Goal: Task Accomplishment & Management: Use online tool/utility

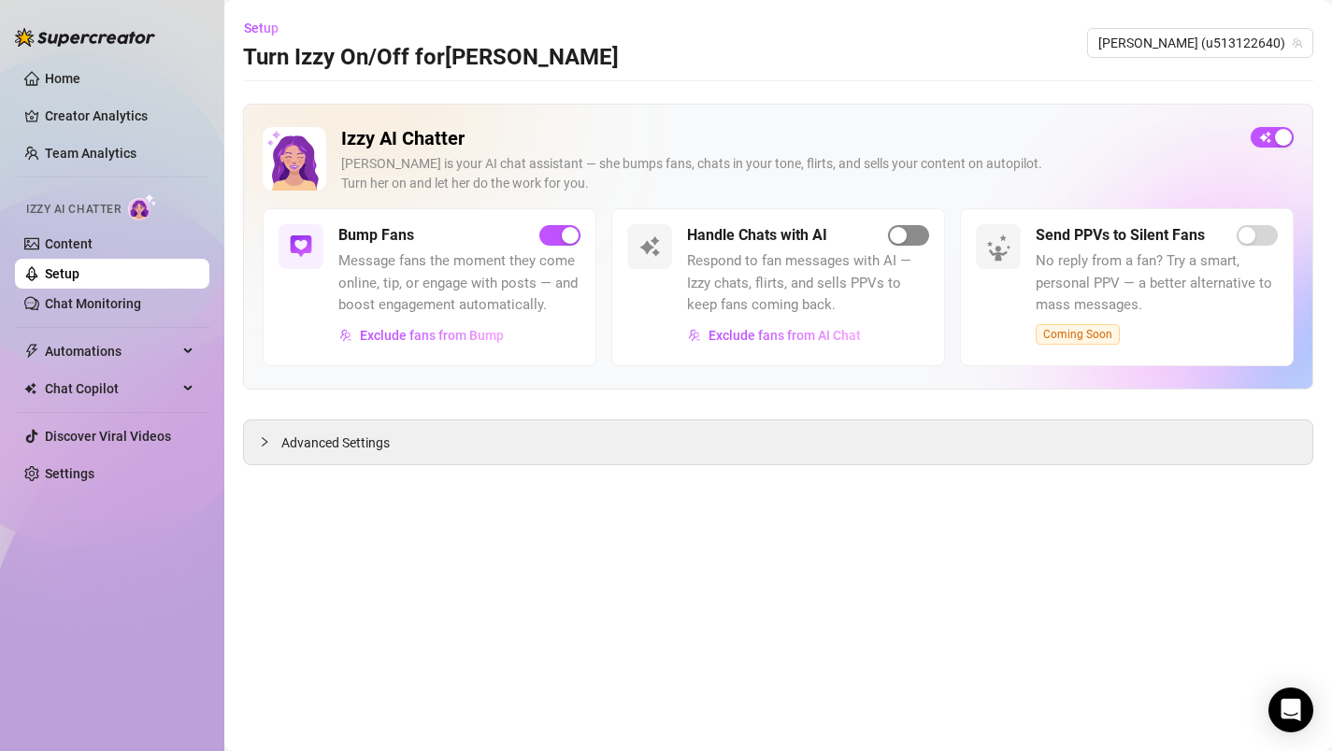
click at [911, 230] on span "button" at bounding box center [908, 235] width 41 height 21
click at [79, 250] on link "Content" at bounding box center [69, 243] width 48 height 15
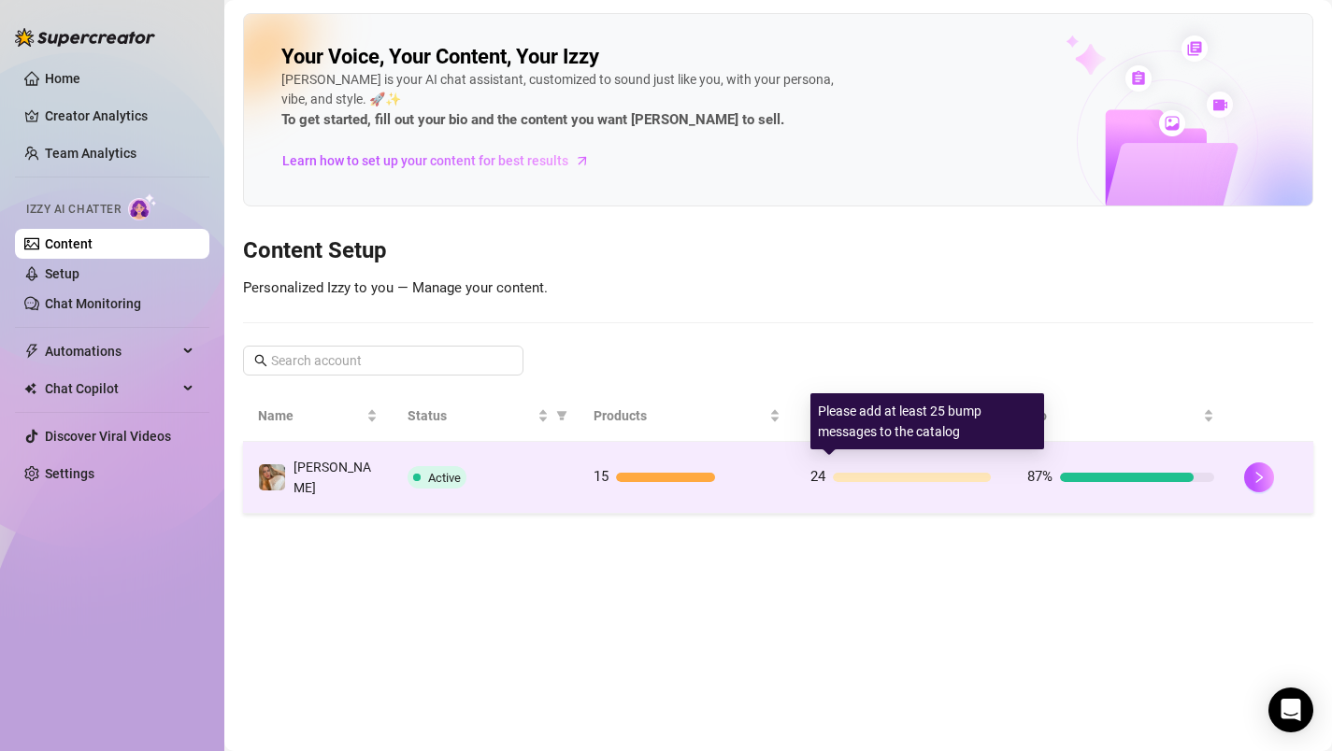
click at [883, 466] on div "24" at bounding box center [903, 477] width 187 height 22
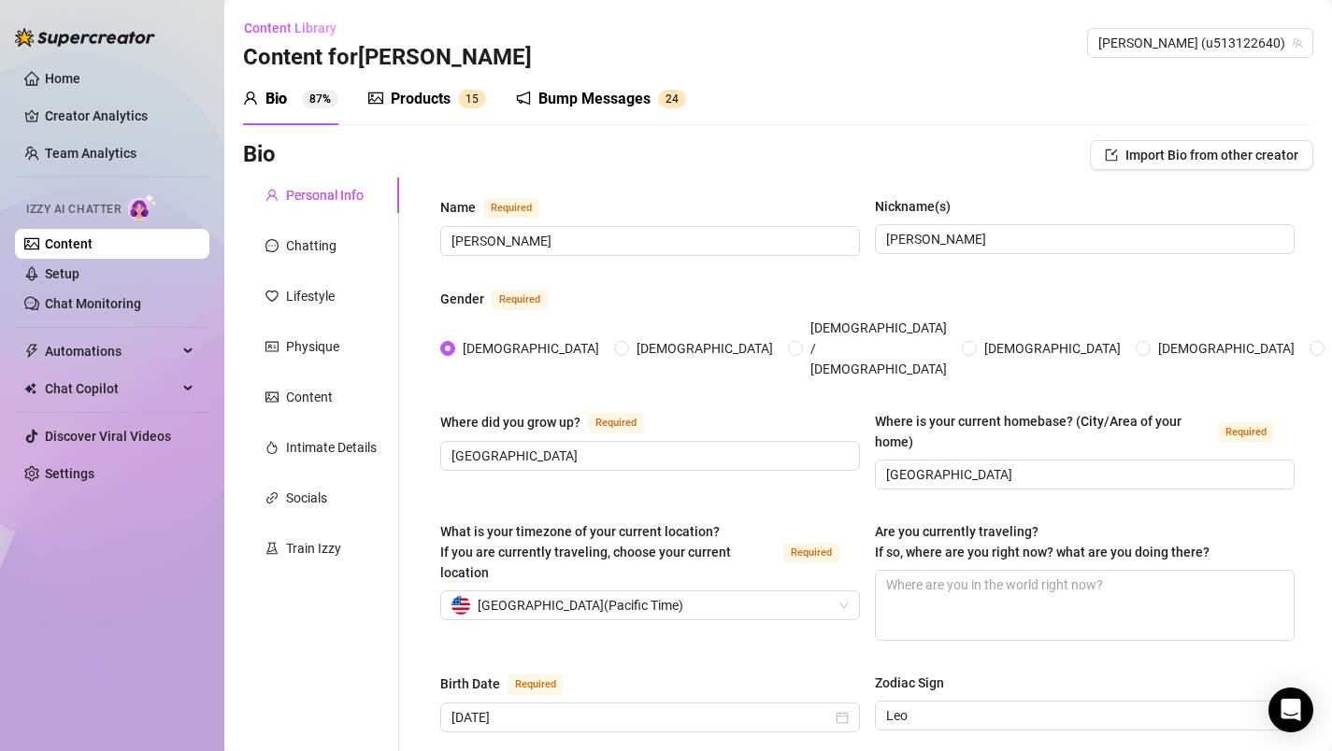
click at [594, 108] on div "Bump Messages" at bounding box center [594, 99] width 112 height 22
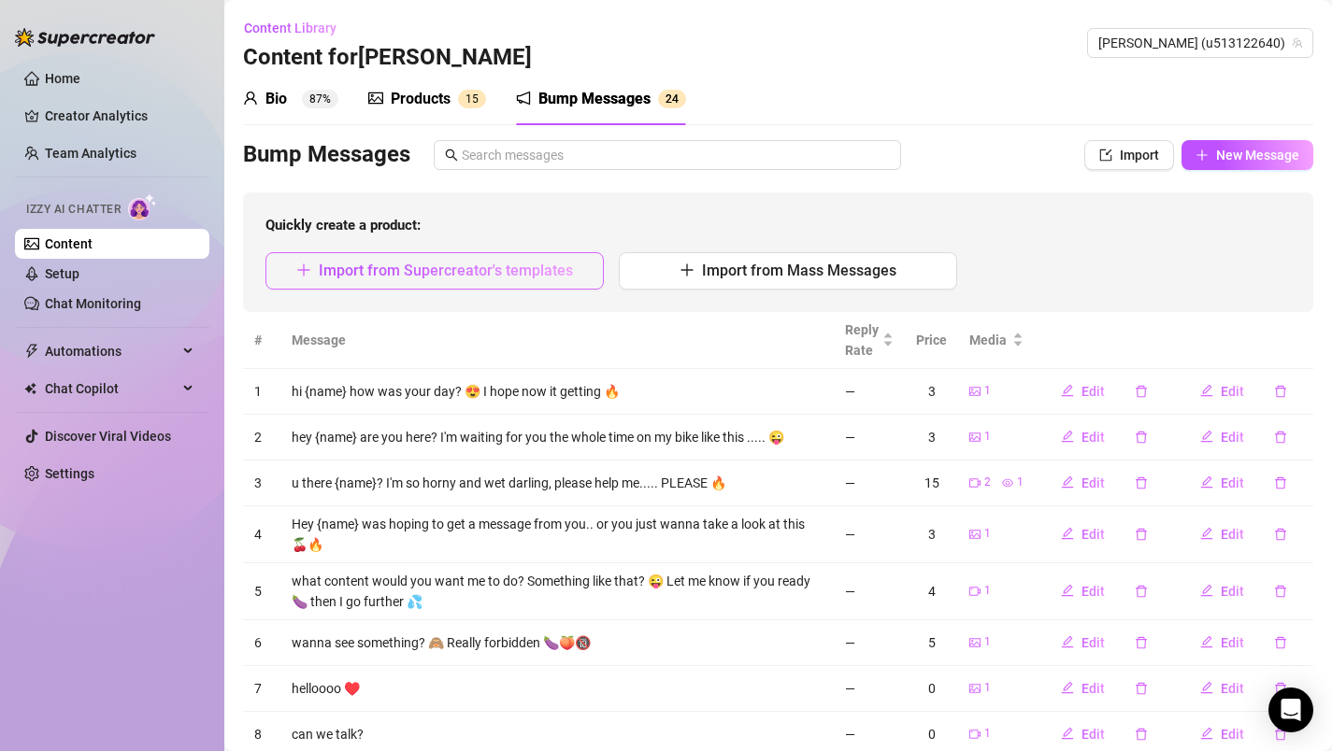
click at [374, 271] on span "Import from Supercreator's templates" at bounding box center [446, 271] width 254 height 18
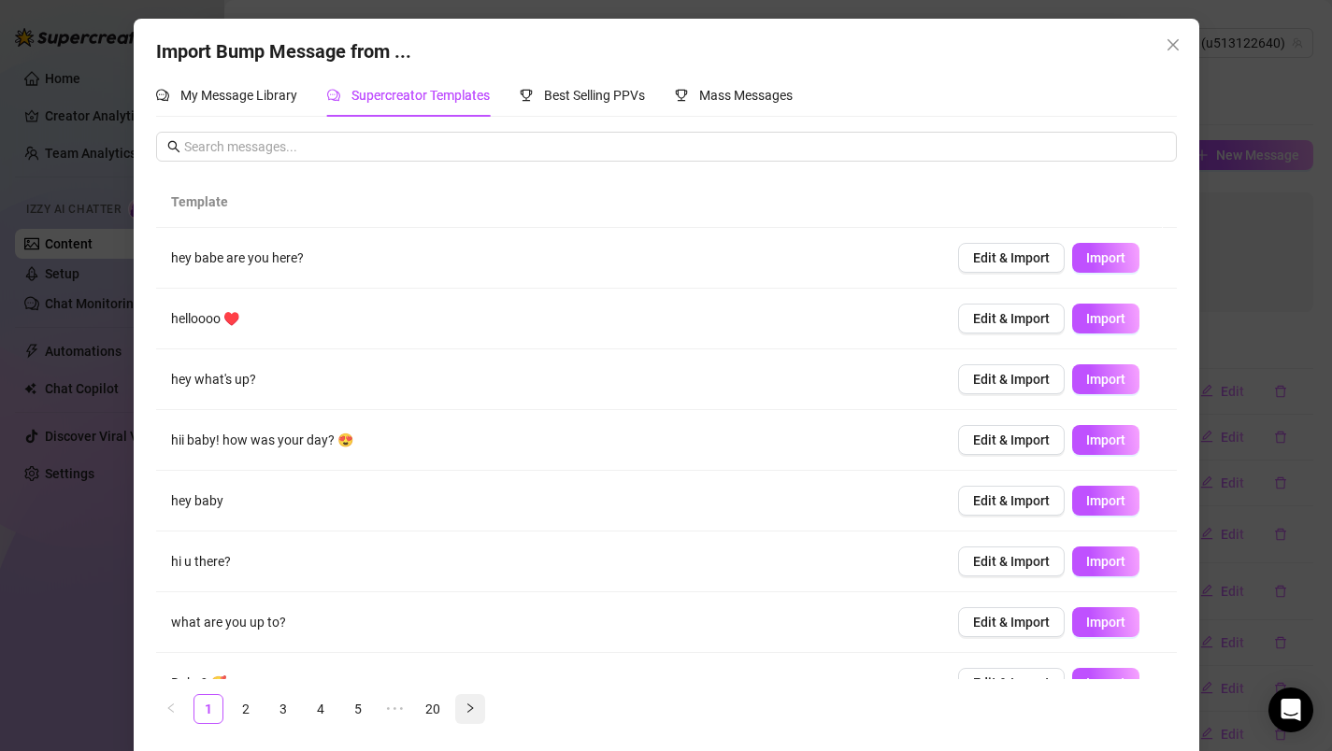
click at [465, 703] on icon "right" at bounding box center [470, 708] width 11 height 11
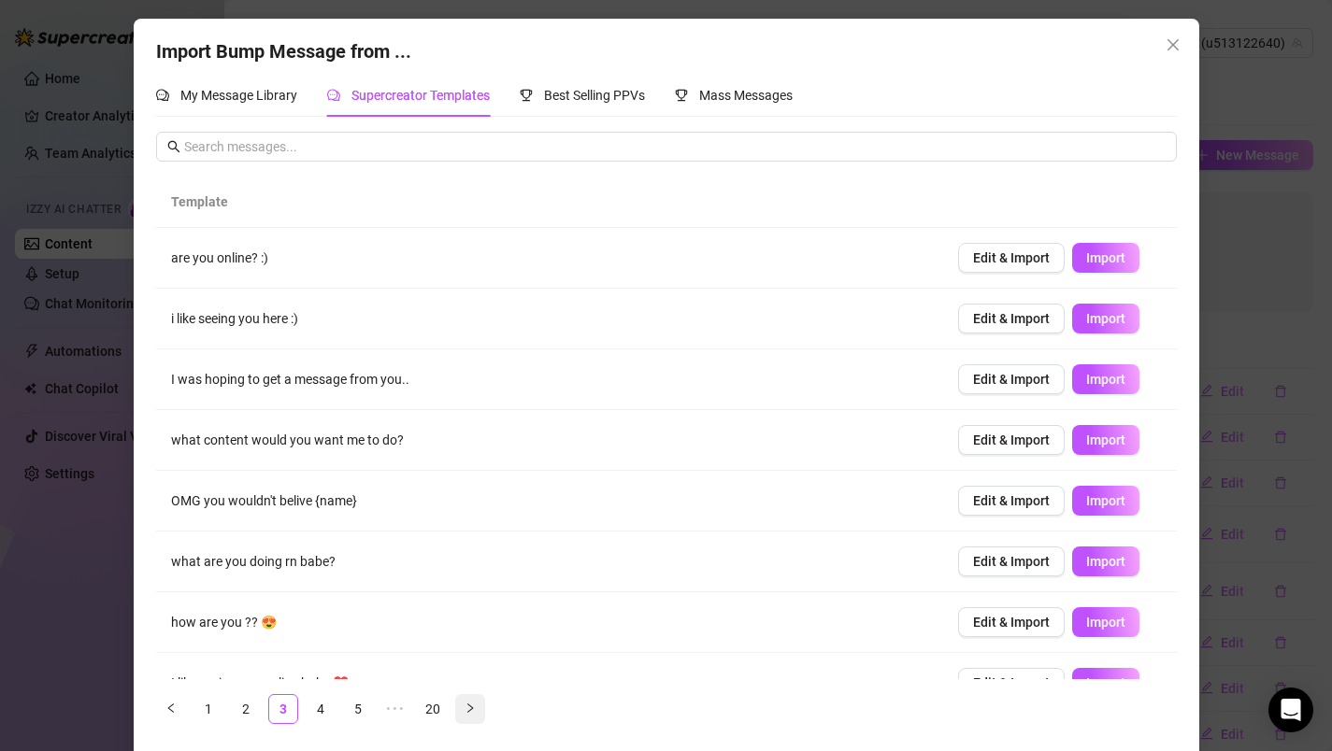
click at [465, 703] on icon "right" at bounding box center [470, 708] width 11 height 11
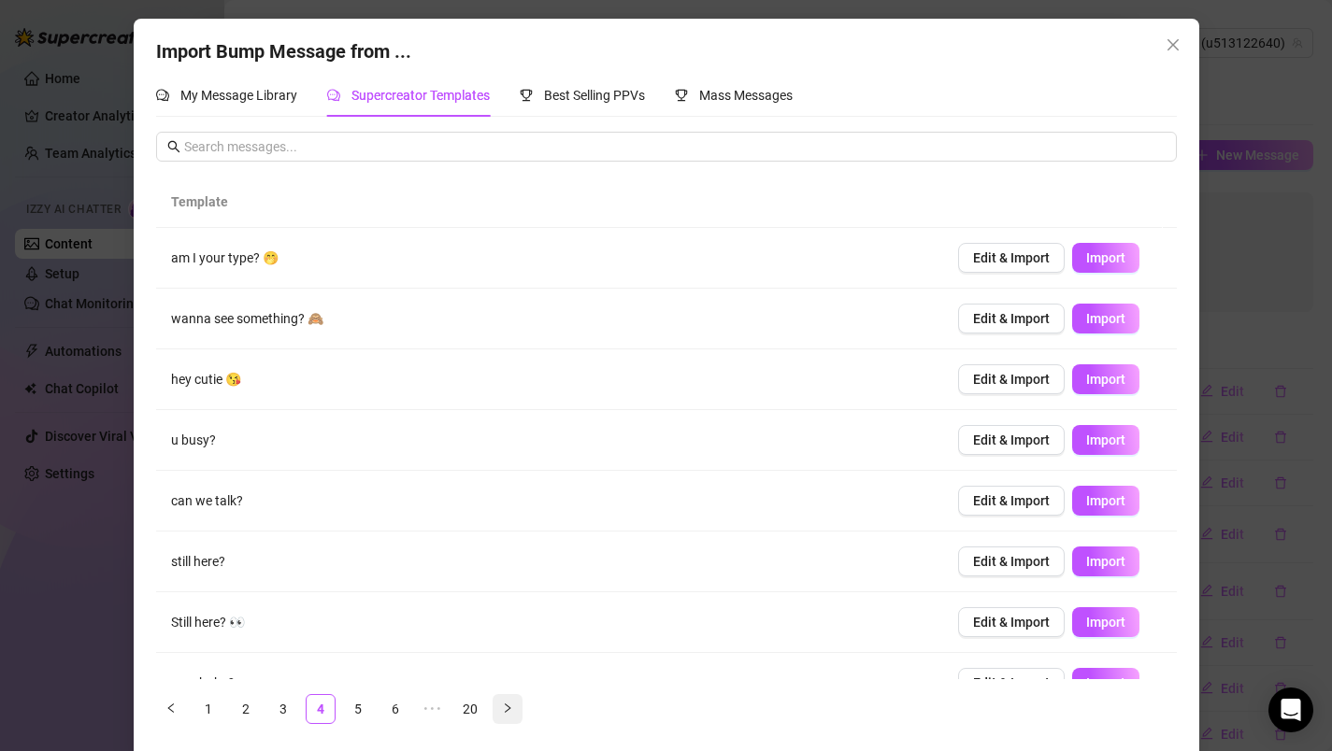
click at [461, 702] on link "20" at bounding box center [470, 709] width 28 height 28
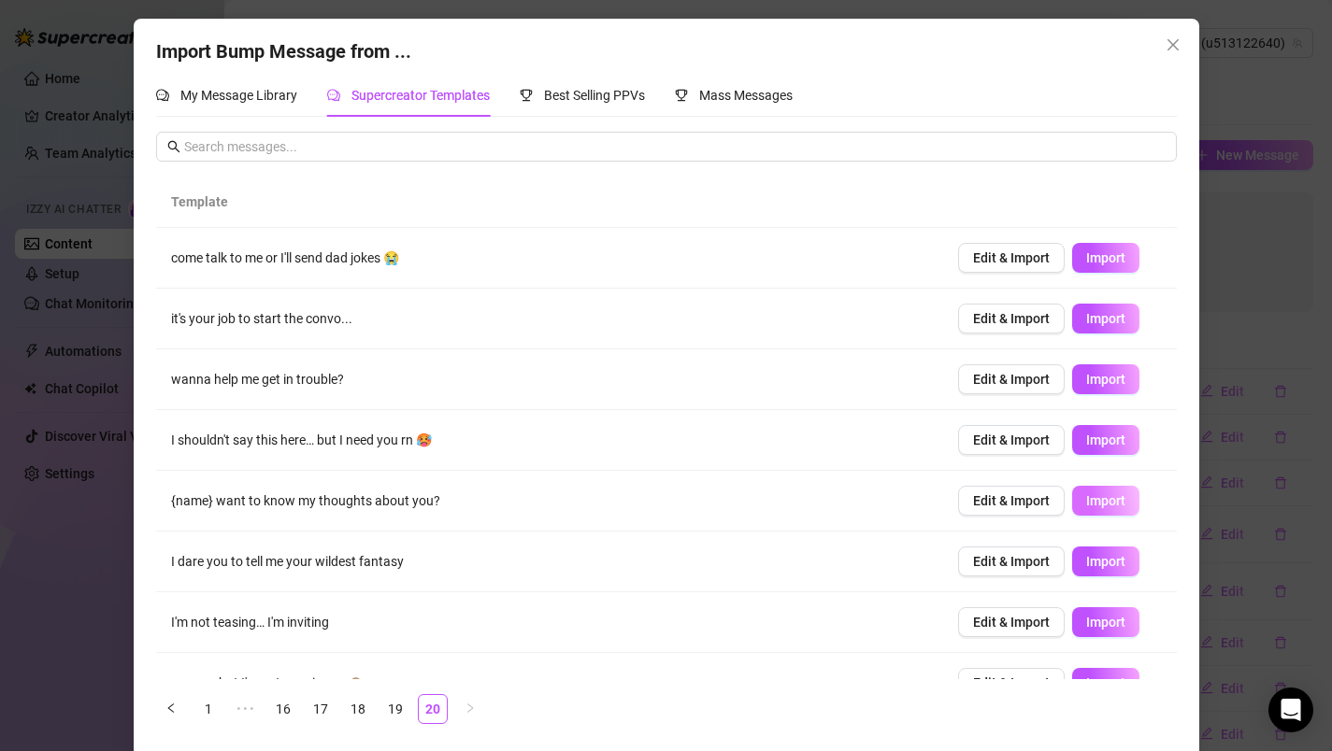
click at [1086, 499] on span "Import" at bounding box center [1105, 500] width 39 height 15
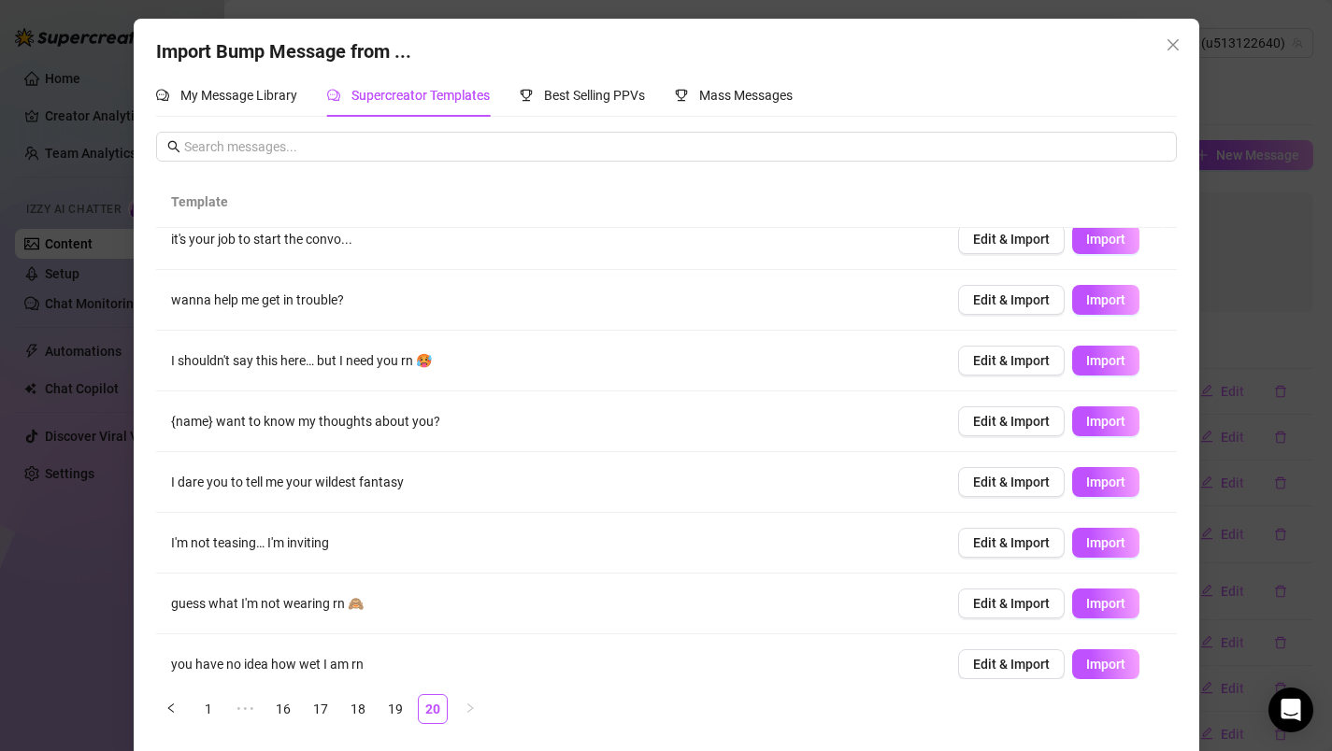
scroll to position [83, 0]
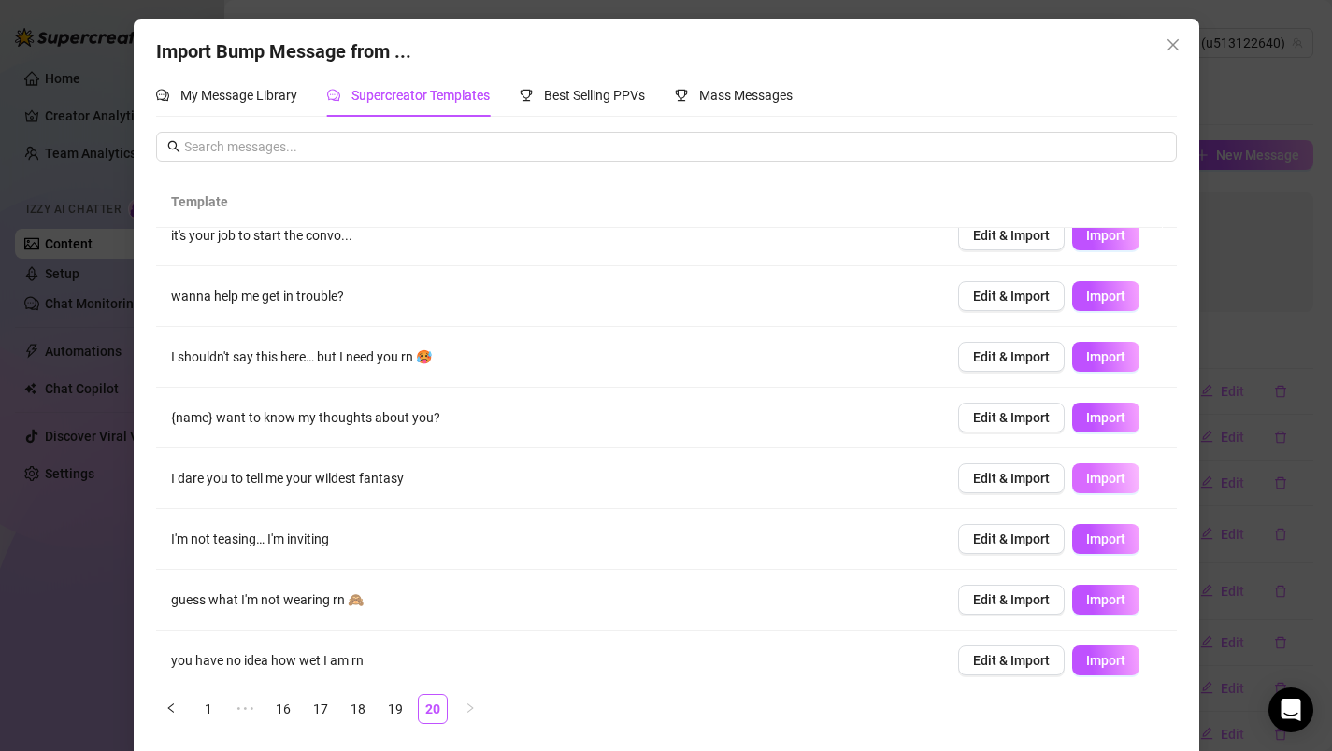
click at [1086, 477] on span "Import" at bounding box center [1105, 478] width 39 height 15
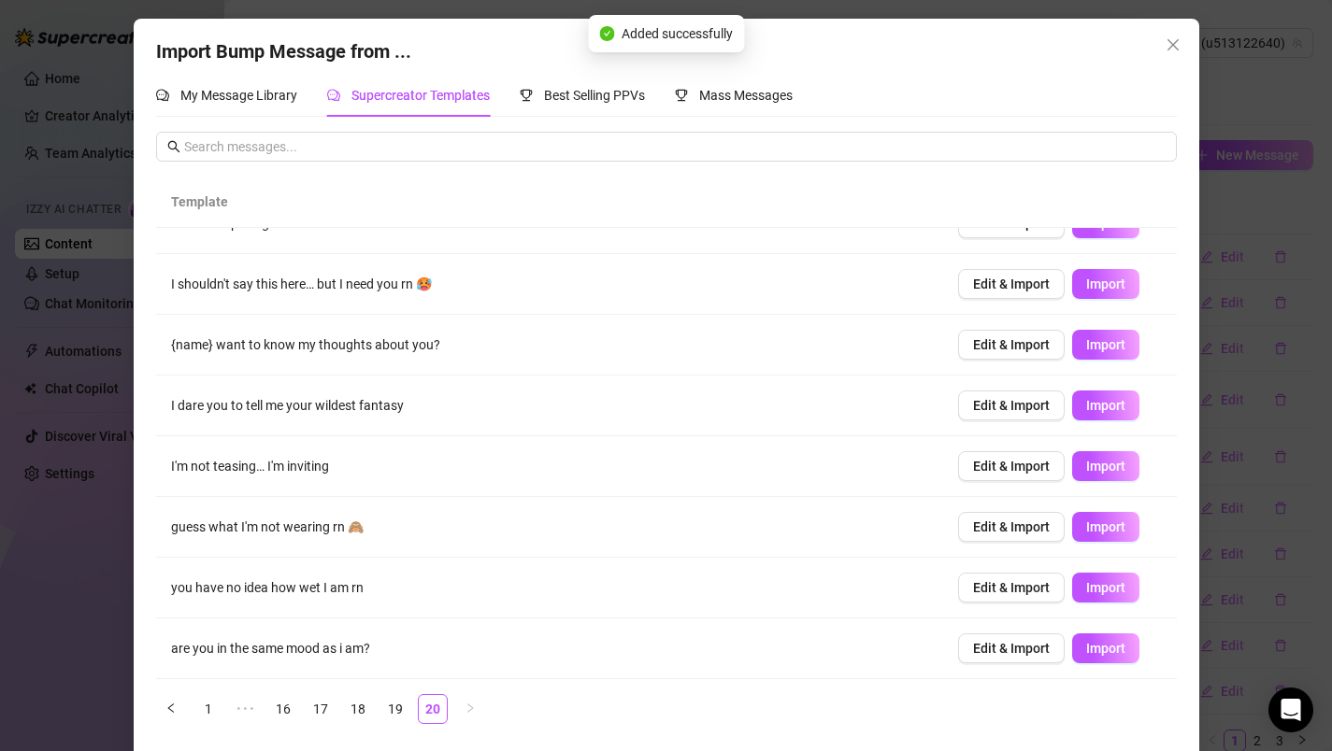
scroll to position [7, 0]
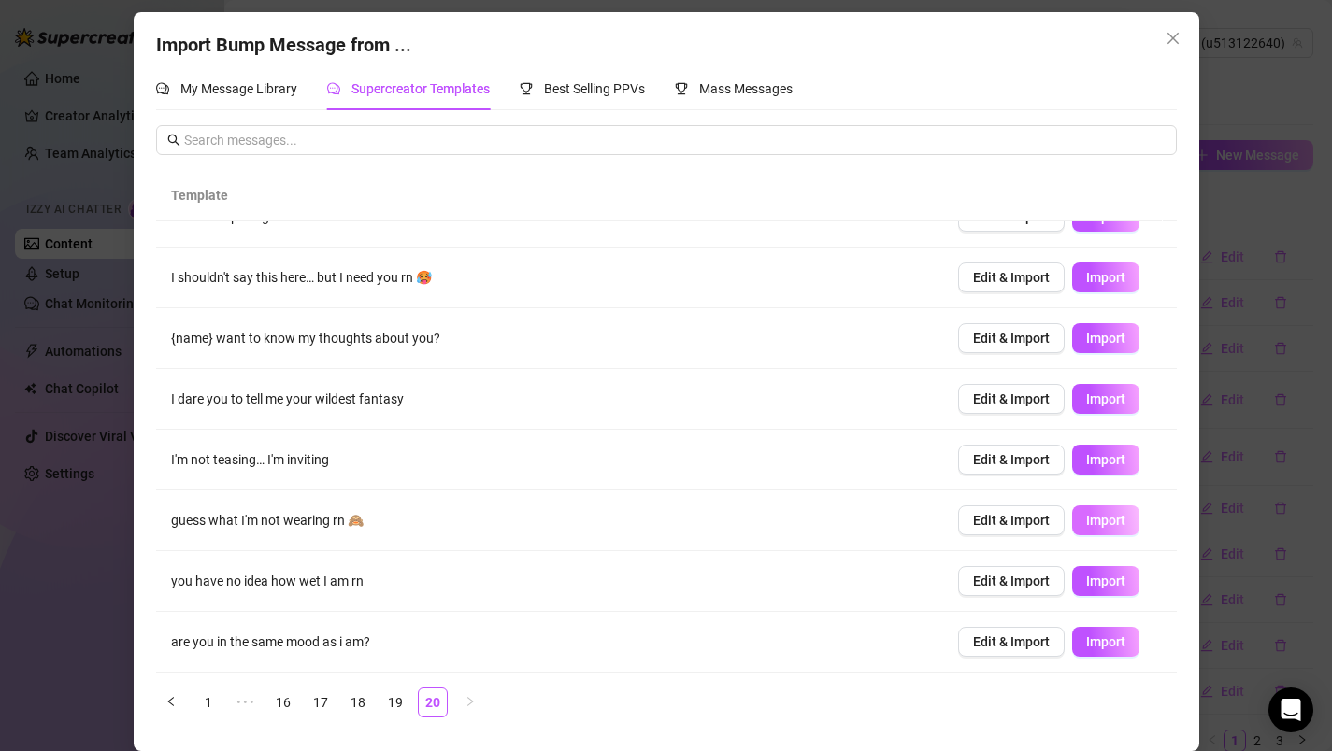
click at [1086, 523] on span "Import" at bounding box center [1105, 520] width 39 height 15
click at [1086, 585] on span "Import" at bounding box center [1105, 581] width 39 height 15
click at [1086, 646] on span "Import" at bounding box center [1105, 642] width 39 height 15
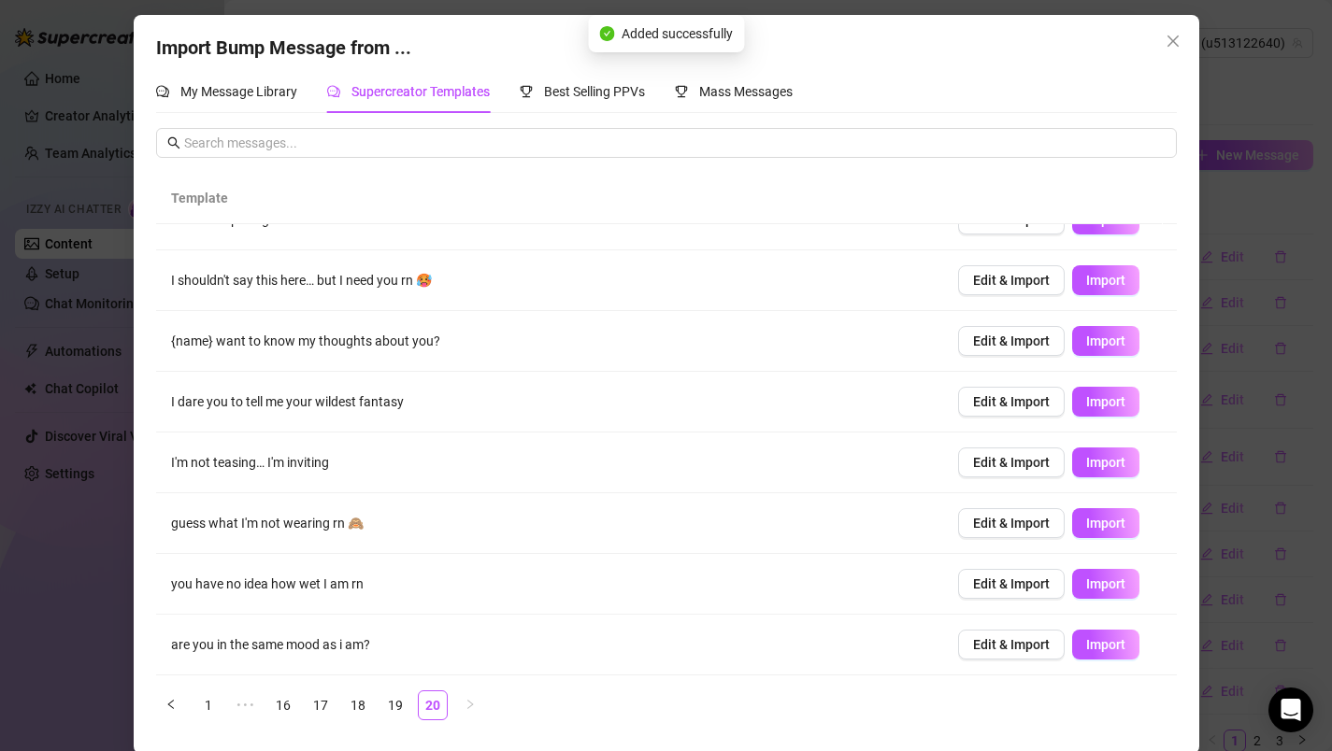
scroll to position [3, 0]
click at [1165, 40] on icon "close" at bounding box center [1172, 42] width 15 height 15
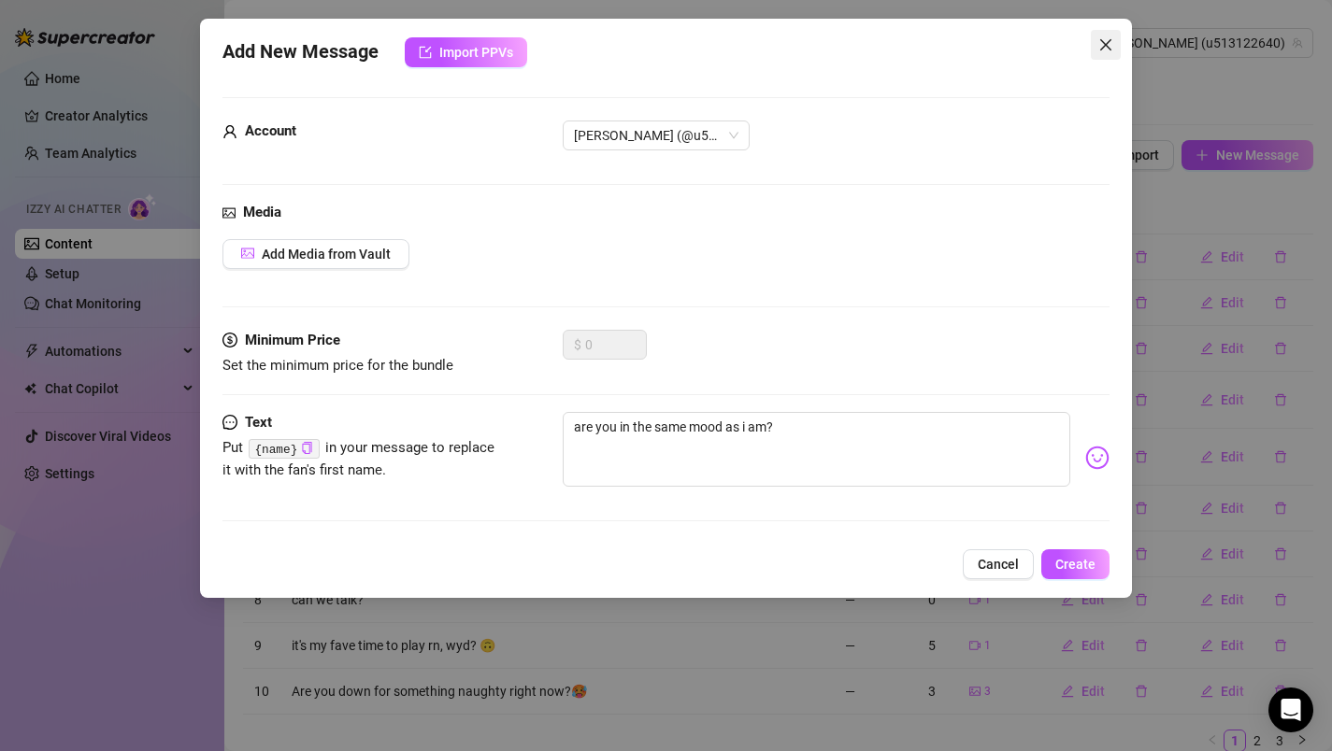
click at [1111, 50] on icon "close" at bounding box center [1105, 44] width 15 height 15
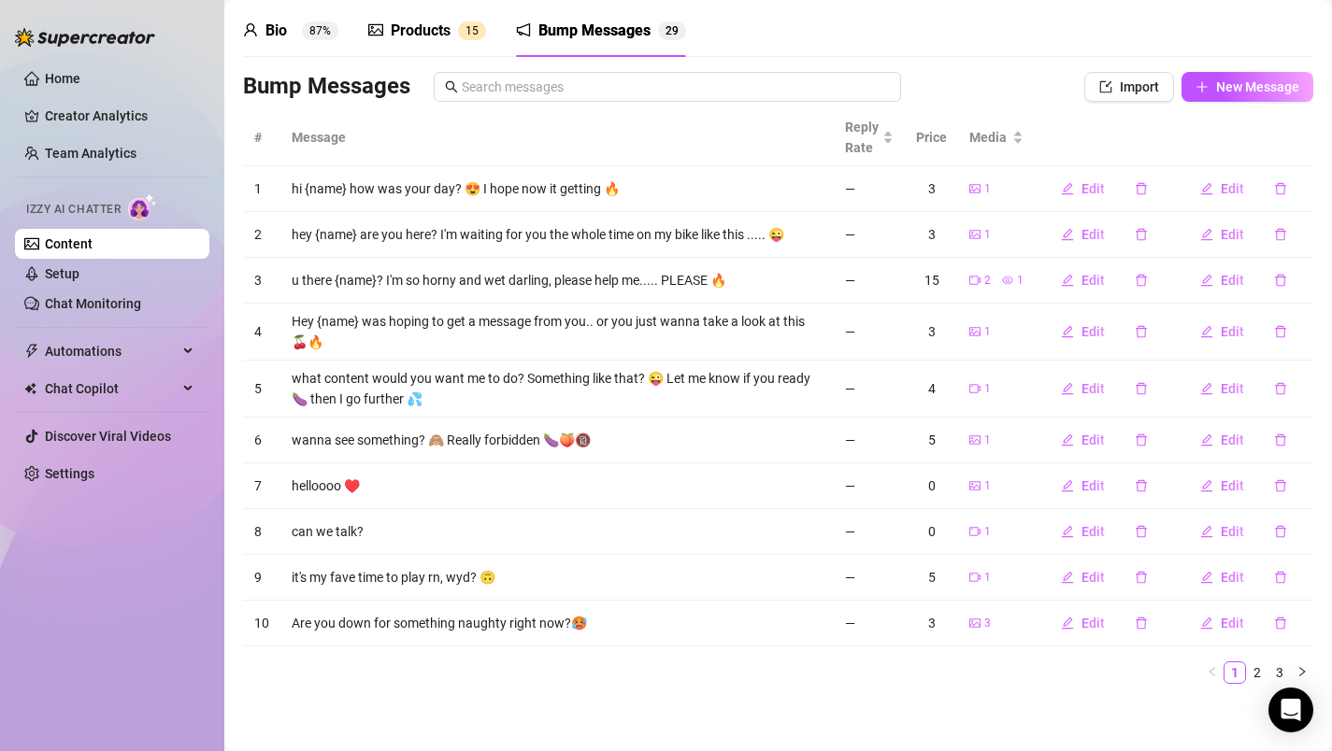
scroll to position [72, 0]
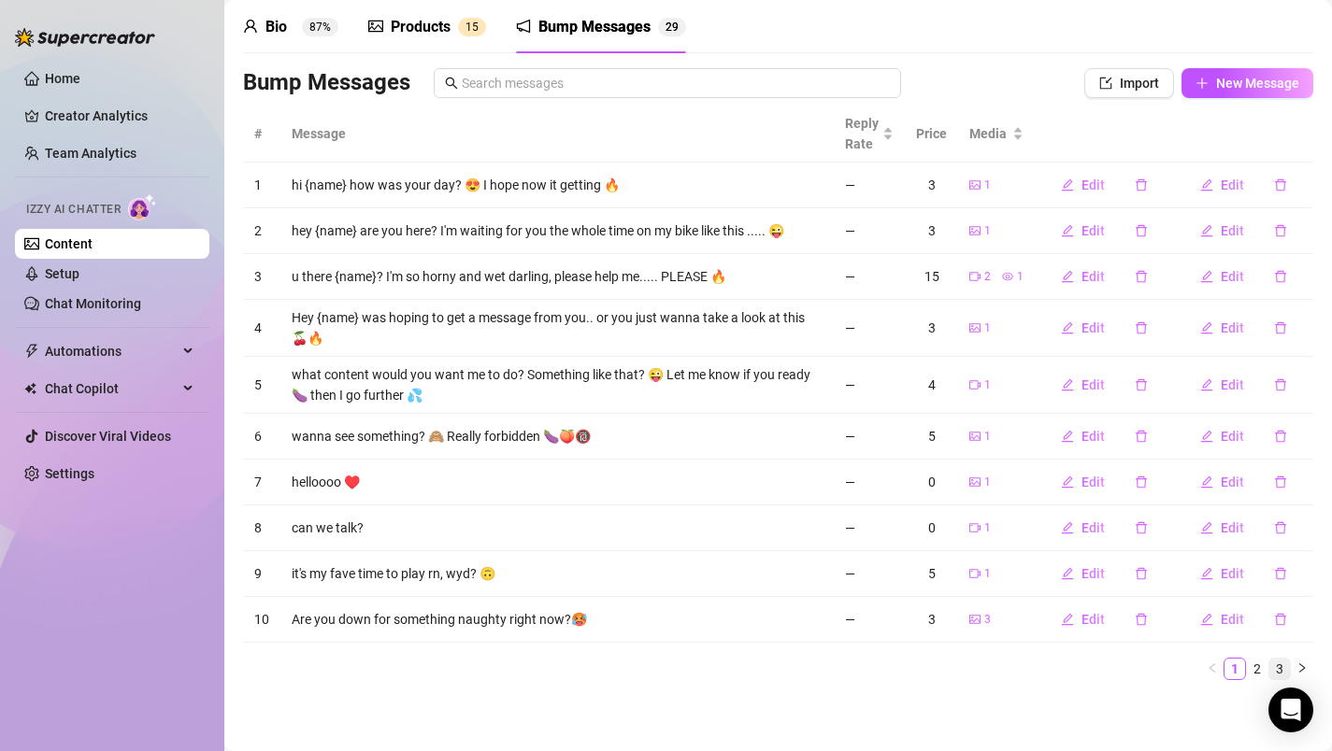
click at [1269, 664] on link "3" at bounding box center [1279, 669] width 21 height 21
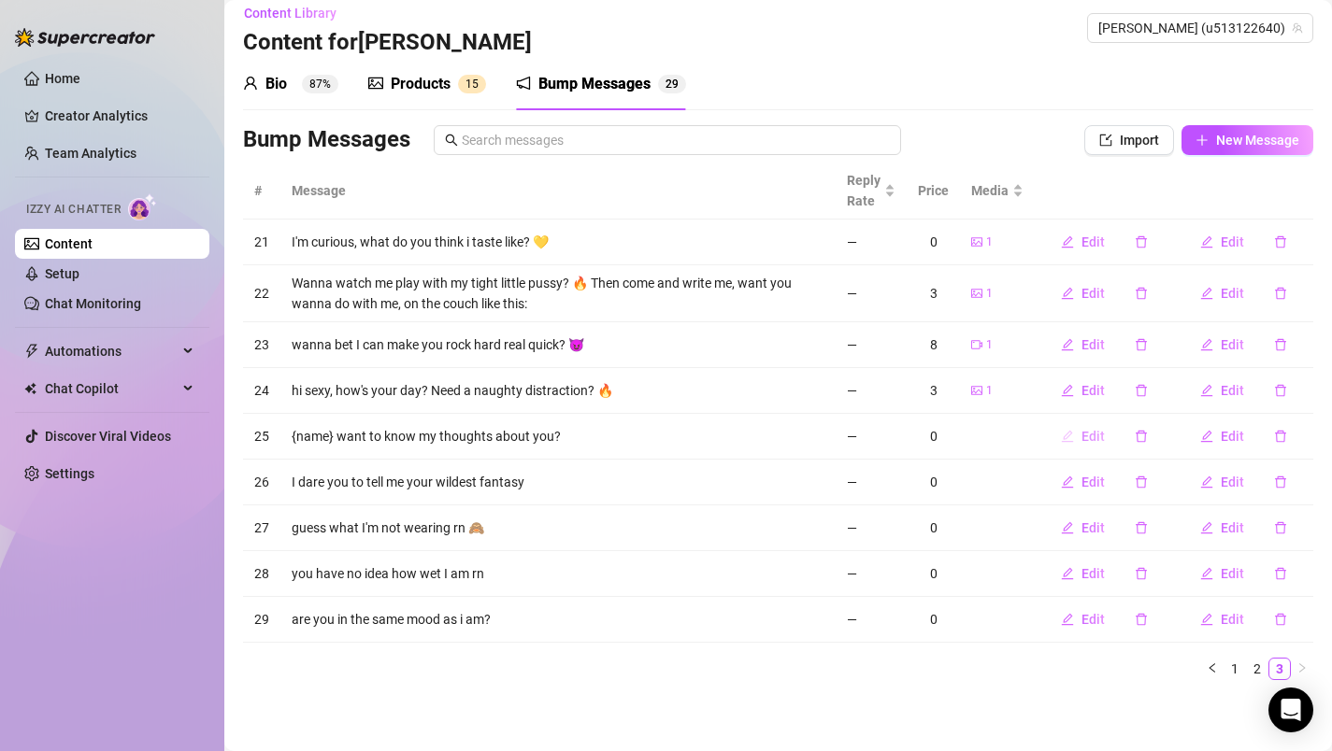
click at [1062, 436] on icon "edit" at bounding box center [1068, 436] width 12 height 12
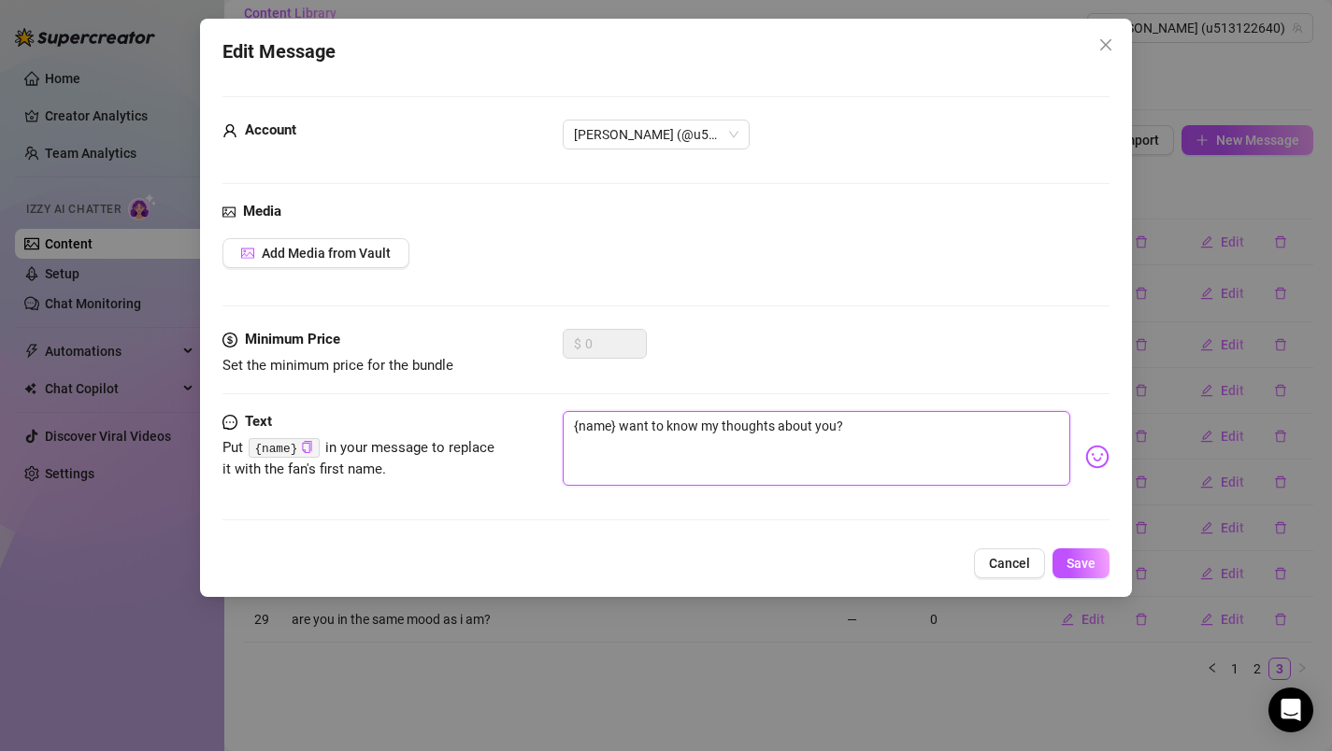
click at [879, 431] on textarea "{name} want to know my thoughts about you?" at bounding box center [817, 448] width 508 height 75
type textarea "{name} want to know my thoughts about you? Or would you tell me yours, when you…"
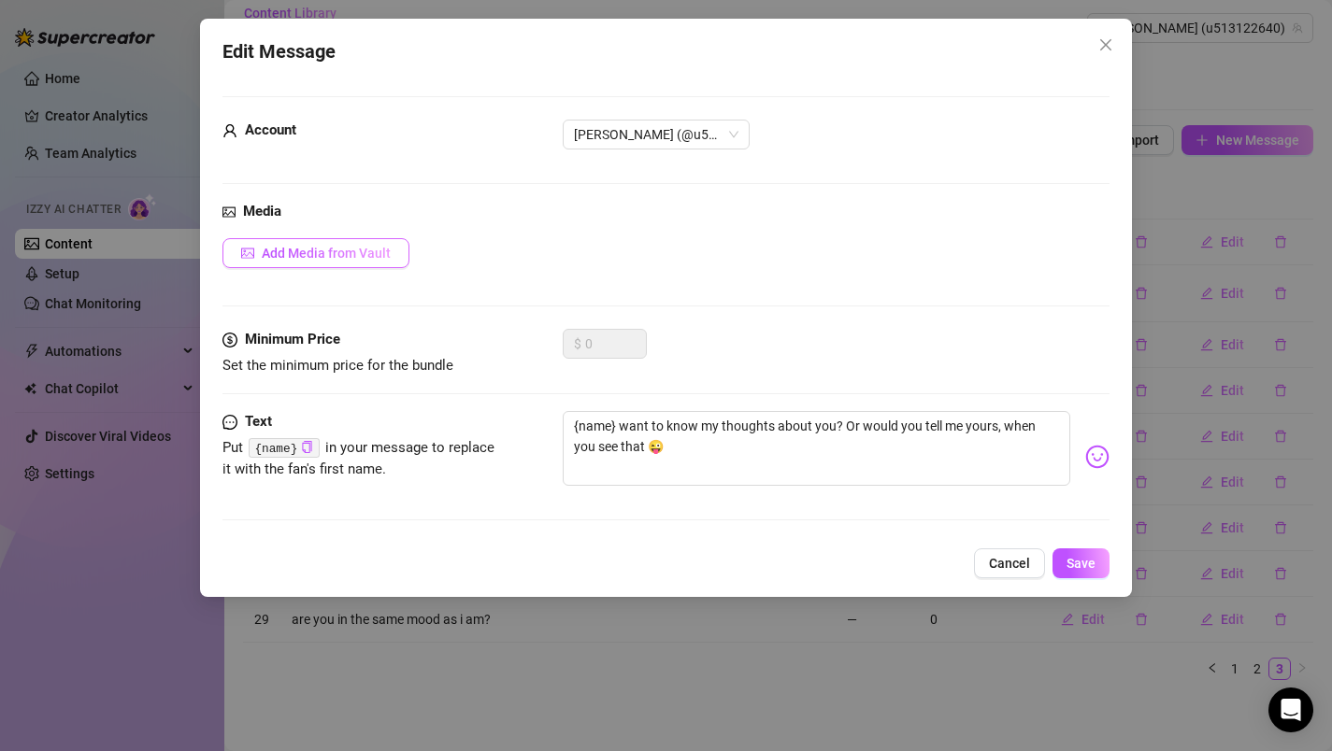
click at [390, 248] on button "Add Media from Vault" at bounding box center [315, 253] width 187 height 30
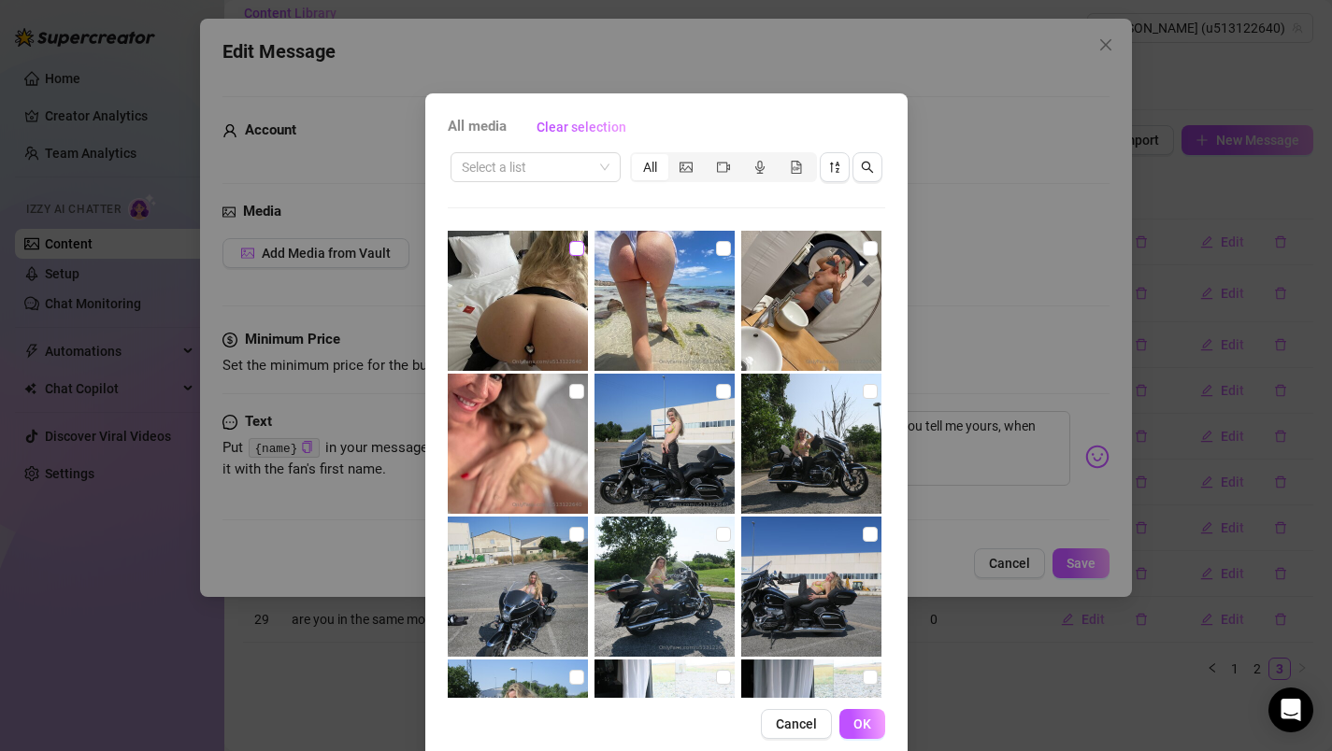
click at [569, 249] on input "checkbox" at bounding box center [576, 248] width 15 height 15
checkbox input "true"
click at [861, 727] on span "OK" at bounding box center [862, 724] width 18 height 15
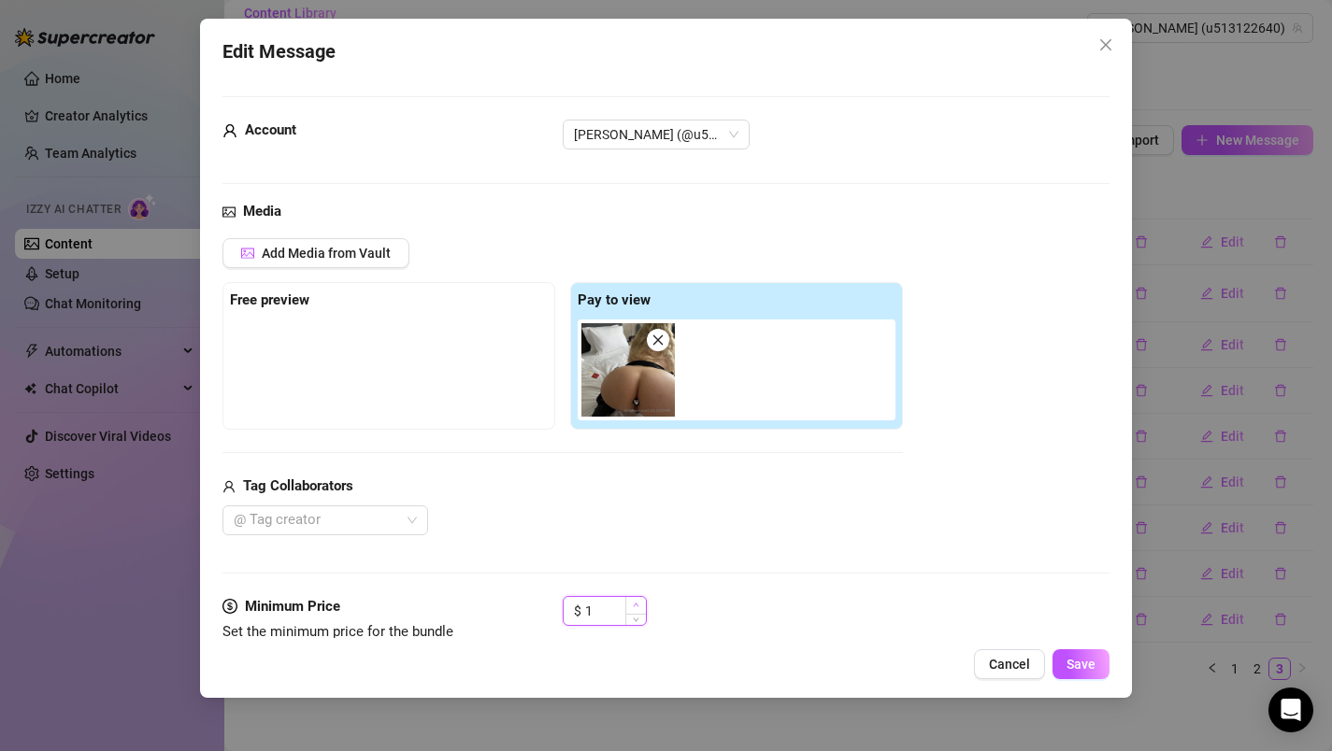
click at [637, 607] on icon "up" at bounding box center [636, 606] width 6 height 4
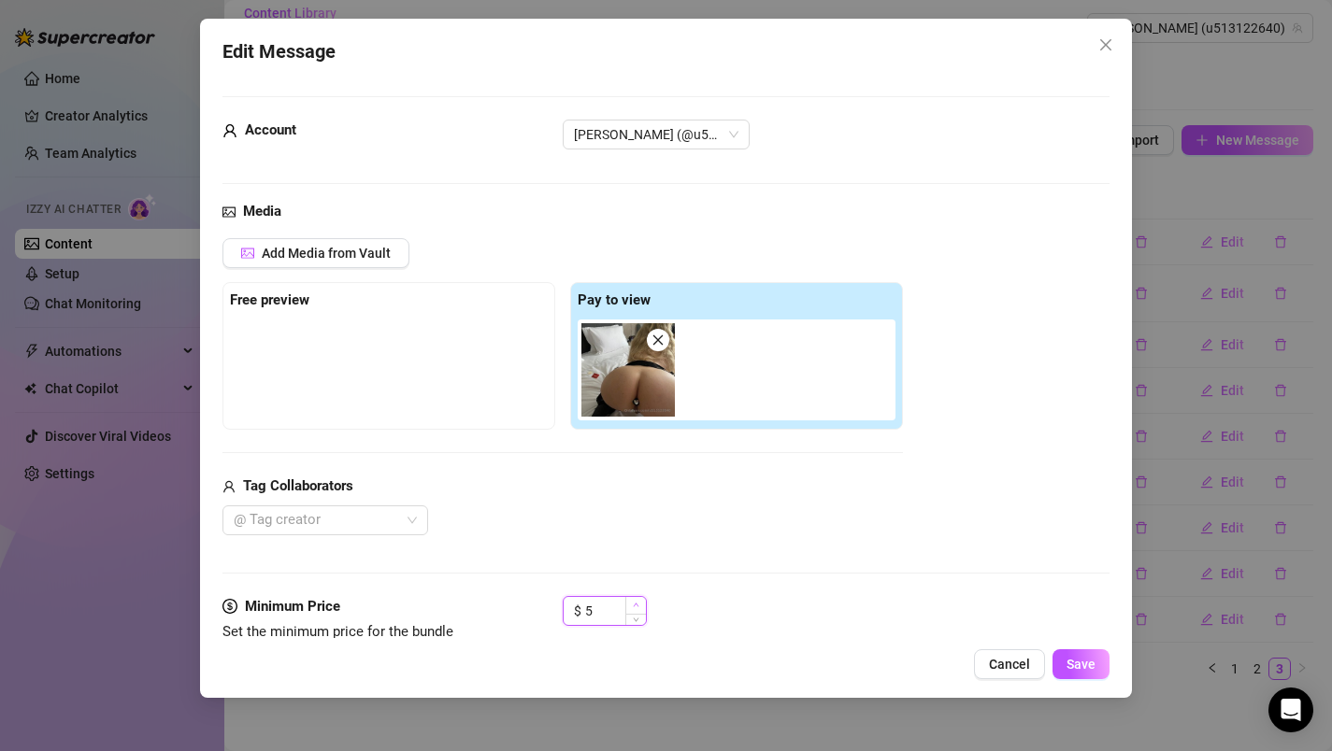
type input "6"
click at [637, 607] on icon "up" at bounding box center [636, 606] width 6 height 4
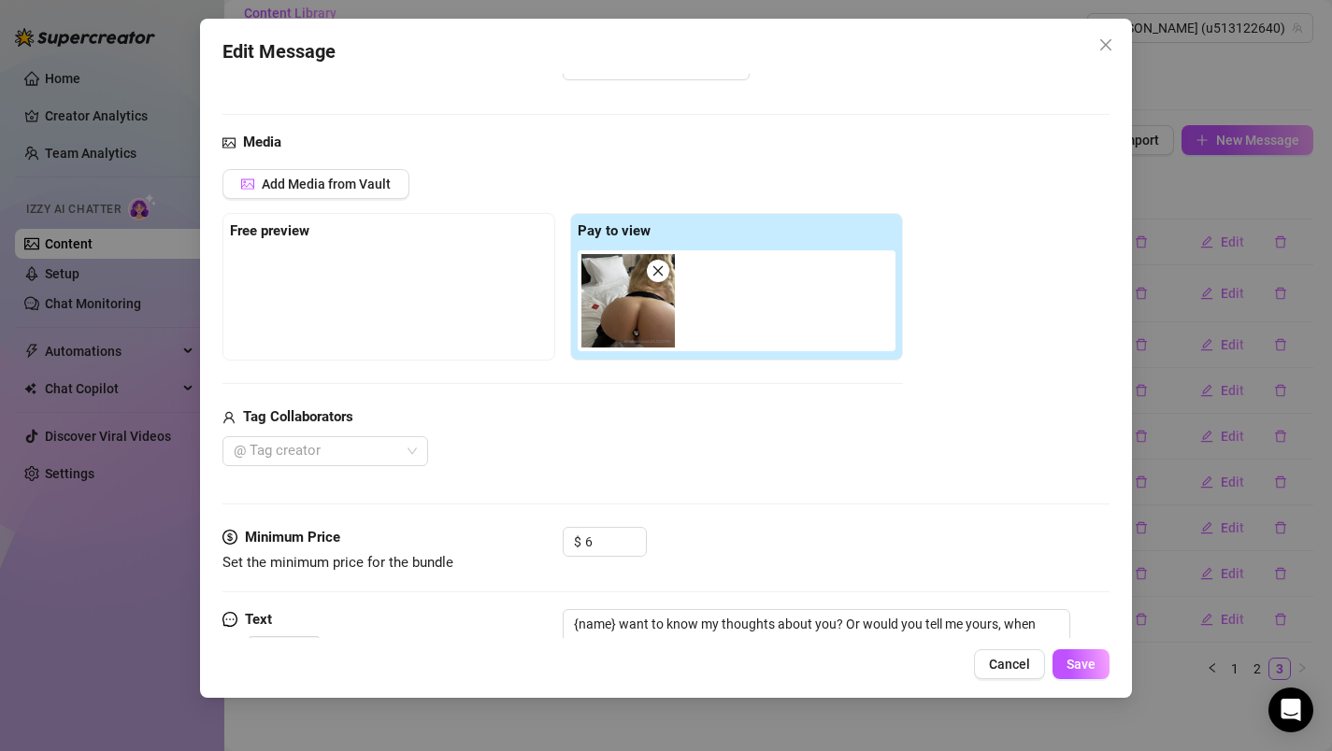
scroll to position [165, 0]
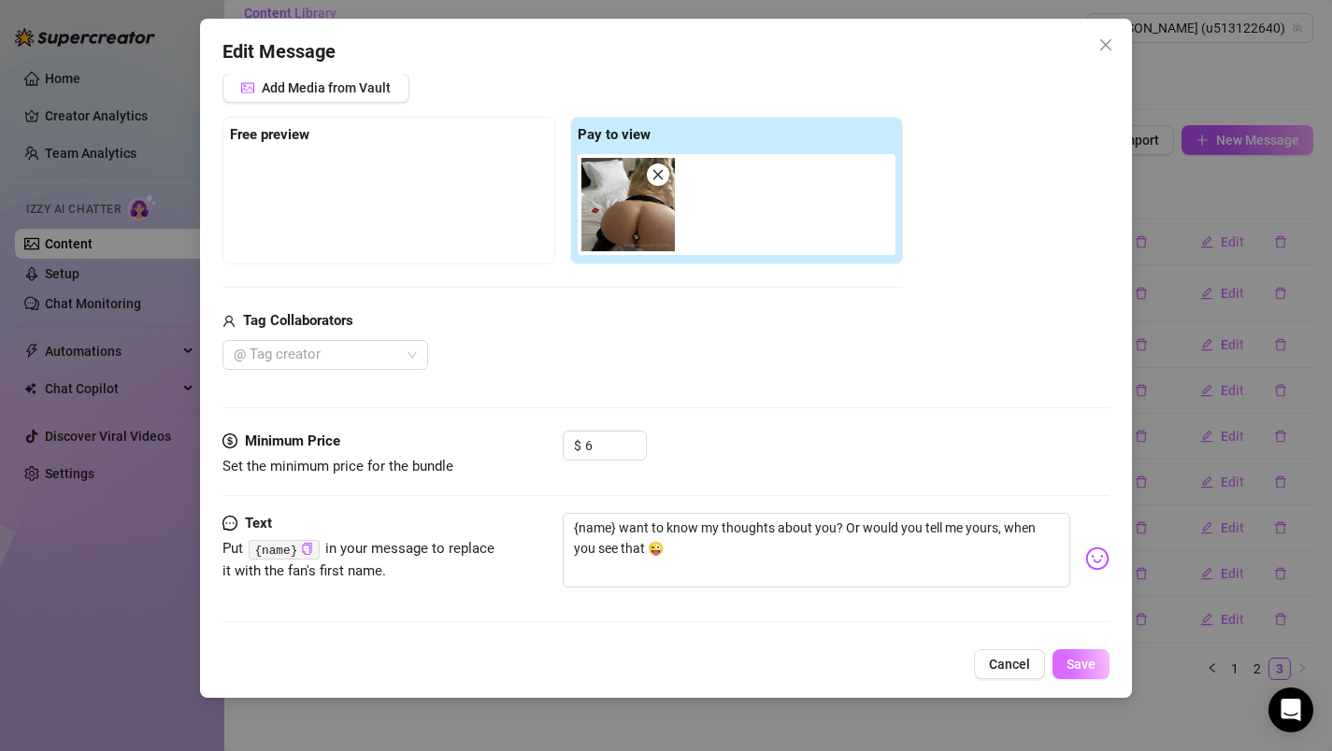
click at [1088, 666] on span "Save" at bounding box center [1080, 664] width 29 height 15
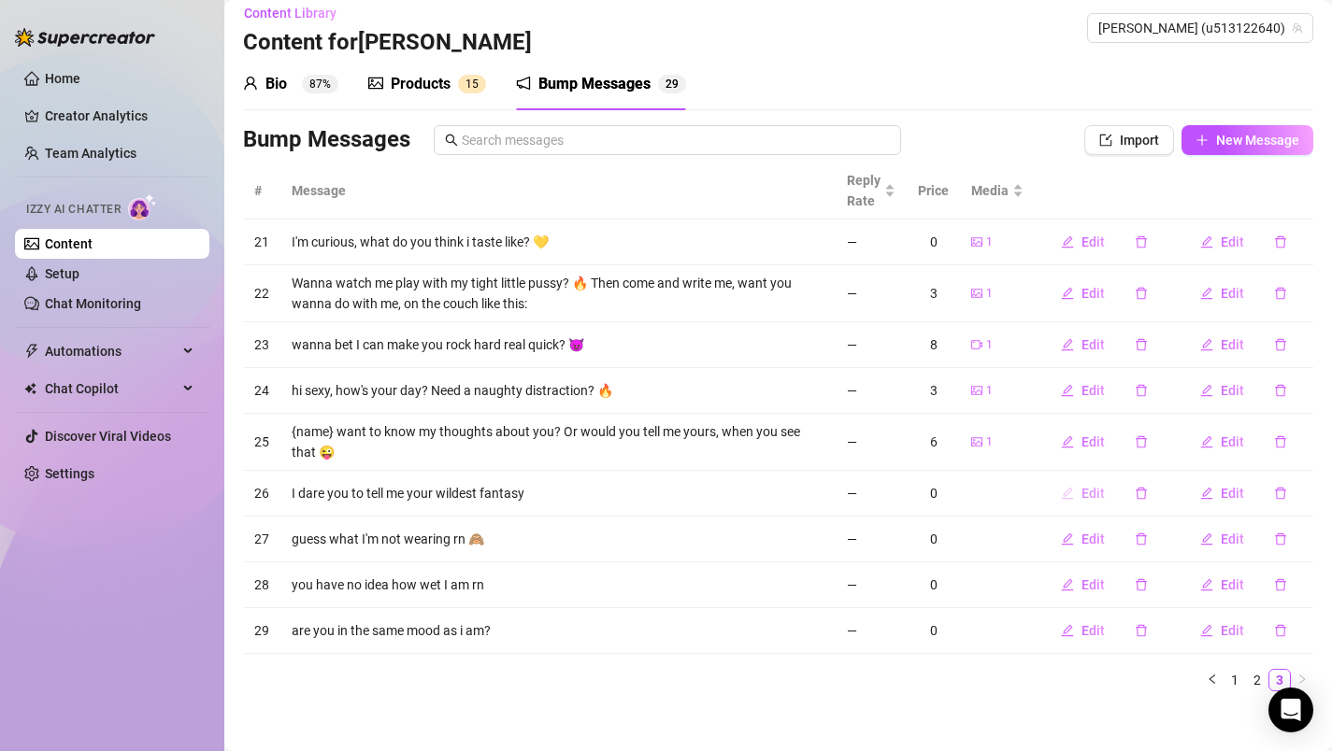
click at [1089, 494] on span "Edit" at bounding box center [1092, 493] width 23 height 15
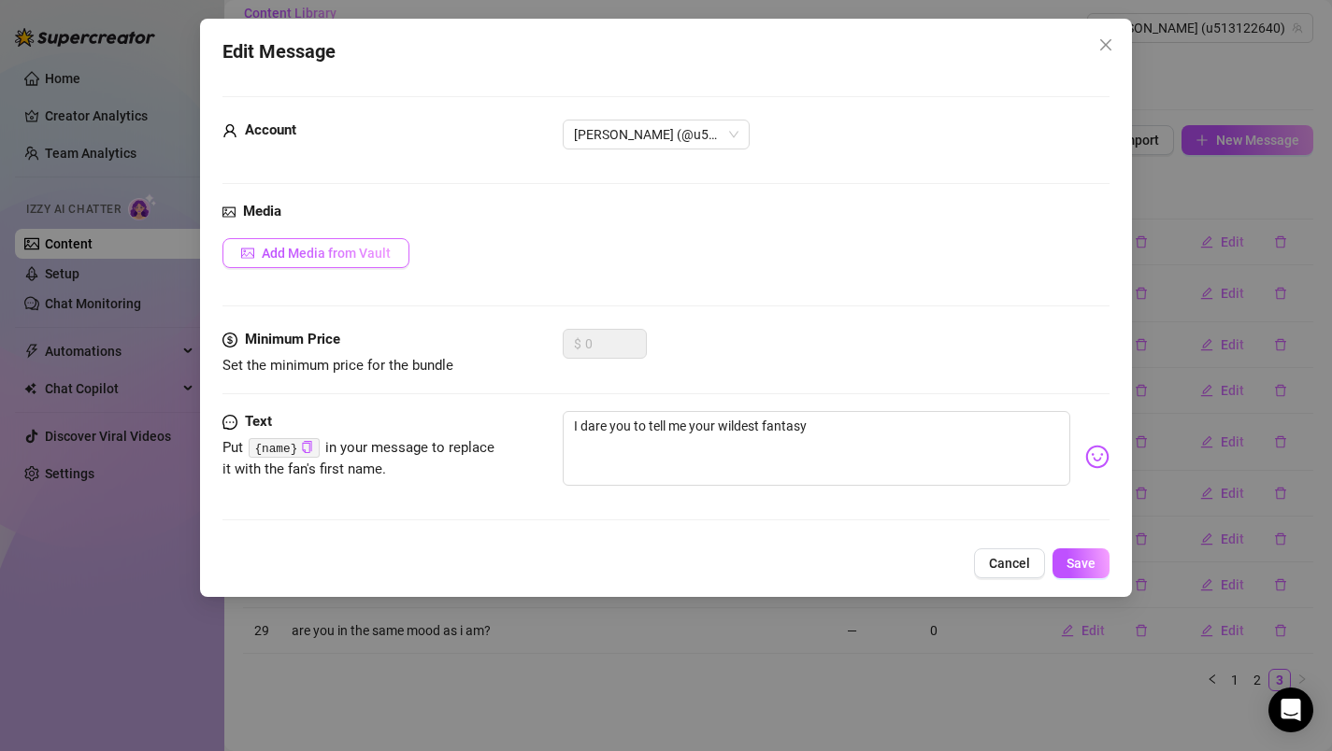
click at [390, 261] on button "Add Media from Vault" at bounding box center [315, 253] width 187 height 30
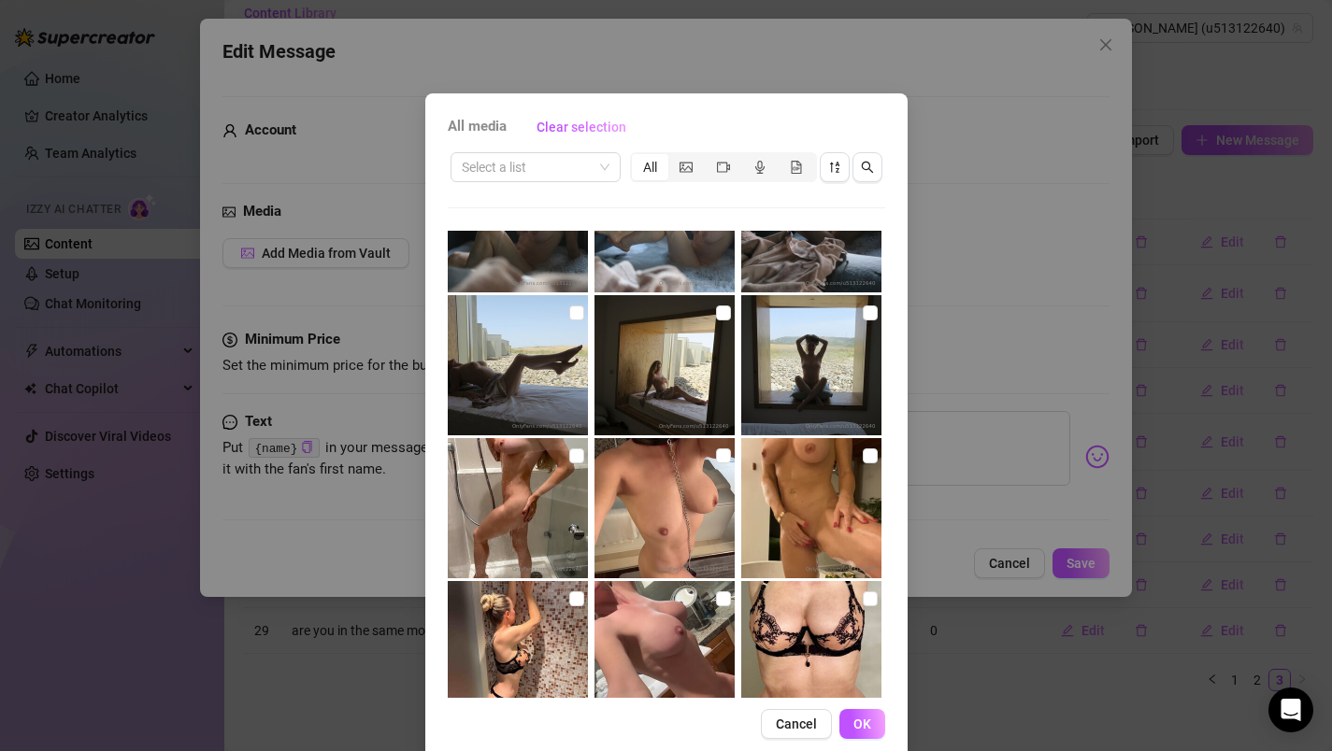
scroll to position [705, 0]
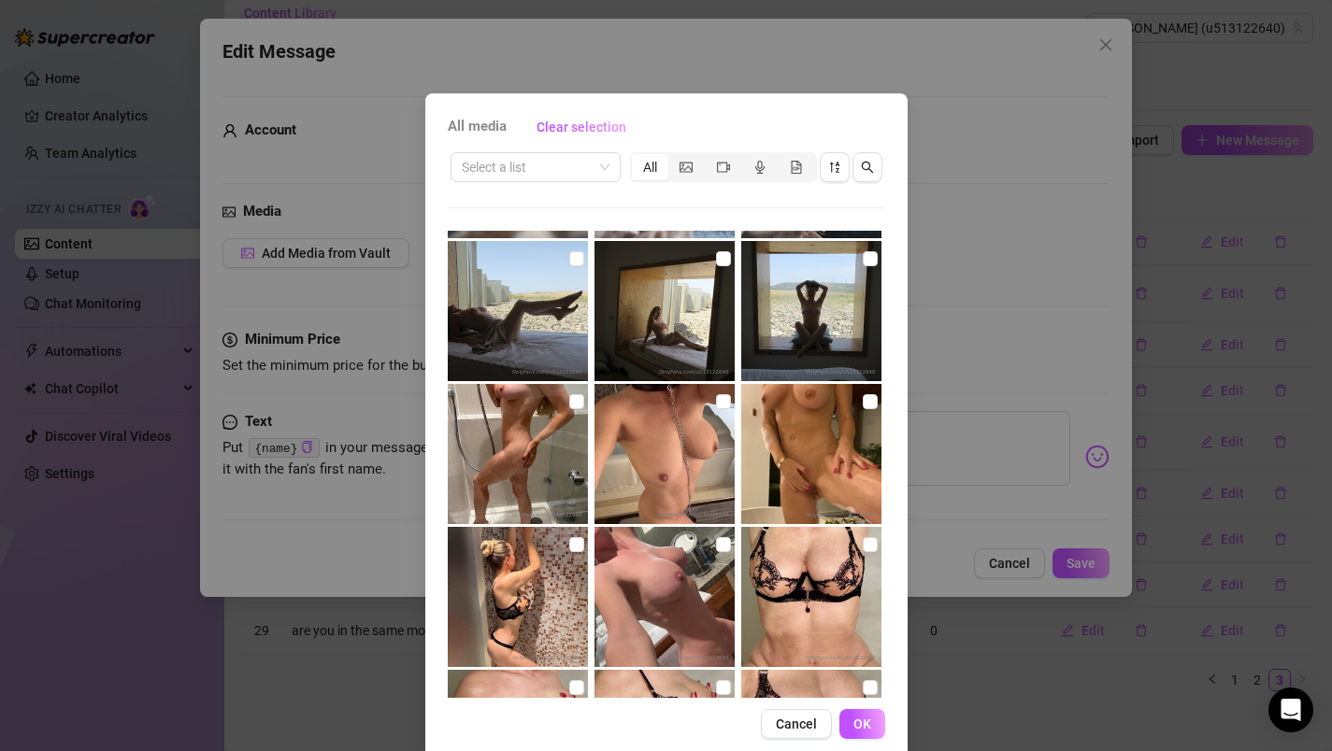
click at [663, 452] on img at bounding box center [664, 454] width 140 height 140
click at [716, 406] on input "checkbox" at bounding box center [723, 401] width 15 height 15
checkbox input "true"
click at [861, 722] on span "OK" at bounding box center [862, 724] width 18 height 15
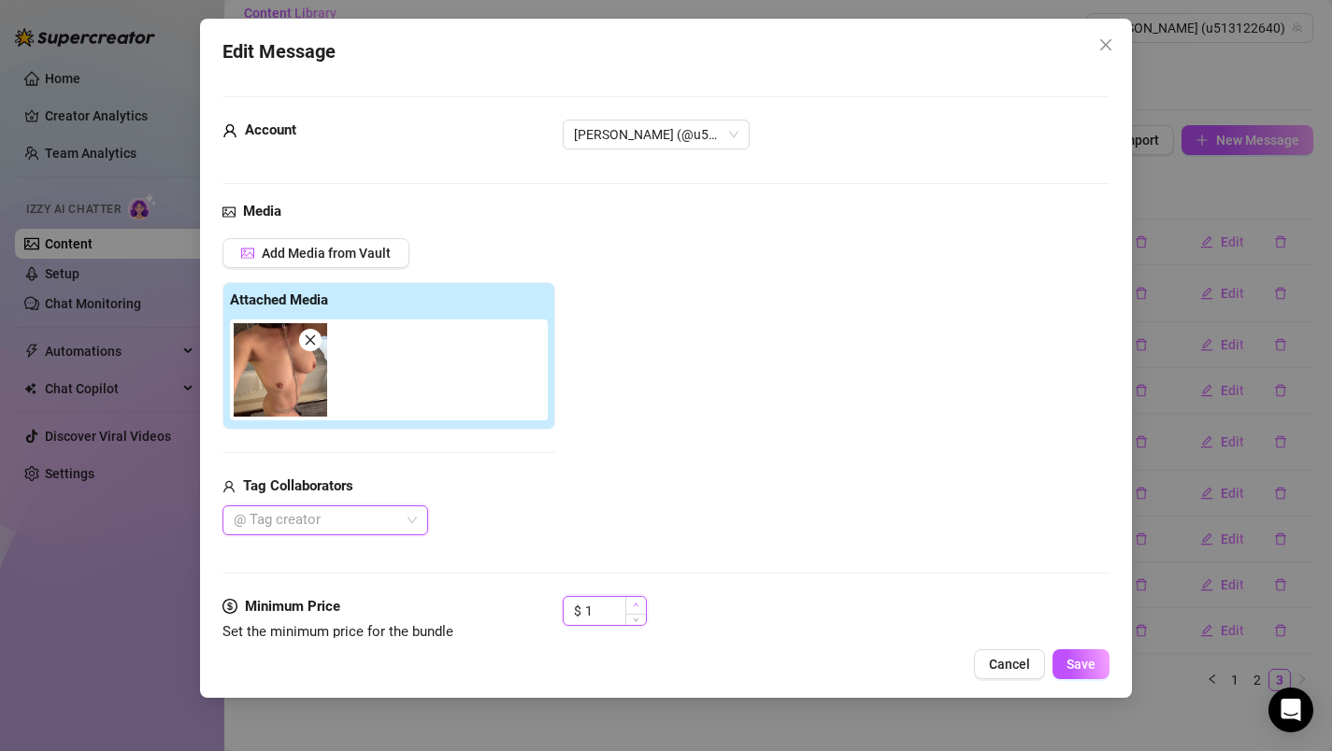
click at [637, 603] on icon "up" at bounding box center [636, 605] width 7 height 7
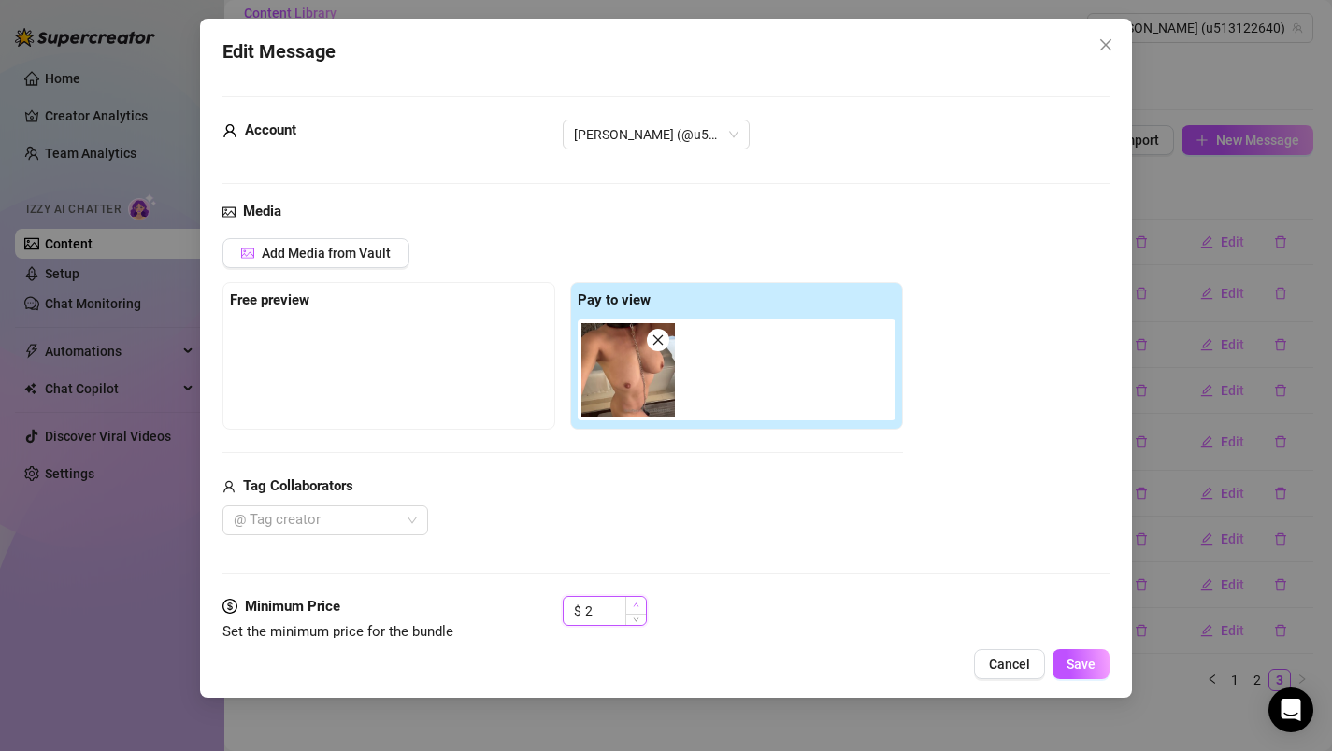
click at [637, 603] on icon "up" at bounding box center [636, 605] width 7 height 7
type input "6"
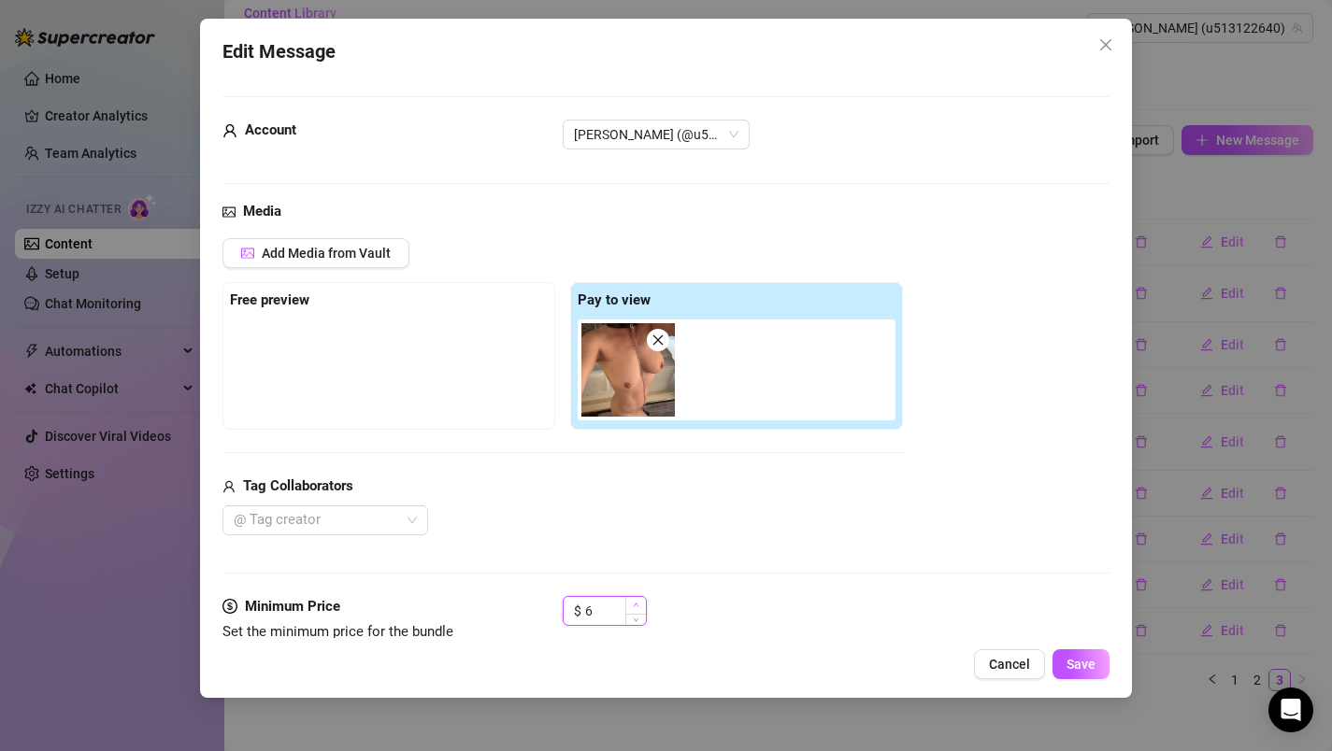
click at [637, 603] on icon "up" at bounding box center [636, 605] width 7 height 7
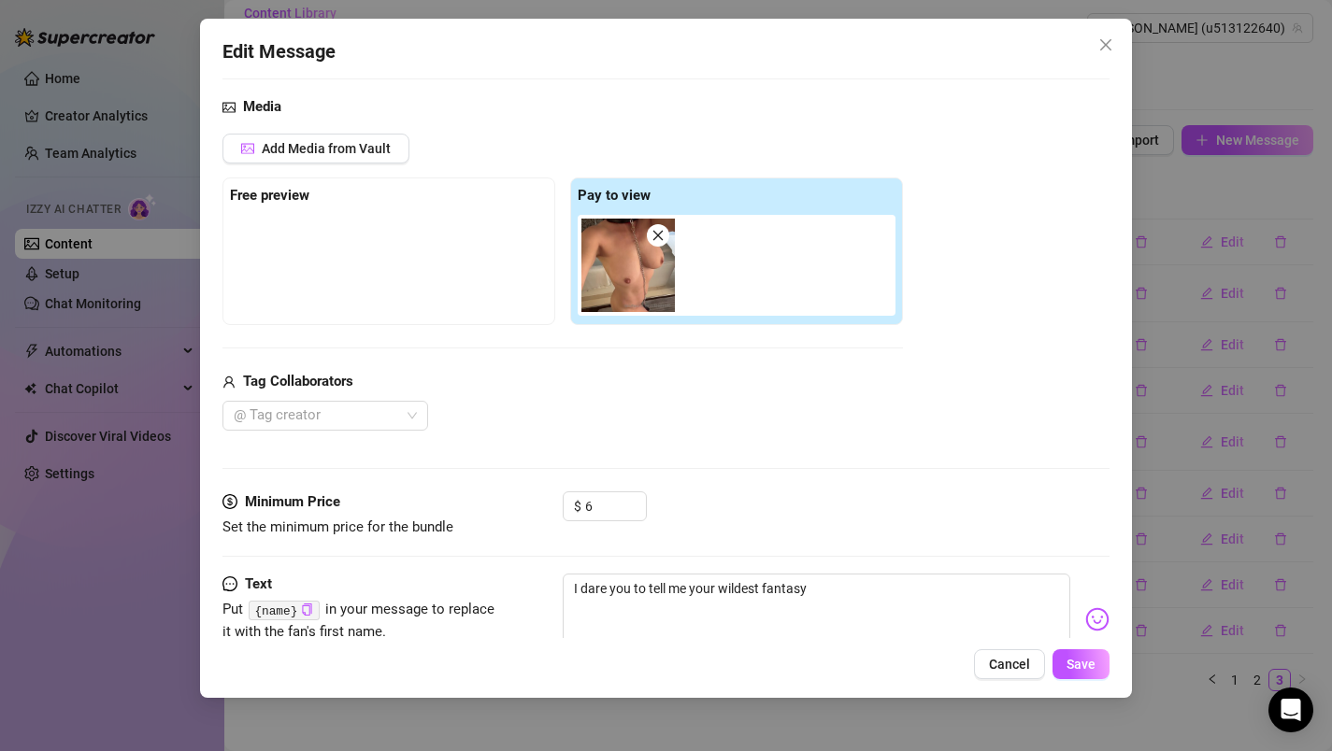
scroll to position [165, 0]
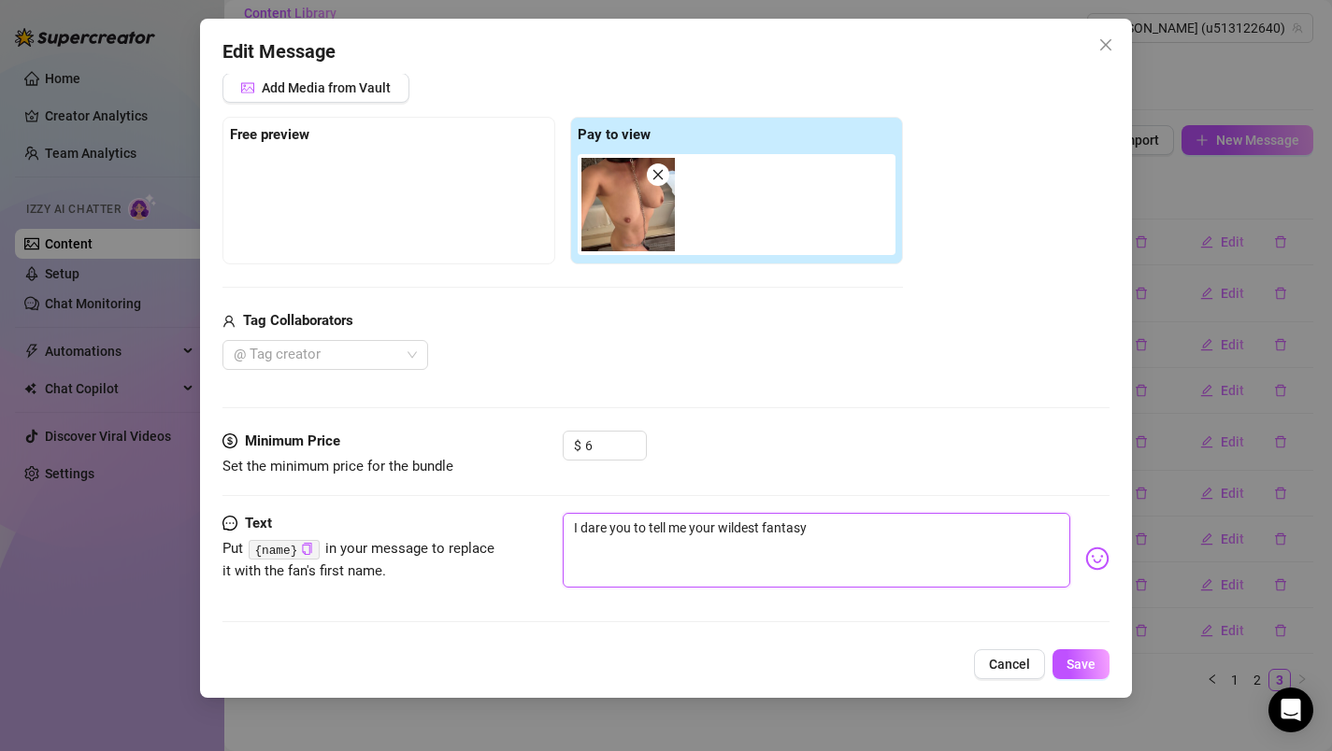
click at [874, 539] on textarea "I dare you to tell me your wildest fantasy" at bounding box center [817, 550] width 508 height 75
type textarea "I dare you to tell me your wildest fantasy, I'm already naked 😜 and wear my col…"
click at [1097, 670] on button "Save" at bounding box center [1080, 665] width 57 height 30
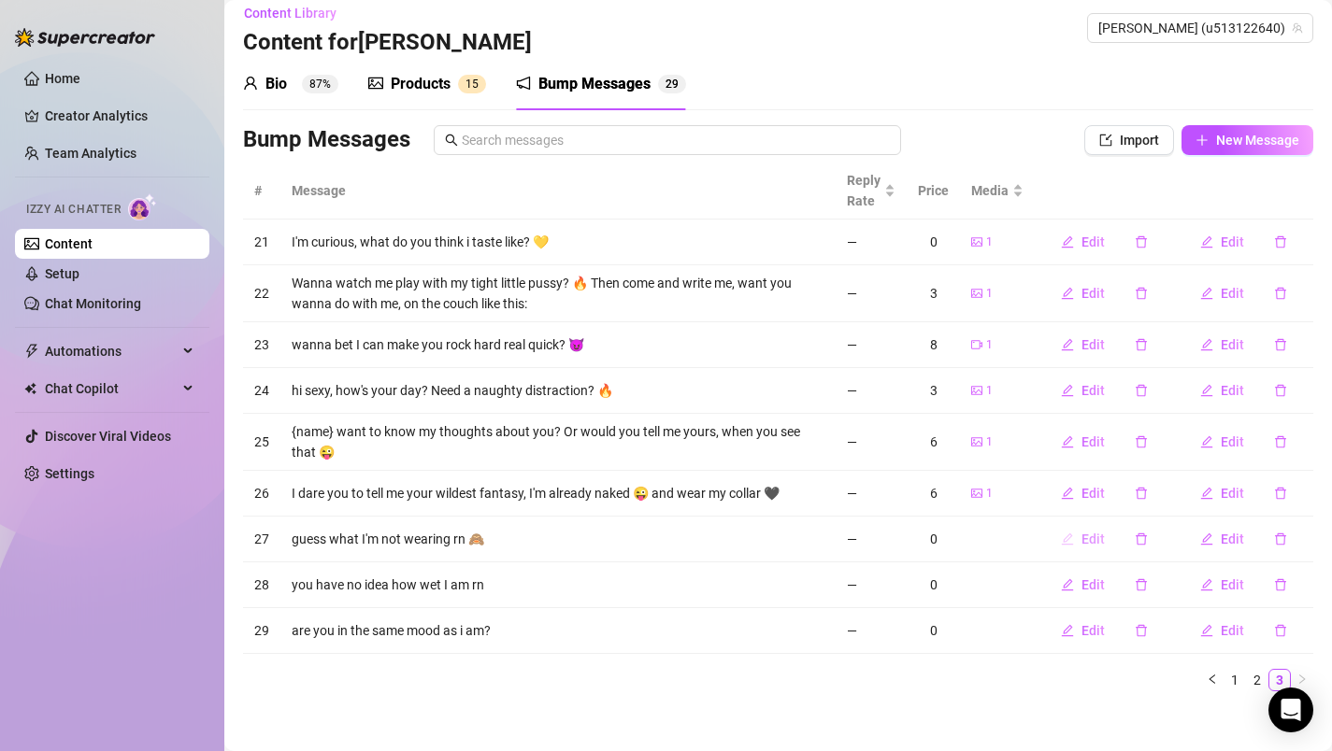
click at [1061, 539] on icon "edit" at bounding box center [1067, 539] width 13 height 13
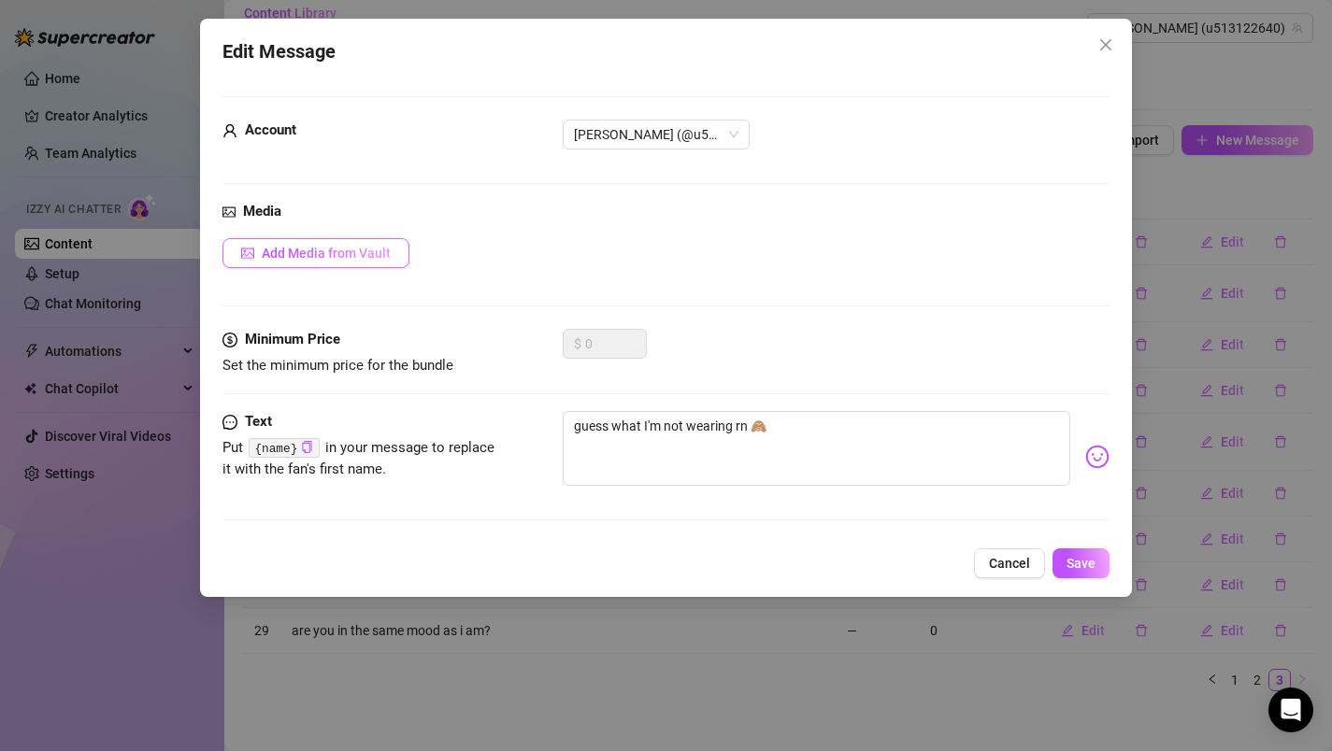
click at [347, 251] on span "Add Media from Vault" at bounding box center [326, 253] width 129 height 15
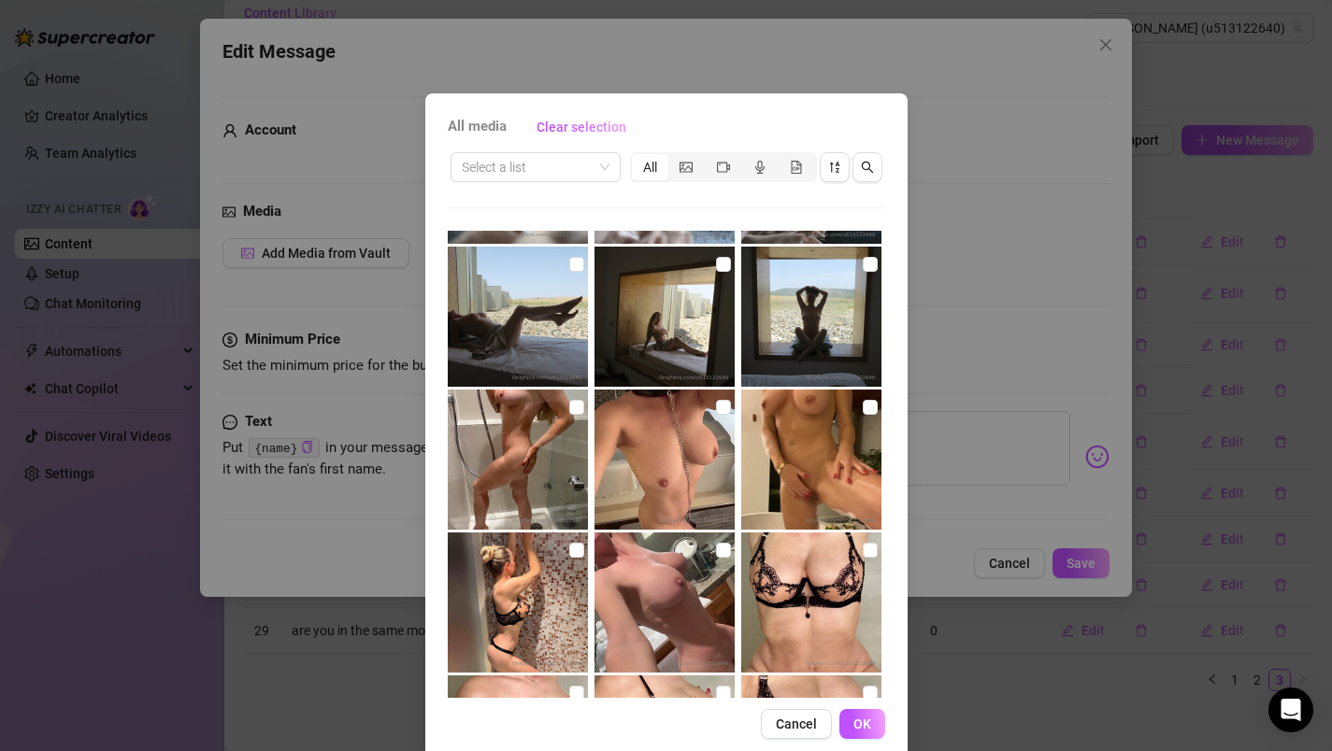
scroll to position [698, 0]
click at [863, 411] on input "checkbox" at bounding box center [870, 408] width 15 height 15
checkbox input "true"
click at [851, 715] on button "OK" at bounding box center [862, 724] width 46 height 30
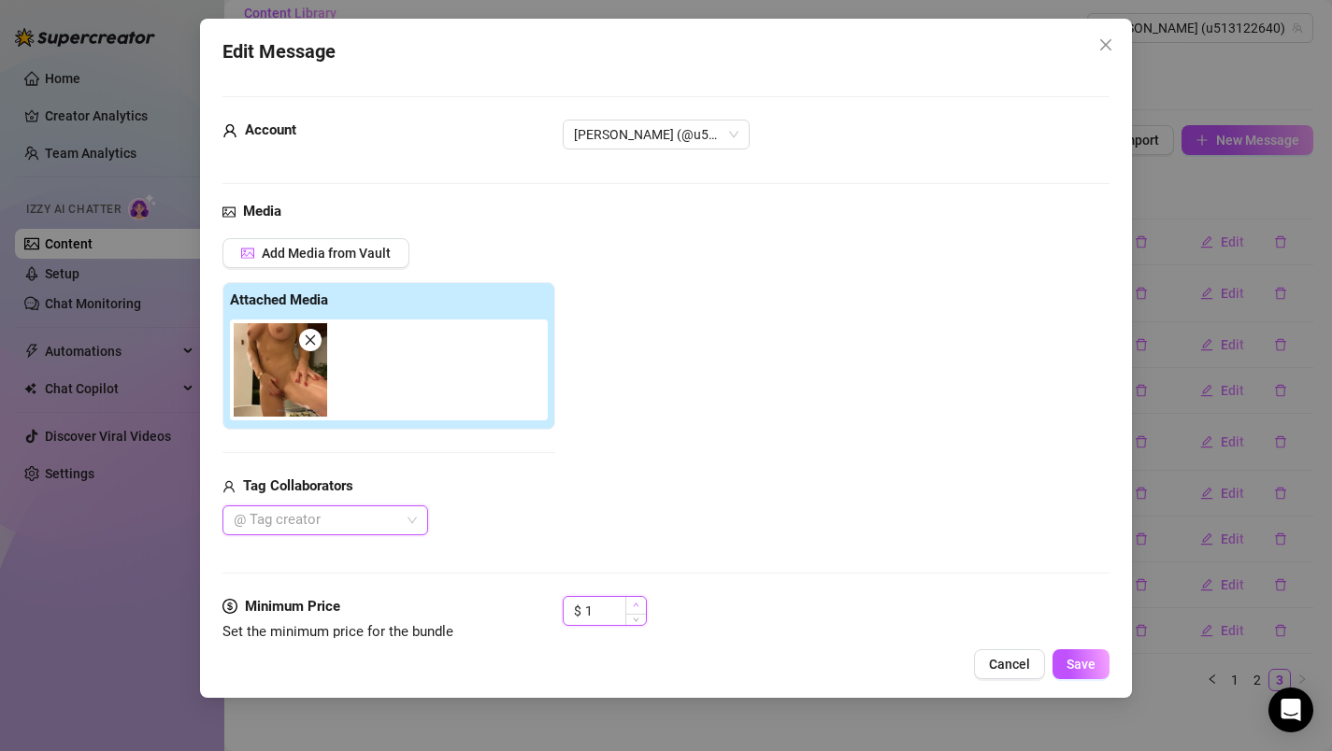
click at [636, 607] on span "Increase Value" at bounding box center [635, 605] width 21 height 17
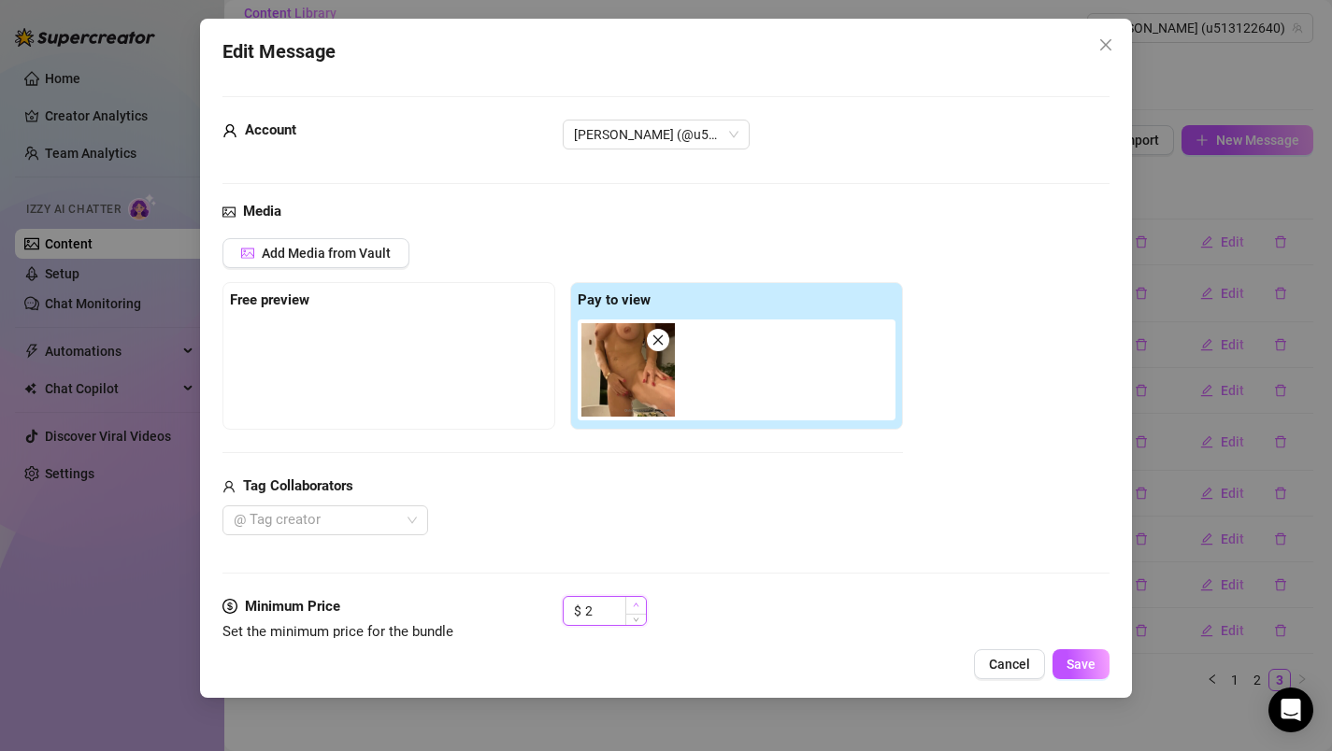
click at [636, 607] on icon "up" at bounding box center [636, 605] width 7 height 7
type input "5"
click at [636, 607] on icon "up" at bounding box center [636, 605] width 7 height 7
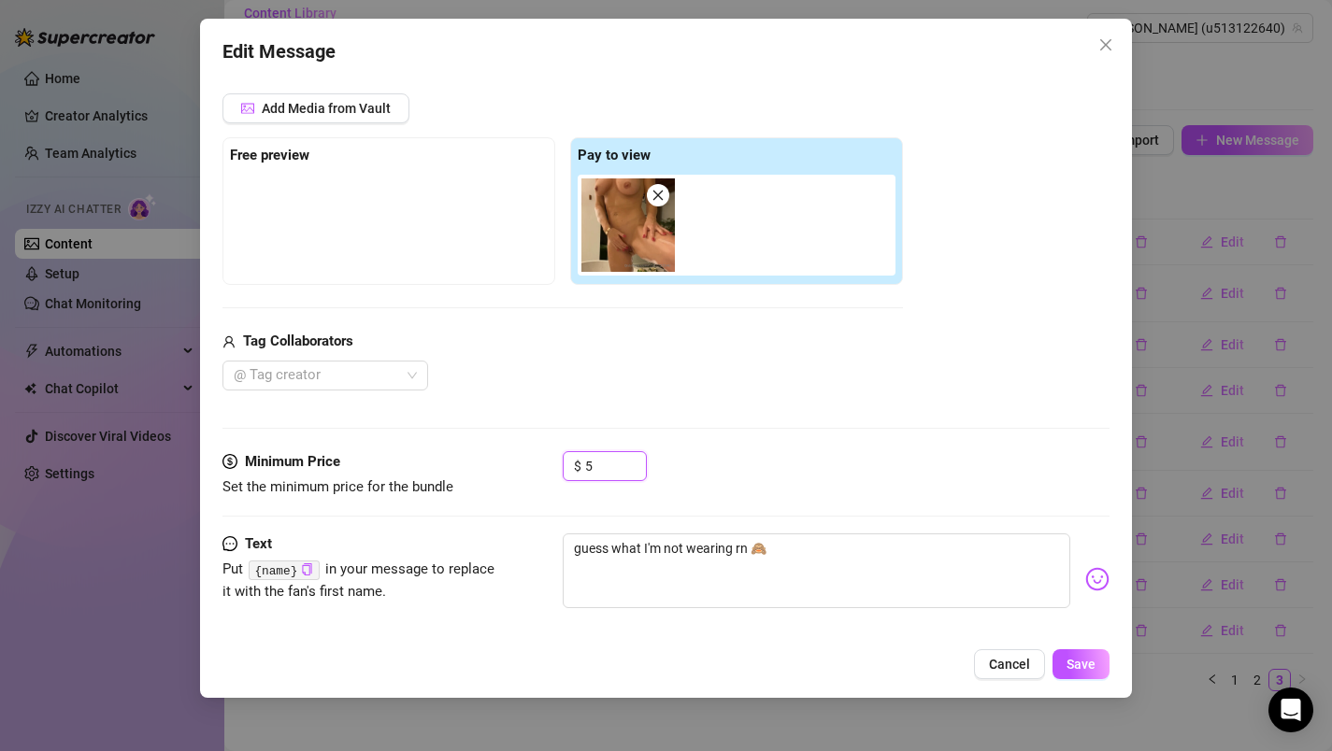
scroll to position [165, 0]
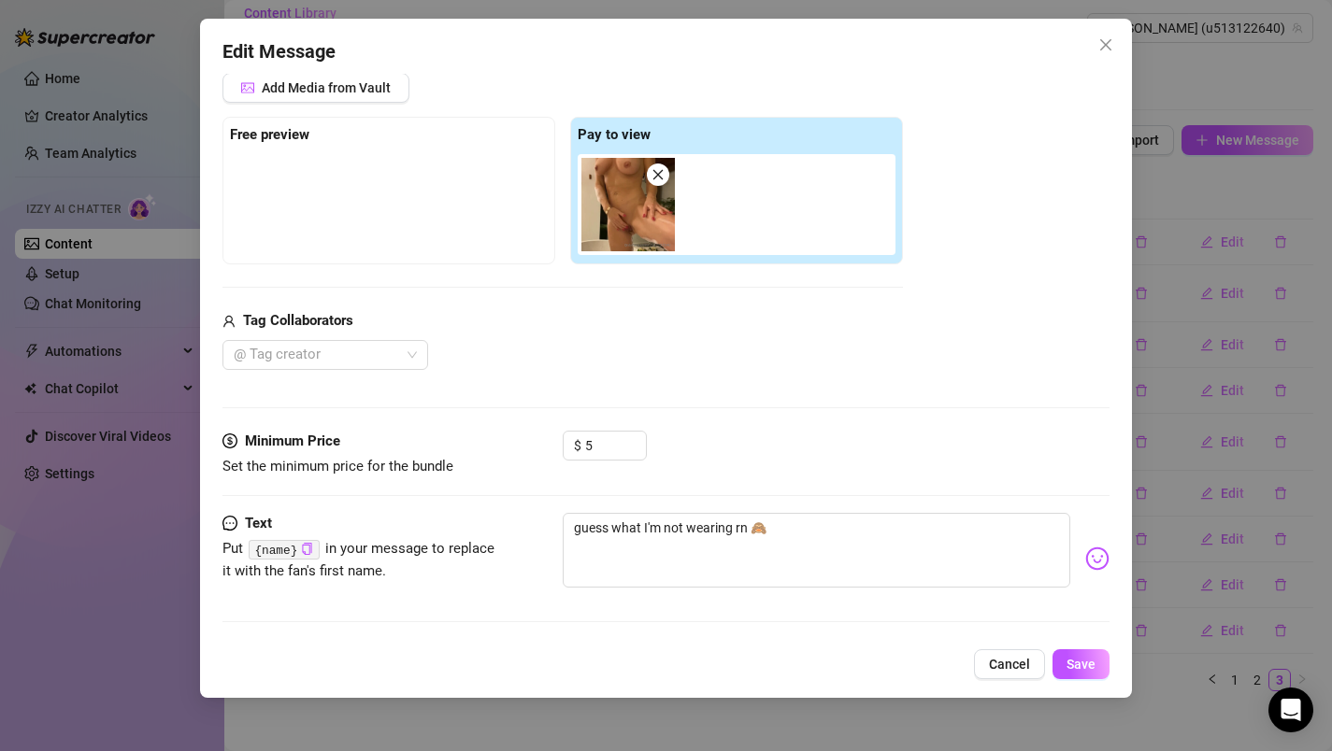
click at [736, 193] on div at bounding box center [740, 204] width 325 height 101
click at [342, 85] on span "Add Media from Vault" at bounding box center [326, 87] width 129 height 15
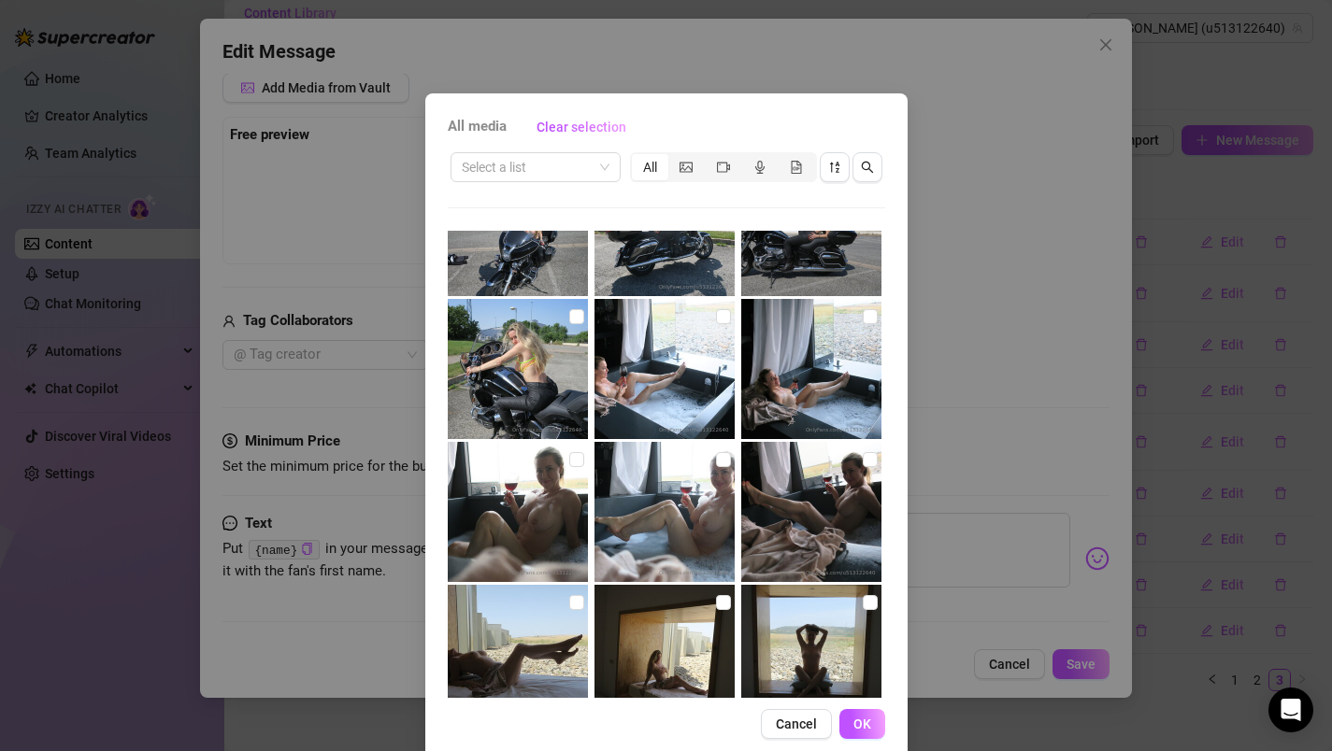
scroll to position [0, 0]
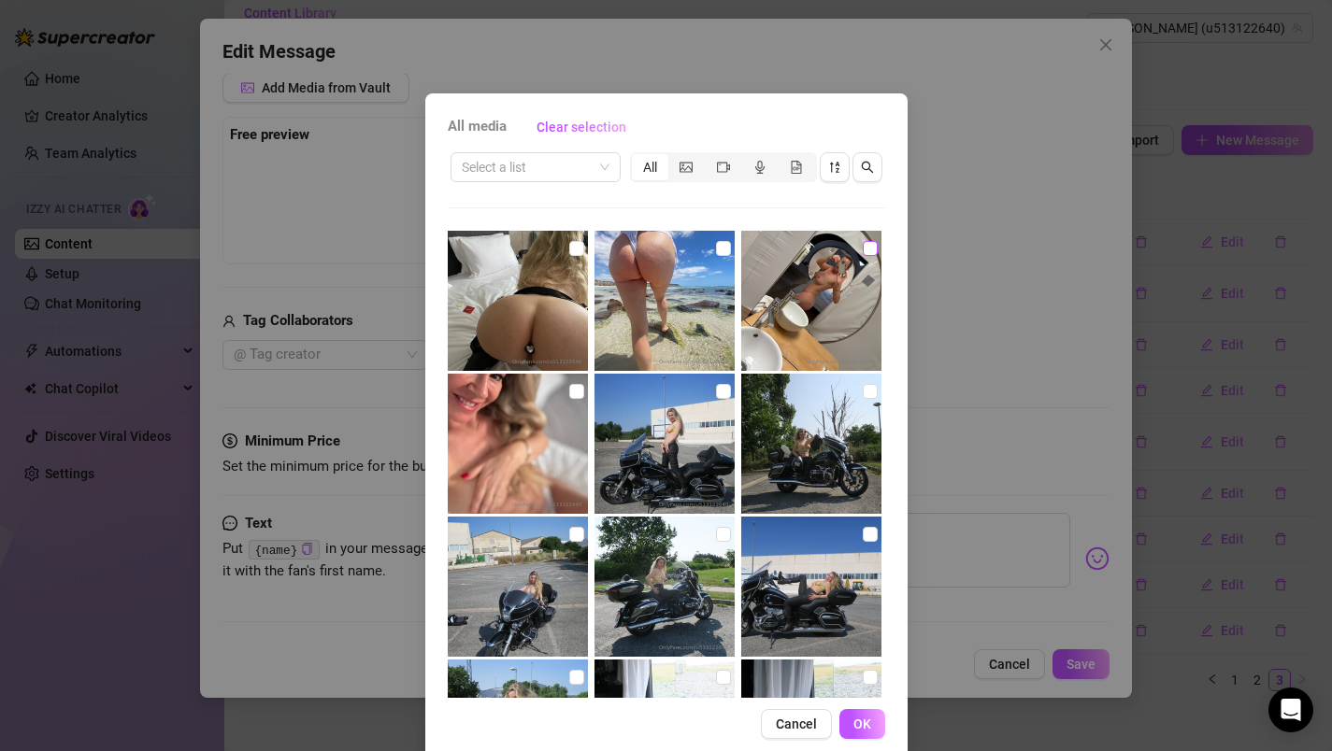
click at [863, 253] on input "checkbox" at bounding box center [870, 248] width 15 height 15
checkbox input "true"
click at [867, 726] on button "OK" at bounding box center [862, 724] width 46 height 30
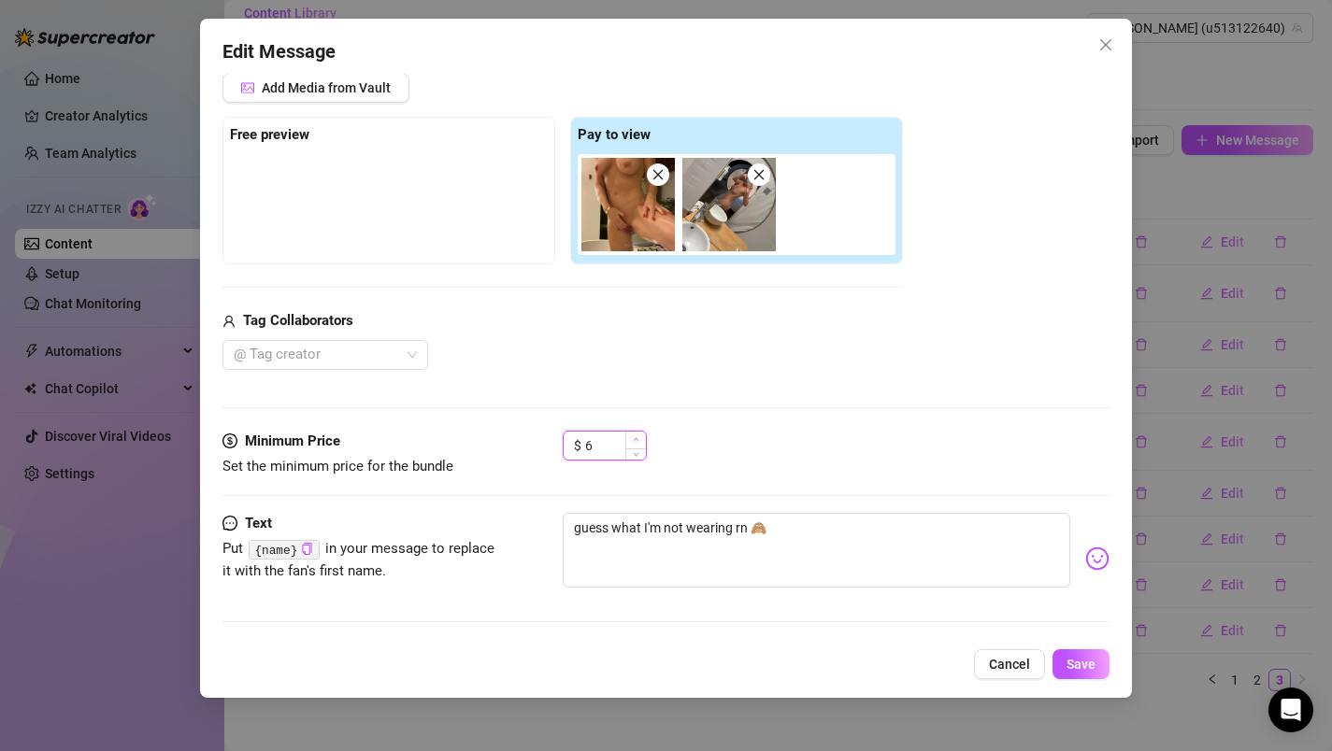
click at [637, 439] on icon "up" at bounding box center [636, 439] width 7 height 7
type input "7"
click at [638, 439] on icon "up" at bounding box center [636, 439] width 7 height 7
click at [1090, 658] on span "Save" at bounding box center [1080, 664] width 29 height 15
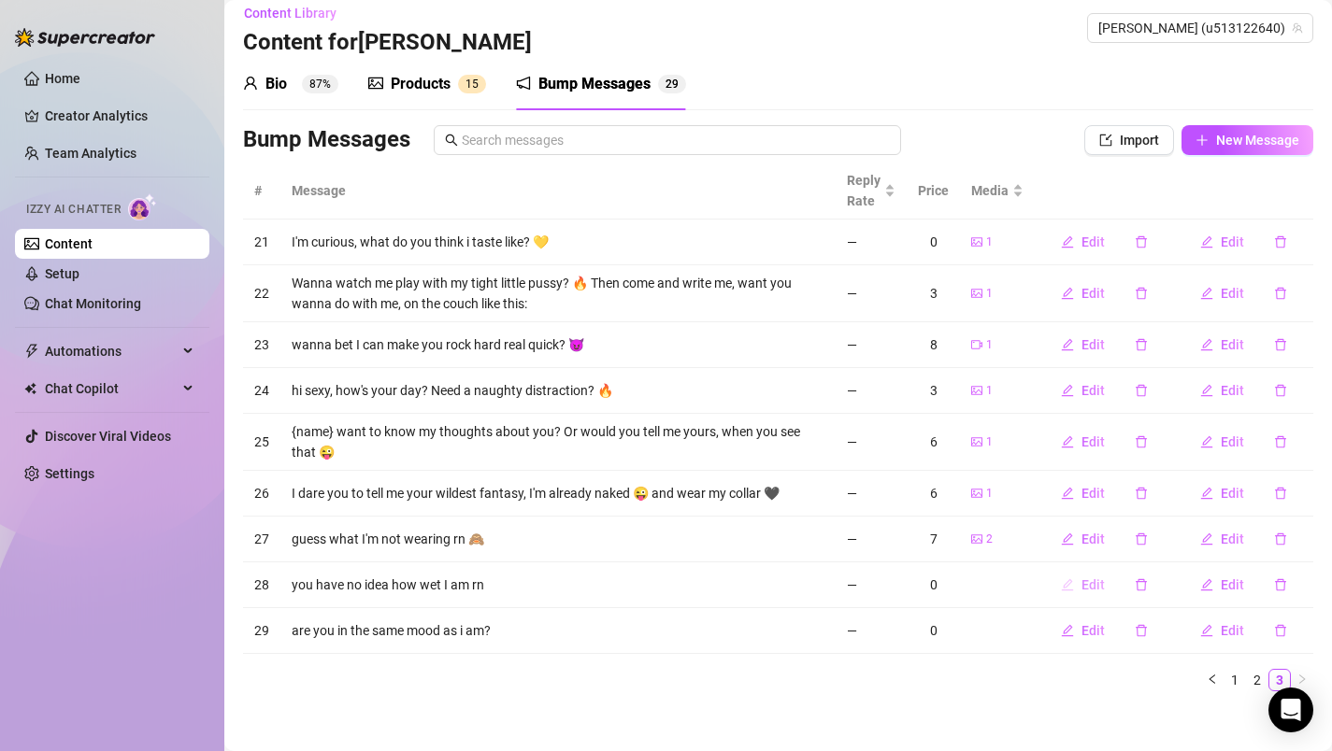
click at [1061, 580] on icon "edit" at bounding box center [1067, 585] width 13 height 13
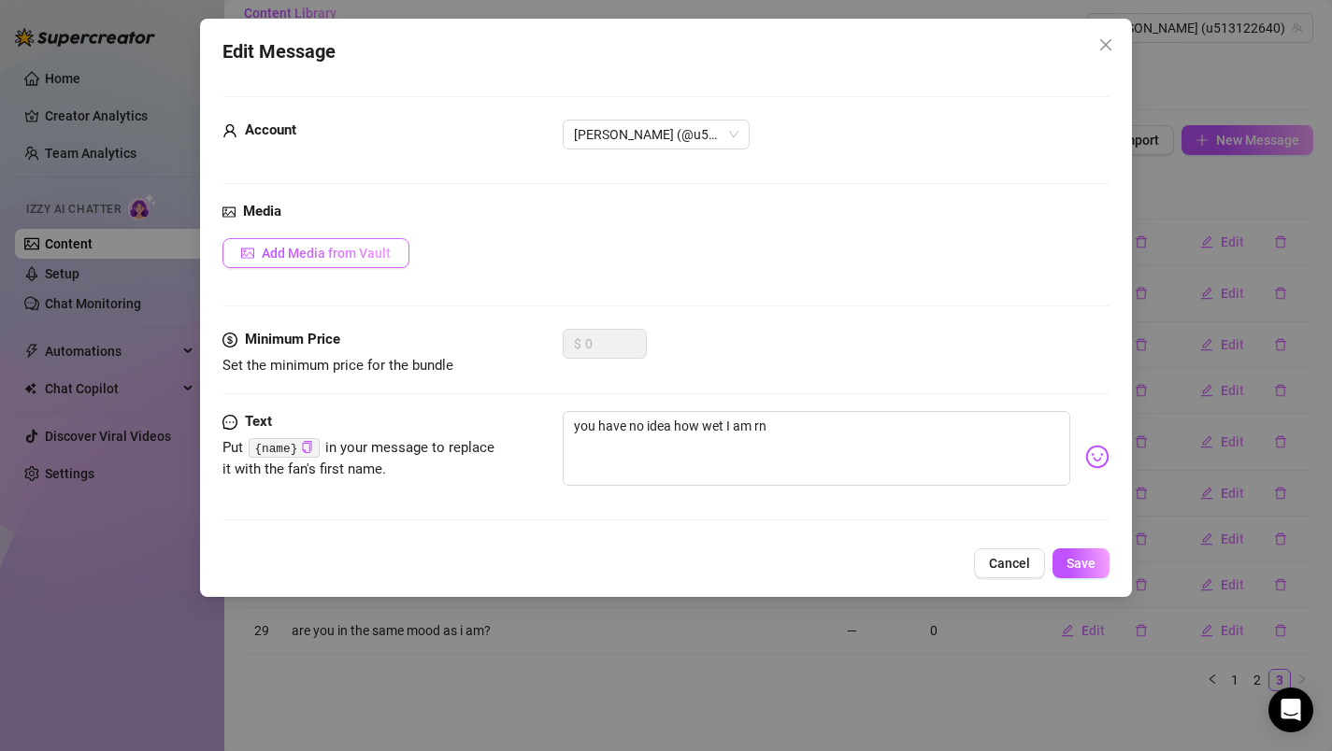
click at [362, 264] on button "Add Media from Vault" at bounding box center [315, 253] width 187 height 30
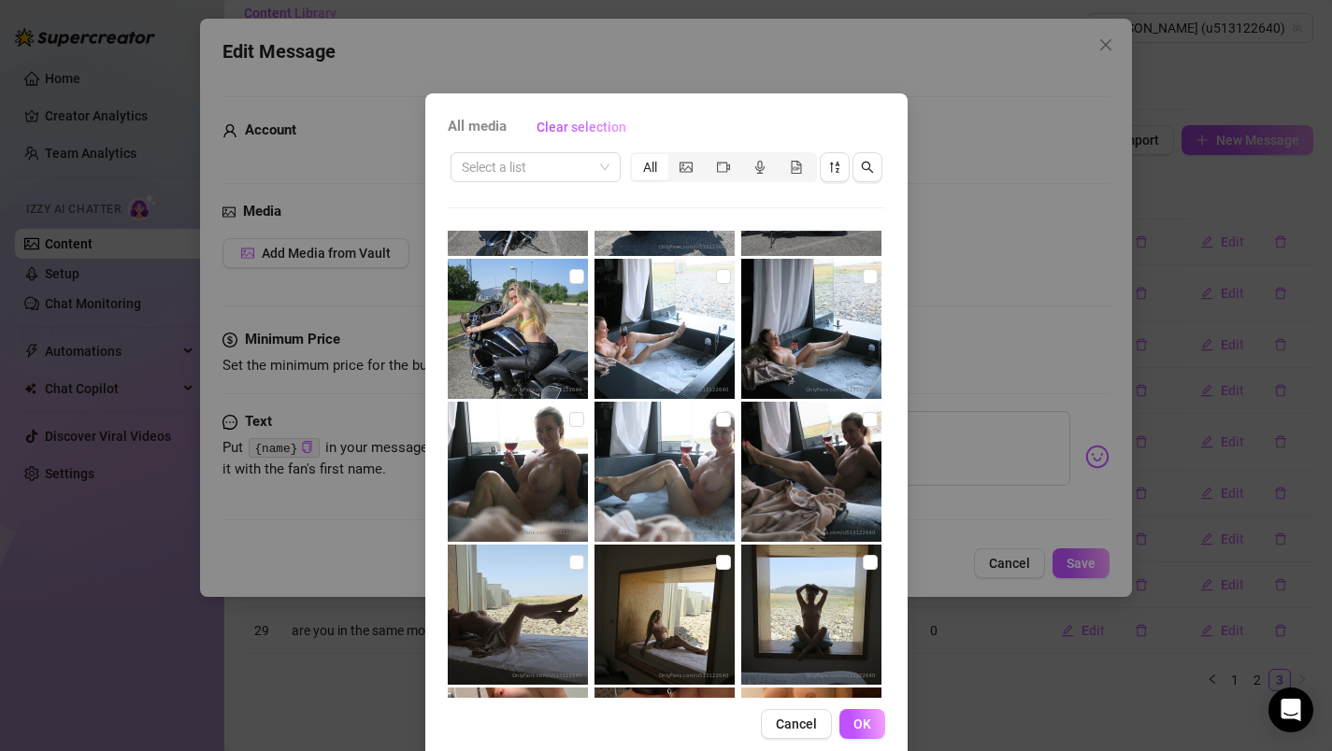
scroll to position [405, 0]
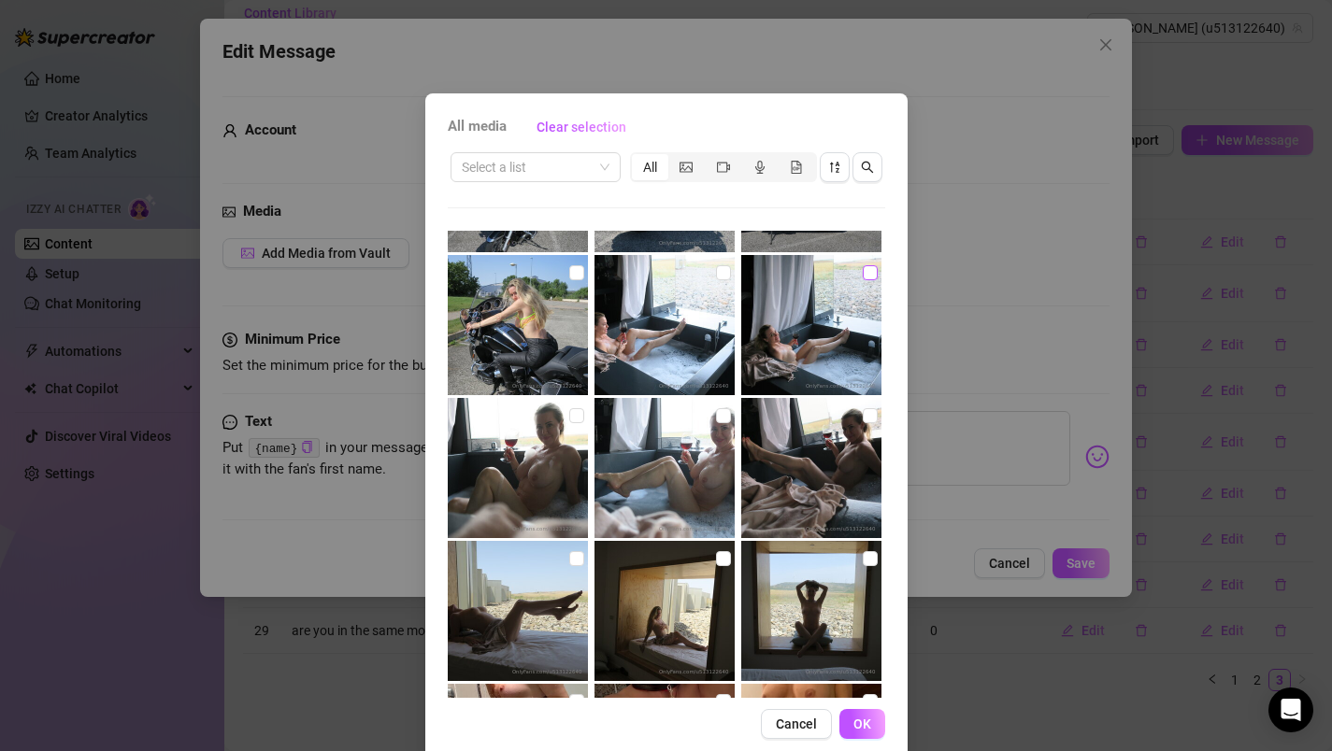
click at [863, 271] on input "checkbox" at bounding box center [870, 272] width 15 height 15
checkbox input "true"
click at [863, 415] on input "checkbox" at bounding box center [870, 415] width 15 height 15
checkbox input "true"
click at [859, 723] on span "OK" at bounding box center [862, 724] width 18 height 15
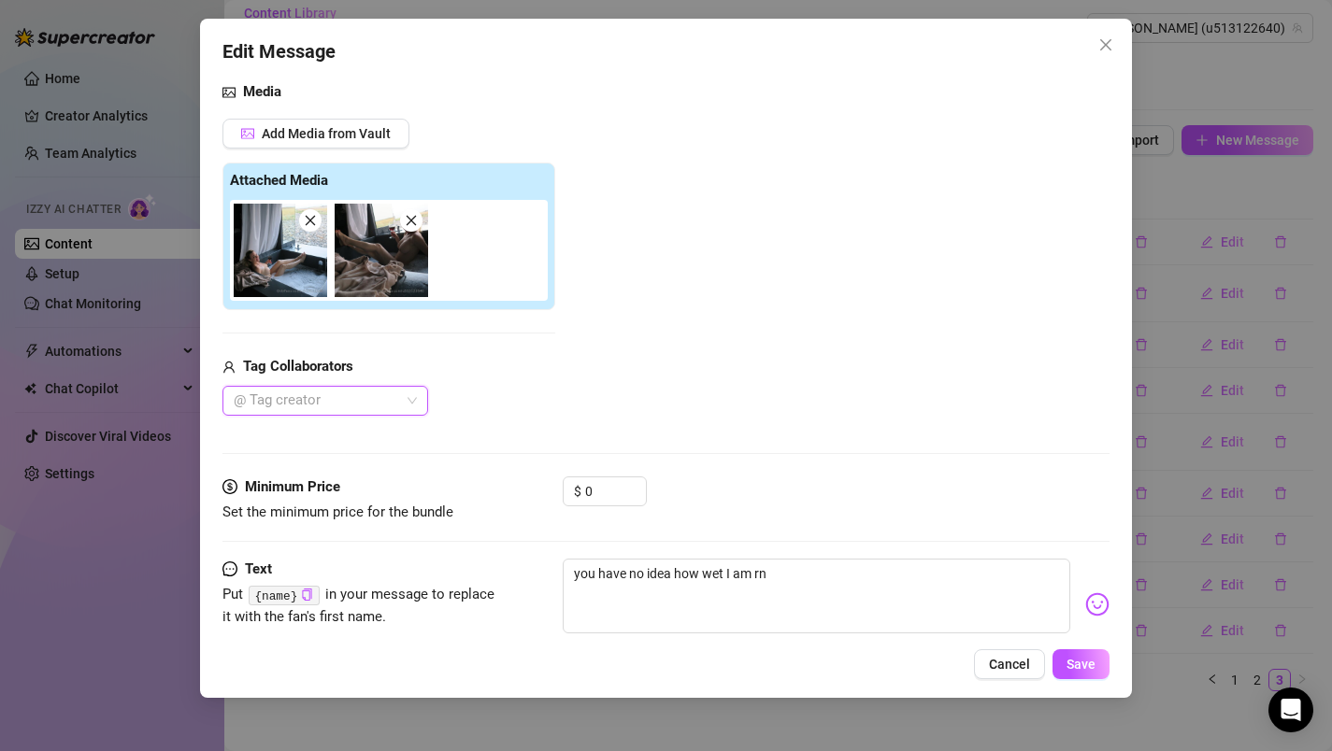
scroll to position [165, 0]
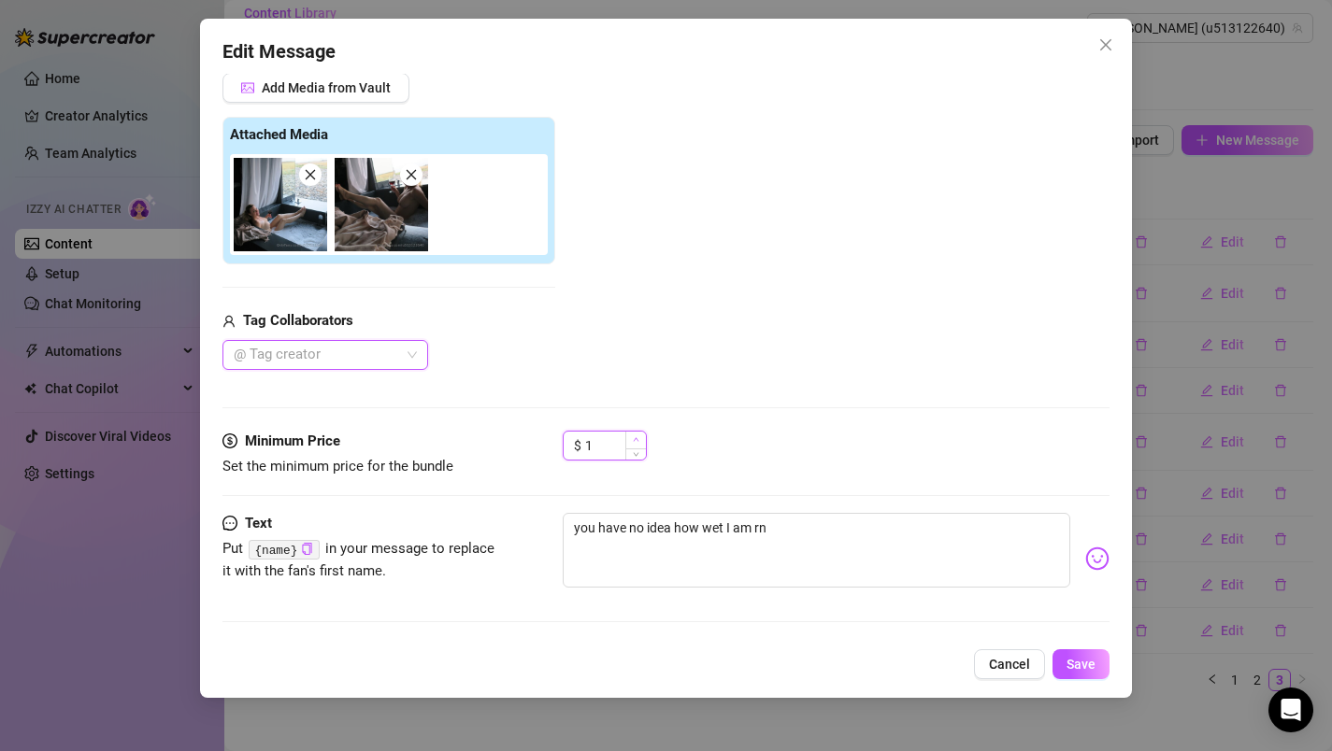
click at [637, 438] on icon "up" at bounding box center [636, 439] width 7 height 7
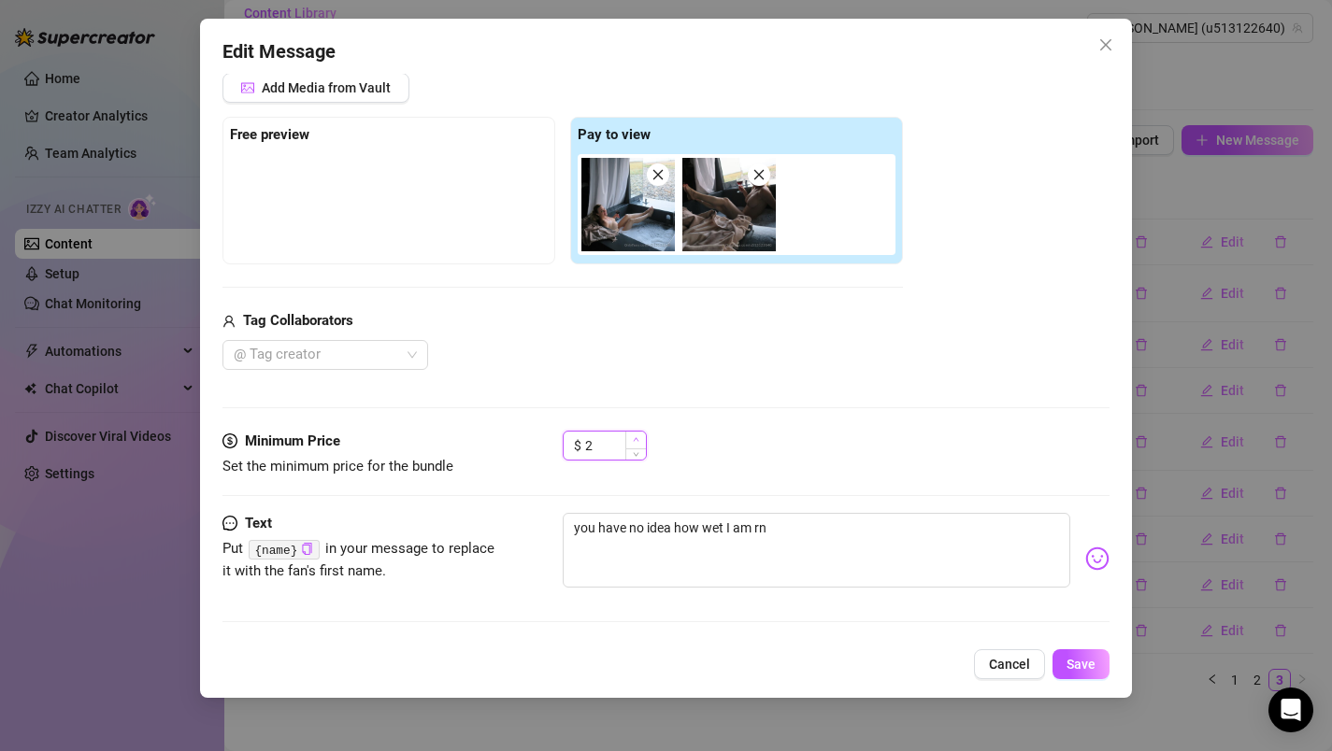
click at [637, 438] on icon "up" at bounding box center [636, 439] width 7 height 7
type input "5"
click at [637, 438] on icon "up" at bounding box center [636, 439] width 7 height 7
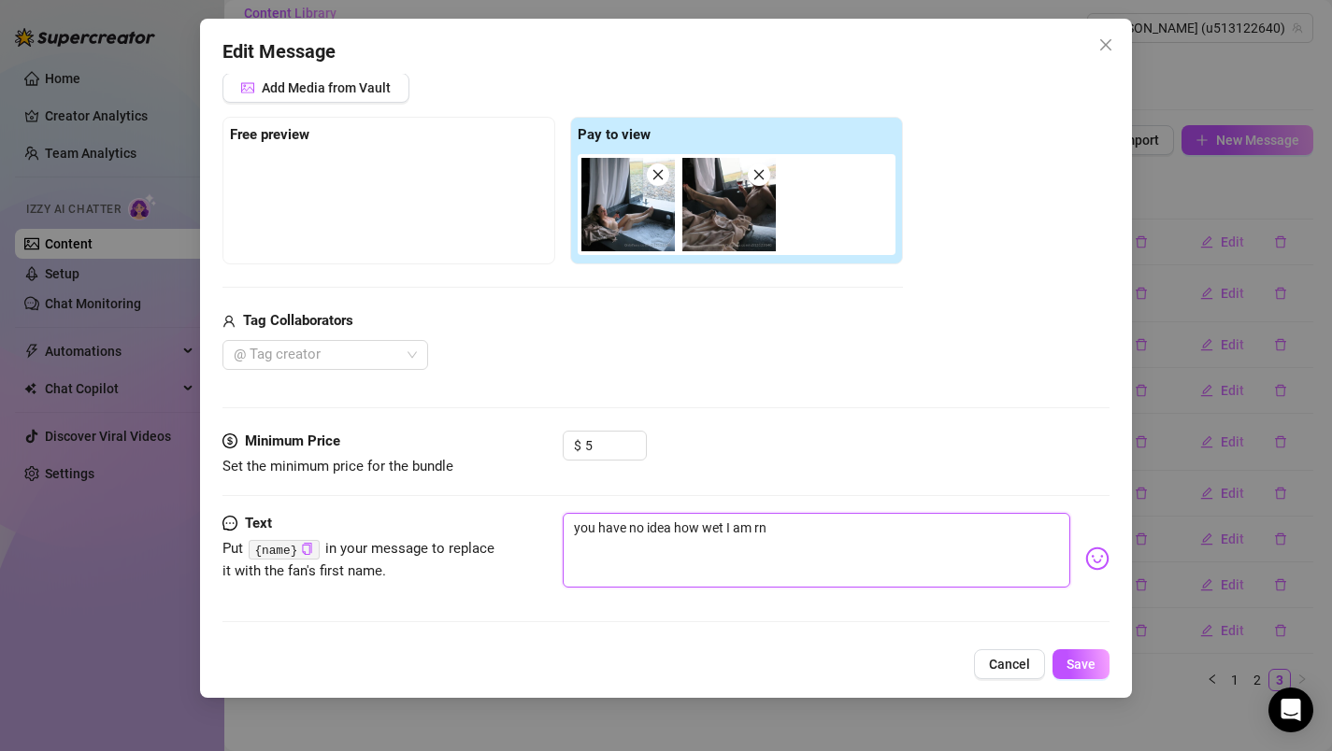
click at [713, 545] on textarea "you have no idea how wet I am rn" at bounding box center [817, 550] width 508 height 75
type textarea "you have no idea how wet I am rn.. in the bathtub 😇"
click at [1082, 671] on span "Save" at bounding box center [1080, 664] width 29 height 15
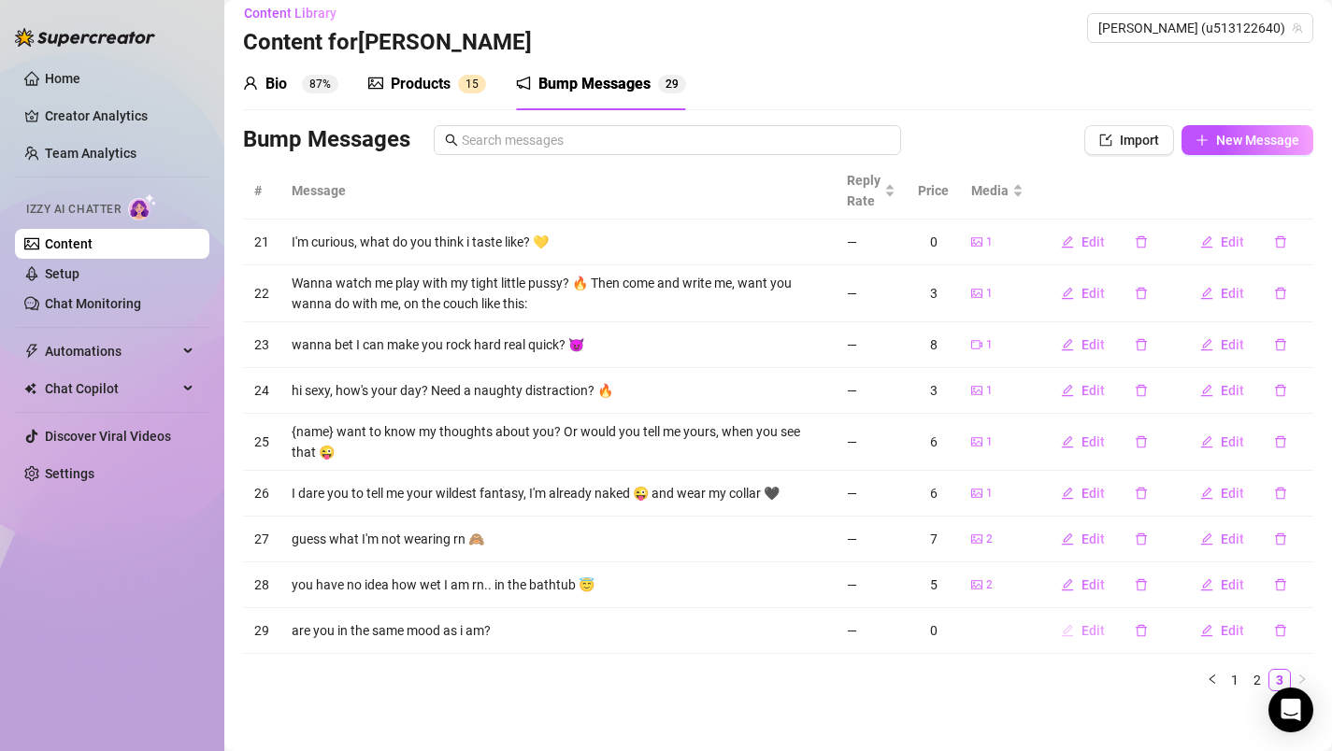
click at [1081, 634] on span "Edit" at bounding box center [1092, 630] width 23 height 15
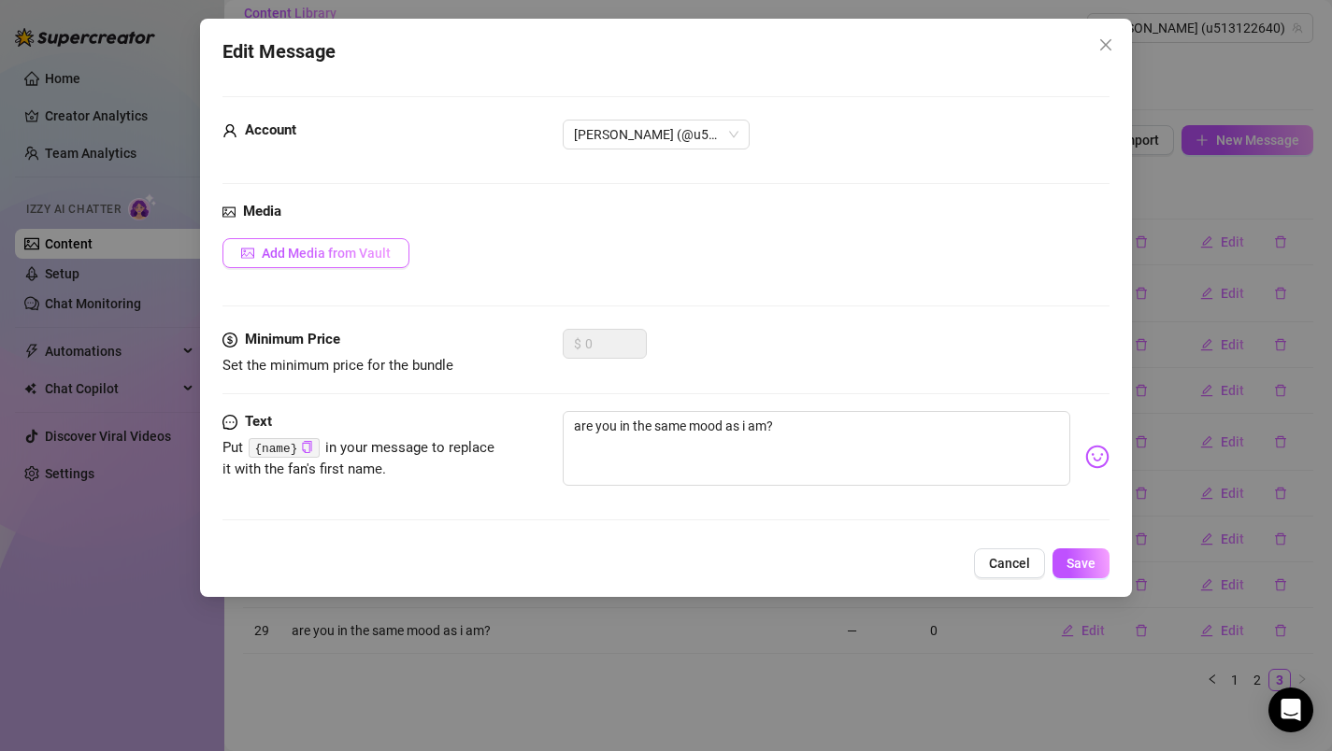
click at [365, 255] on span "Add Media from Vault" at bounding box center [326, 253] width 129 height 15
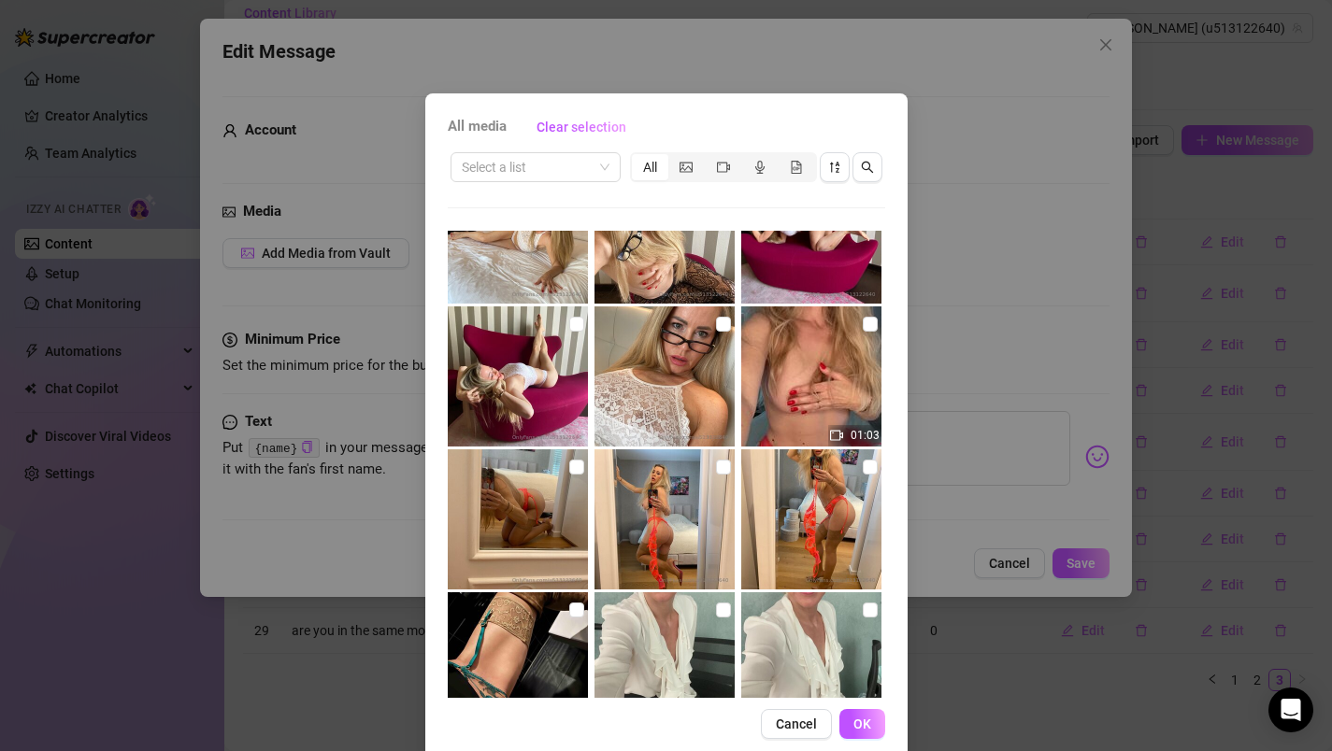
scroll to position [1807, 0]
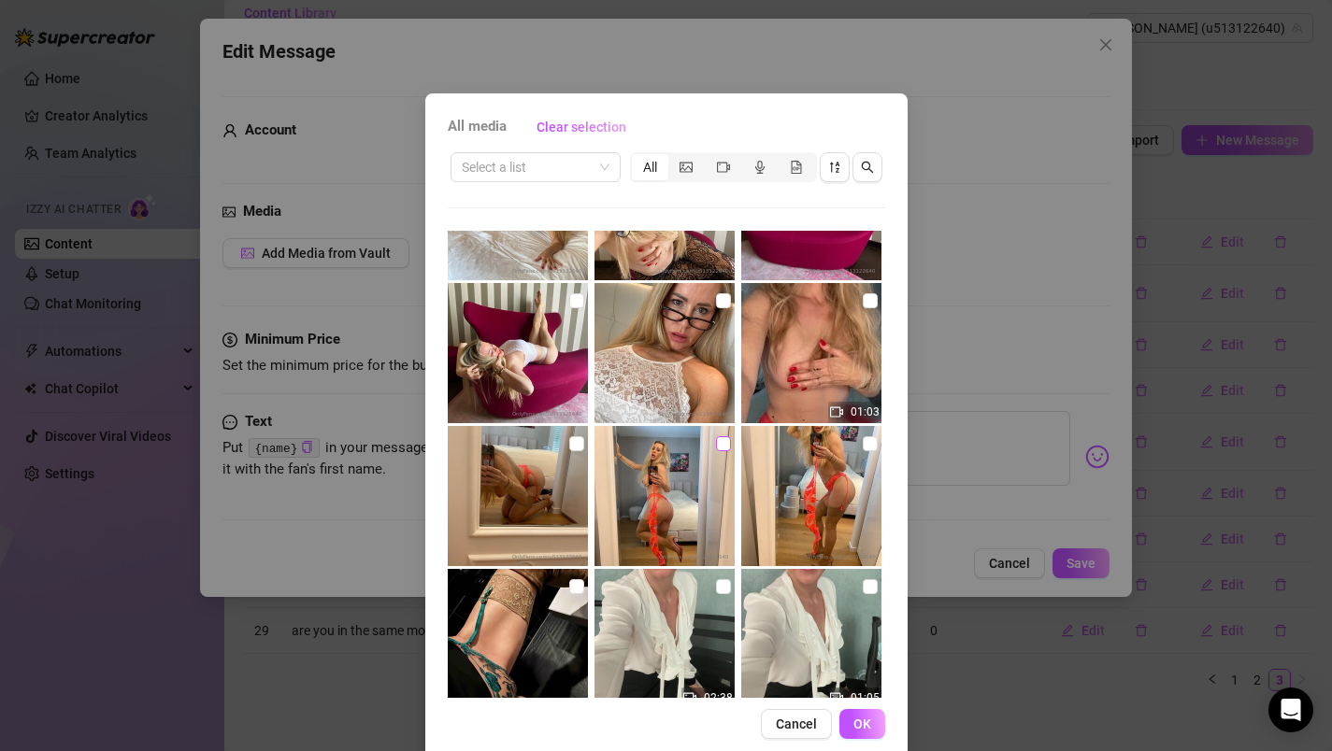
click at [716, 447] on input "checkbox" at bounding box center [723, 443] width 15 height 15
checkbox input "true"
click at [569, 445] on input "checkbox" at bounding box center [576, 443] width 15 height 15
checkbox input "true"
click at [865, 729] on button "OK" at bounding box center [862, 724] width 46 height 30
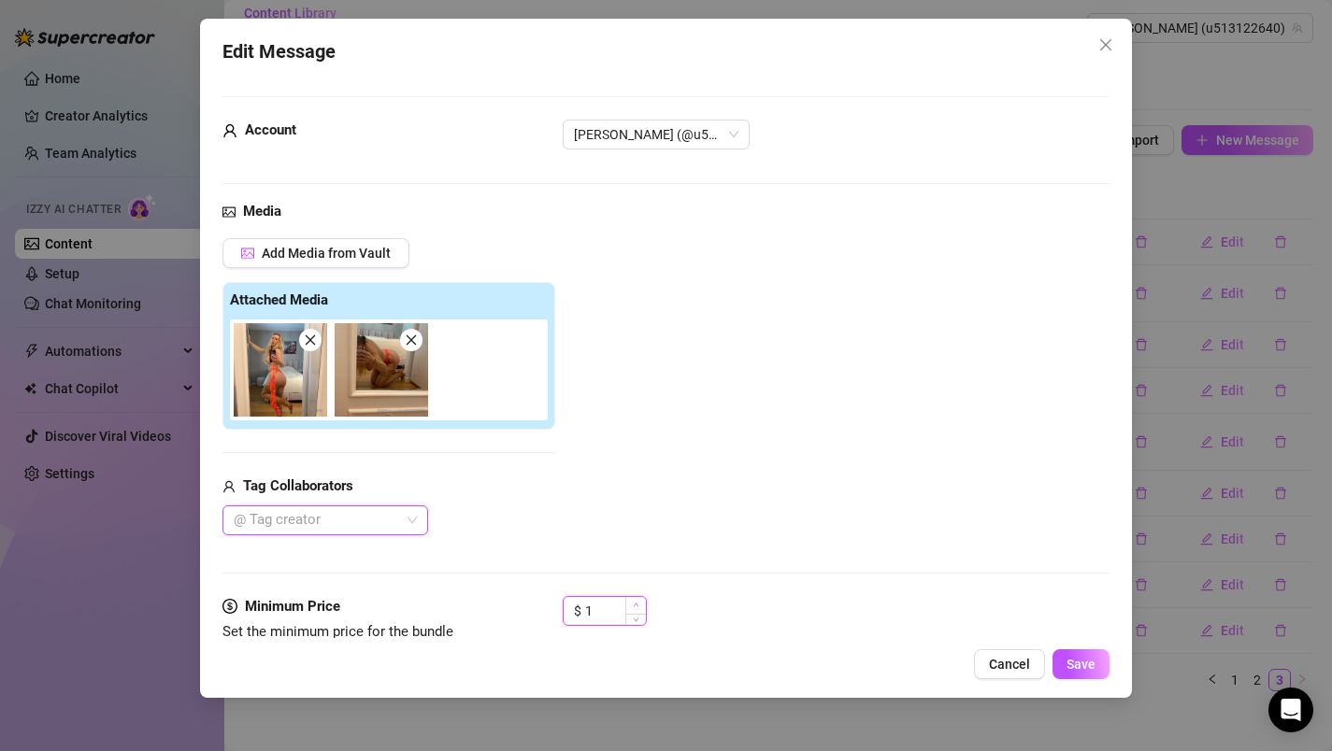
click at [637, 606] on icon "up" at bounding box center [636, 605] width 7 height 7
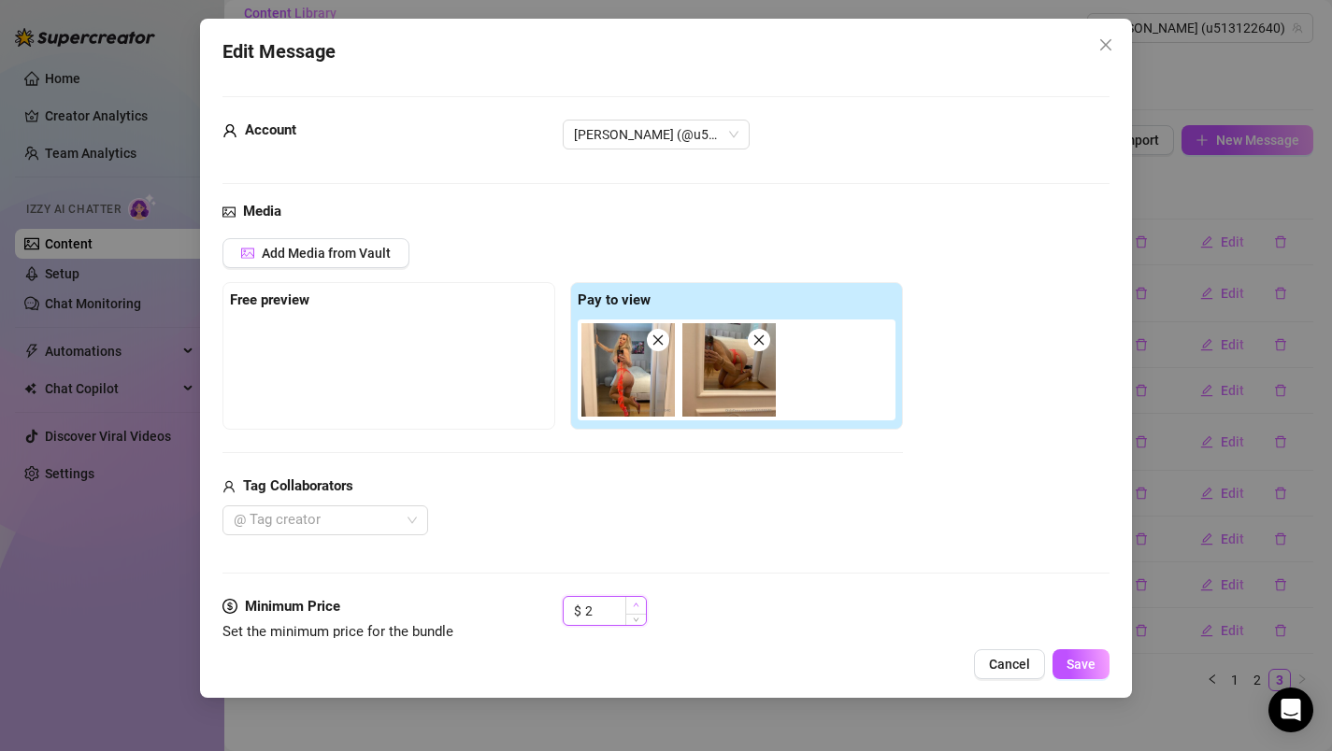
click at [637, 606] on icon "up" at bounding box center [636, 605] width 7 height 7
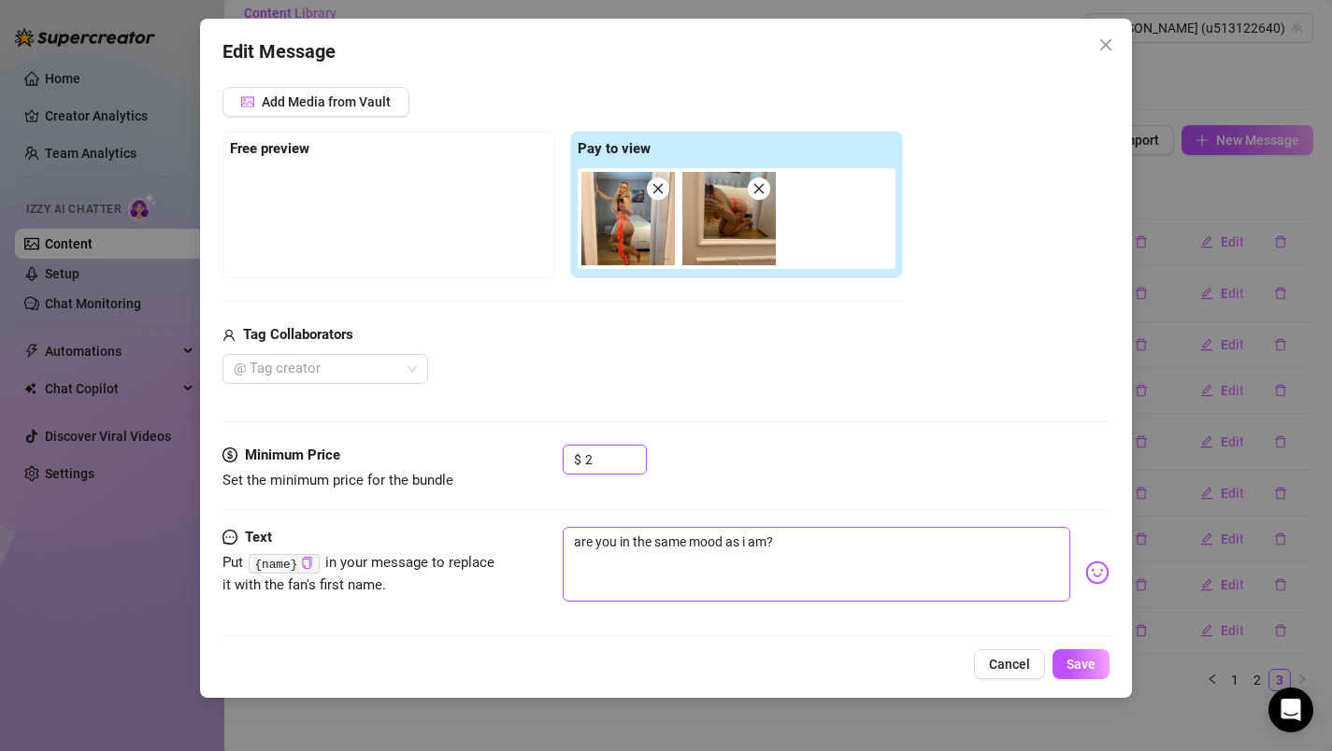
scroll to position [165, 0]
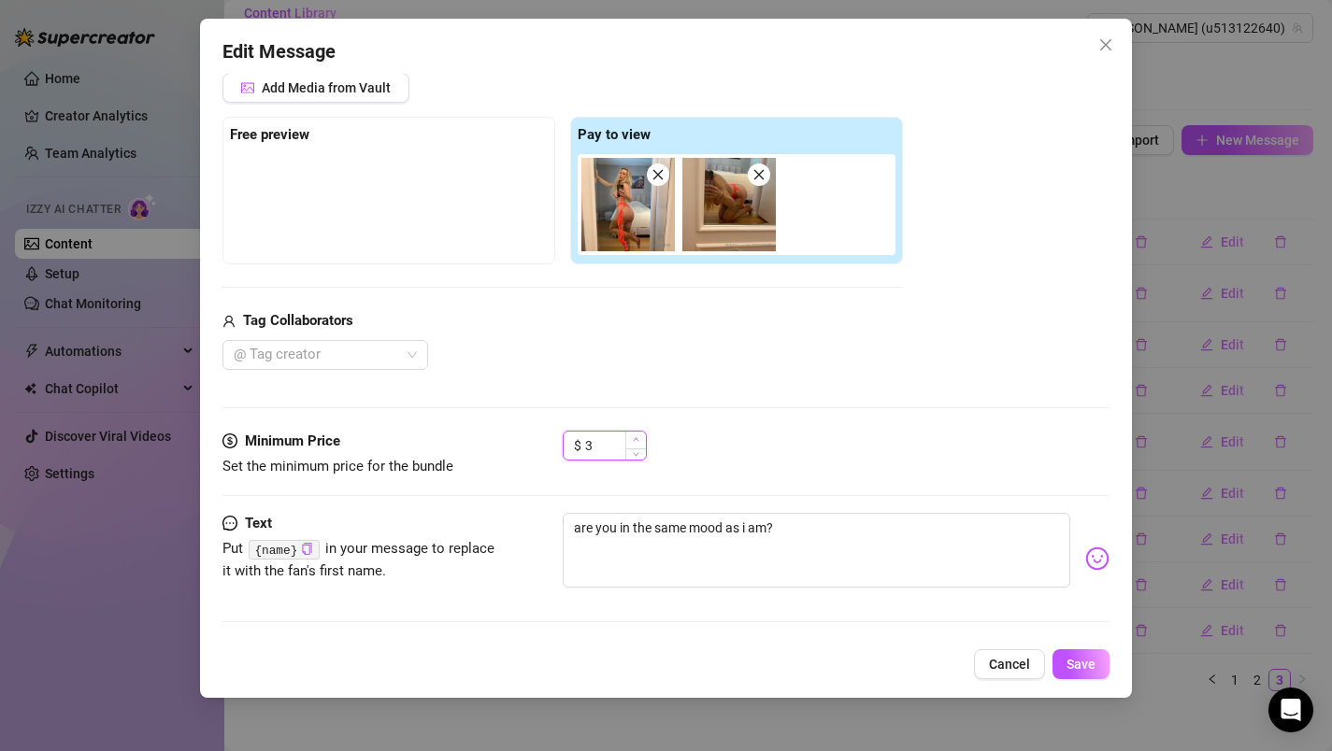
click at [636, 437] on icon "up" at bounding box center [636, 439] width 7 height 7
type input "5"
click at [636, 437] on icon "up" at bounding box center [636, 439] width 7 height 7
click at [821, 535] on textarea "are you in the same mood as i am?" at bounding box center [817, 550] width 508 height 75
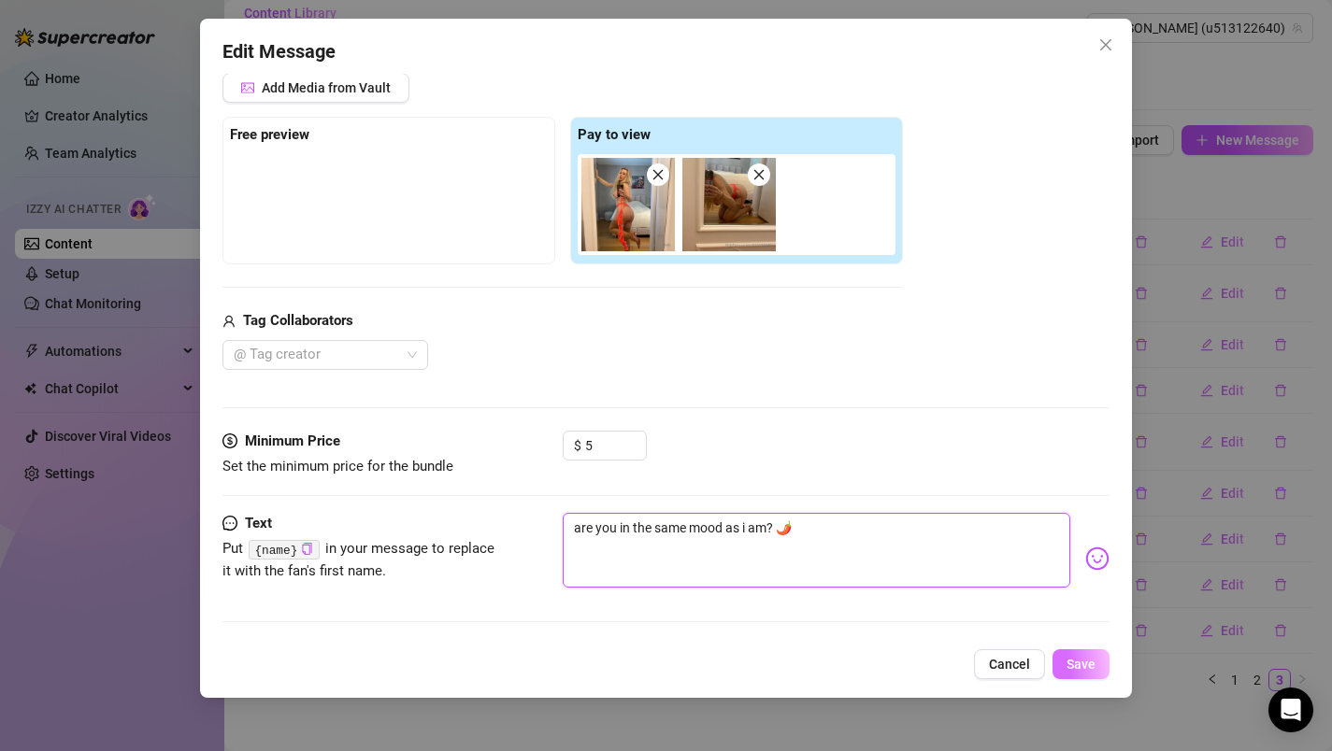
type textarea "are you in the same mood as i am? 🌶️"
click at [1085, 665] on span "Save" at bounding box center [1080, 664] width 29 height 15
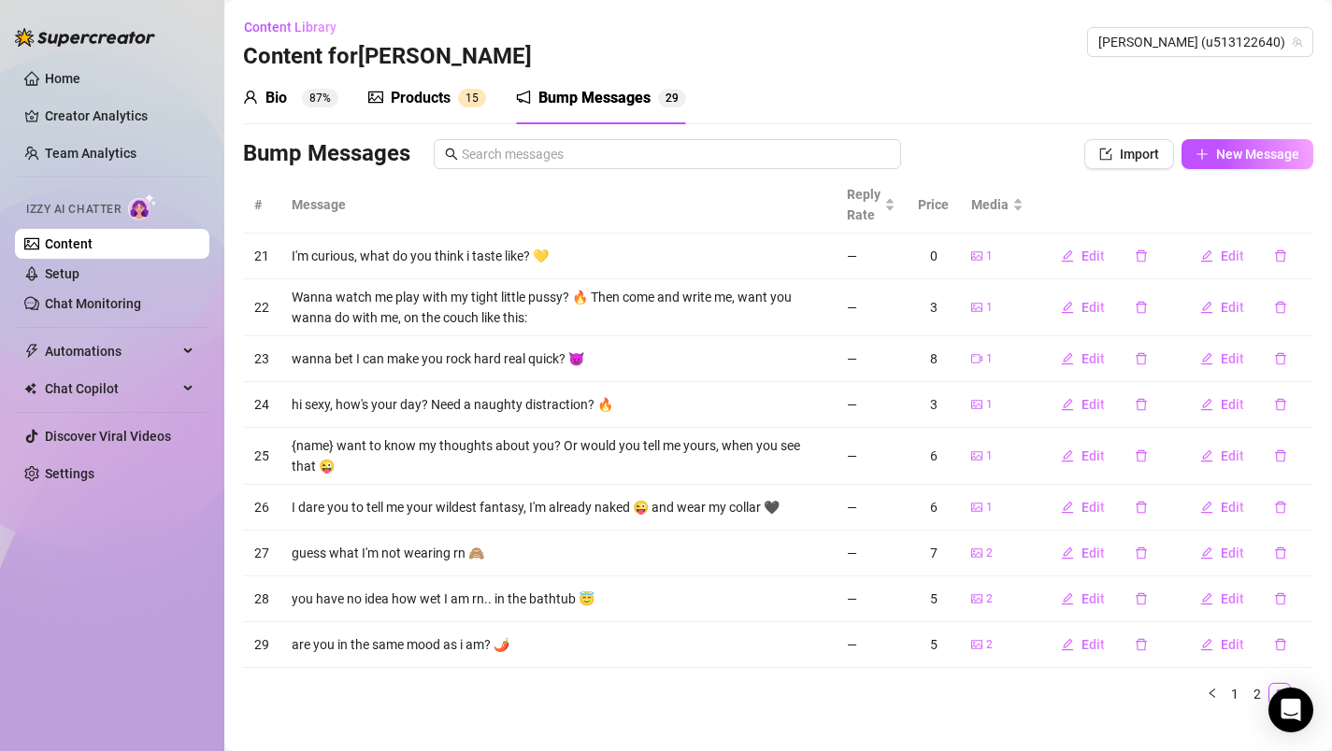
scroll to position [0, 0]
click at [279, 97] on div "Bio" at bounding box center [275, 99] width 21 height 22
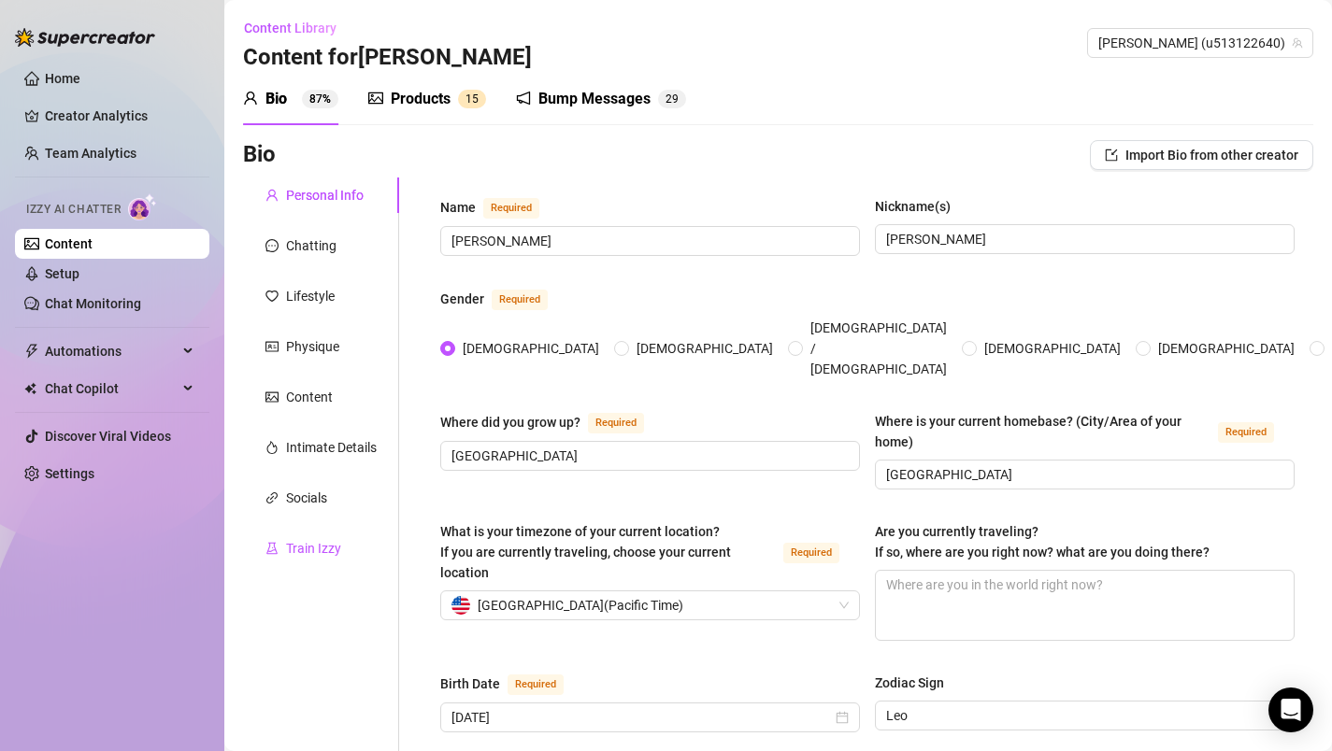
click at [328, 548] on div "Train Izzy" at bounding box center [313, 548] width 55 height 21
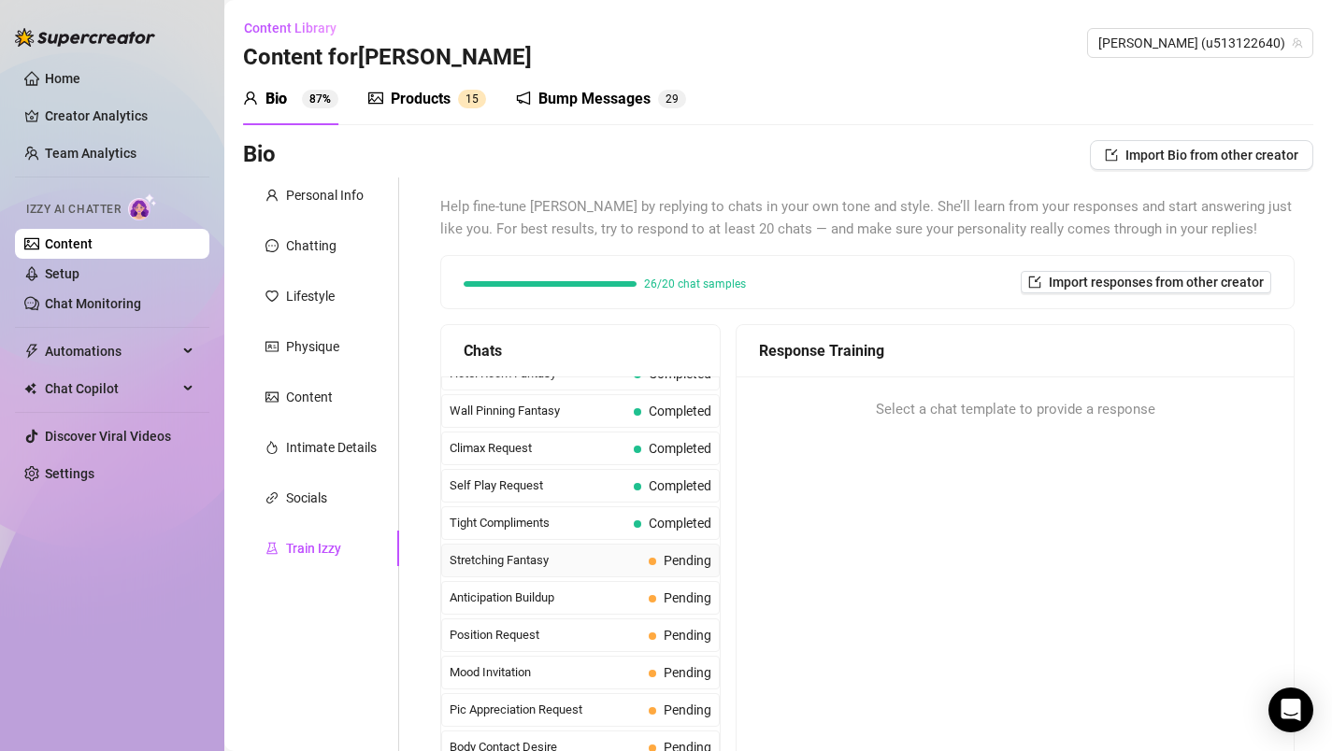
scroll to position [794, 0]
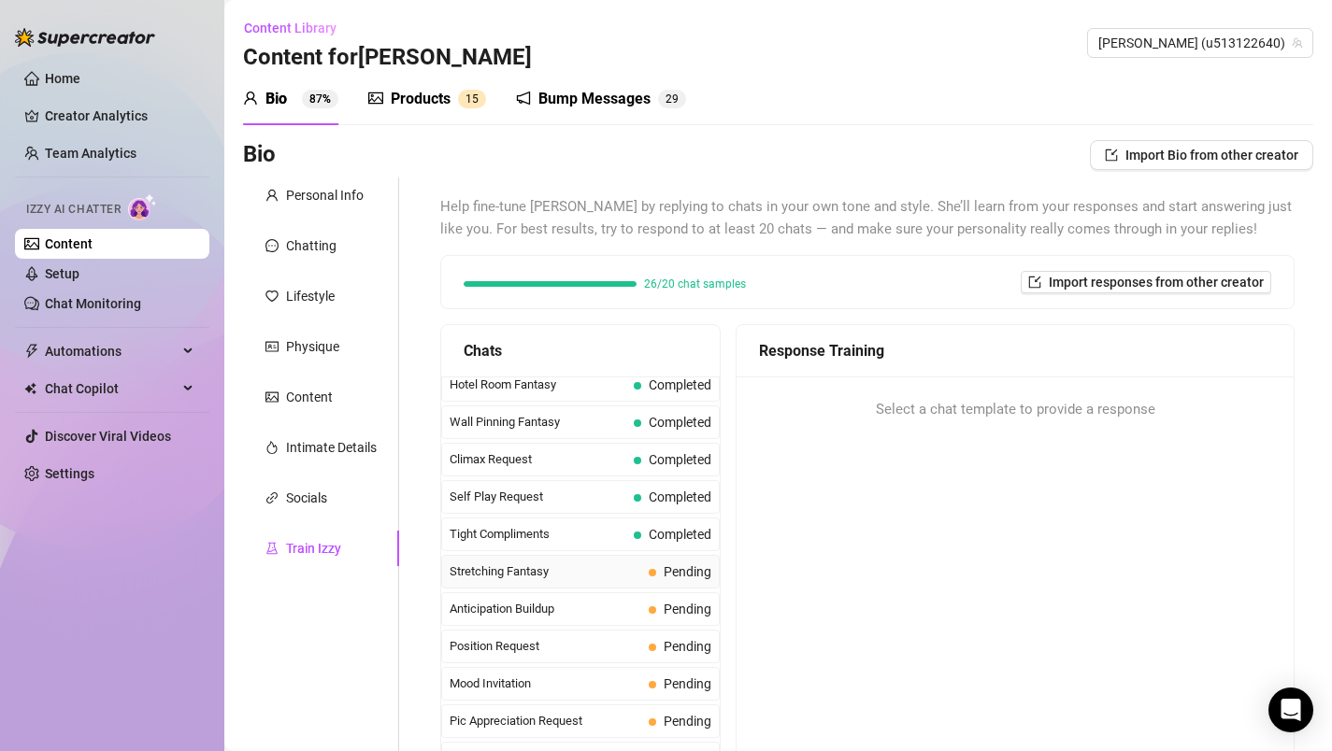
click at [572, 566] on span "Stretching Fantasy" at bounding box center [546, 572] width 192 height 19
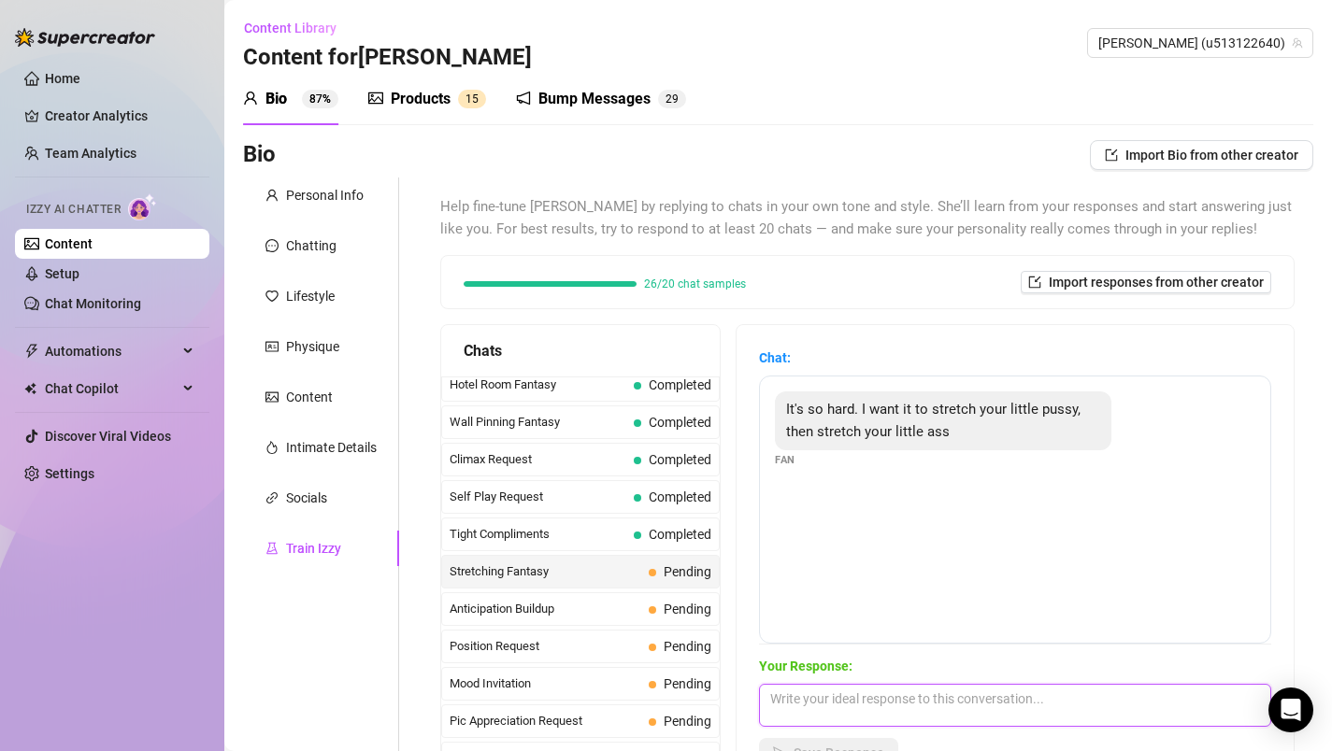
click at [808, 705] on textarea at bounding box center [1015, 705] width 512 height 43
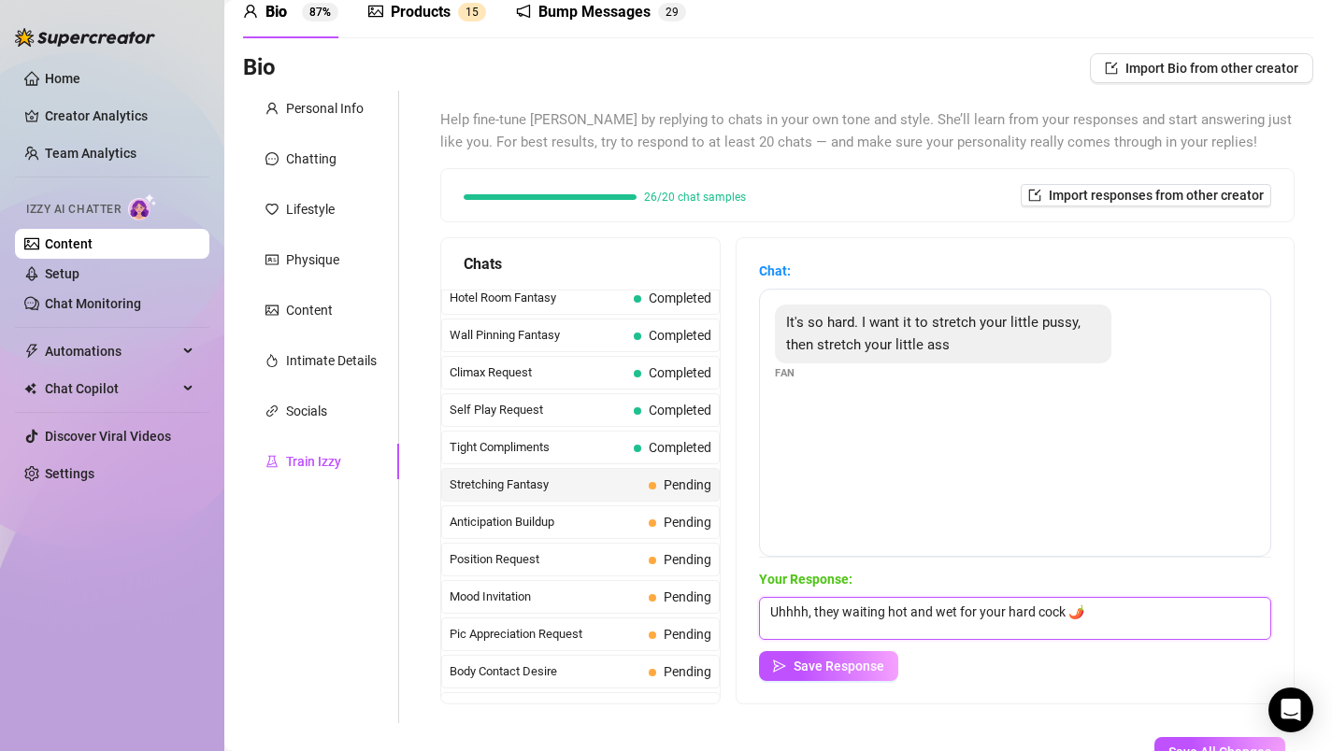
scroll to position [222, 0]
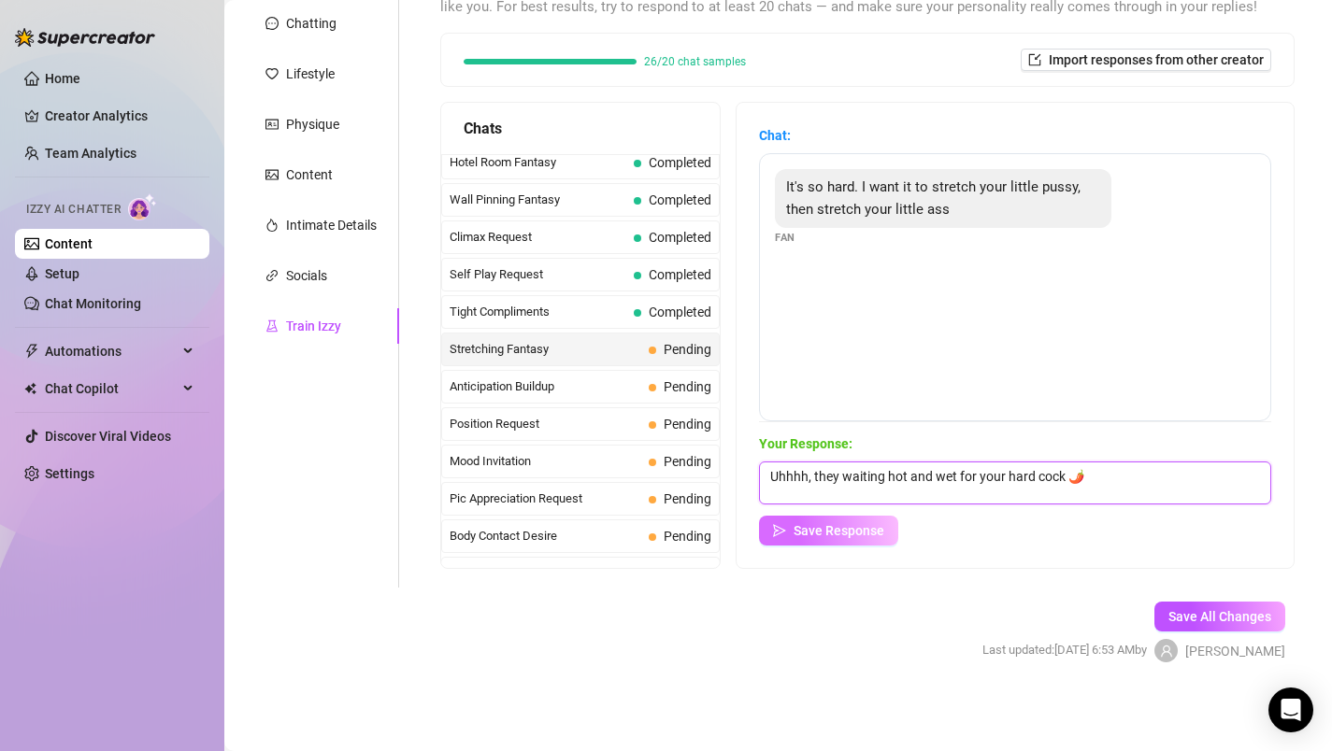
type textarea "Uhhhh, they waiting hot and wet for your hard cock 🌶️"
click at [831, 532] on span "Save Response" at bounding box center [839, 530] width 91 height 15
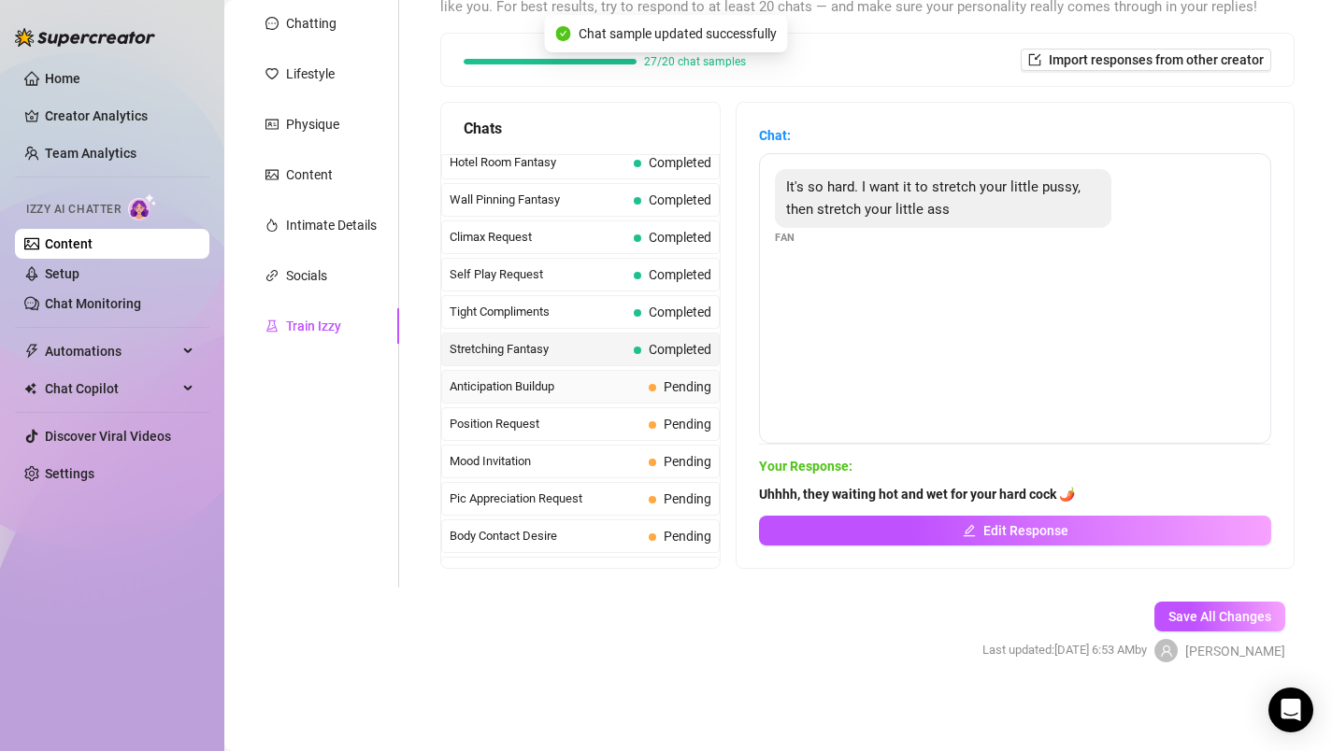
click at [555, 391] on span "Anticipation Buildup" at bounding box center [546, 387] width 192 height 19
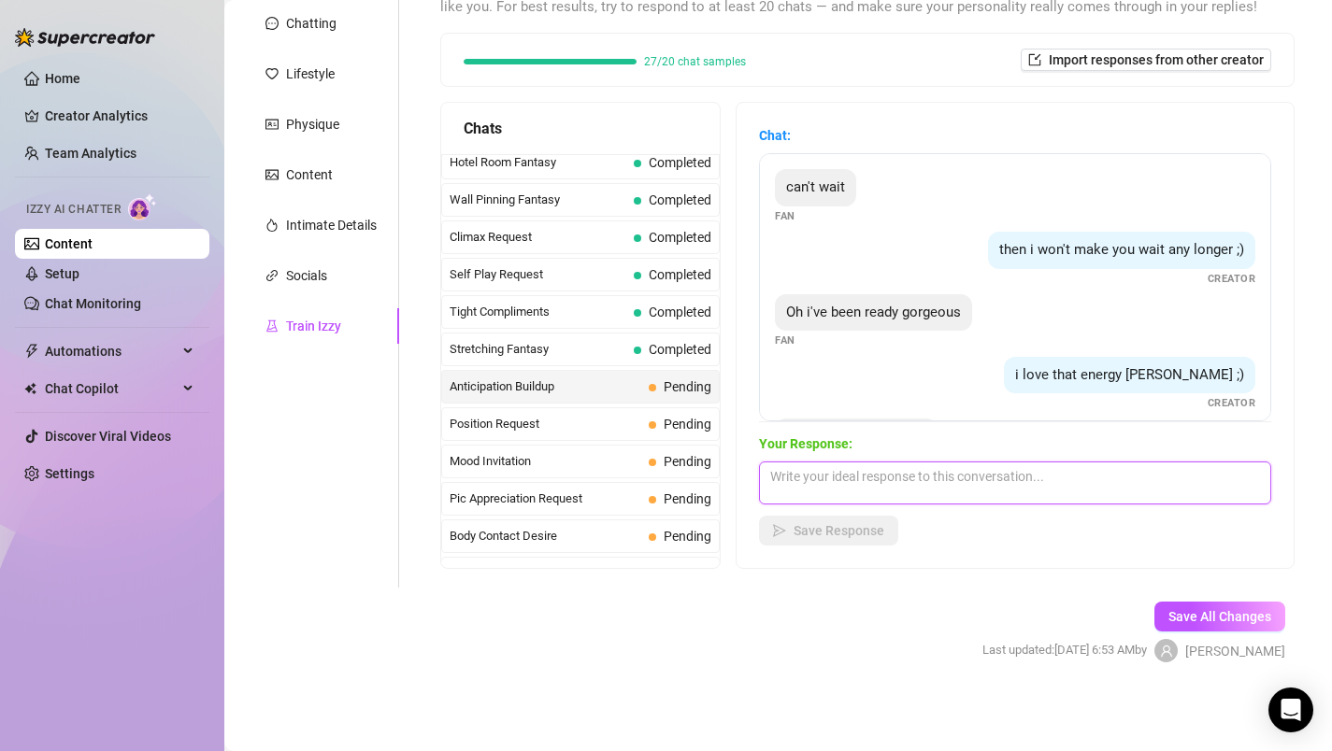
click at [861, 477] on textarea at bounding box center [1015, 483] width 512 height 43
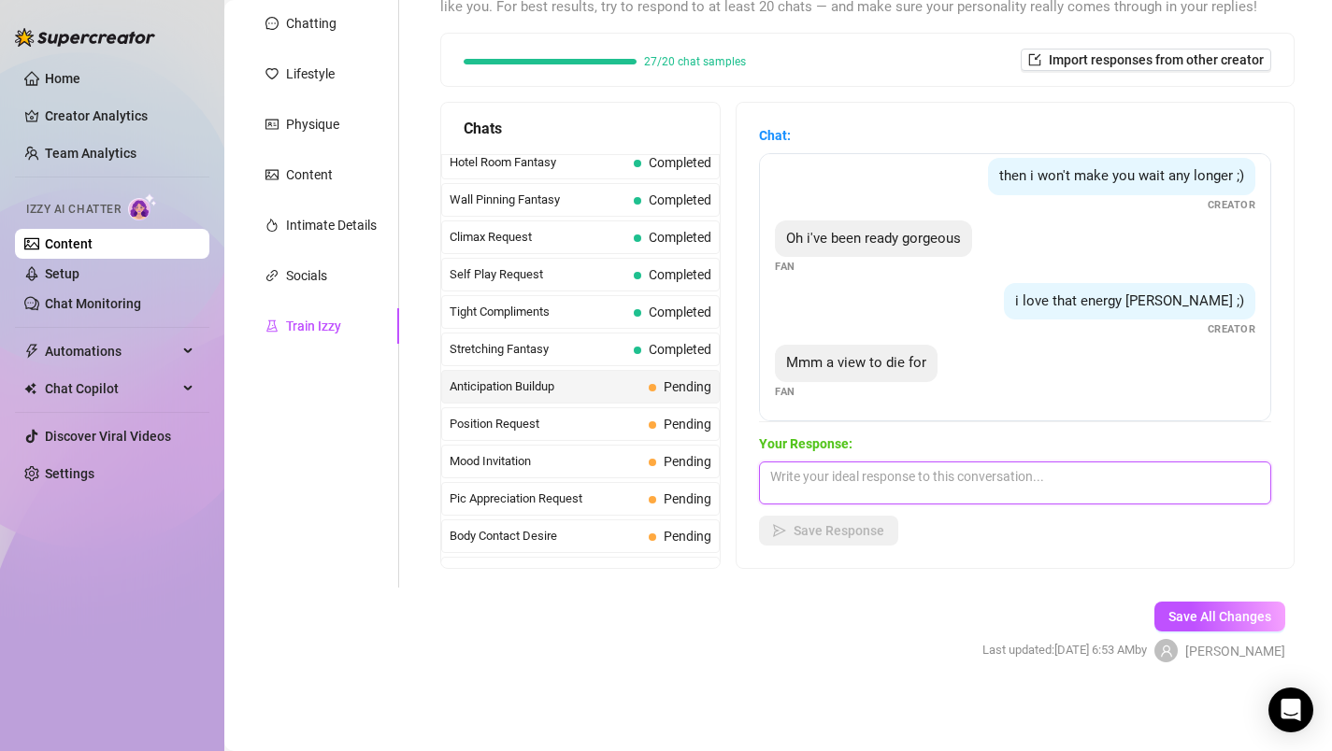
scroll to position [76, 0]
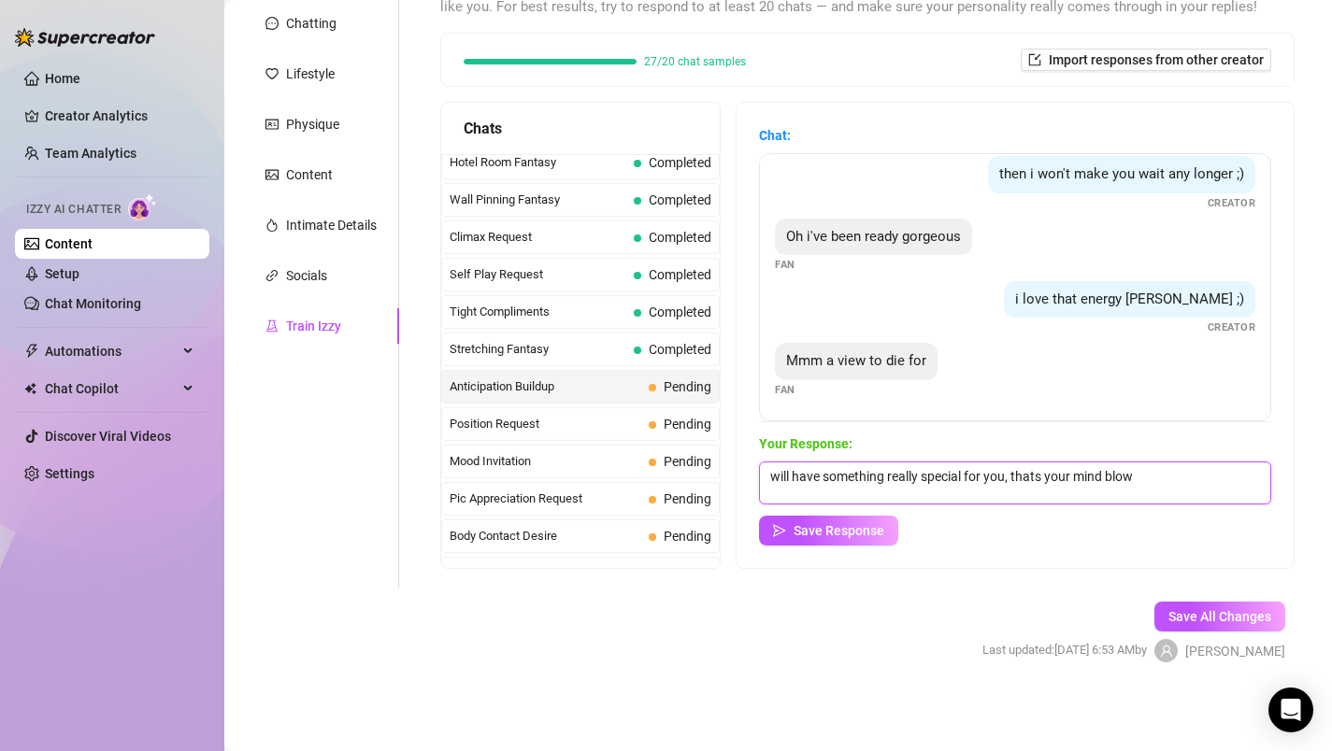
click at [806, 474] on textarea "will have something really special for you, thats your mind blow" at bounding box center [1015, 483] width 512 height 43
click at [1208, 485] on textarea "I have something very special for you, thats your mind blow" at bounding box center [1015, 483] width 512 height 43
type textarea "I have something very special for you, that will simply blow your mind away 😜"
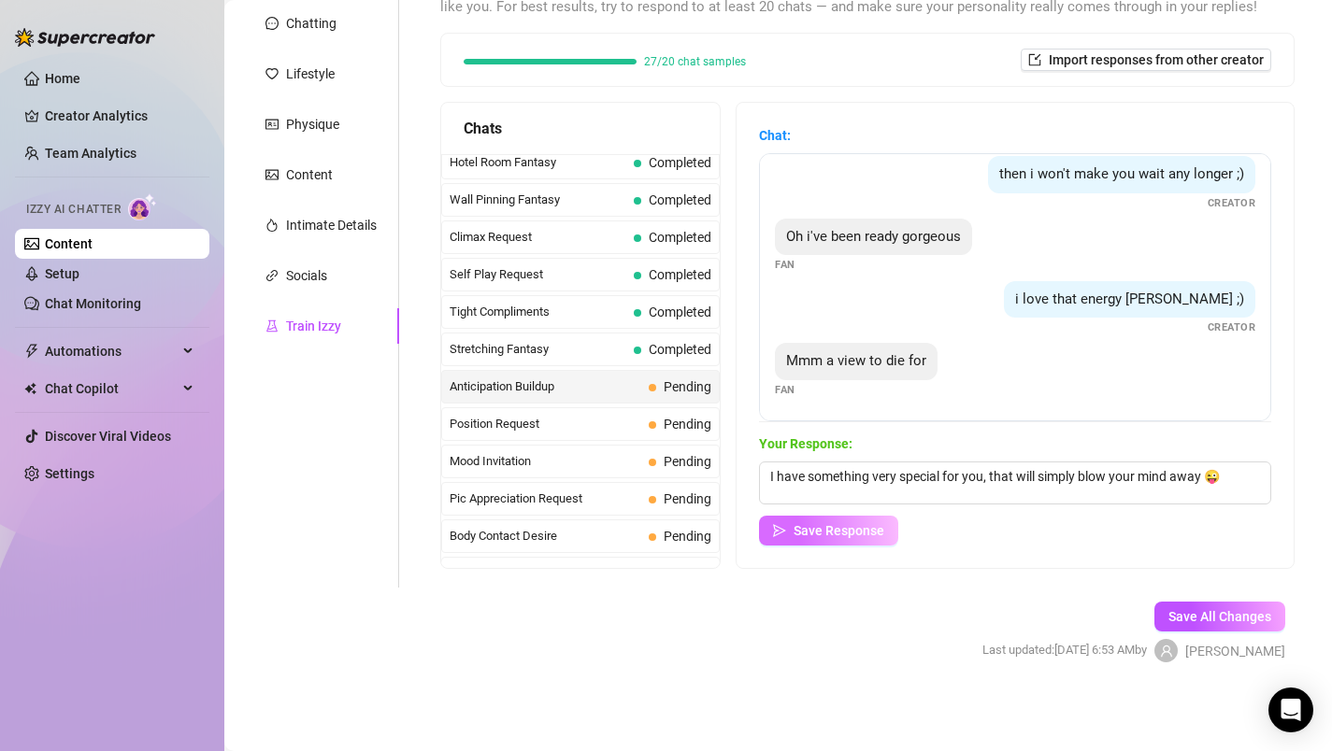
click at [851, 522] on button "Save Response" at bounding box center [828, 531] width 139 height 30
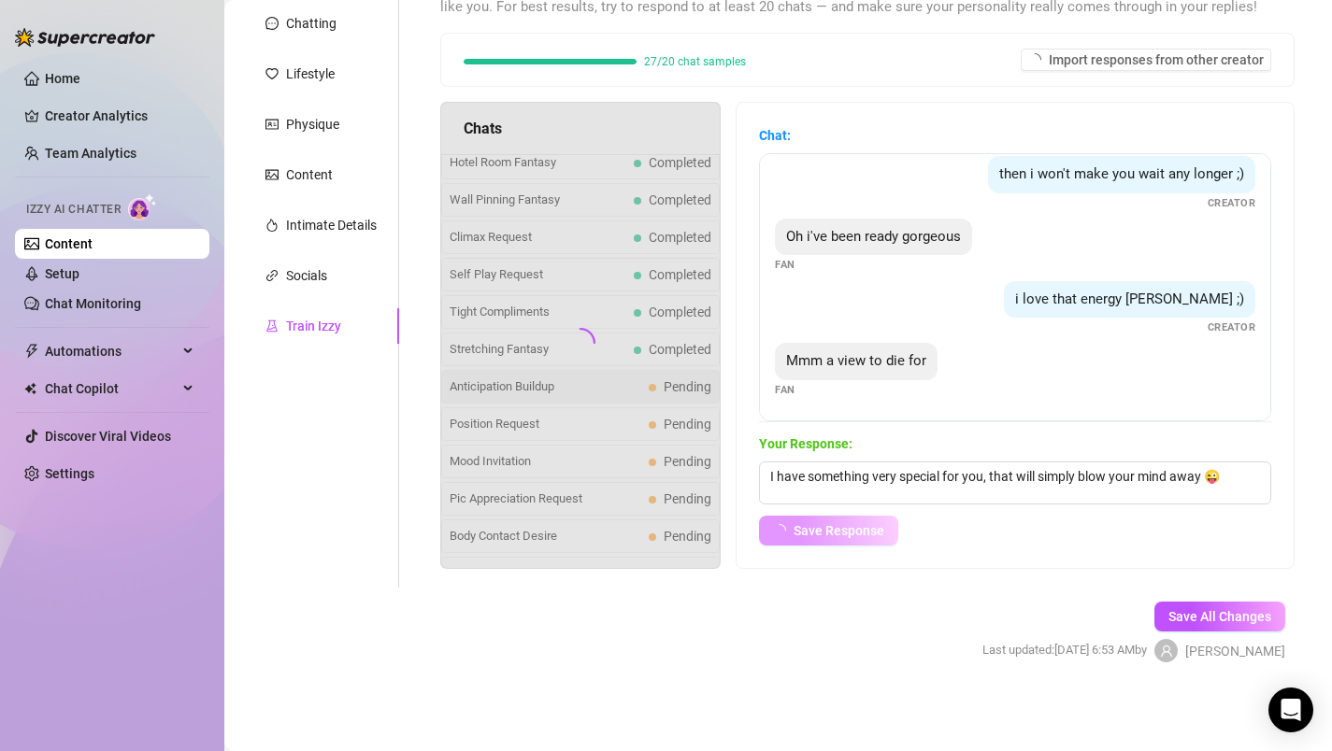
scroll to position [53, 0]
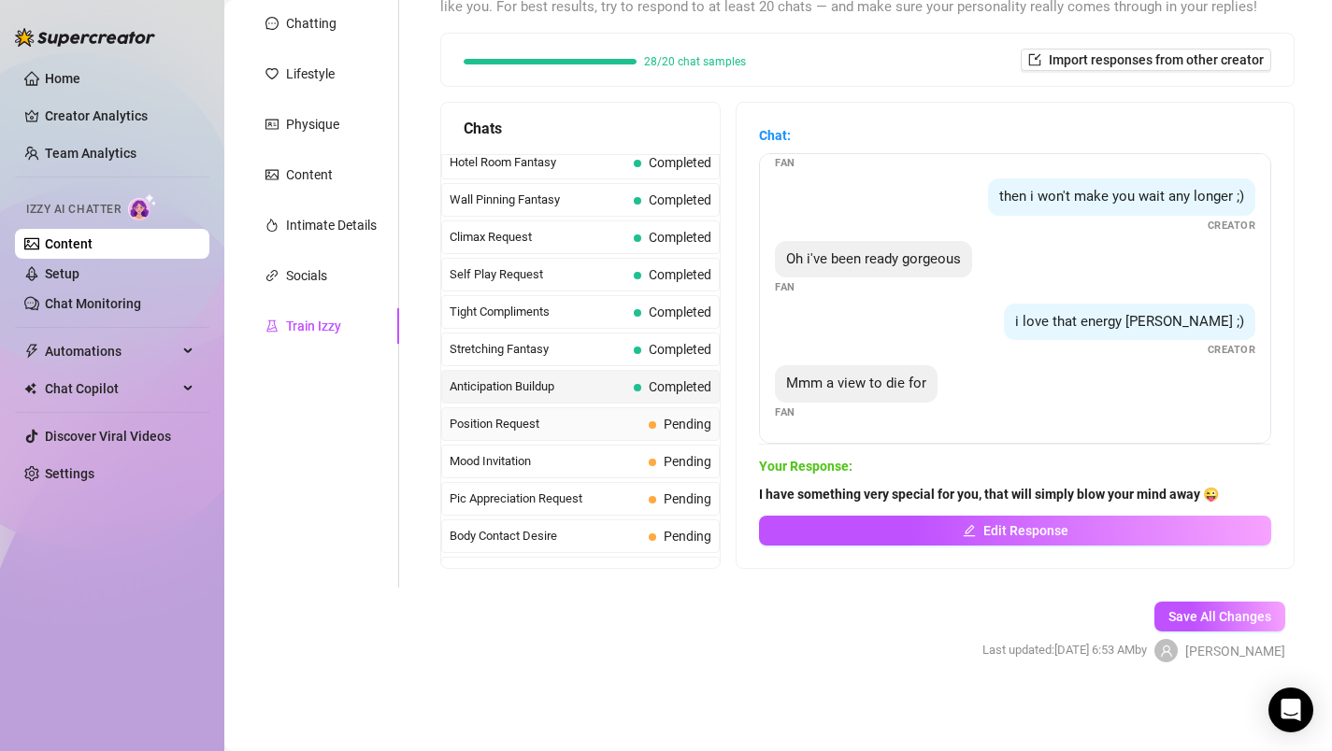
click at [558, 421] on span "Position Request" at bounding box center [546, 424] width 192 height 19
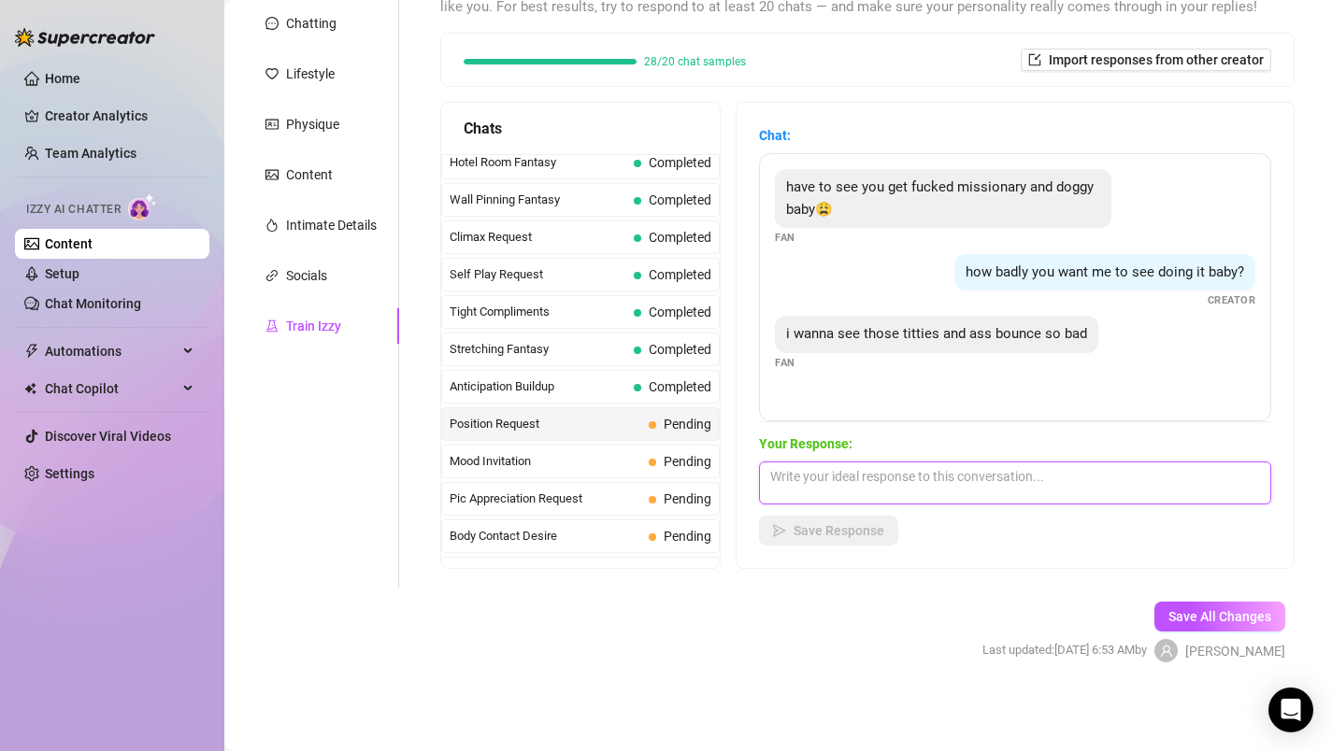
click at [884, 484] on textarea at bounding box center [1015, 483] width 512 height 43
click at [897, 478] on textarea "Then take me hard from behind darling" at bounding box center [1015, 483] width 512 height 43
type textarea "Then take me hard and deep from behind darling"
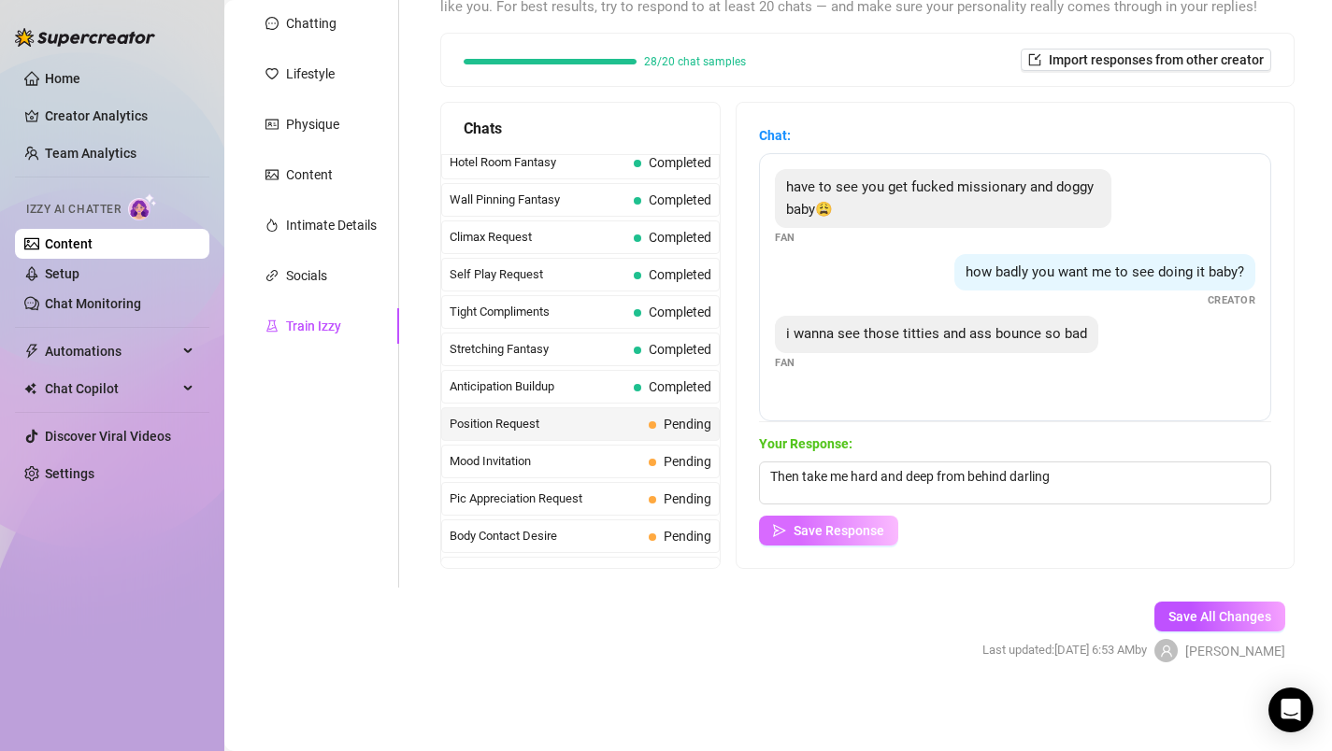
click at [840, 522] on button "Save Response" at bounding box center [828, 531] width 139 height 30
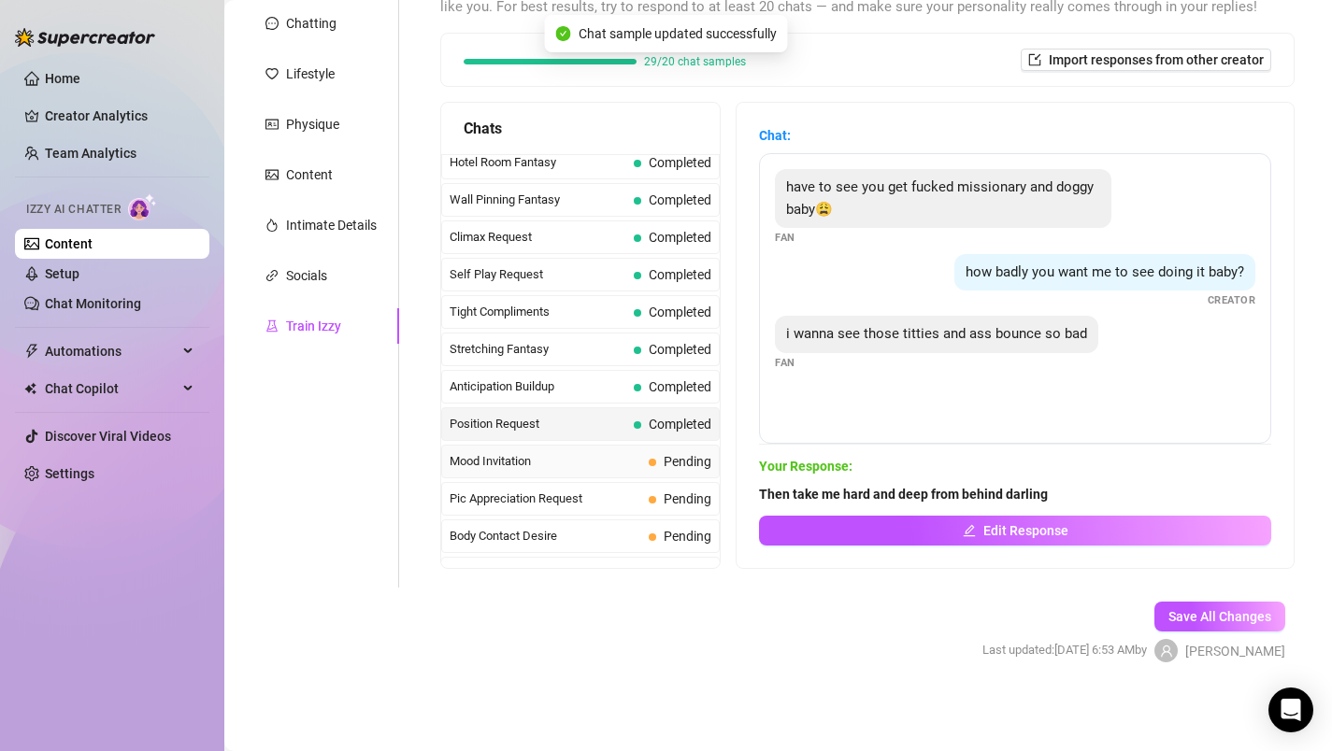
click at [588, 463] on span "Mood Invitation" at bounding box center [546, 461] width 192 height 19
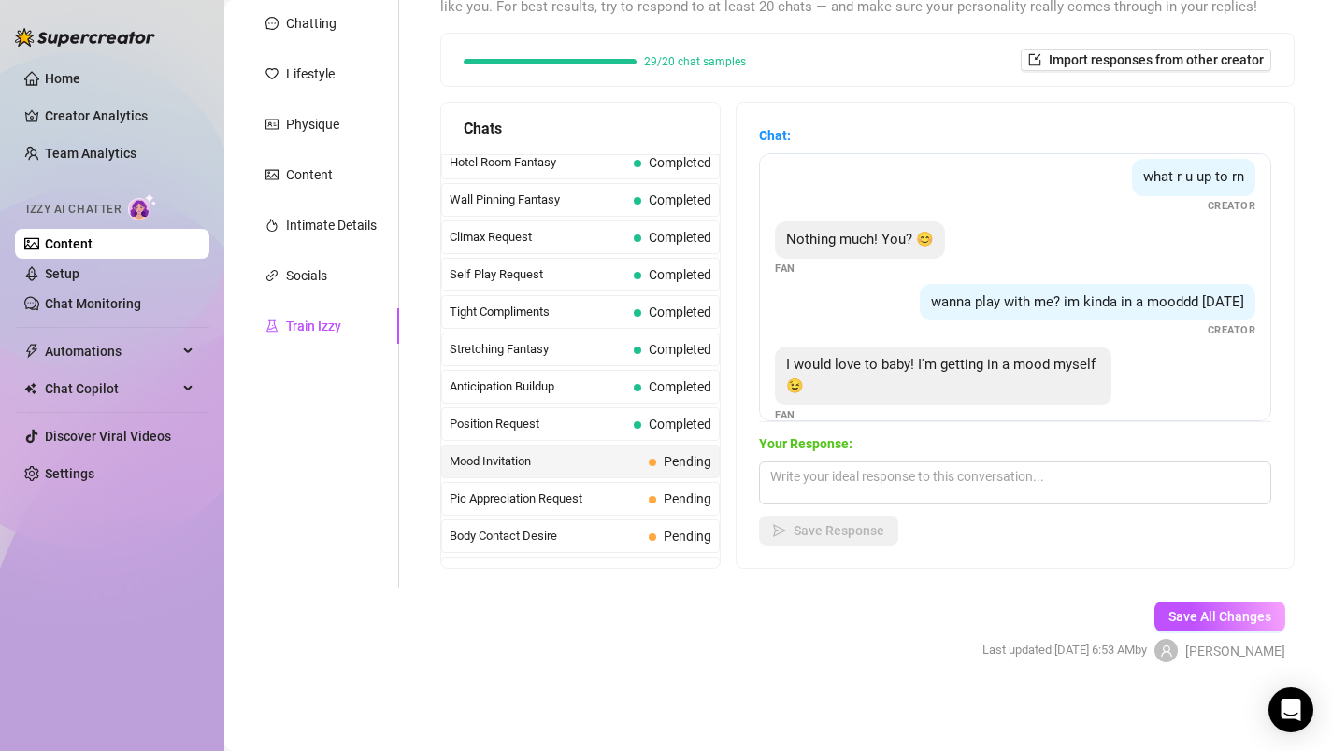
scroll to position [57, 0]
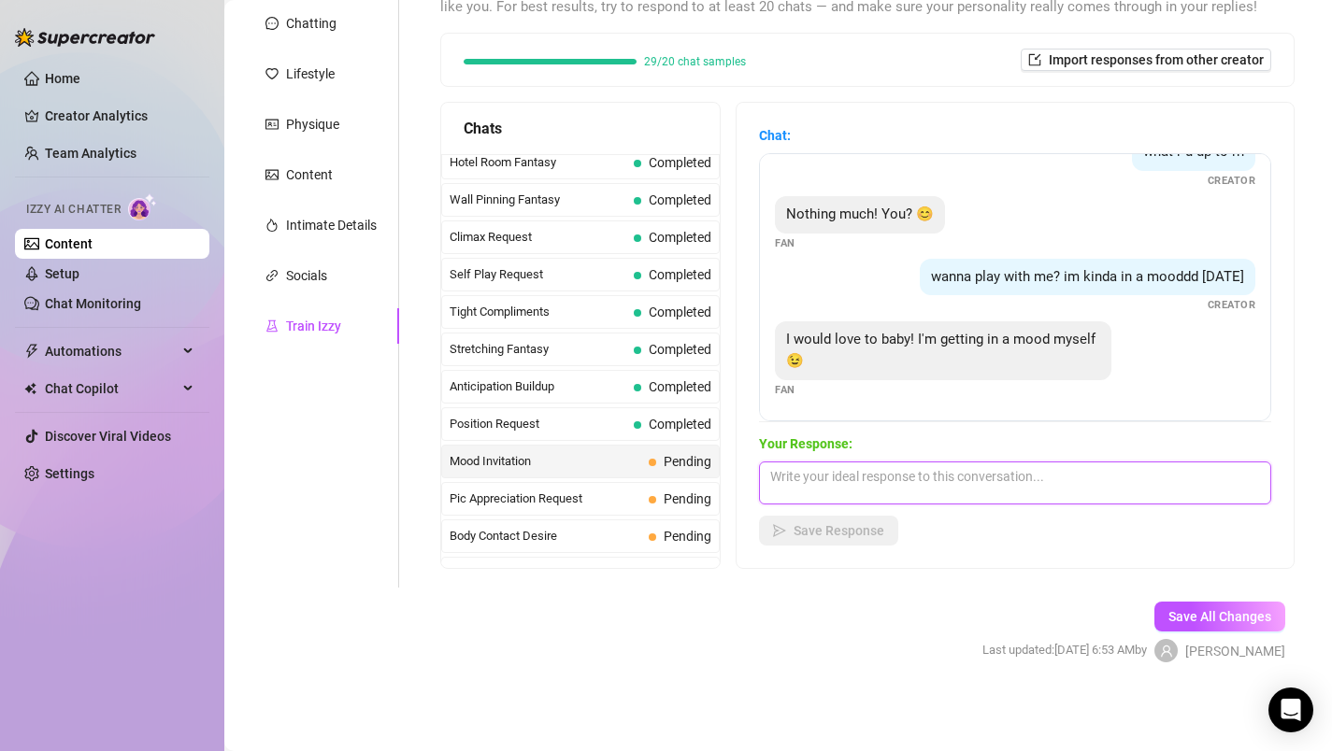
click at [828, 496] on textarea at bounding box center [1015, 483] width 512 height 43
click at [943, 484] on textarea "uahhhhh, I like your energybabe, let's have fun" at bounding box center [1015, 483] width 512 height 43
click at [939, 481] on textarea "uahhhhh, I like your energybabe, let's have fun" at bounding box center [1015, 483] width 512 height 43
type textarea "uahhhhh, I like your energy babe, let's have fun"
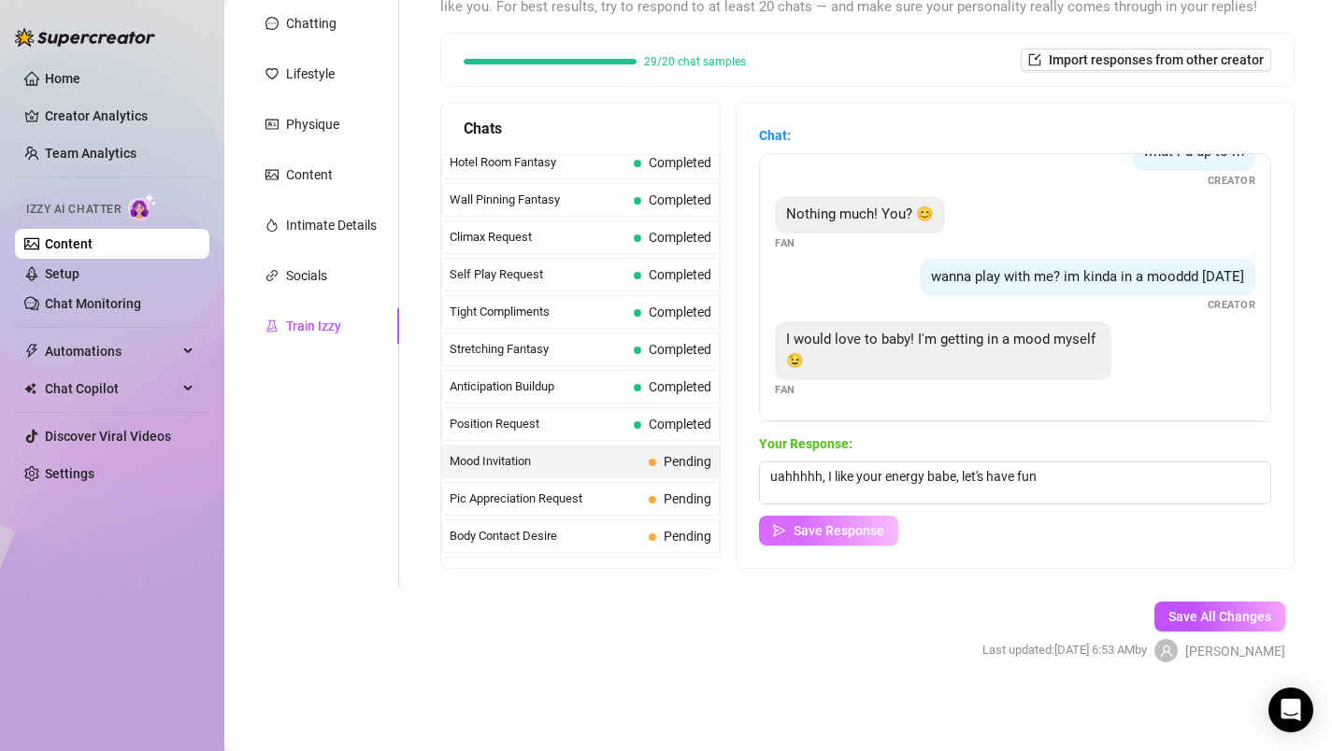
click at [828, 525] on span "Save Response" at bounding box center [839, 530] width 91 height 15
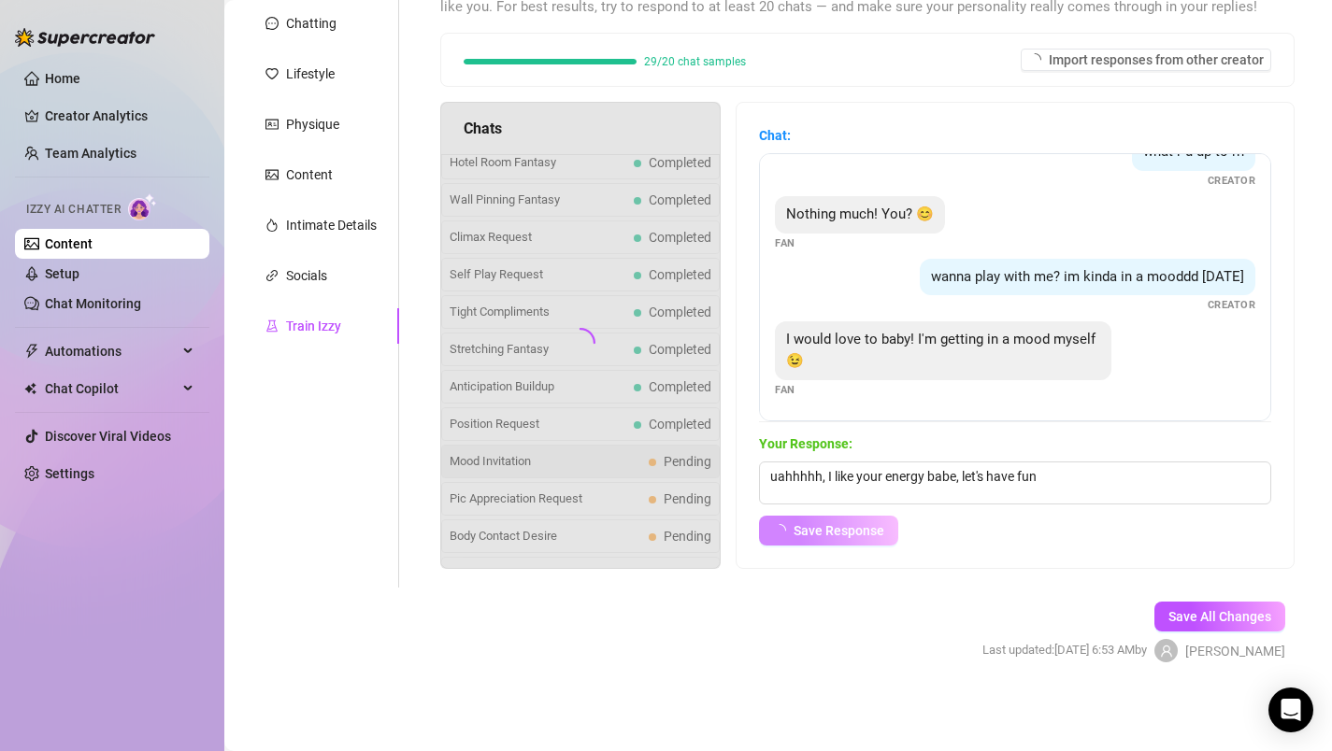
scroll to position [35, 0]
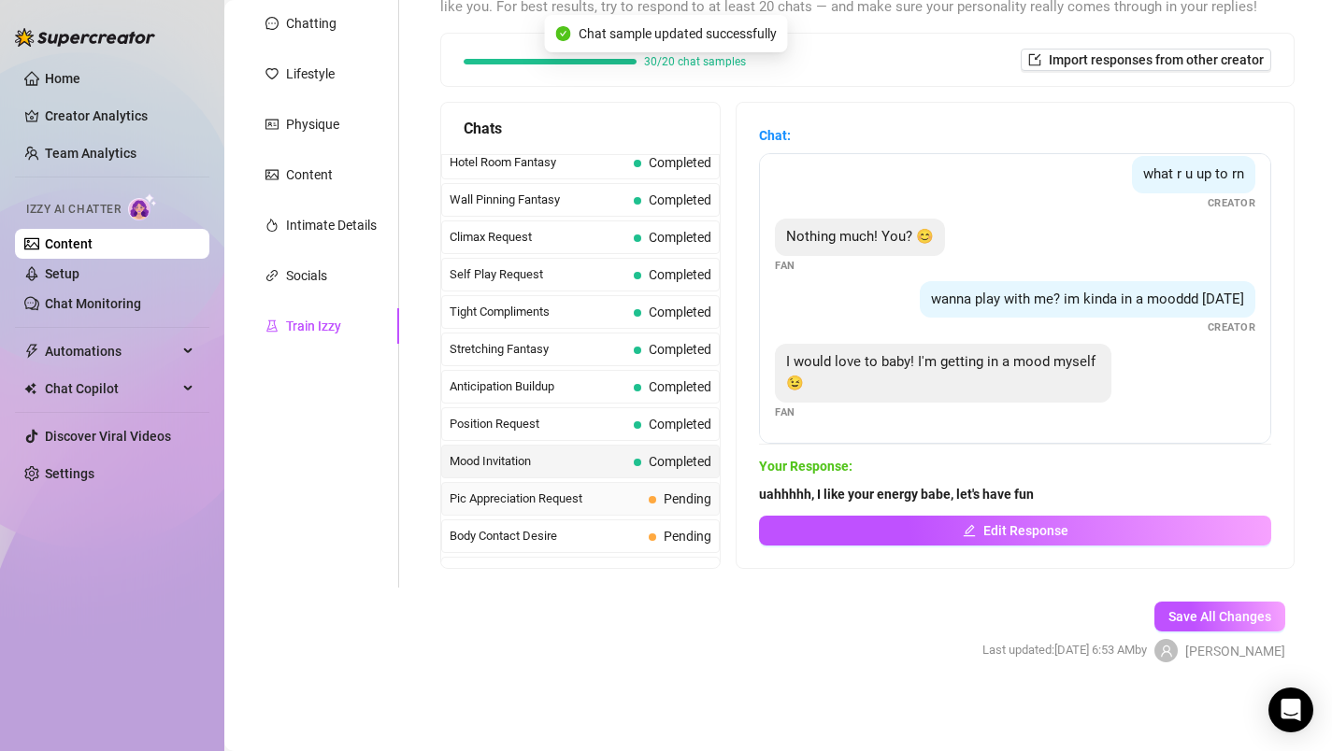
click at [544, 499] on span "Pic Appreciation Request" at bounding box center [546, 499] width 192 height 19
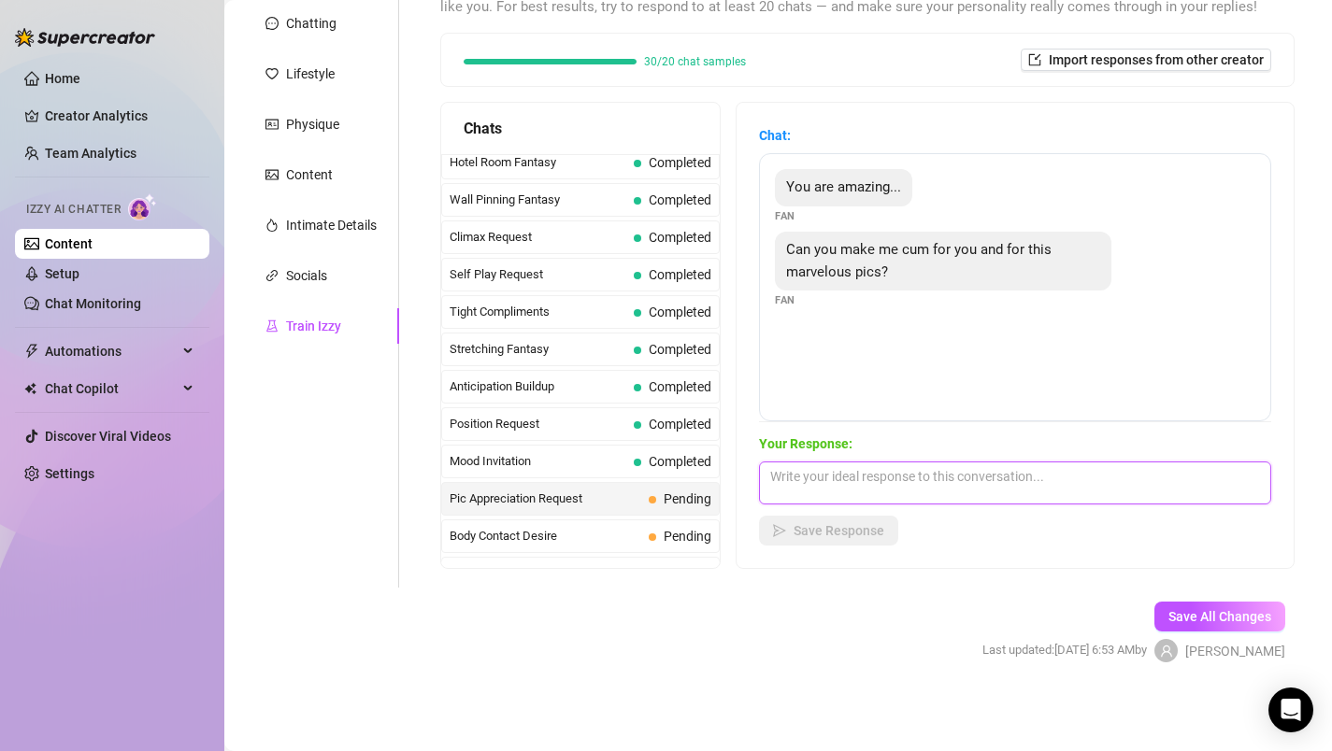
click at [851, 477] on textarea at bounding box center [1015, 483] width 512 height 43
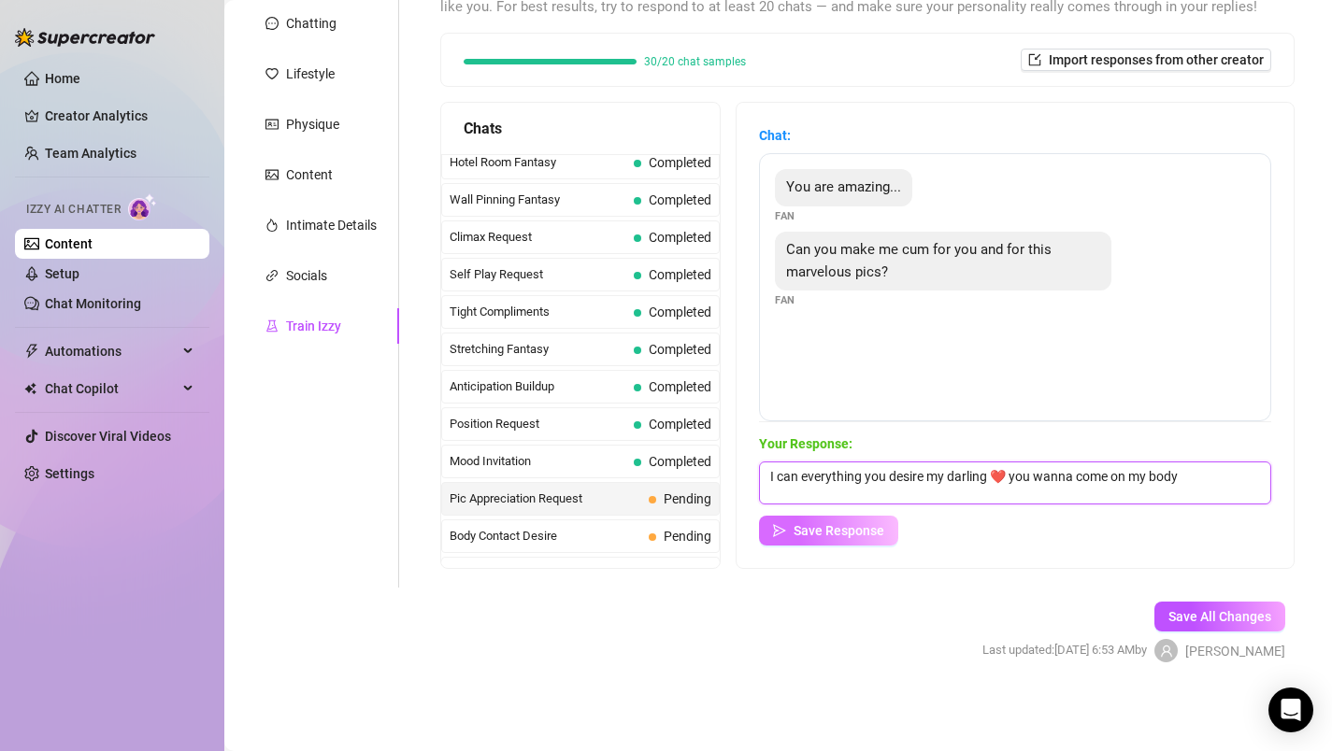
type textarea "I can everything you desire my darling ❤️ you wanna come on my body"
click at [835, 524] on span "Save Response" at bounding box center [839, 530] width 91 height 15
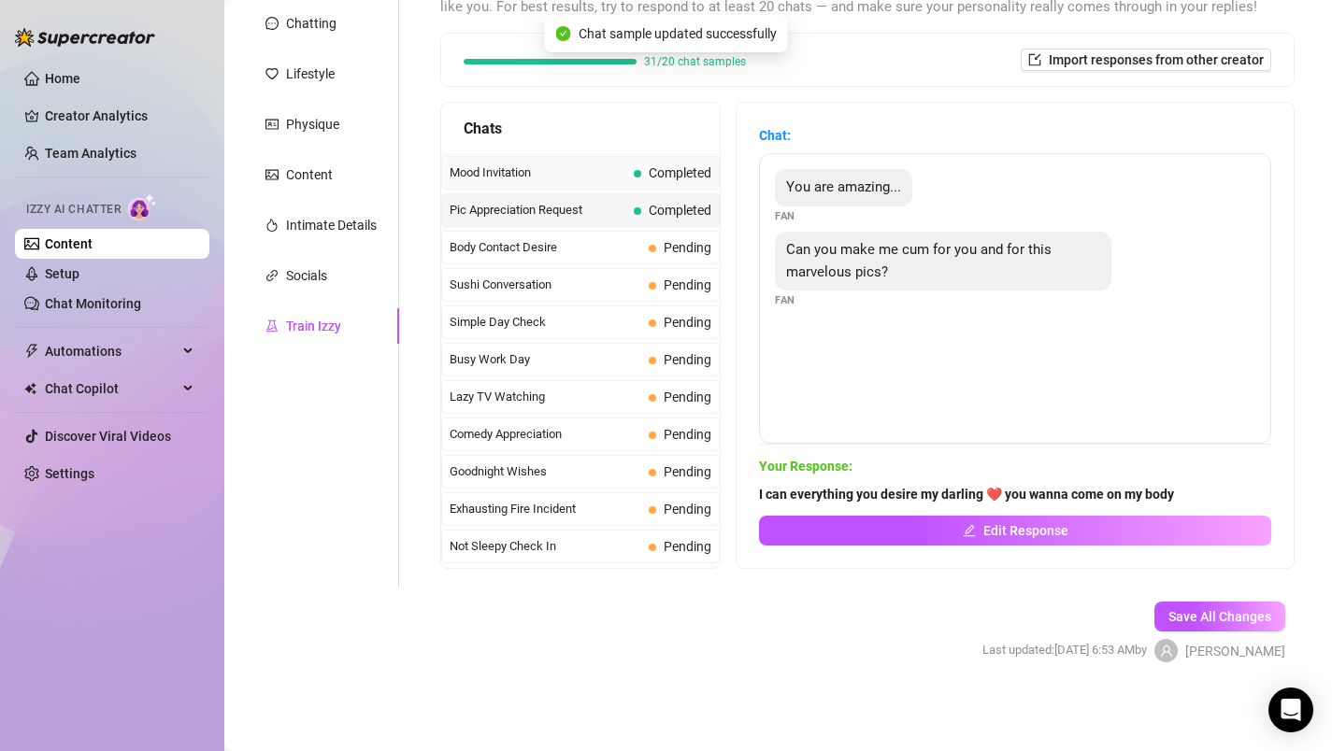
scroll to position [1077, 0]
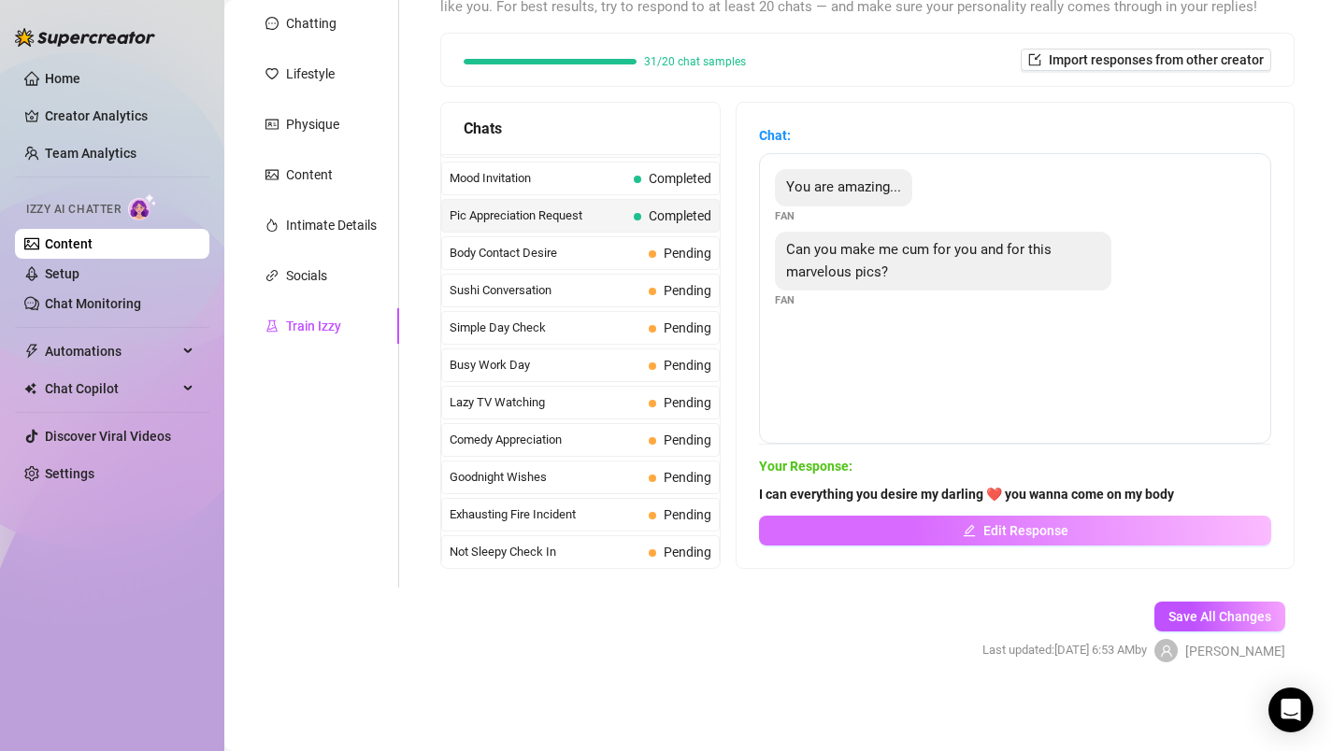
click at [1007, 530] on span "Edit Response" at bounding box center [1025, 530] width 85 height 15
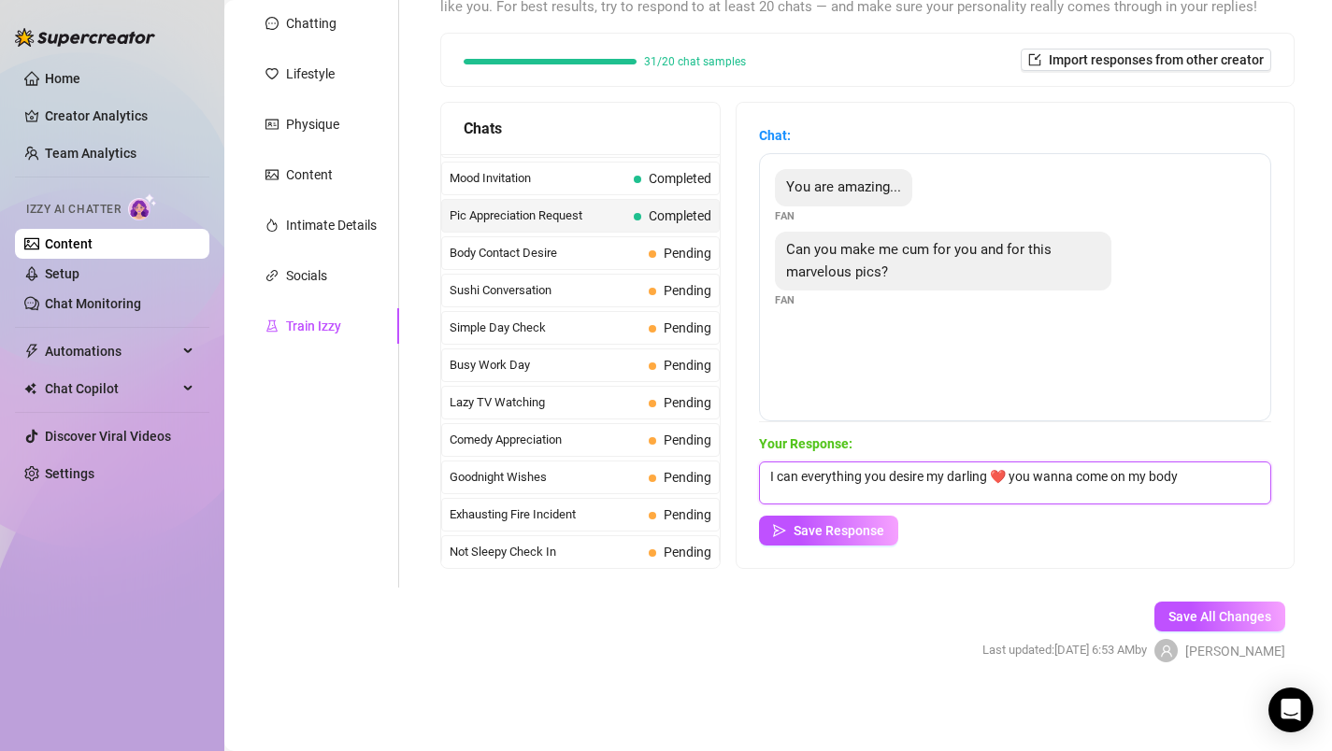
click at [1022, 480] on textarea "I can everything you desire my darling ❤️ you wanna come on my body" at bounding box center [1015, 483] width 512 height 43
click at [1166, 479] on textarea "I can everything you desire my darling ❤️ just imagine, you wanna come on my bo…" at bounding box center [1015, 483] width 512 height 43
type textarea "I can everything you desire my darling ❤️ just imagine, you come on my body"
click at [865, 532] on span "Save Response" at bounding box center [839, 530] width 91 height 15
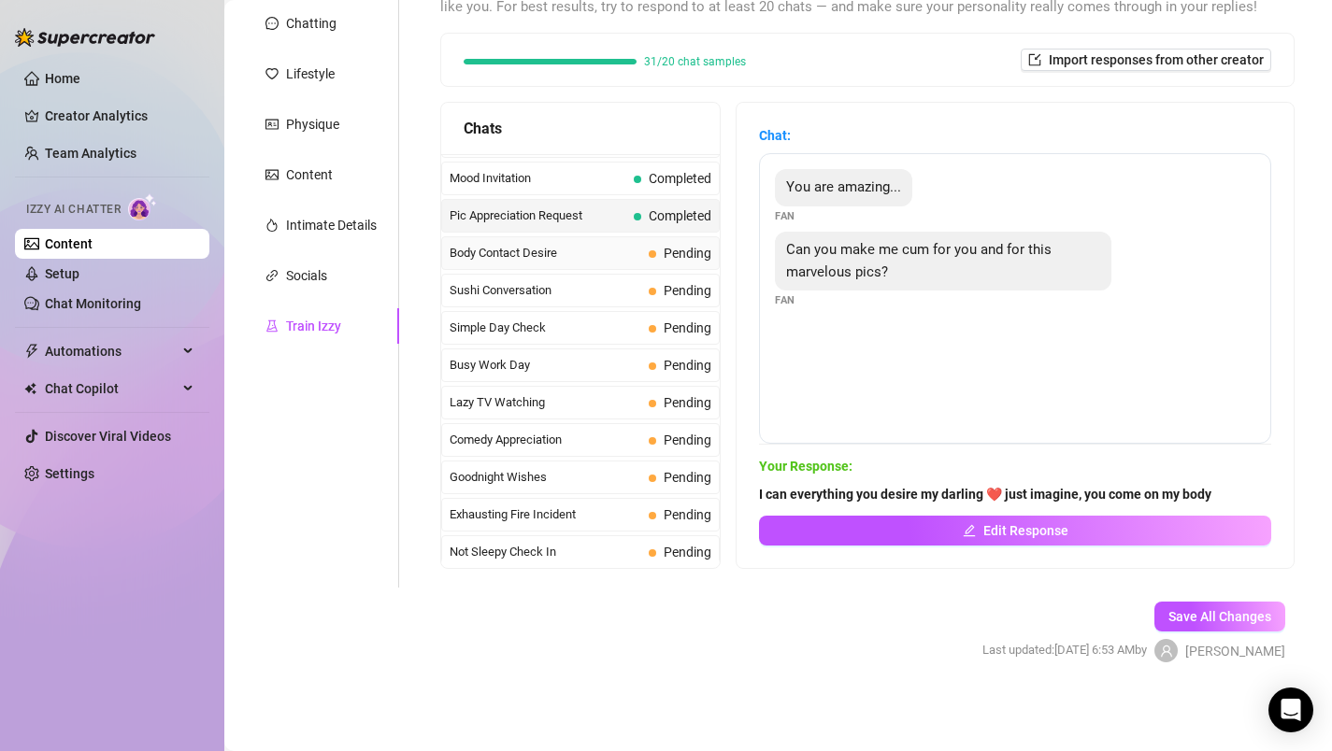
click at [571, 247] on span "Body Contact Desire" at bounding box center [546, 253] width 192 height 19
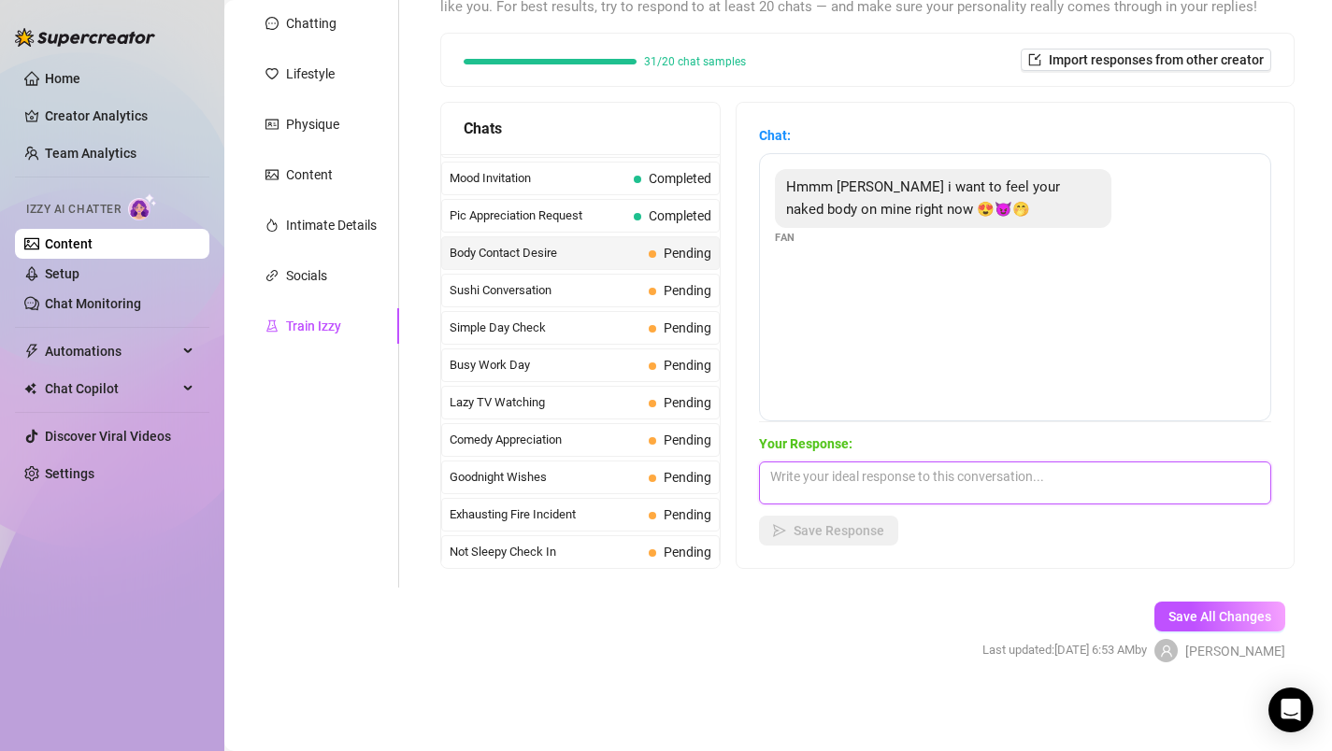
click at [842, 476] on textarea at bounding box center [1015, 483] width 512 height 43
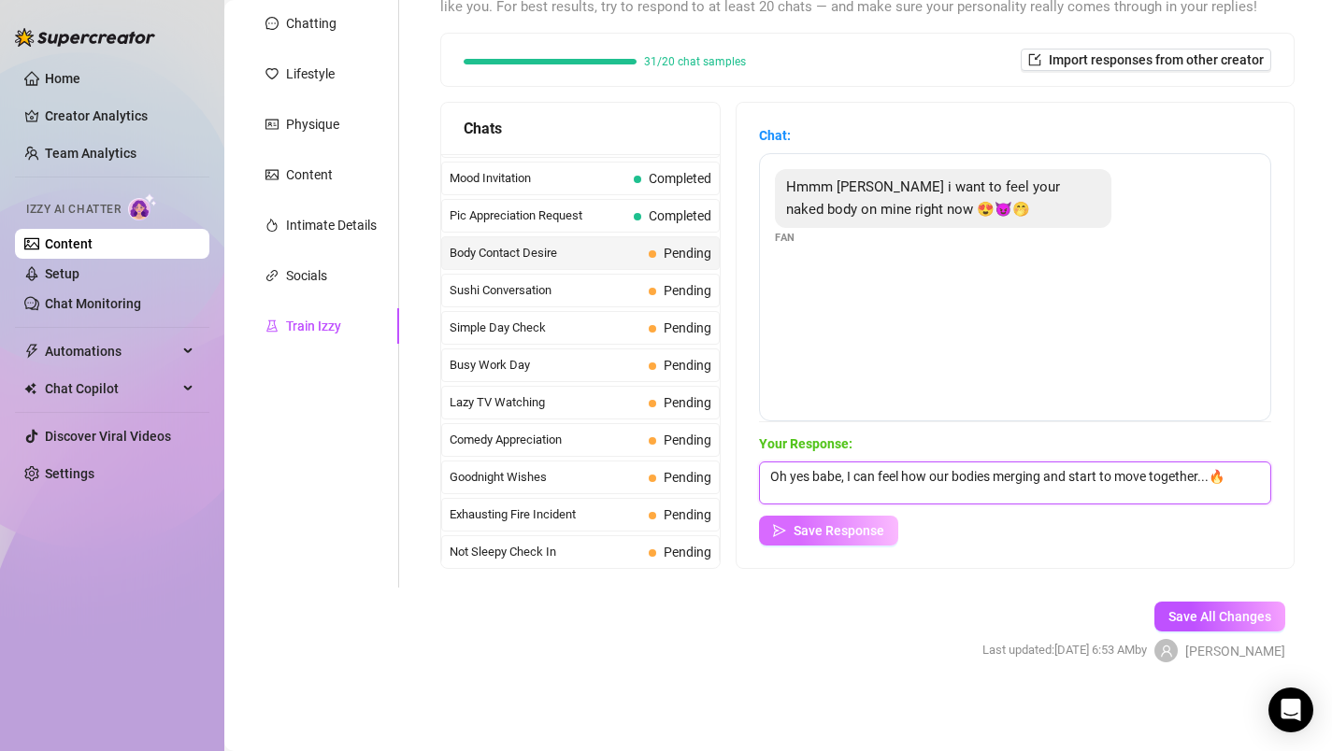
type textarea "Oh yes babe, I can feel how our bodies merging and start to move together...🔥"
click at [827, 529] on span "Save Response" at bounding box center [839, 530] width 91 height 15
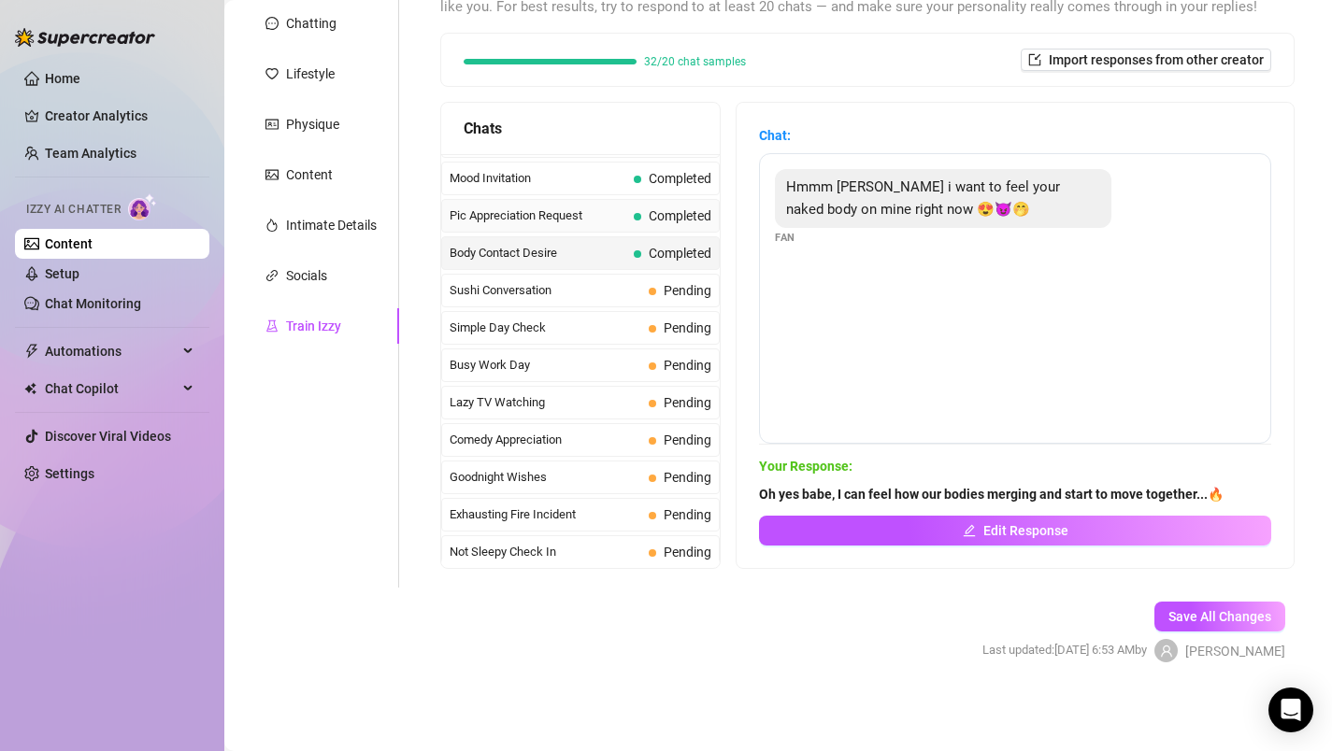
click at [628, 218] on div "Pic Appreciation Request Completed" at bounding box center [580, 216] width 279 height 34
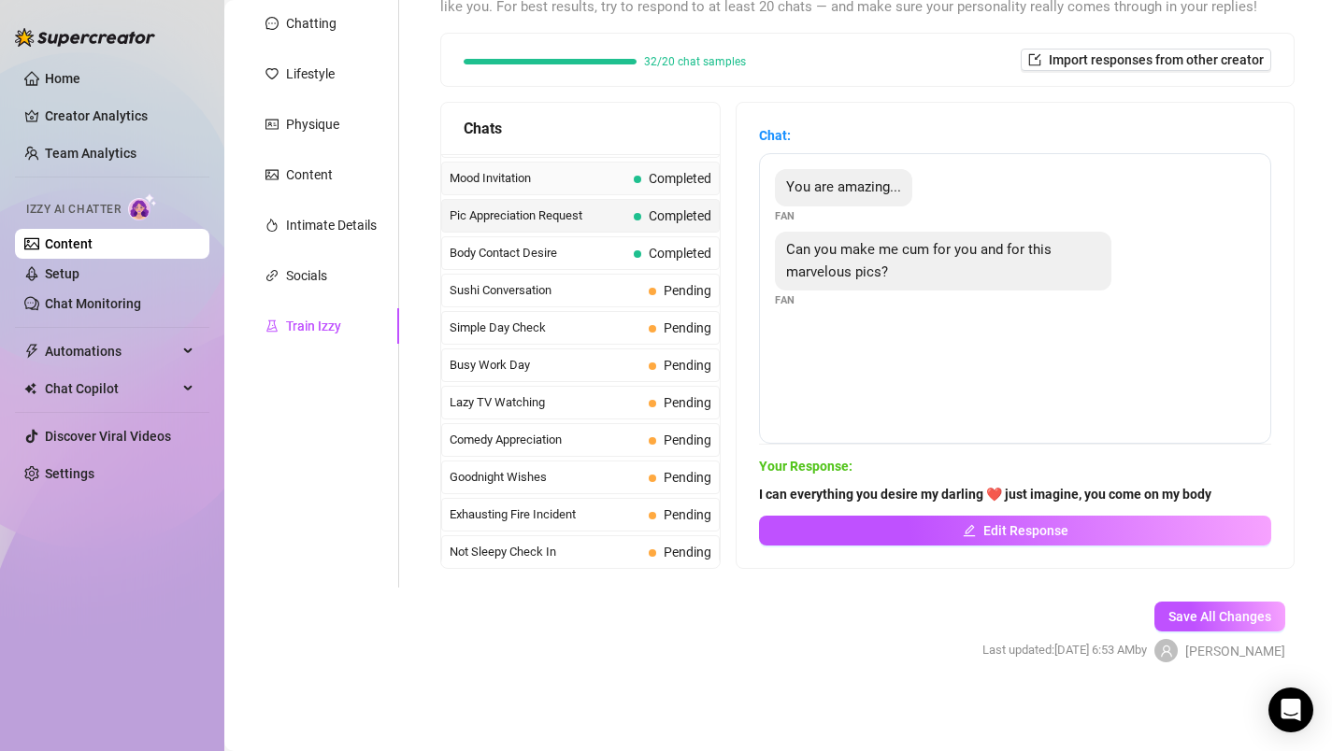
click at [611, 180] on span "Mood Invitation" at bounding box center [538, 178] width 177 height 19
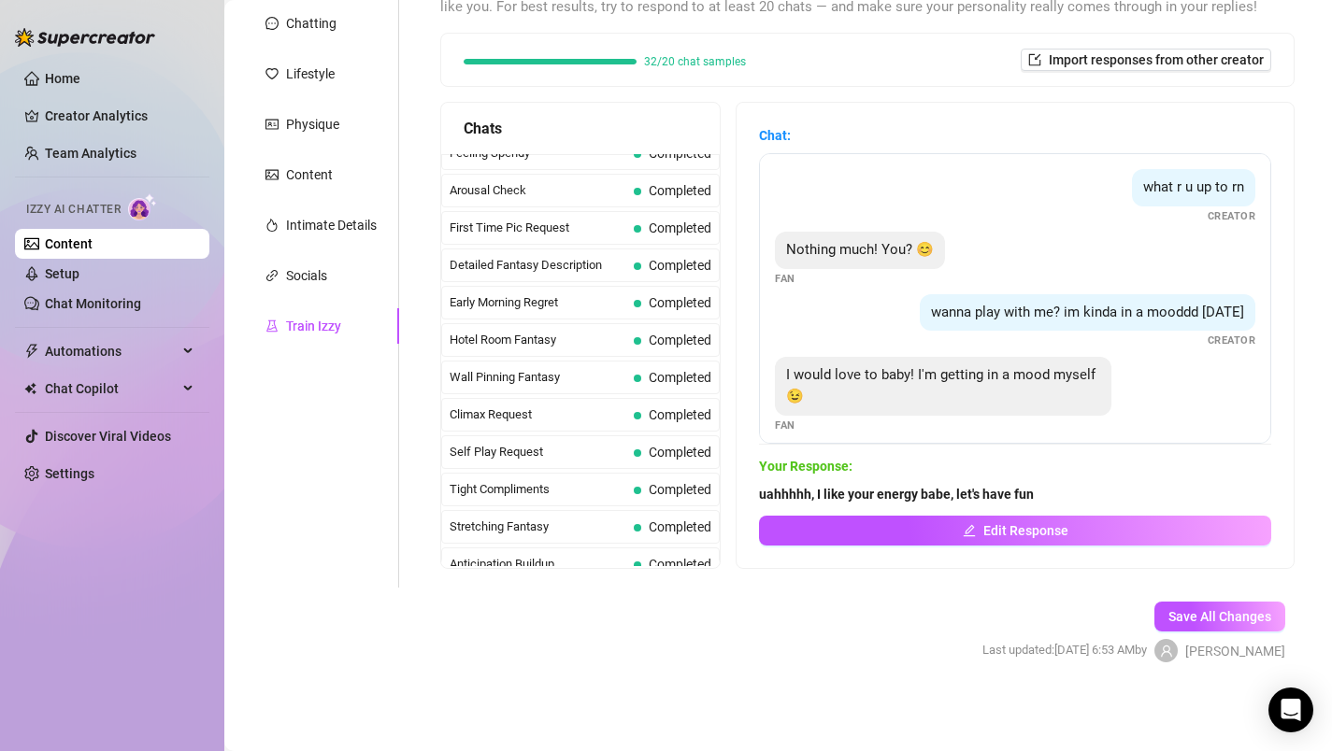
scroll to position [448, 0]
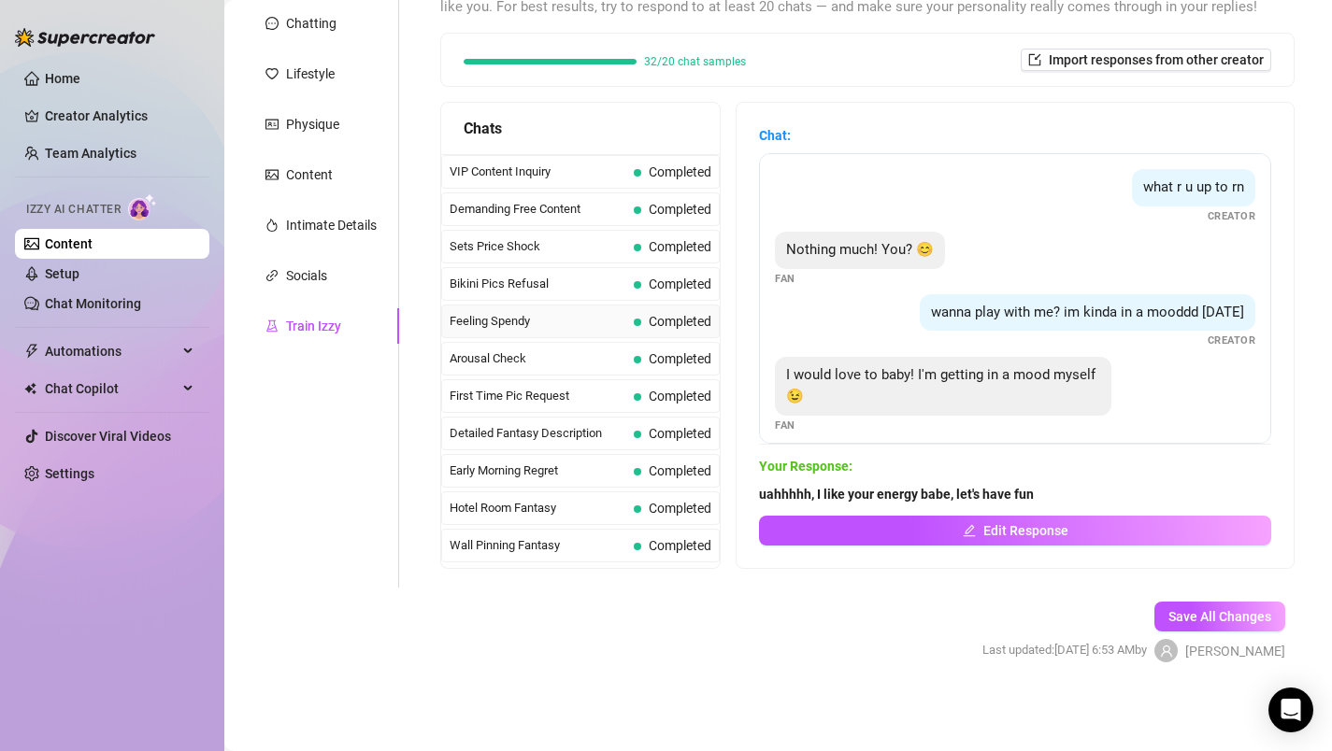
click at [574, 332] on div "Feeling Spendy Completed" at bounding box center [580, 322] width 279 height 34
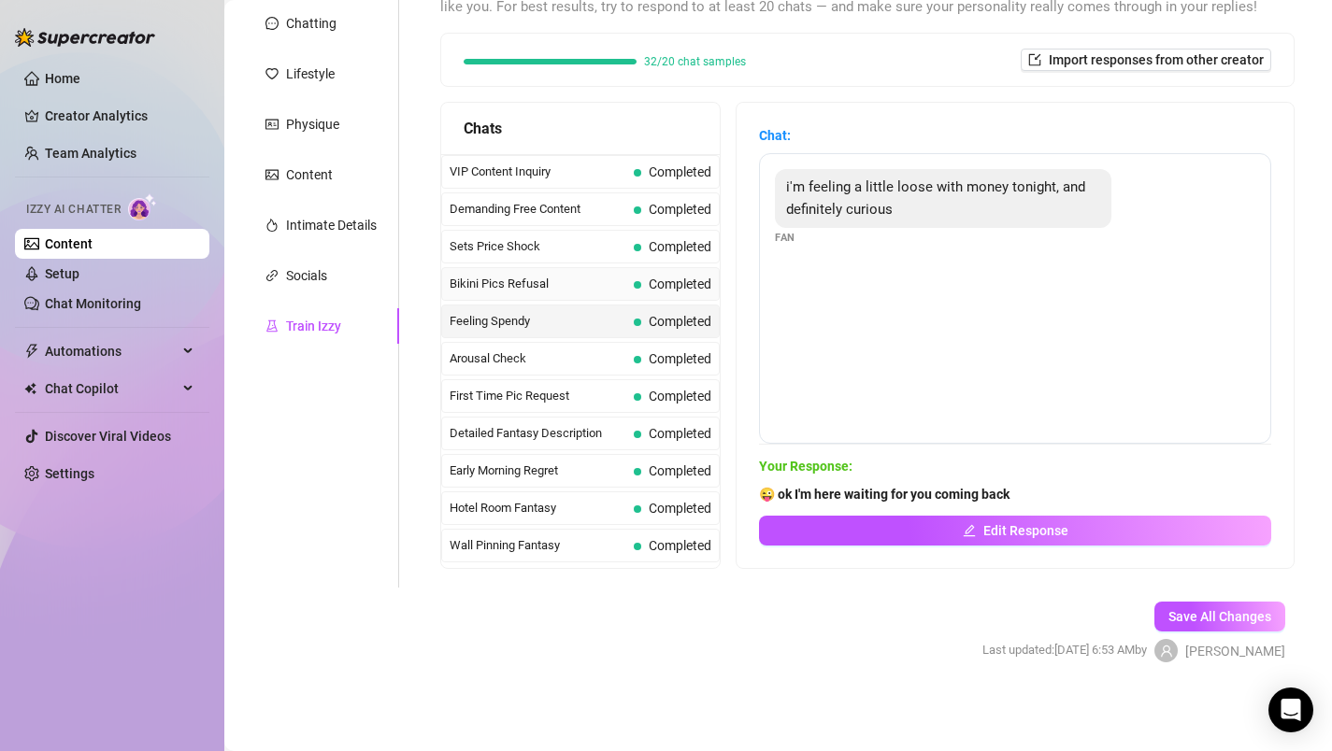
click at [578, 295] on div "Bikini Pics Refusal Completed" at bounding box center [580, 284] width 279 height 34
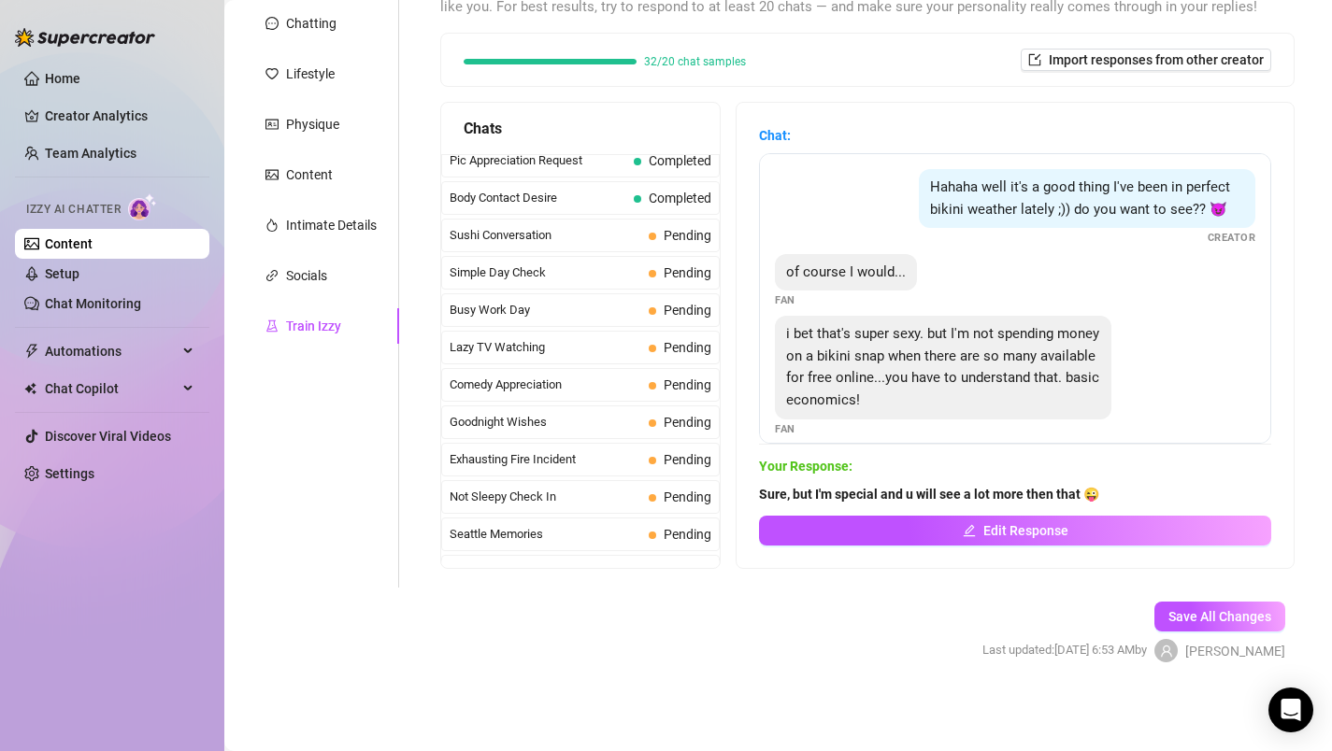
scroll to position [1072, 0]
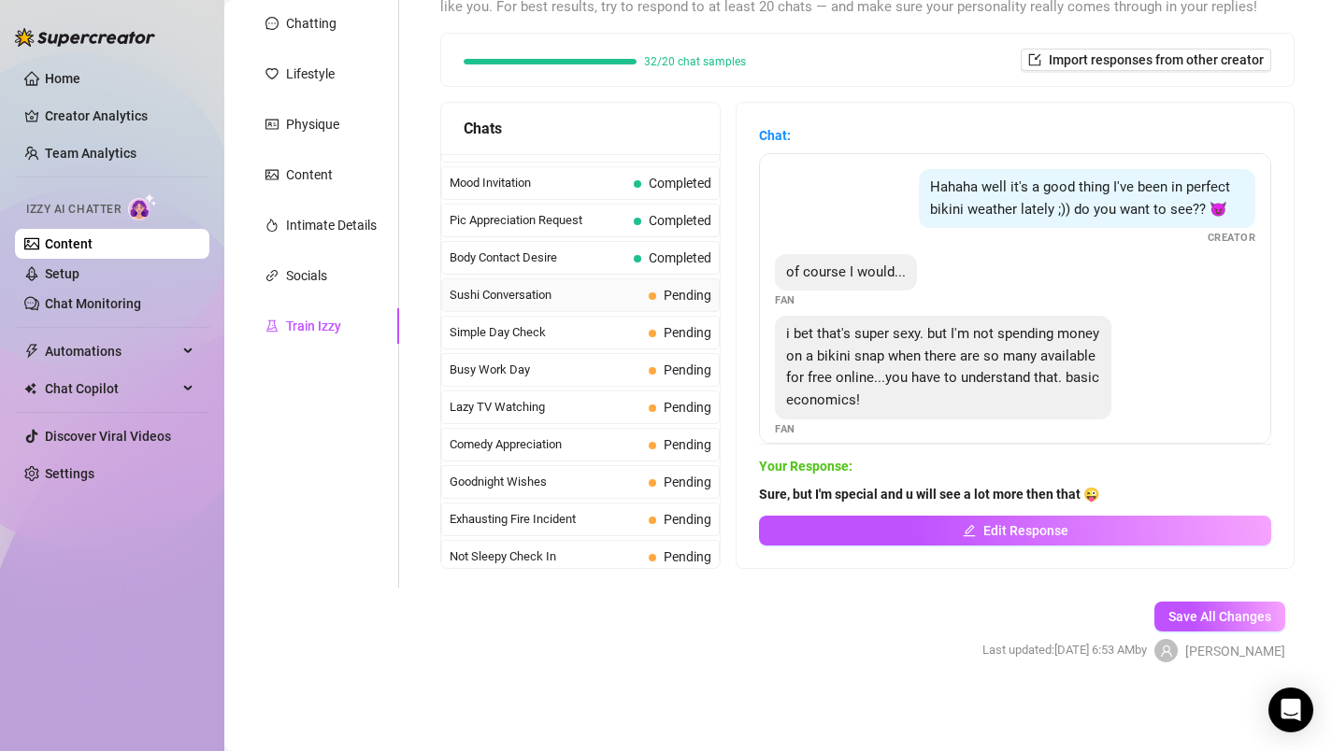
click at [590, 295] on span "Sushi Conversation" at bounding box center [546, 295] width 192 height 19
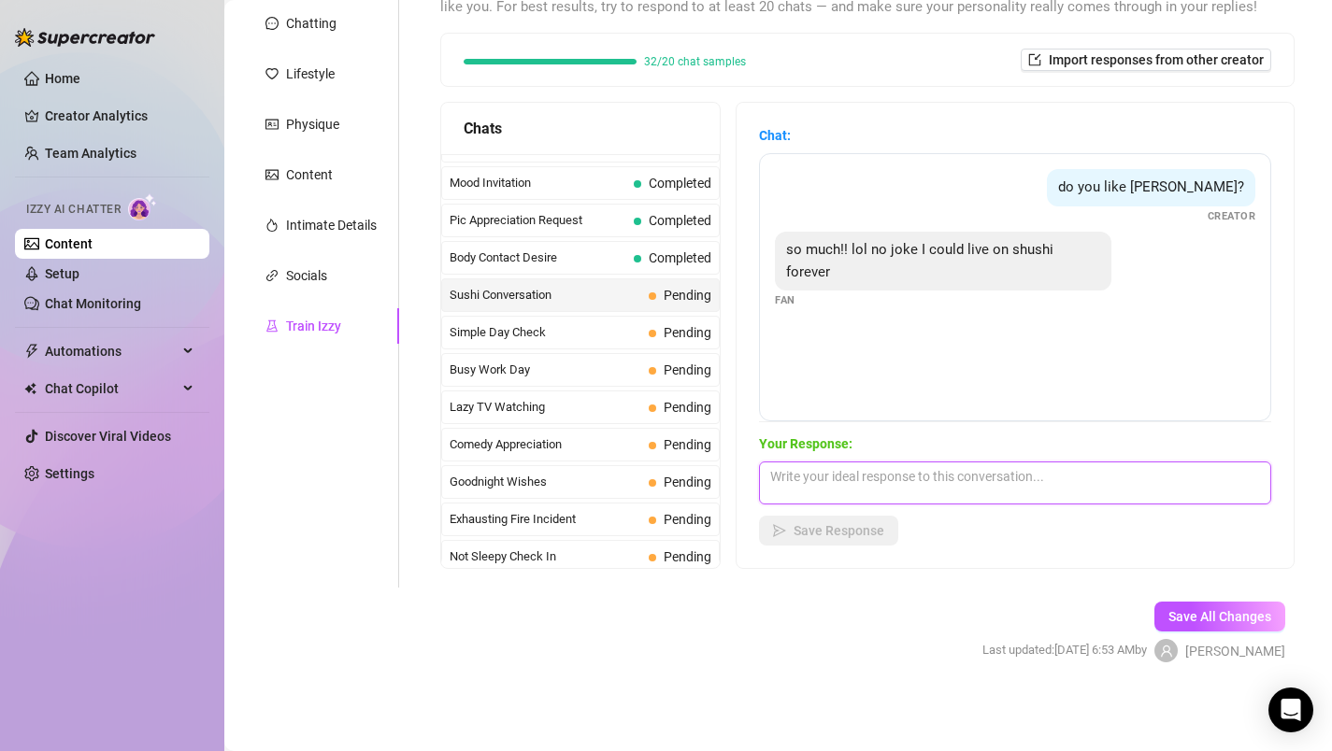
click at [892, 478] on textarea at bounding box center [1015, 483] width 512 height 43
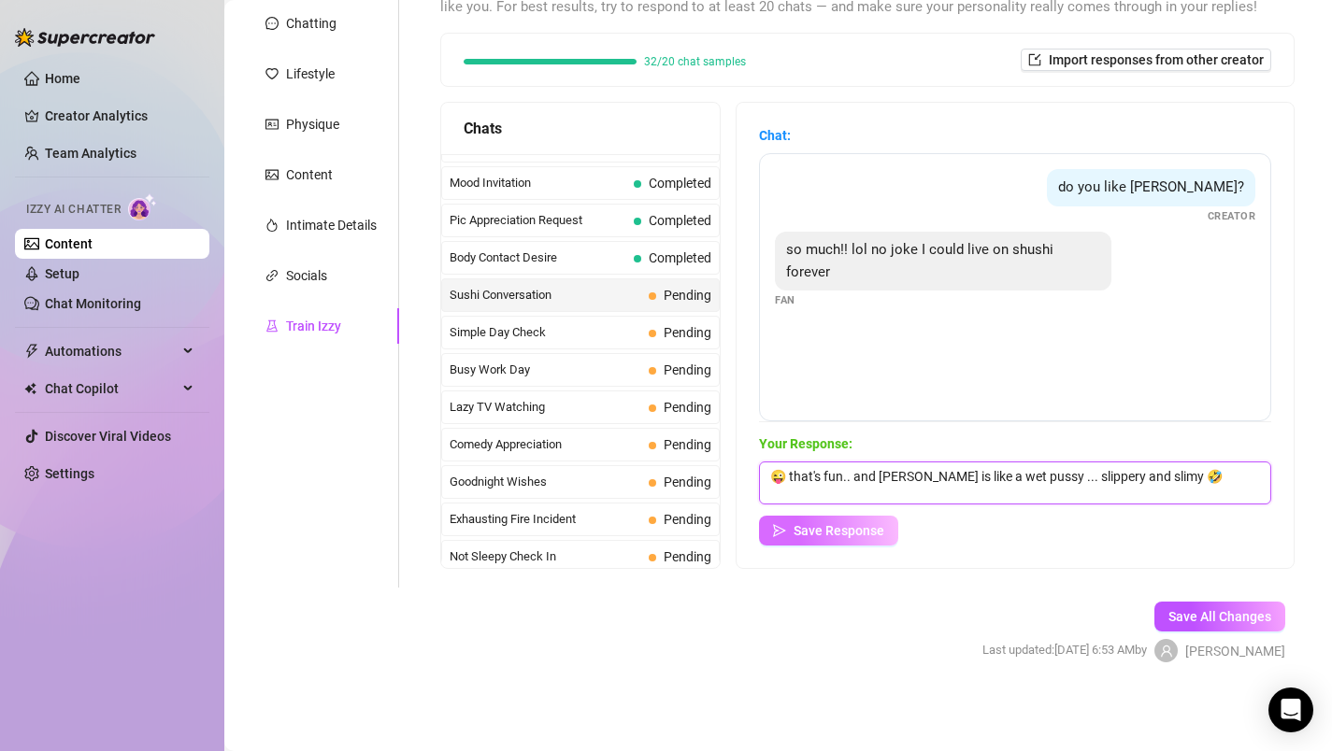
type textarea "😜 that's fun.. and [PERSON_NAME] is like a wet pussy ... slippery and slimy 🤣"
click at [855, 526] on span "Save Response" at bounding box center [839, 530] width 91 height 15
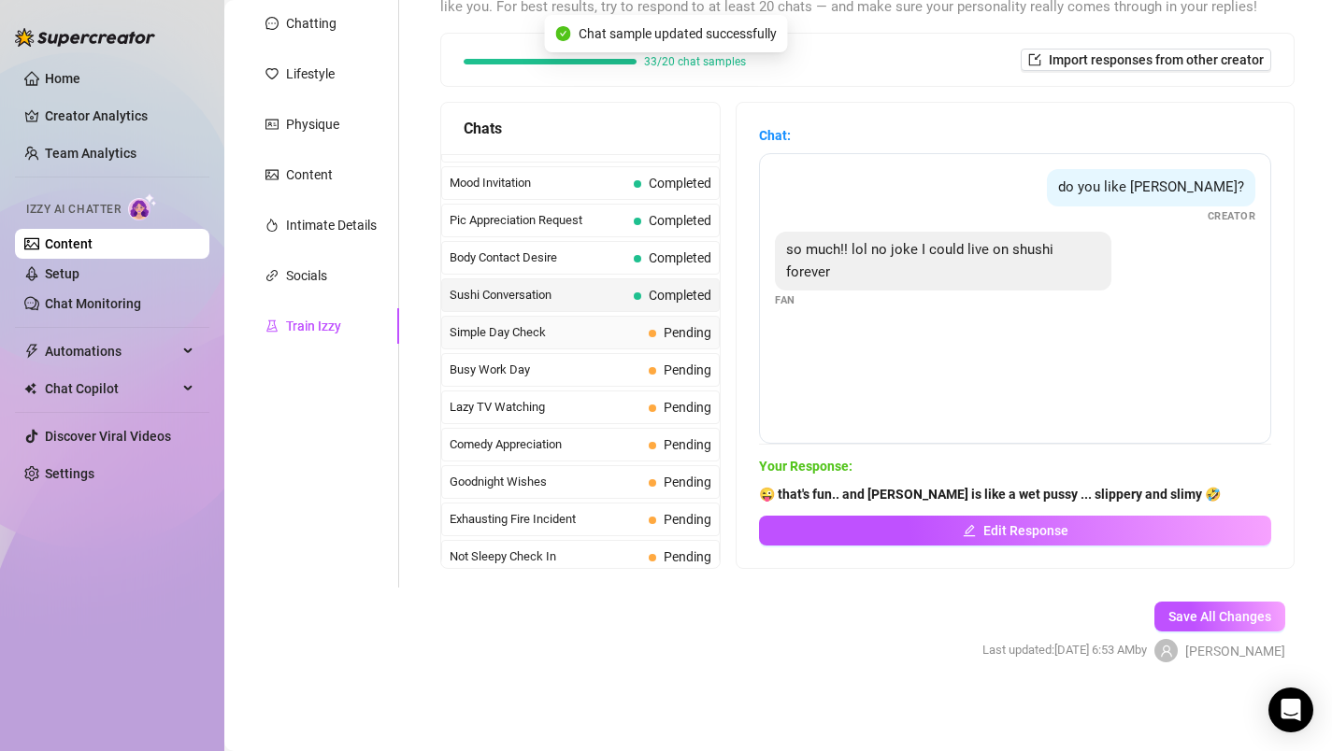
click at [547, 332] on span "Simple Day Check" at bounding box center [546, 332] width 192 height 19
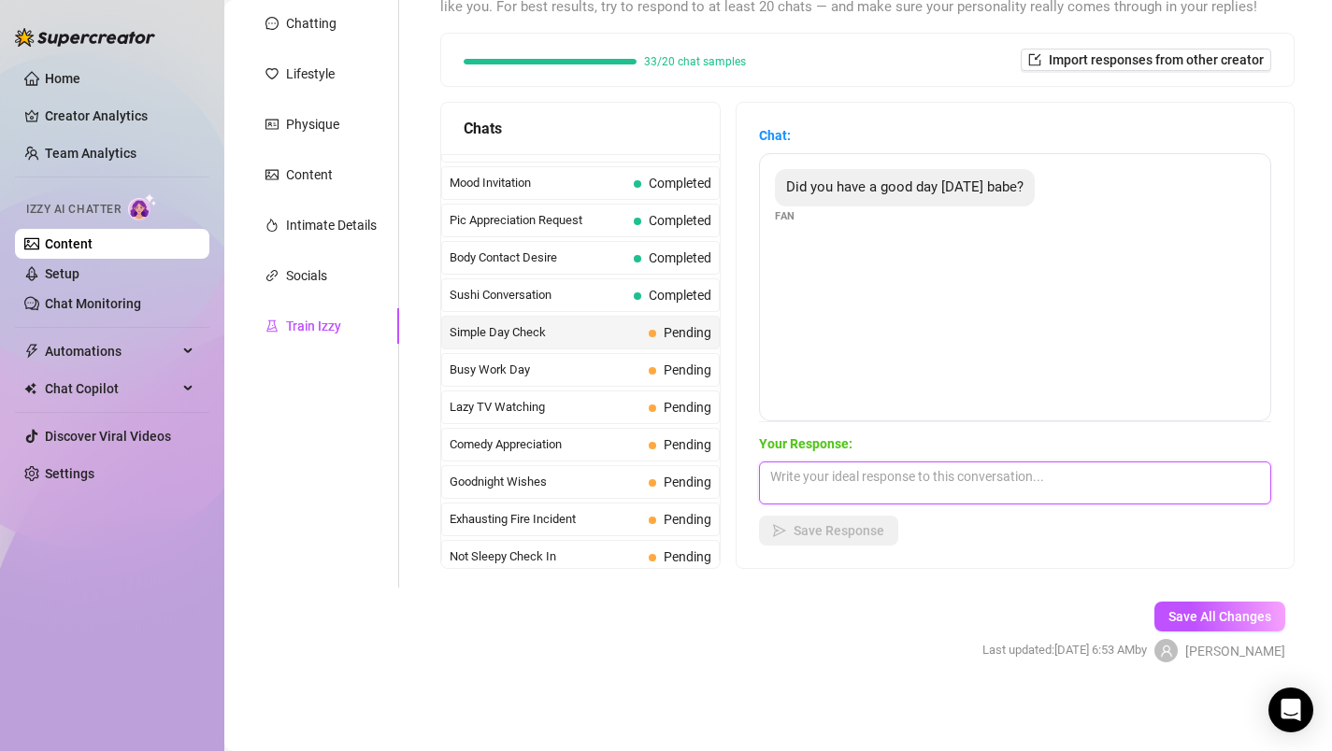
click at [834, 480] on textarea at bounding box center [1015, 483] width 512 height 43
type textarea "Yes darling, hope you as well ❤️ thinking of you babe 🌶️"
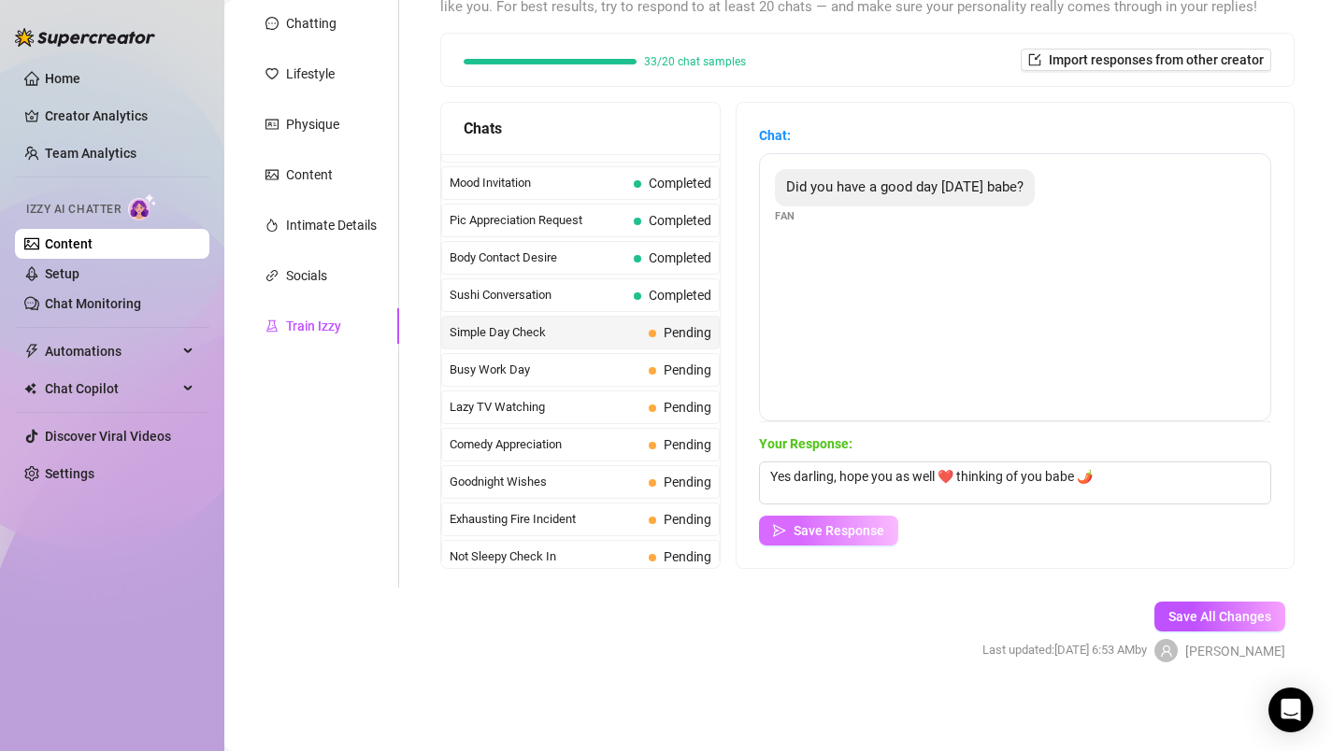
click at [839, 527] on span "Save Response" at bounding box center [839, 530] width 91 height 15
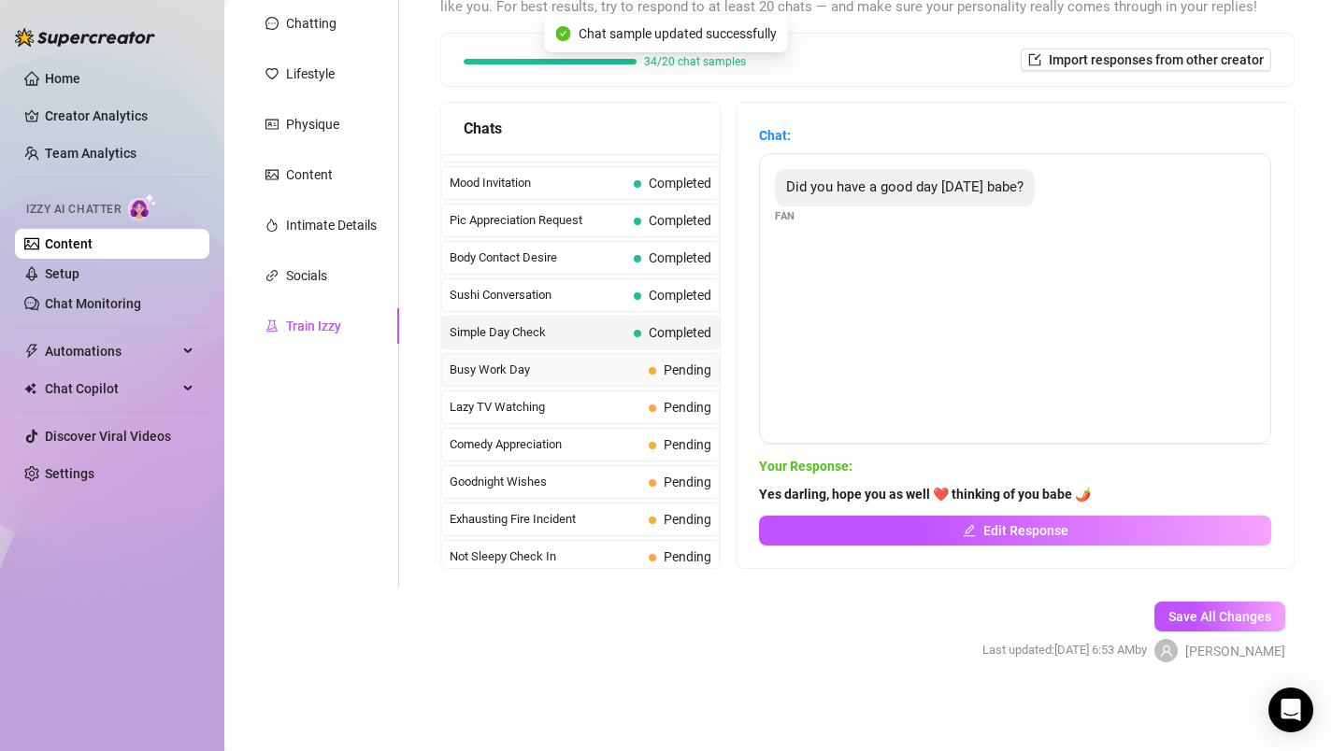
click at [598, 370] on span "Busy Work Day" at bounding box center [546, 370] width 192 height 19
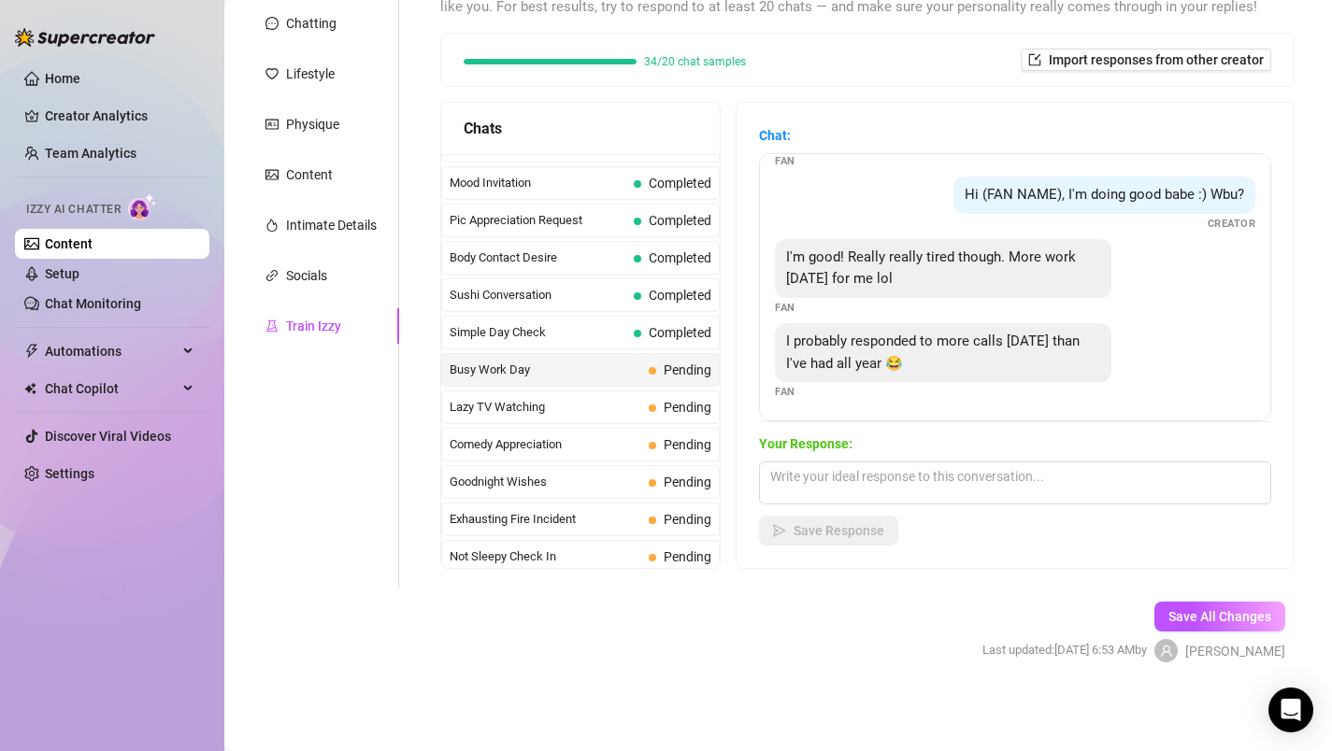
scroll to position [57, 0]
click at [828, 483] on textarea at bounding box center [1015, 483] width 512 height 43
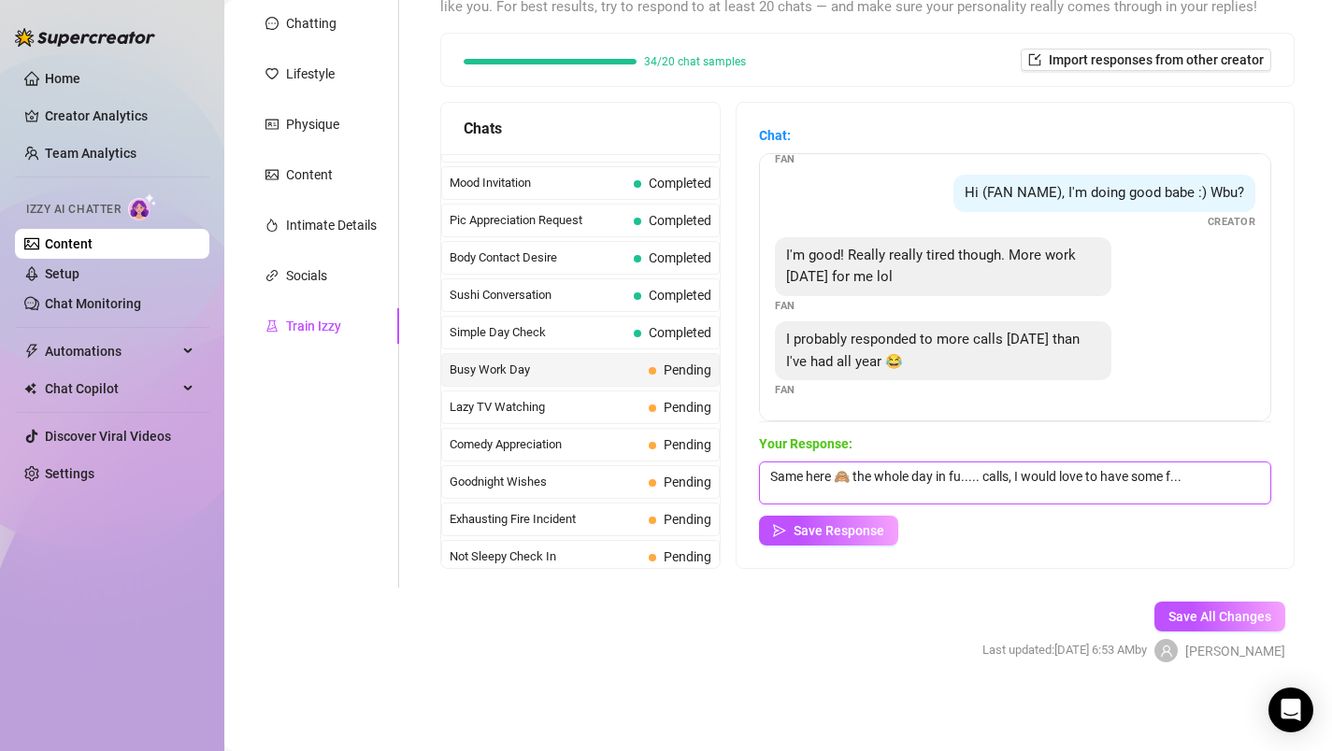
click at [1148, 486] on textarea "Same here 🙈 the whole day in fu..... calls, I would love to have some f..." at bounding box center [1015, 483] width 512 height 43
type textarea "Same here 🙈 the whole day in fu..... calls, I would love to have f... much more…"
click at [875, 526] on span "Save Response" at bounding box center [839, 530] width 91 height 15
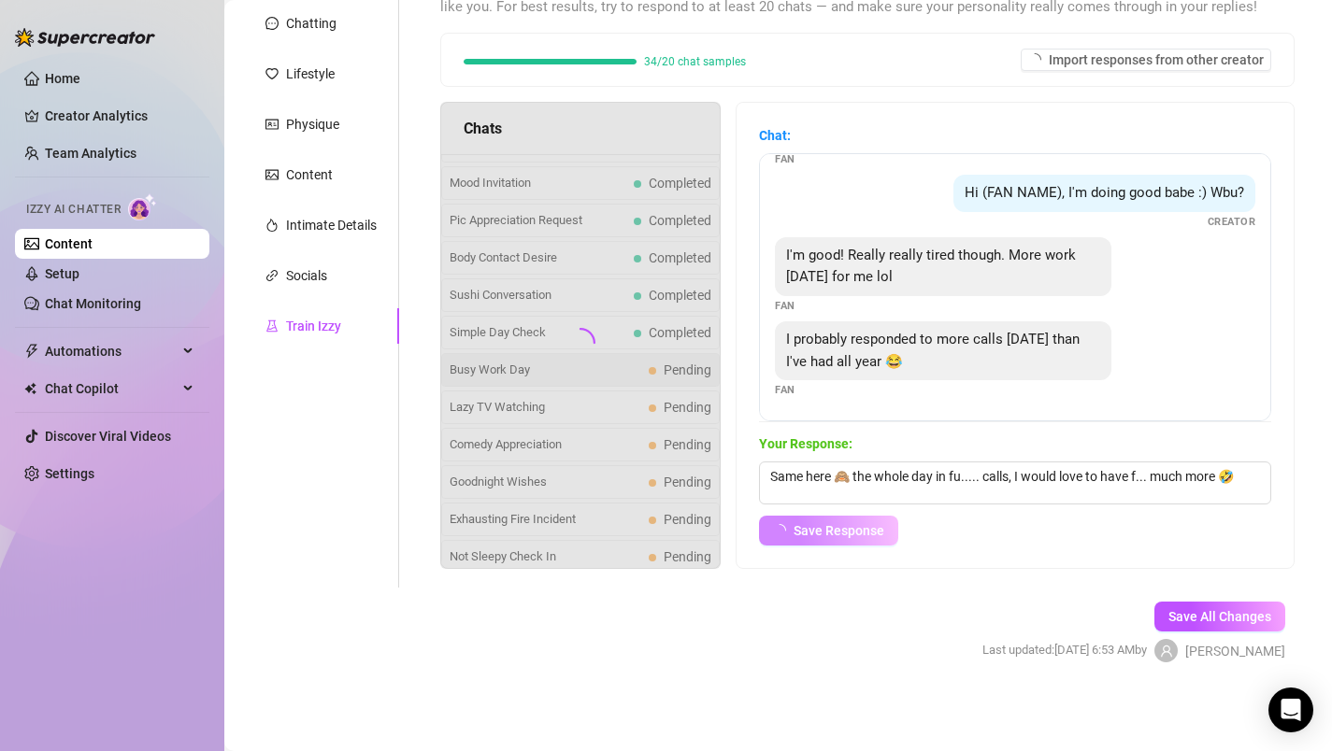
scroll to position [35, 0]
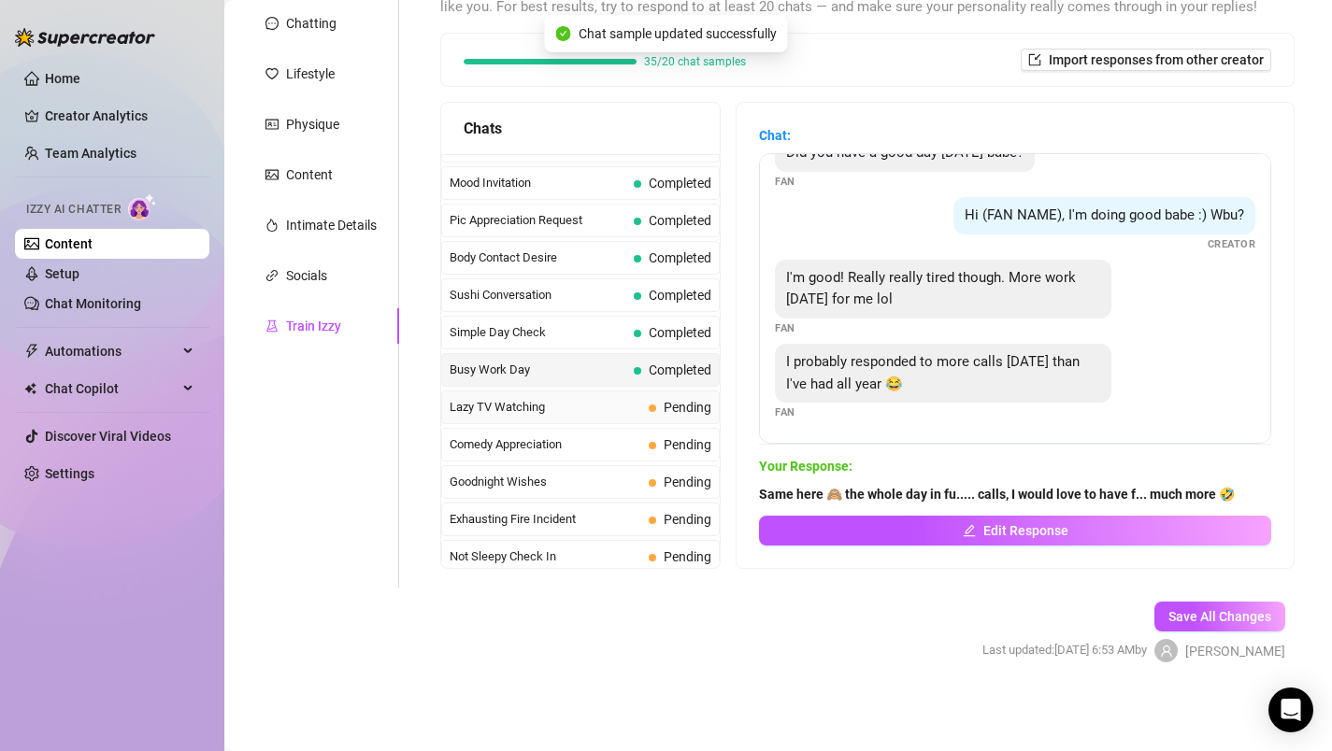
click at [588, 401] on span "Lazy TV Watching" at bounding box center [546, 407] width 192 height 19
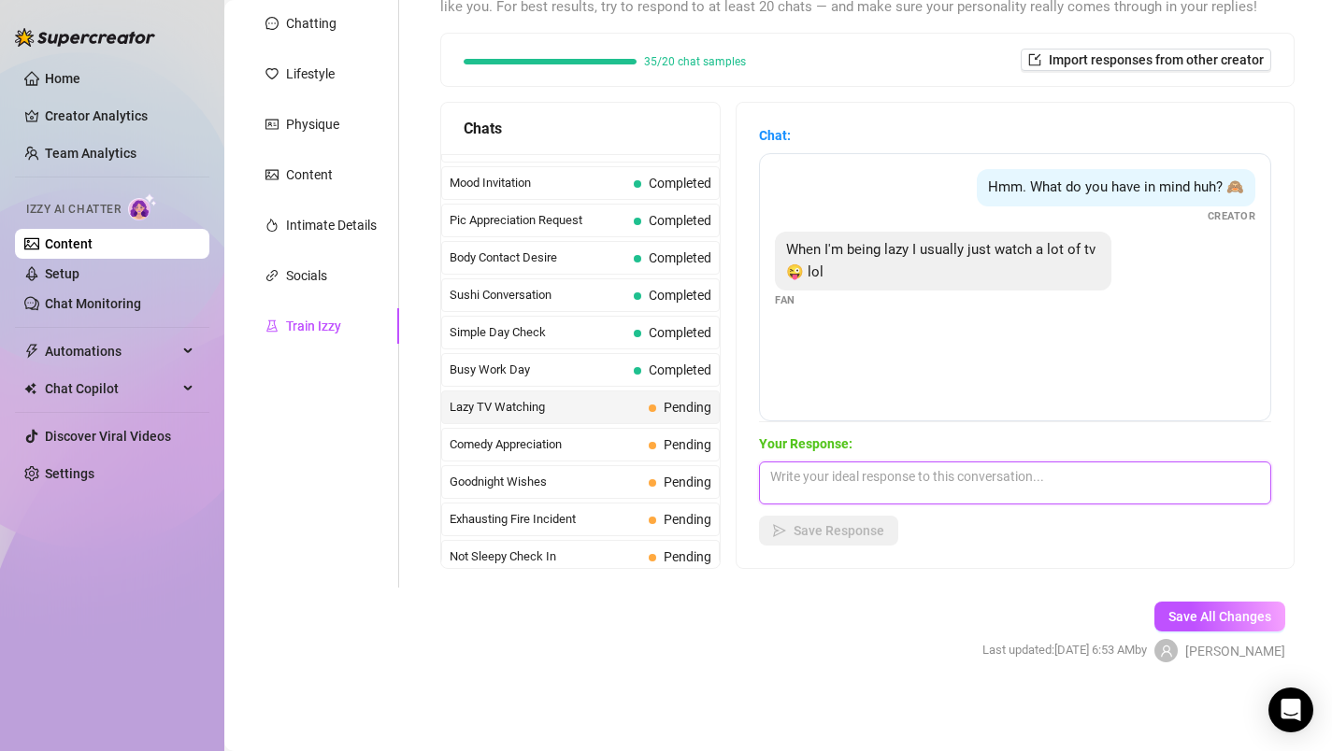
click at [821, 483] on textarea at bounding box center [1015, 483] width 512 height 43
type textarea "🤣 ok that's sounds boring 😜 how can I distract you from tv 🔥"
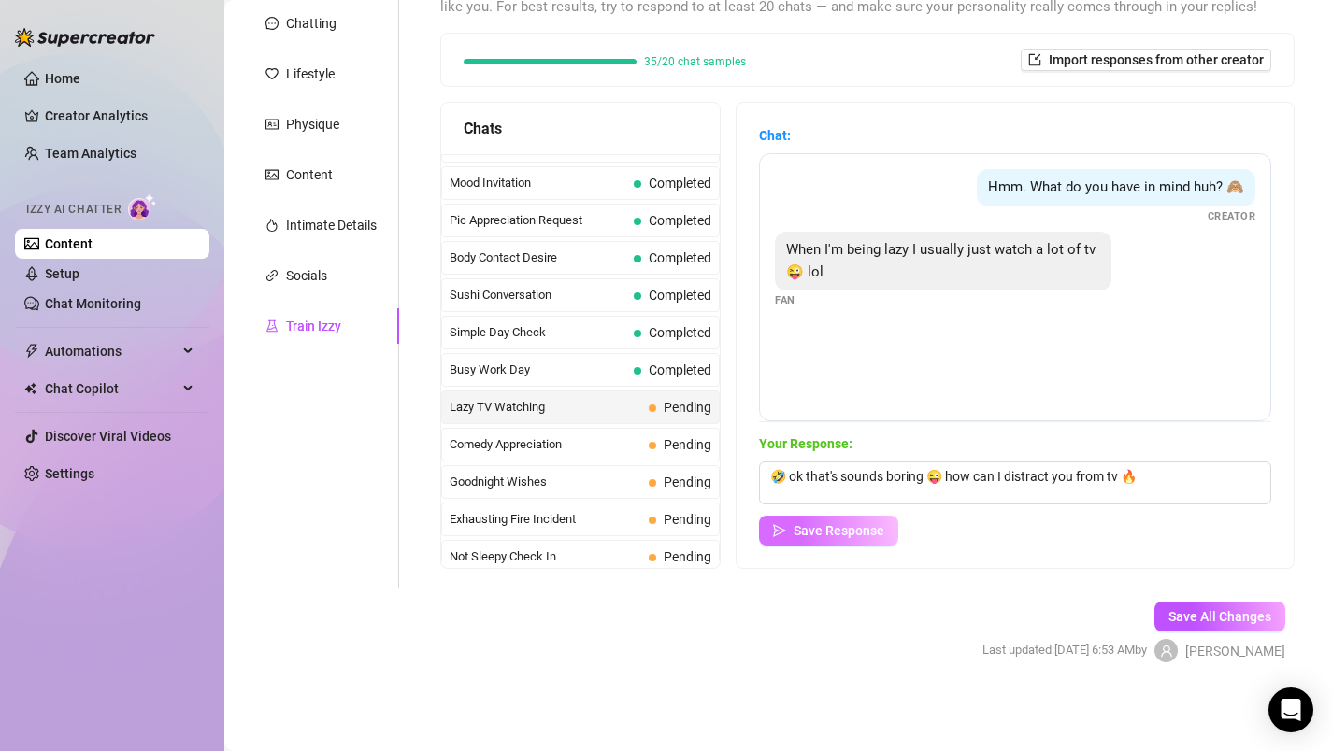
click at [836, 531] on span "Save Response" at bounding box center [839, 530] width 91 height 15
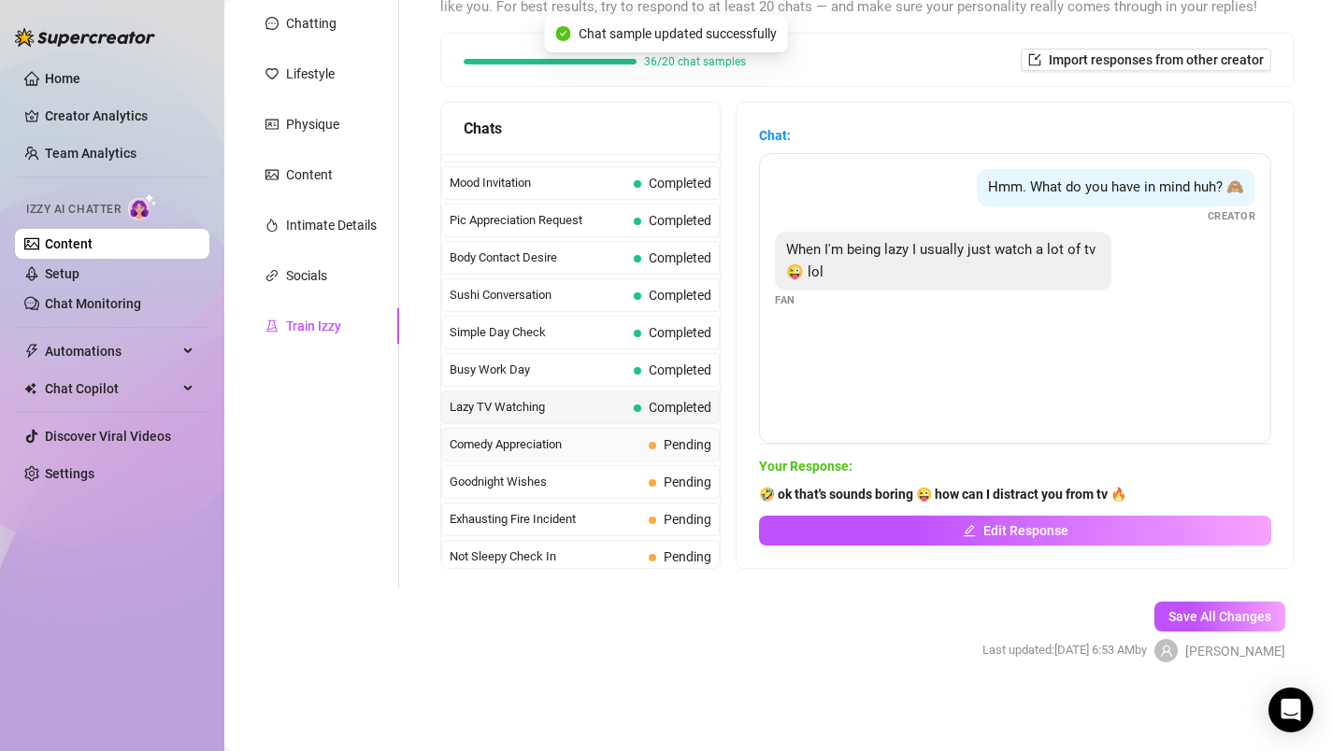
click at [610, 440] on span "Comedy Appreciation" at bounding box center [546, 445] width 192 height 19
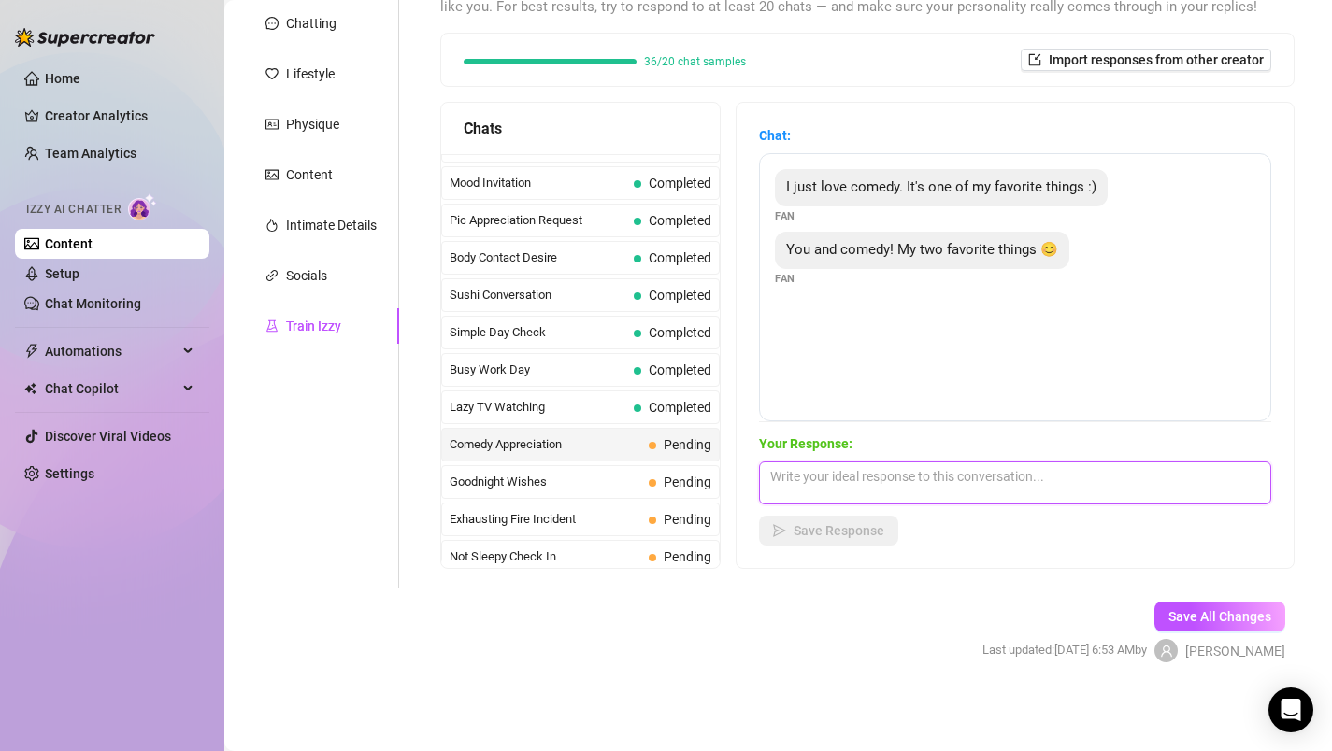
click at [835, 469] on textarea at bounding box center [1015, 483] width 512 height 43
type textarea "Hmmmm darling that's sounds like a melody ❤️ sending you a big hug"
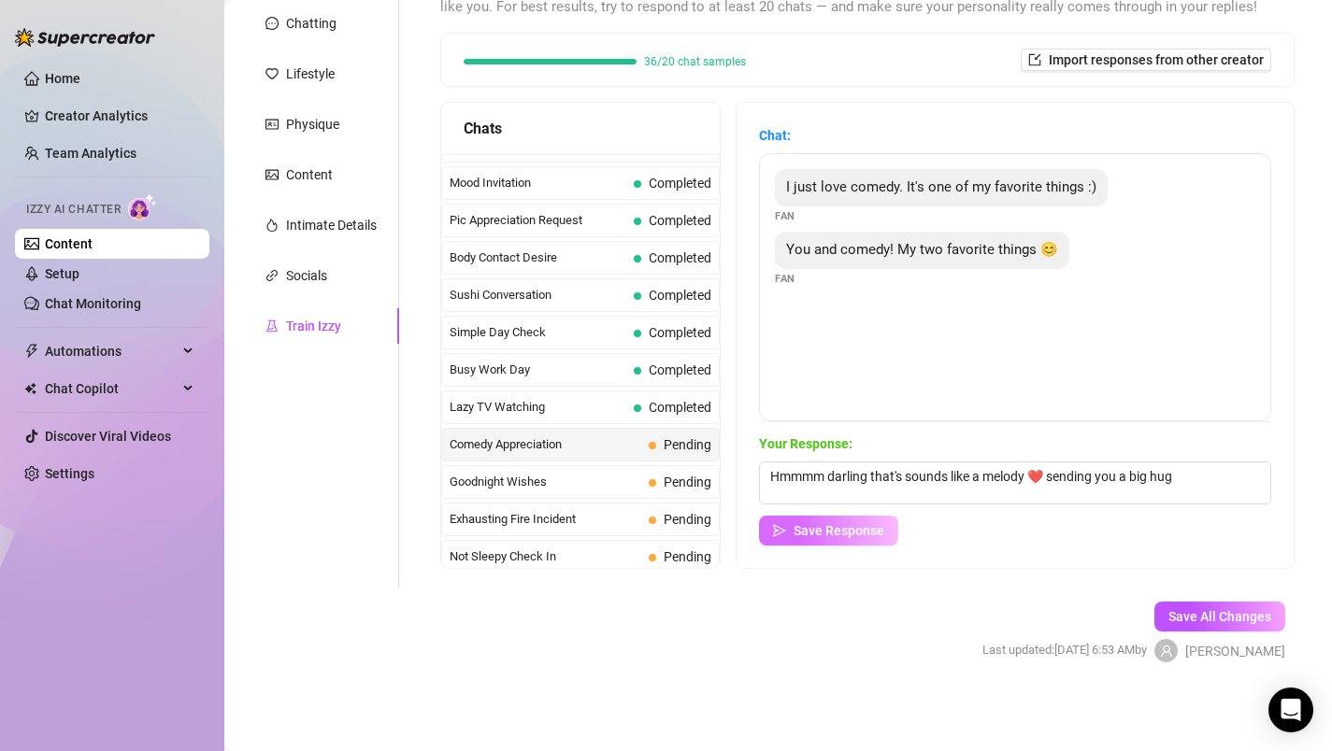
click at [848, 536] on span "Save Response" at bounding box center [839, 530] width 91 height 15
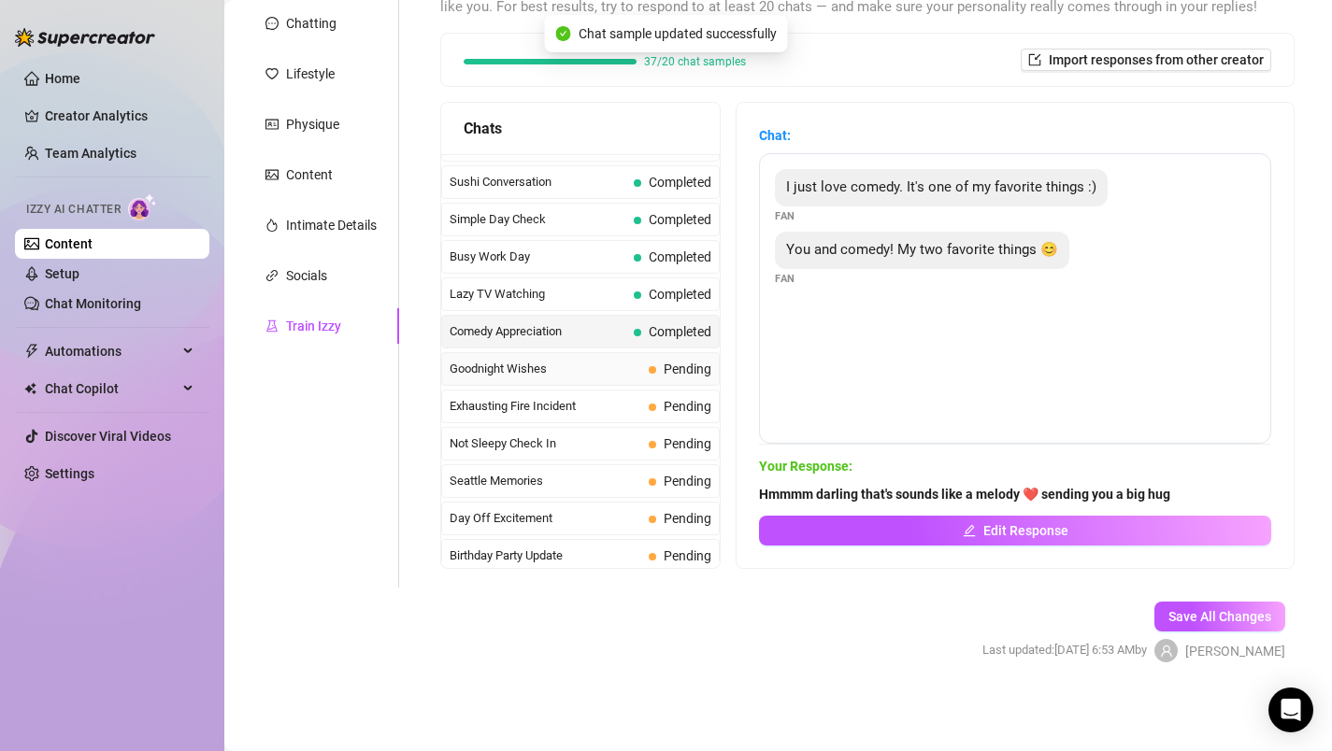
scroll to position [1216, 0]
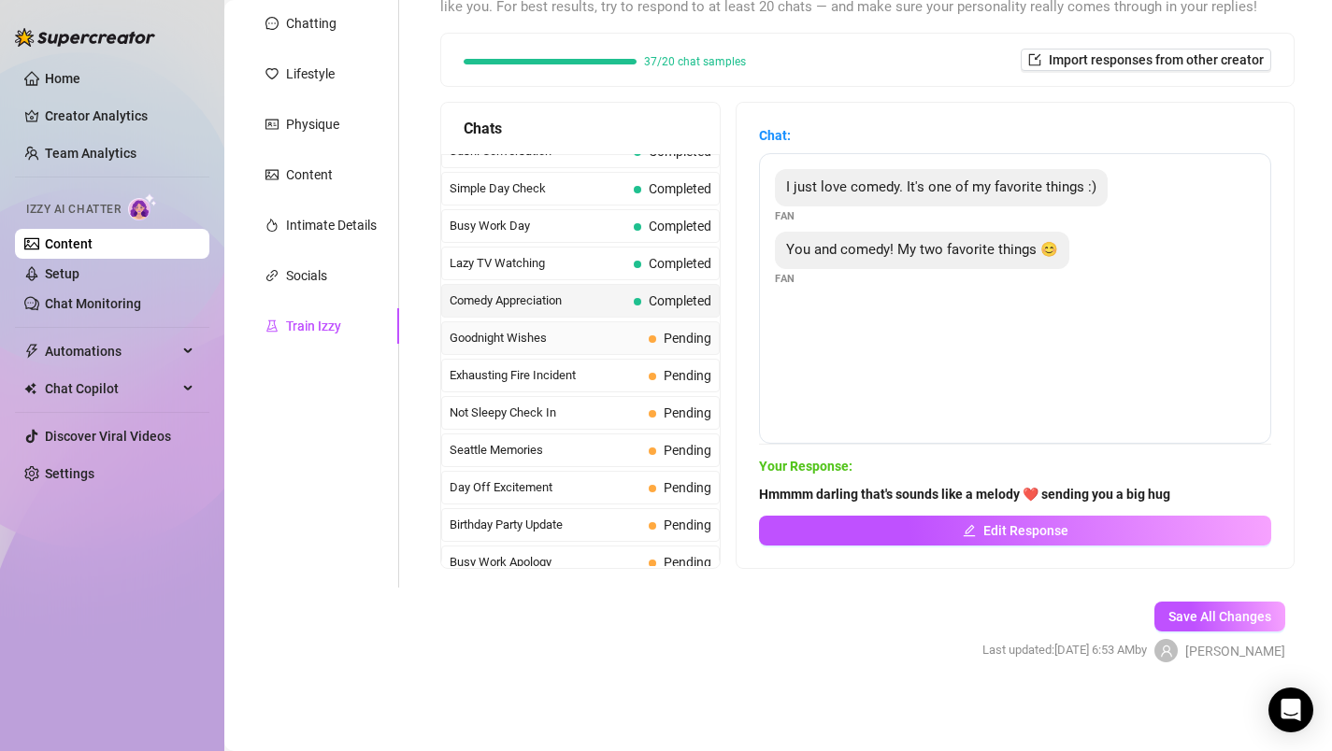
click at [629, 335] on span "Goodnight Wishes" at bounding box center [546, 338] width 192 height 19
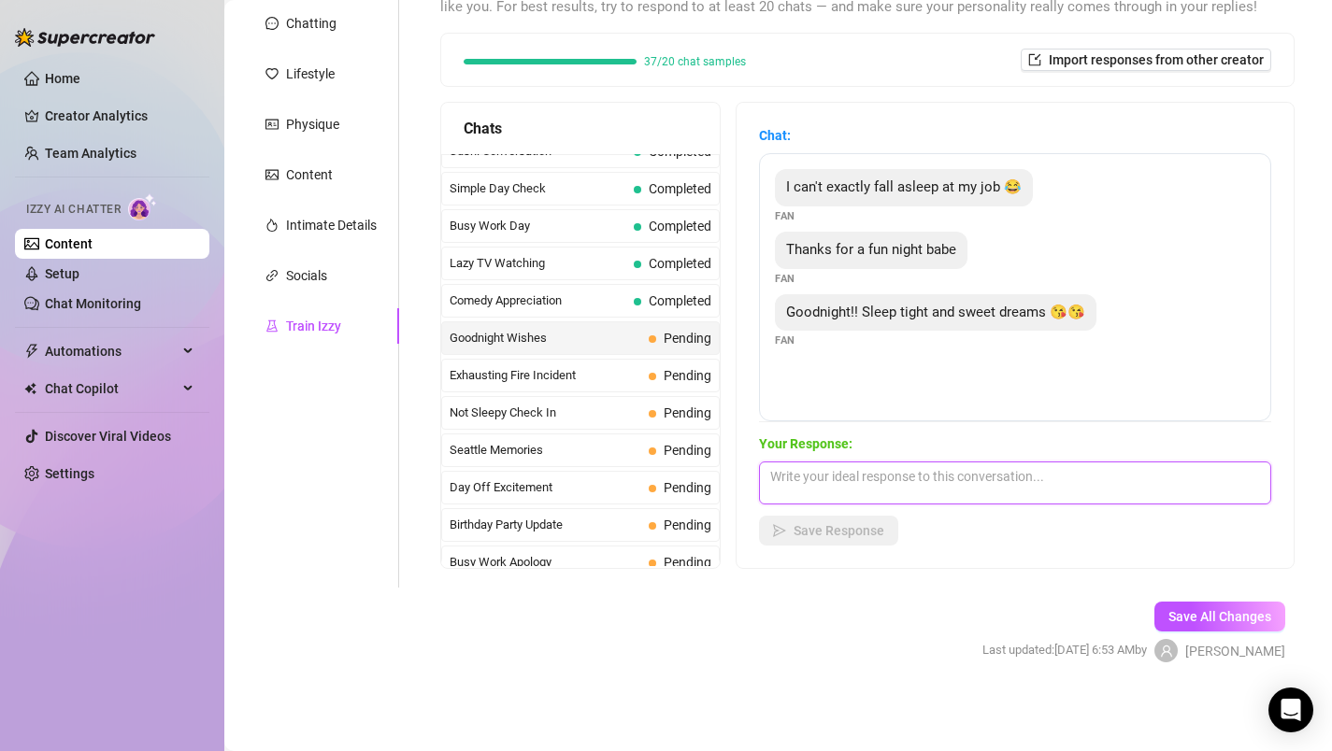
click at [876, 470] on textarea at bounding box center [1015, 483] width 512 height 43
type textarea "😘 sleep well my darling and dream of m, but not too dirty 😜"
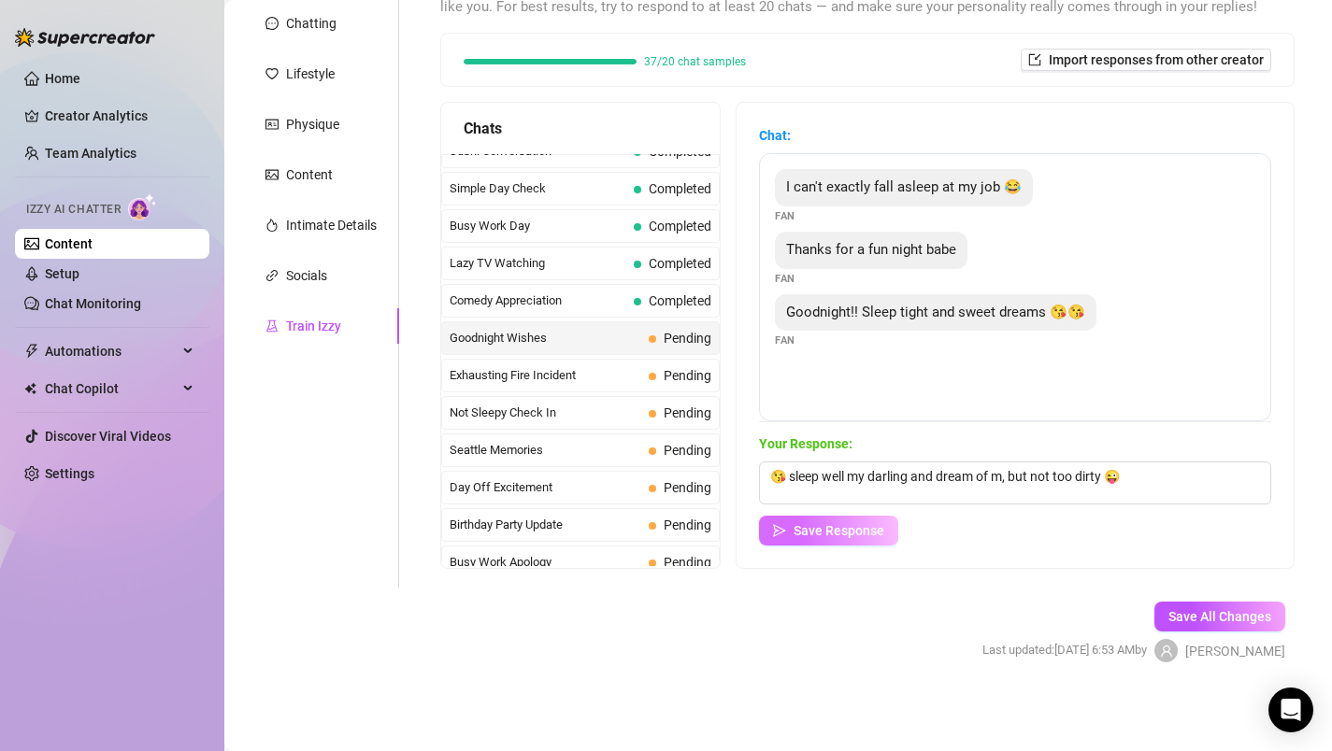
click at [845, 533] on span "Save Response" at bounding box center [839, 530] width 91 height 15
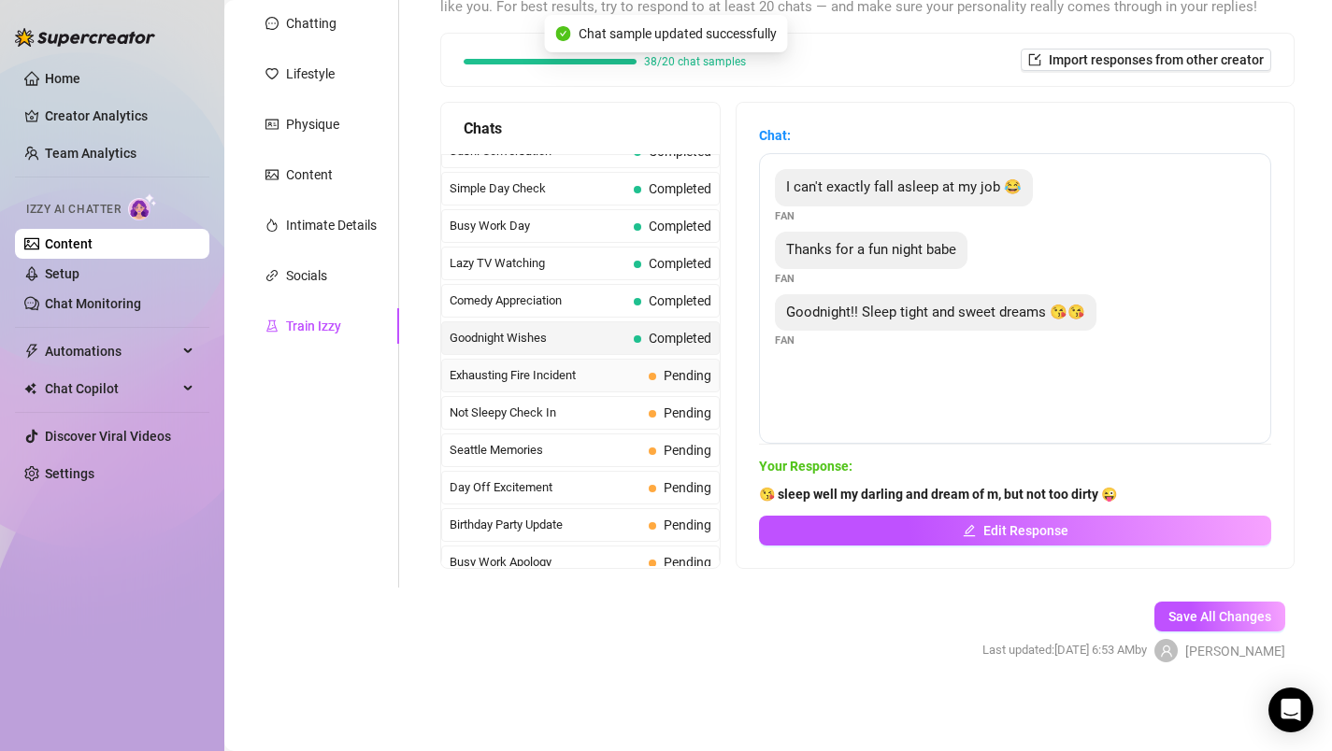
click at [545, 369] on span "Exhausting Fire Incident" at bounding box center [546, 375] width 192 height 19
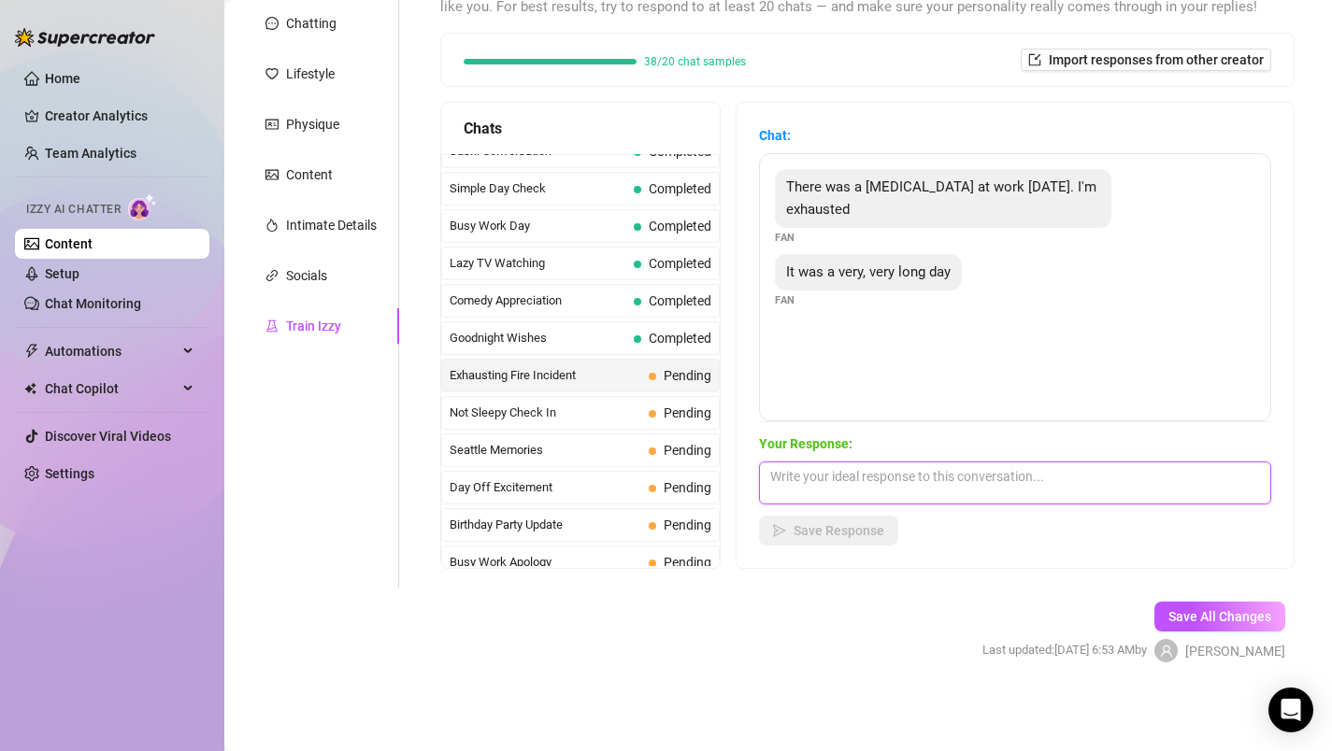
click at [854, 481] on textarea at bounding box center [1015, 483] width 512 height 43
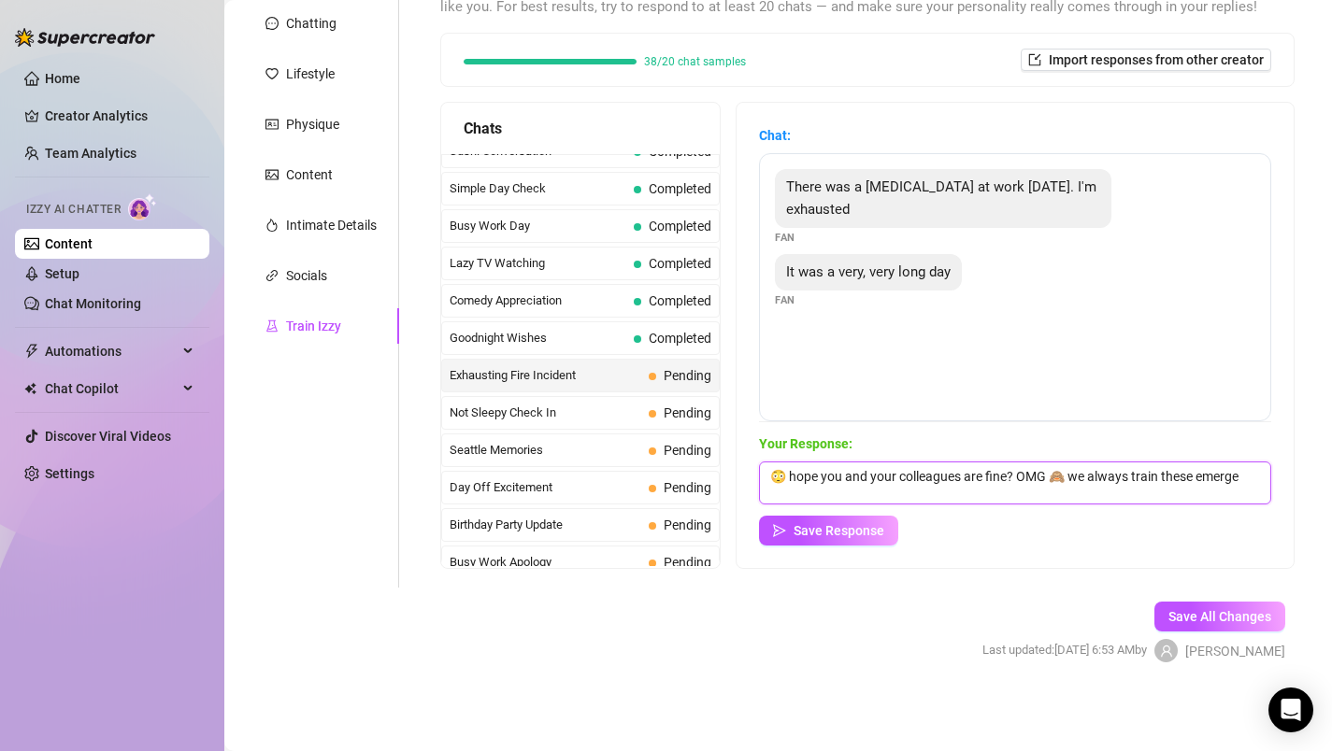
scroll to position [1, 0]
click at [1145, 502] on textarea "😳 hope you and your colleagues are fine? OMG 🙈 we always train these emergencie…" at bounding box center [1015, 483] width 512 height 43
click at [1006, 494] on textarea "😳 hope you and your colleagues are fine? OMG 🙈 we always train these emergencie…" at bounding box center [1015, 483] width 512 height 43
click at [1044, 493] on textarea "😳 hope you and your colleagues are fine? OMG 🙈 we always train these emergencie…" at bounding box center [1015, 483] width 512 height 43
click at [1049, 494] on textarea "😳 hope you and your colleagues are fine? OMG 🙈 we always train these emergencie…" at bounding box center [1015, 483] width 512 height 43
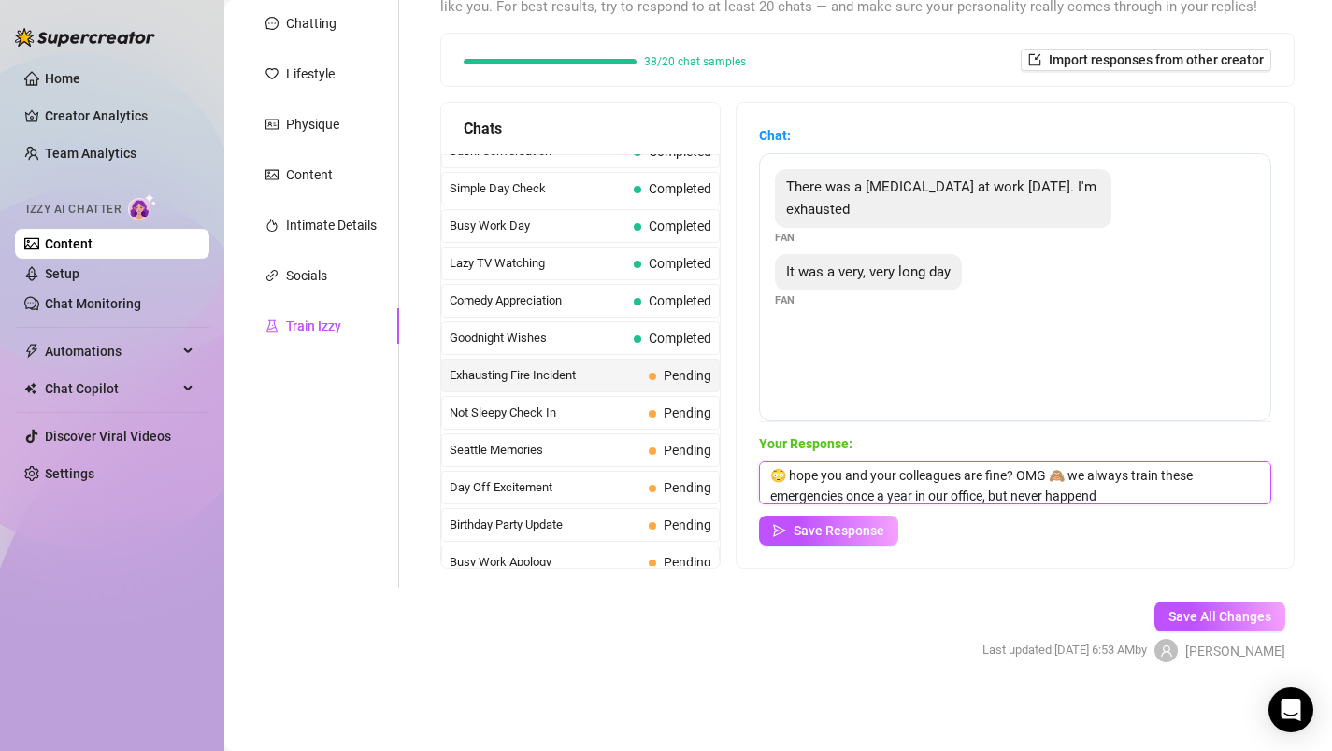
click at [1120, 500] on textarea "😳 hope you and your colleagues are fine? OMG 🙈 we always train these emergencie…" at bounding box center [1015, 483] width 512 height 43
drag, startPoint x: 1125, startPoint y: 497, endPoint x: 1064, endPoint y: 499, distance: 61.7
click at [1064, 499] on textarea "😳 hope you and your colleagues are fine? OMG 🙈 we always train these emergencie…" at bounding box center [1015, 483] width 512 height 43
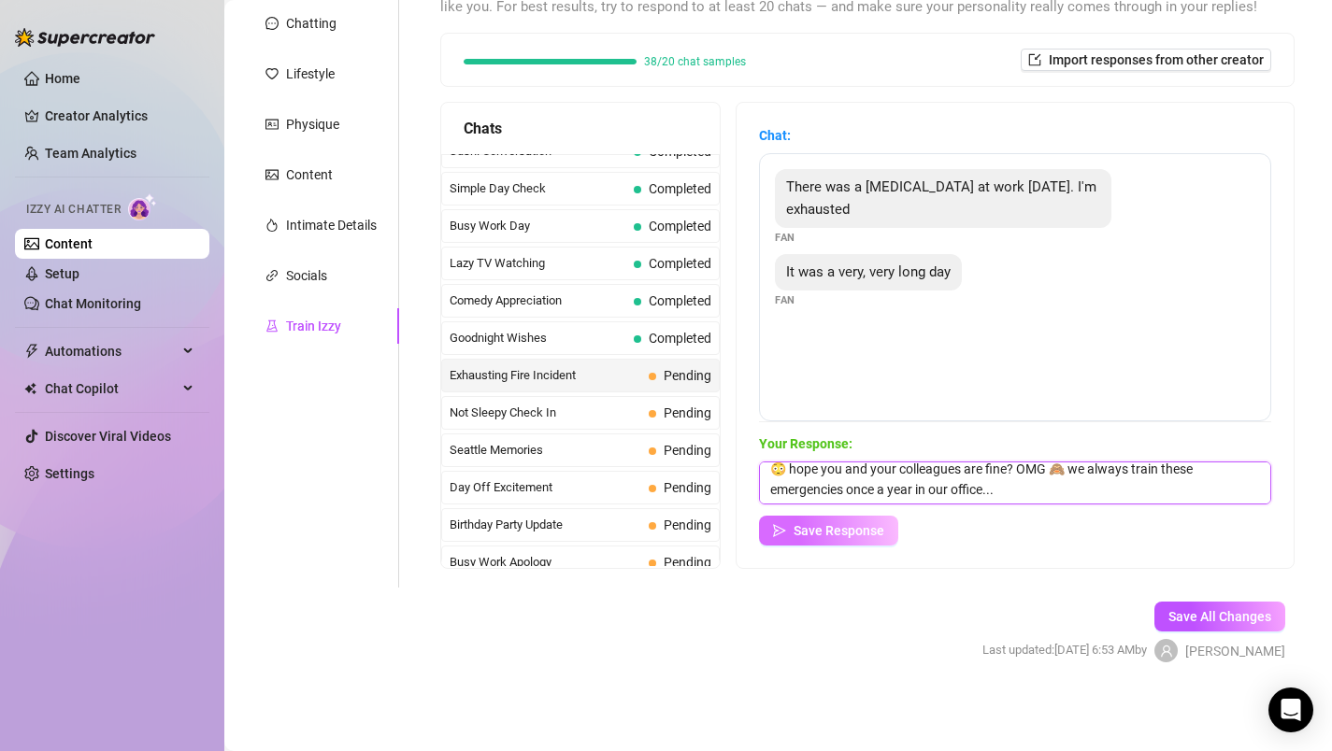
type textarea "😳 hope you and your colleagues are fine? OMG 🙈 we always train these emergencie…"
click at [842, 526] on span "Save Response" at bounding box center [839, 530] width 91 height 15
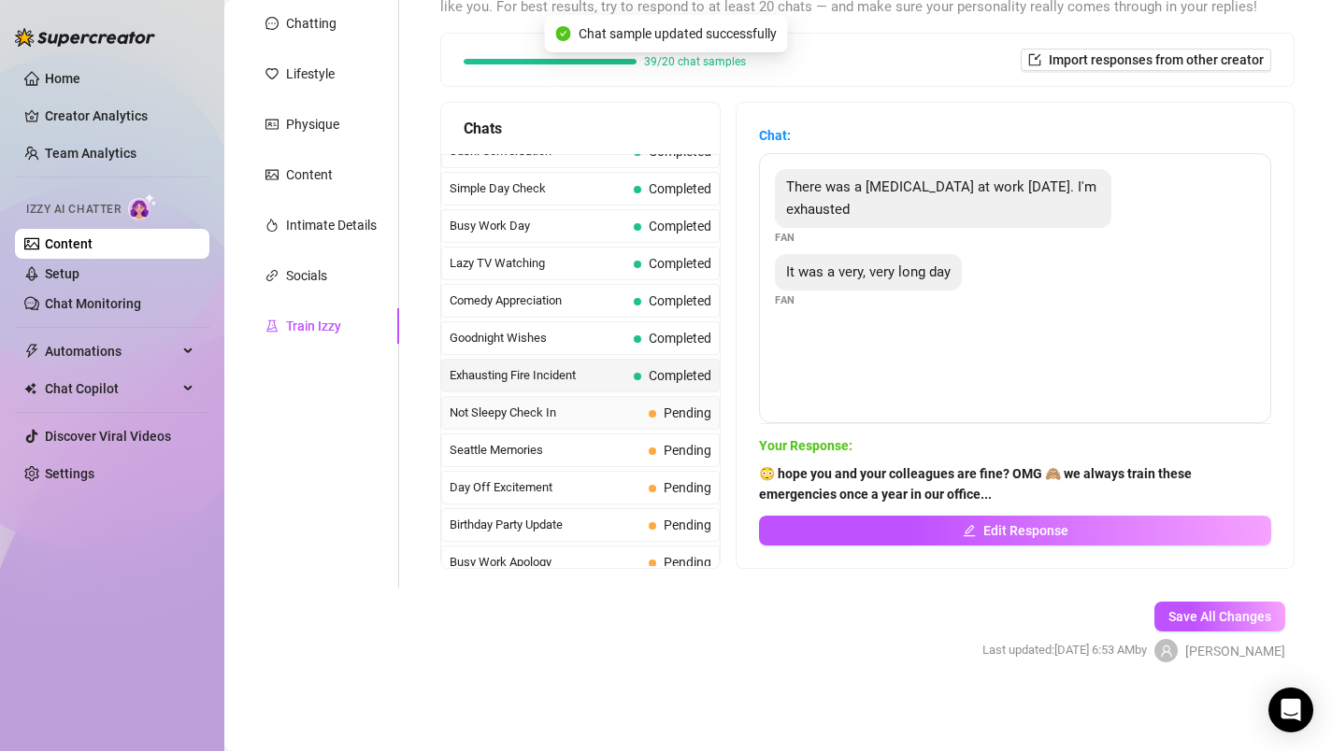
click at [532, 412] on span "Not Sleepy Check In" at bounding box center [546, 413] width 192 height 19
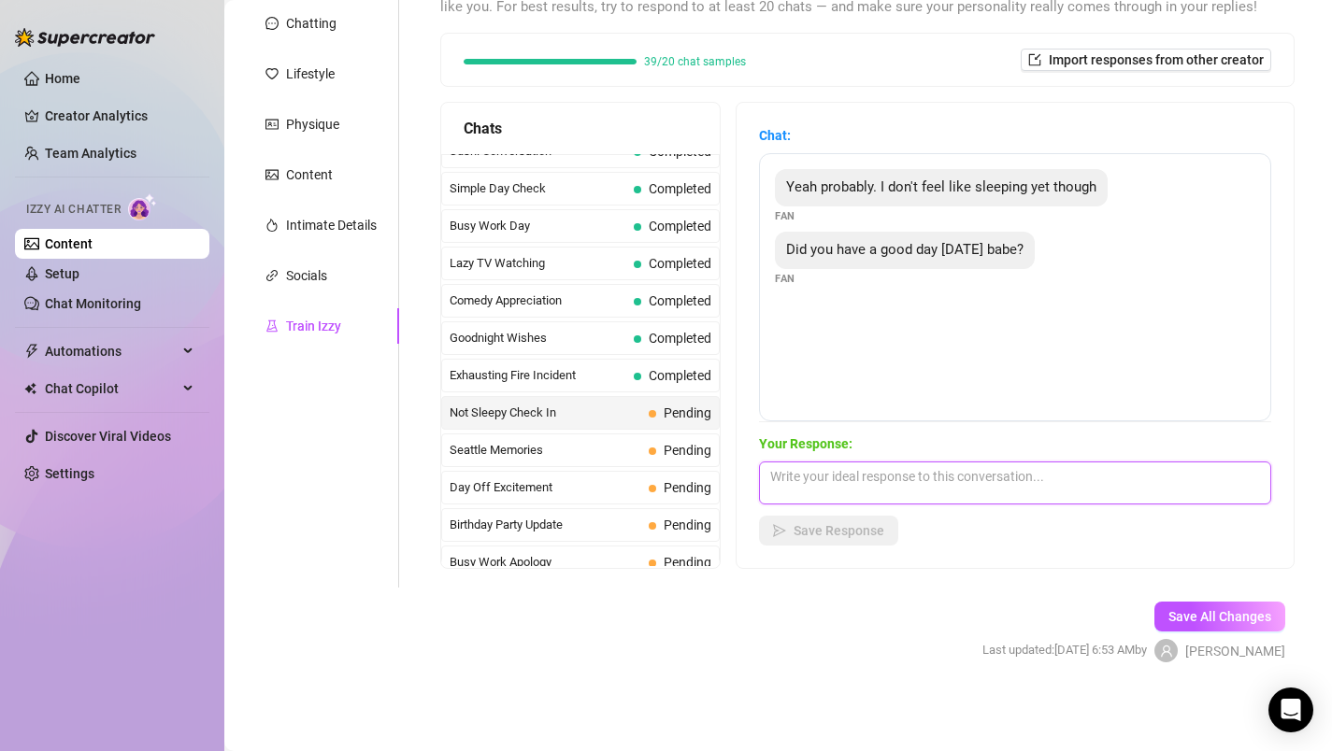
click at [854, 471] on textarea at bounding box center [1015, 483] width 512 height 43
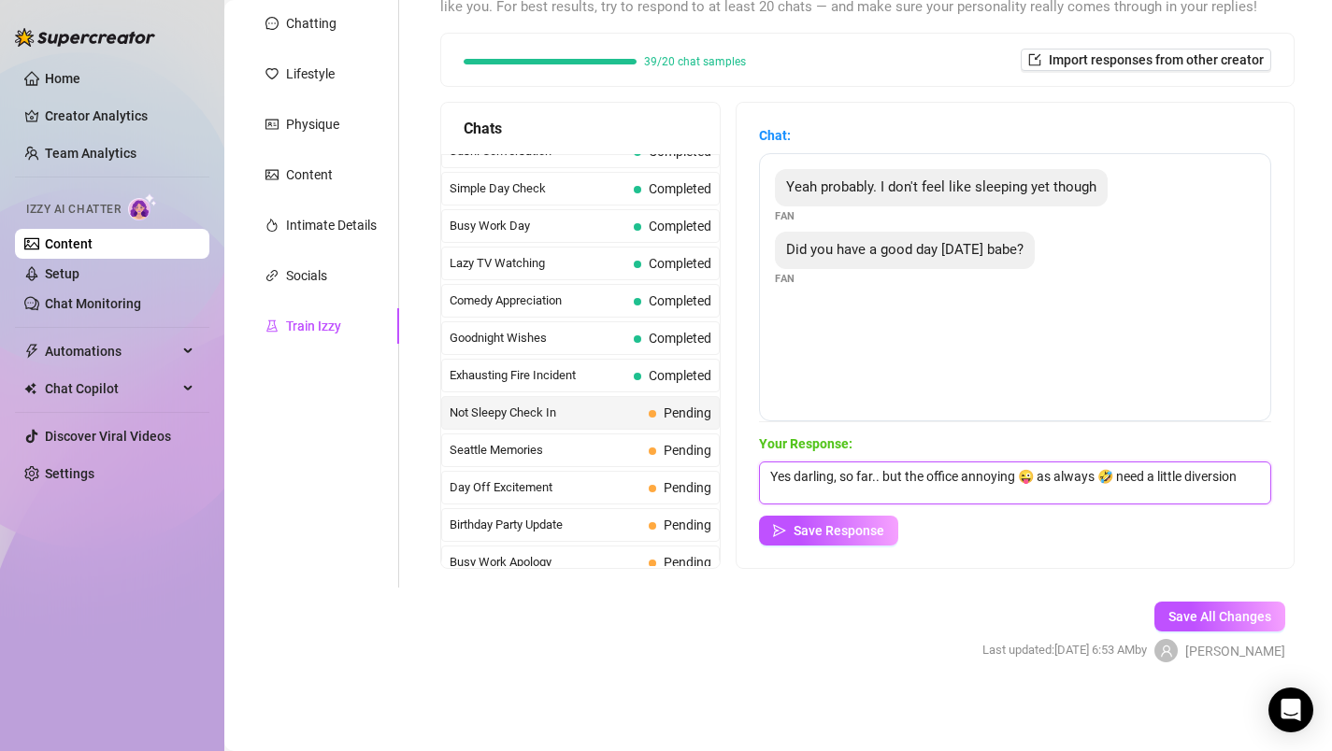
scroll to position [1, 0]
type textarea "Yes darling, so far.. but the office annoying 😜 as always 🤣 need a little diver…"
click at [821, 531] on span "Save Response" at bounding box center [839, 530] width 91 height 15
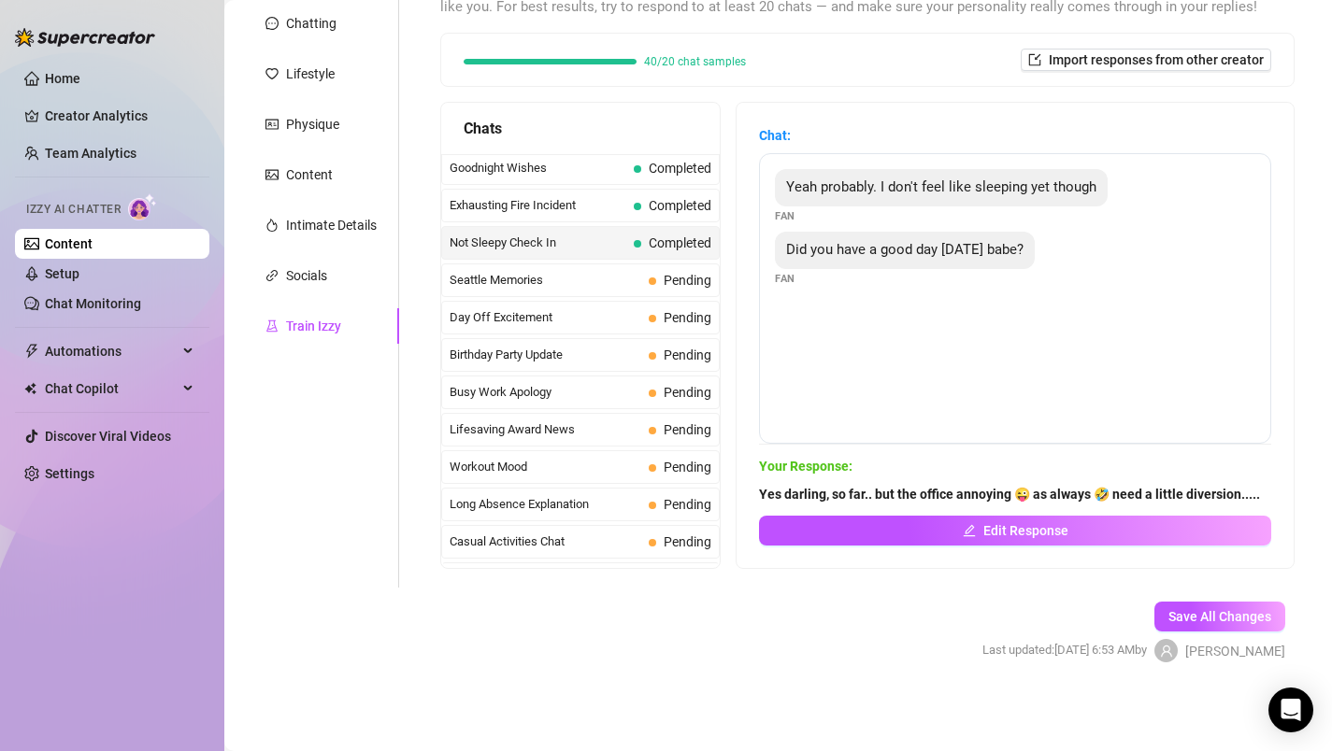
scroll to position [1338, 0]
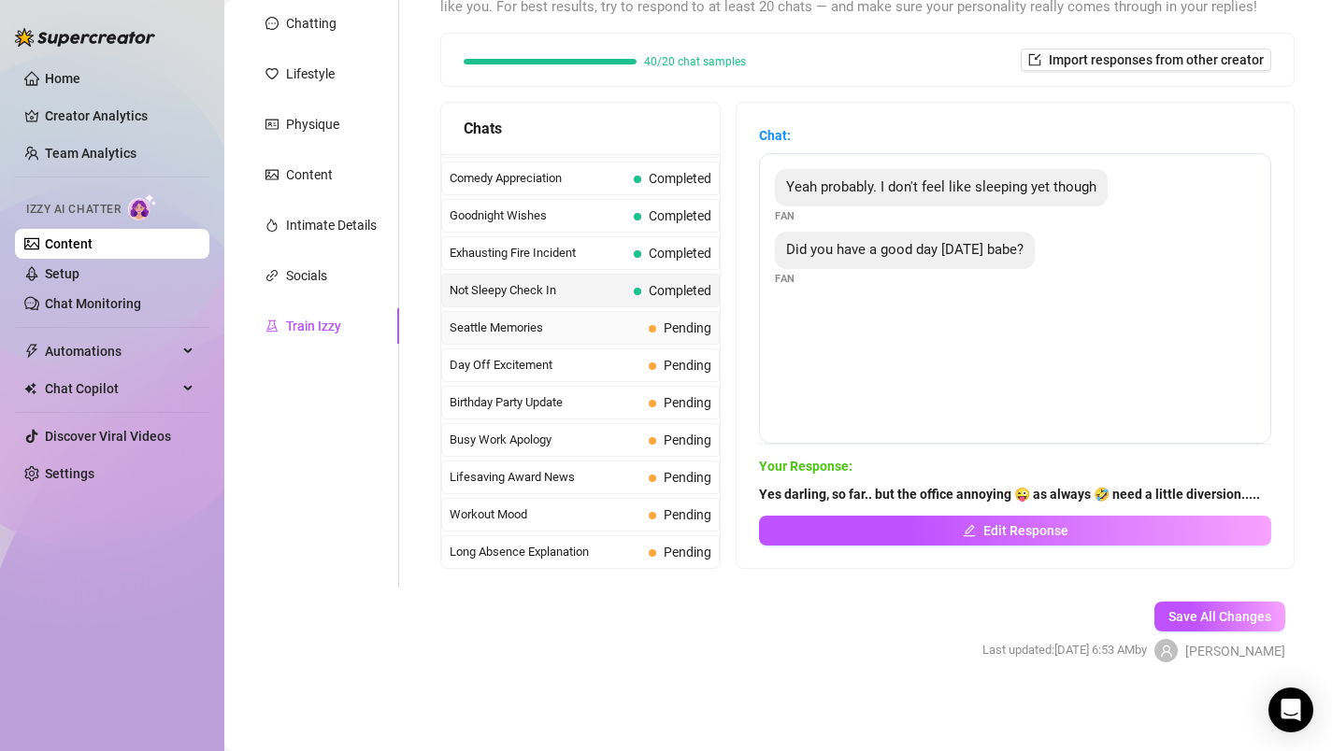
click at [596, 324] on span "Seattle Memories" at bounding box center [546, 328] width 192 height 19
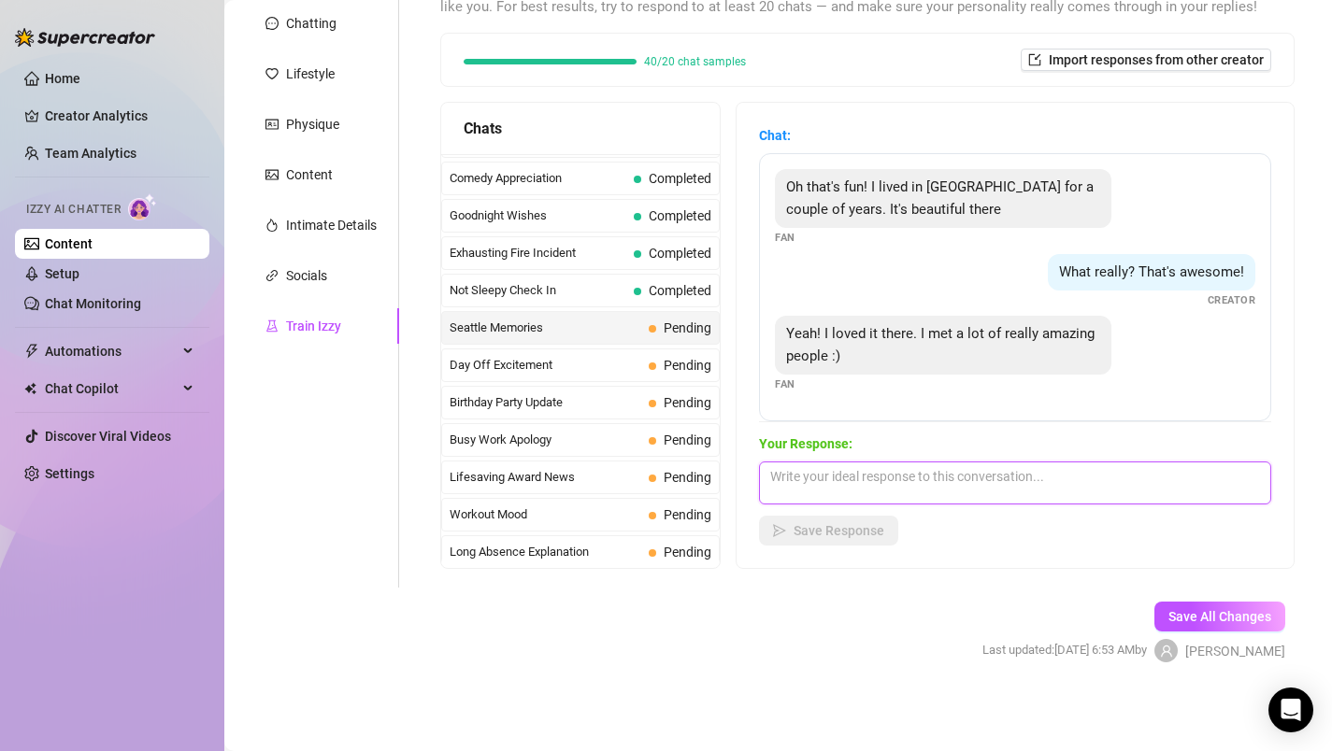
click at [805, 484] on textarea at bounding box center [1015, 483] width 512 height 43
type textarea "Yes the people and the culture must be special ❤️"
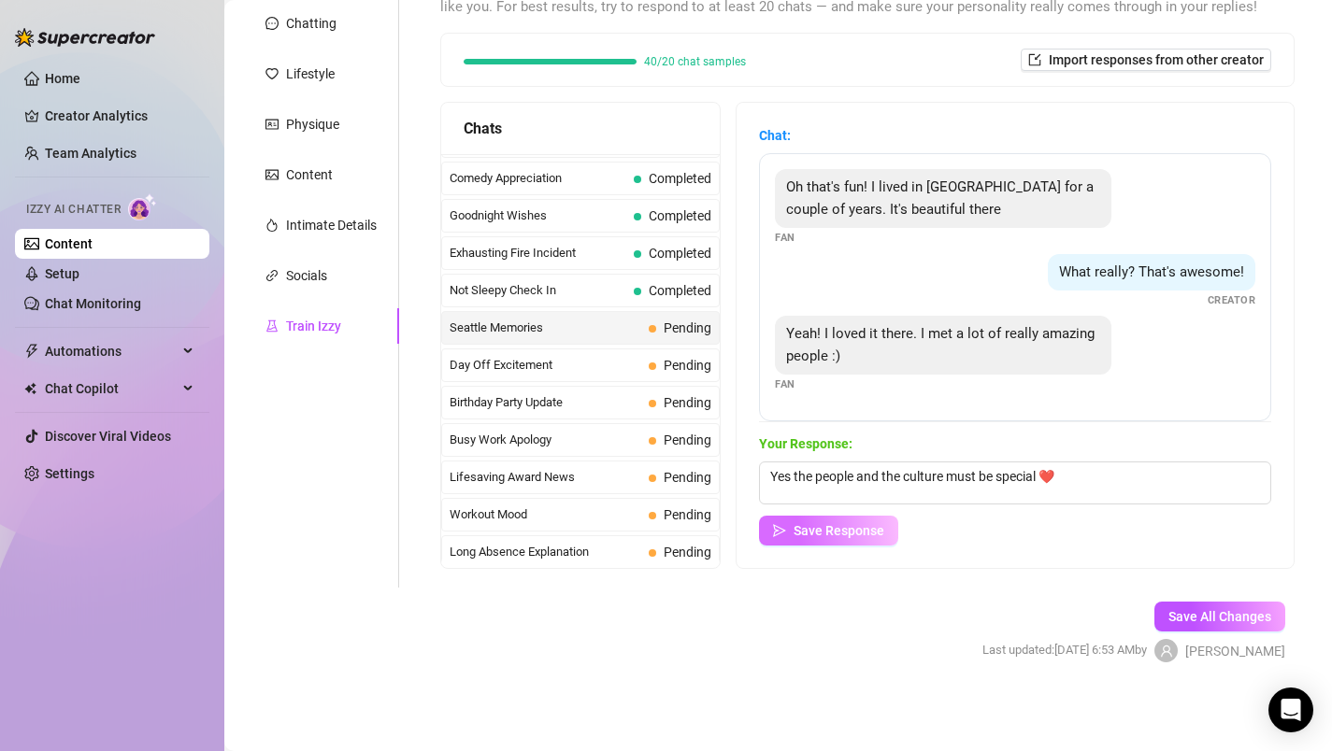
click at [857, 524] on span "Save Response" at bounding box center [839, 530] width 91 height 15
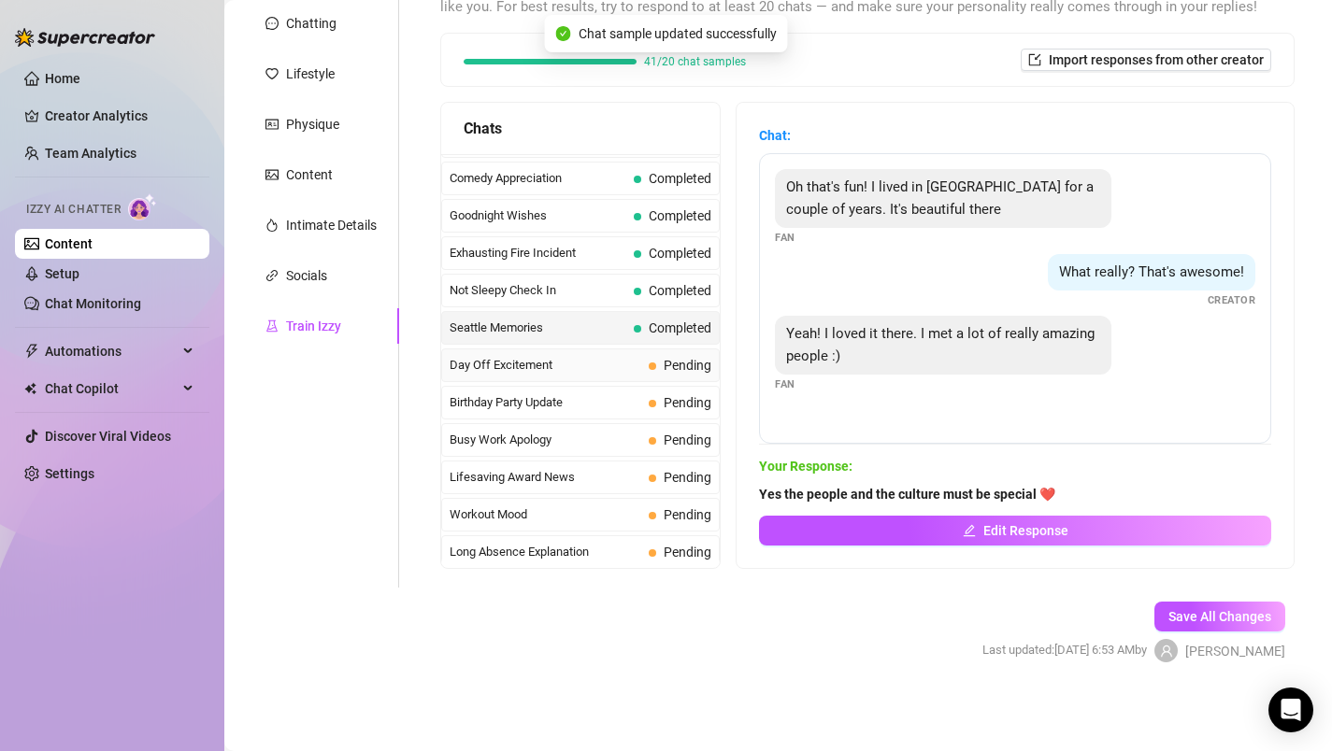
click at [599, 361] on span "Day Off Excitement" at bounding box center [546, 365] width 192 height 19
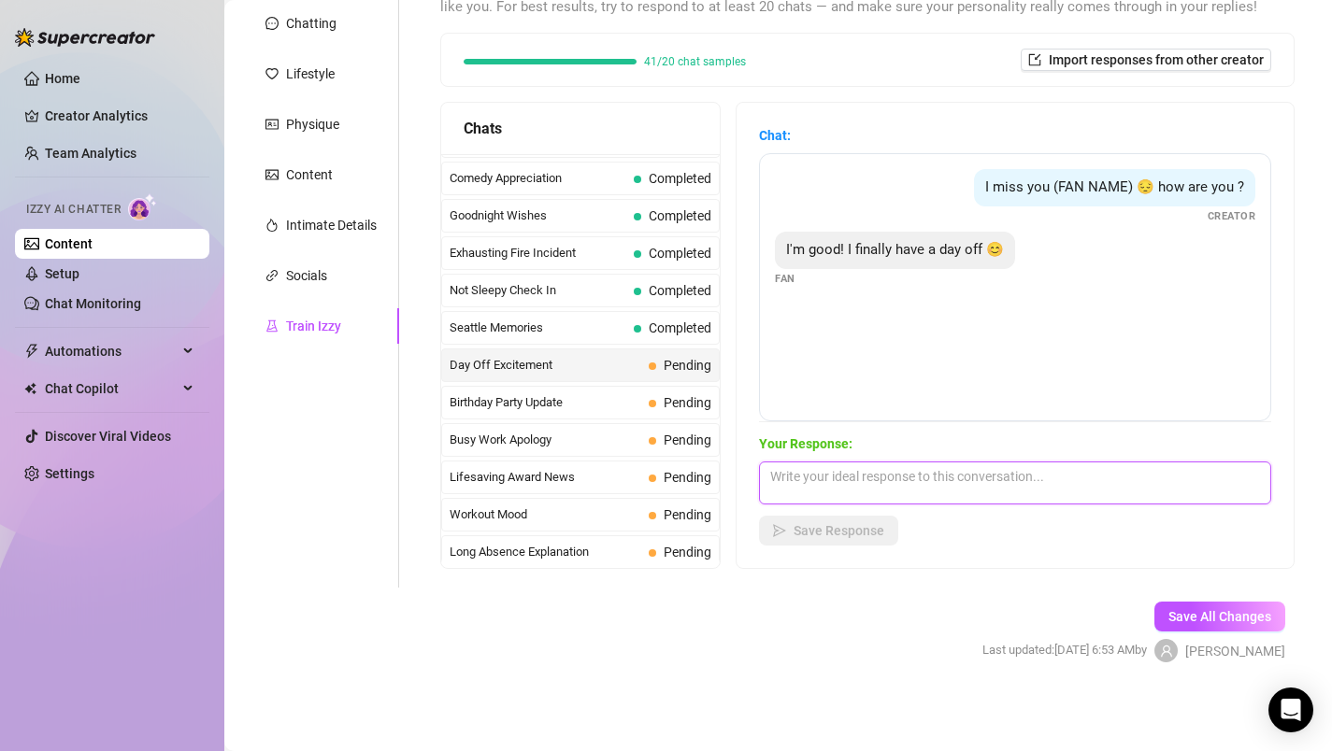
click at [794, 480] on textarea at bounding box center [1015, 483] width 512 height 43
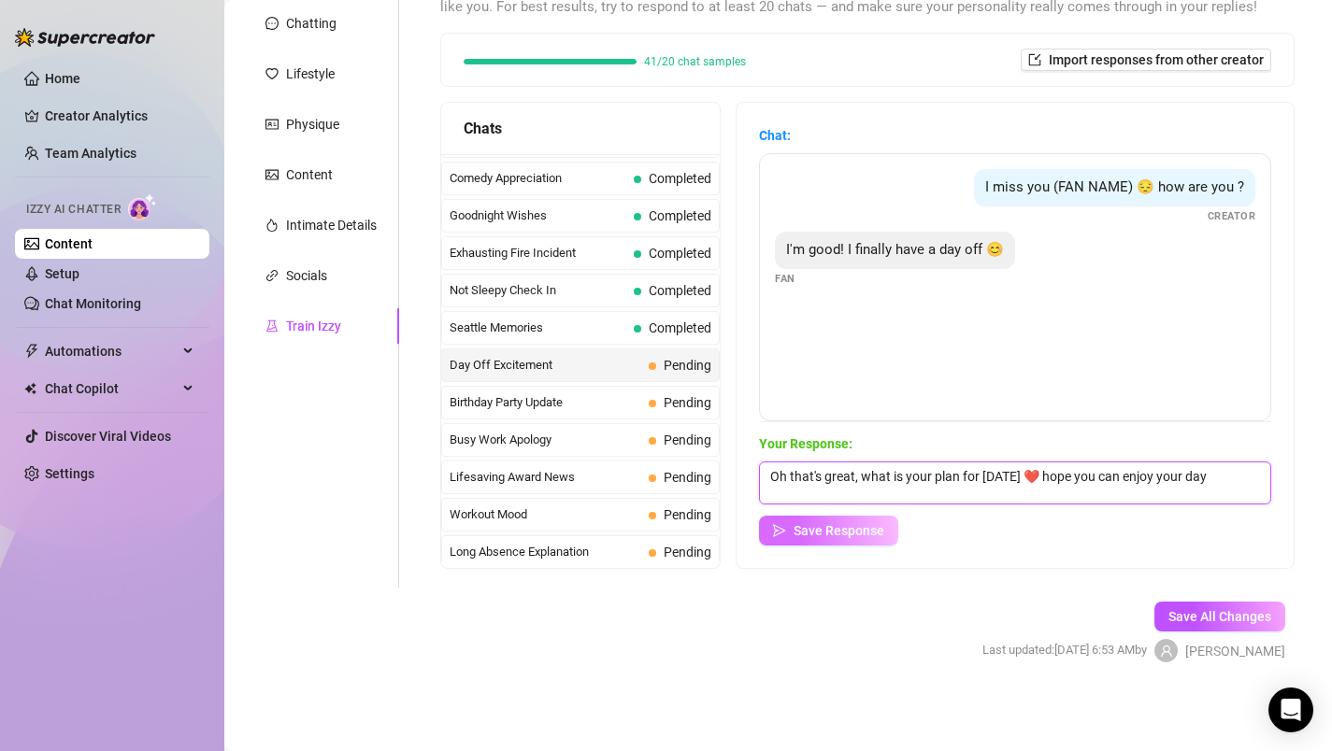
type textarea "Oh that's great, what is your plan for [DATE] ❤️ hope you can enjoy your day"
click at [821, 531] on span "Save Response" at bounding box center [839, 530] width 91 height 15
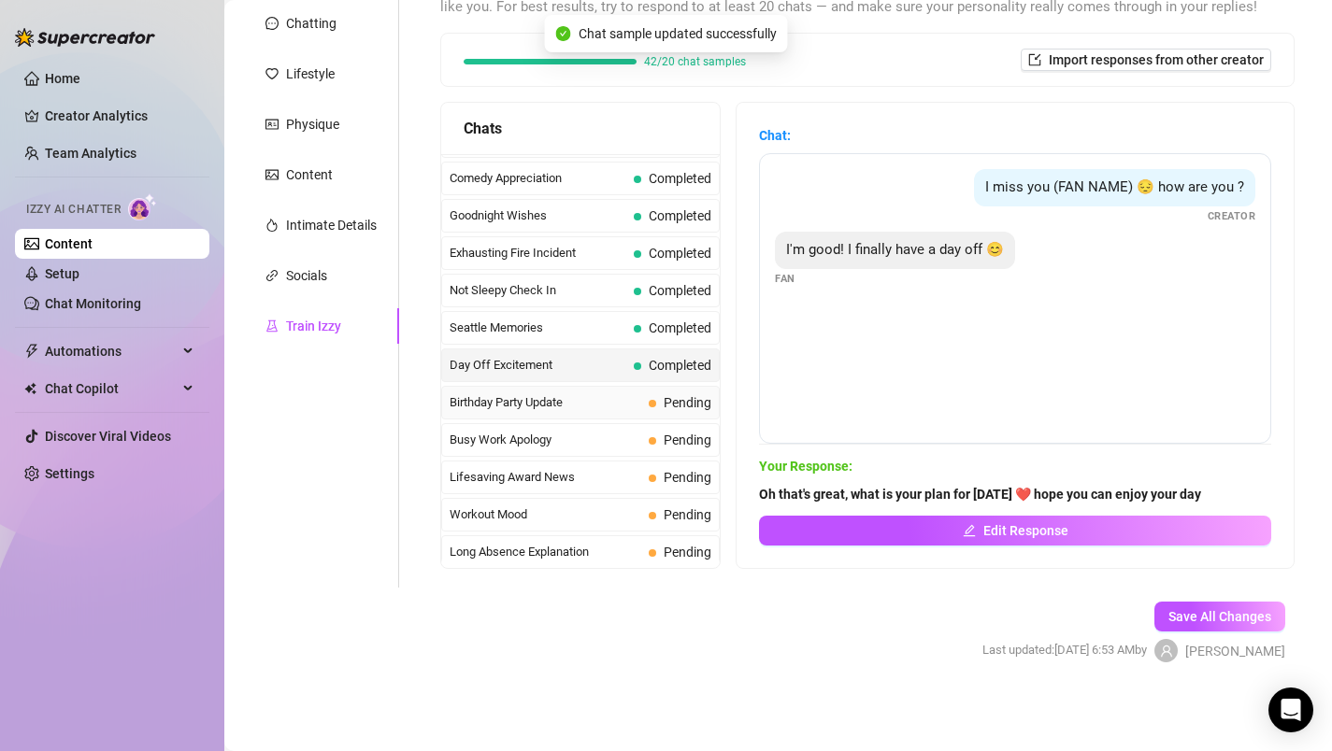
click at [581, 399] on span "Birthday Party Update" at bounding box center [546, 402] width 192 height 19
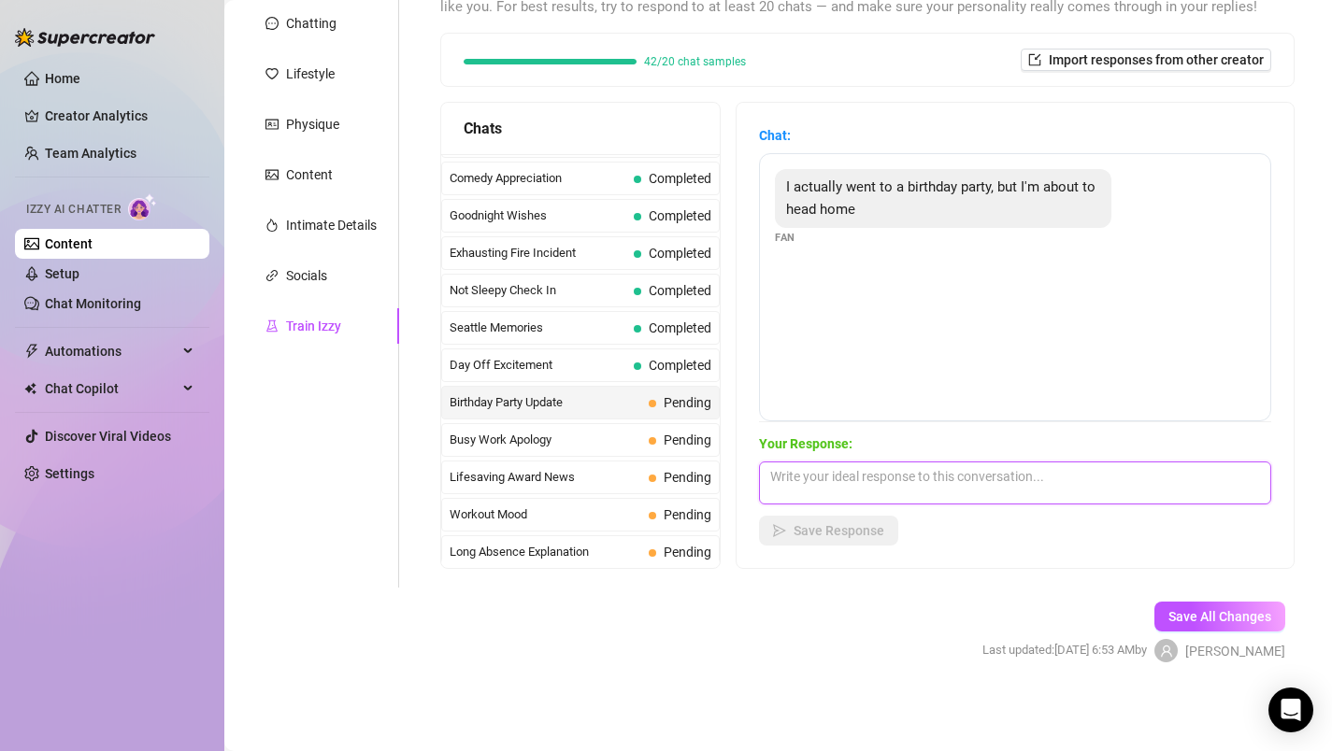
click at [945, 465] on textarea at bounding box center [1015, 483] width 512 height 43
click at [887, 482] on textarea "Ohh hope you had a great time, was it a fiend or family?" at bounding box center [1015, 483] width 512 height 43
click at [996, 479] on textarea "Ohh hope you have a great time, was it a fiend or family?" at bounding box center [1015, 483] width 512 height 43
type textarea "Ohh hope you have a great time, it's a fiend or family?"
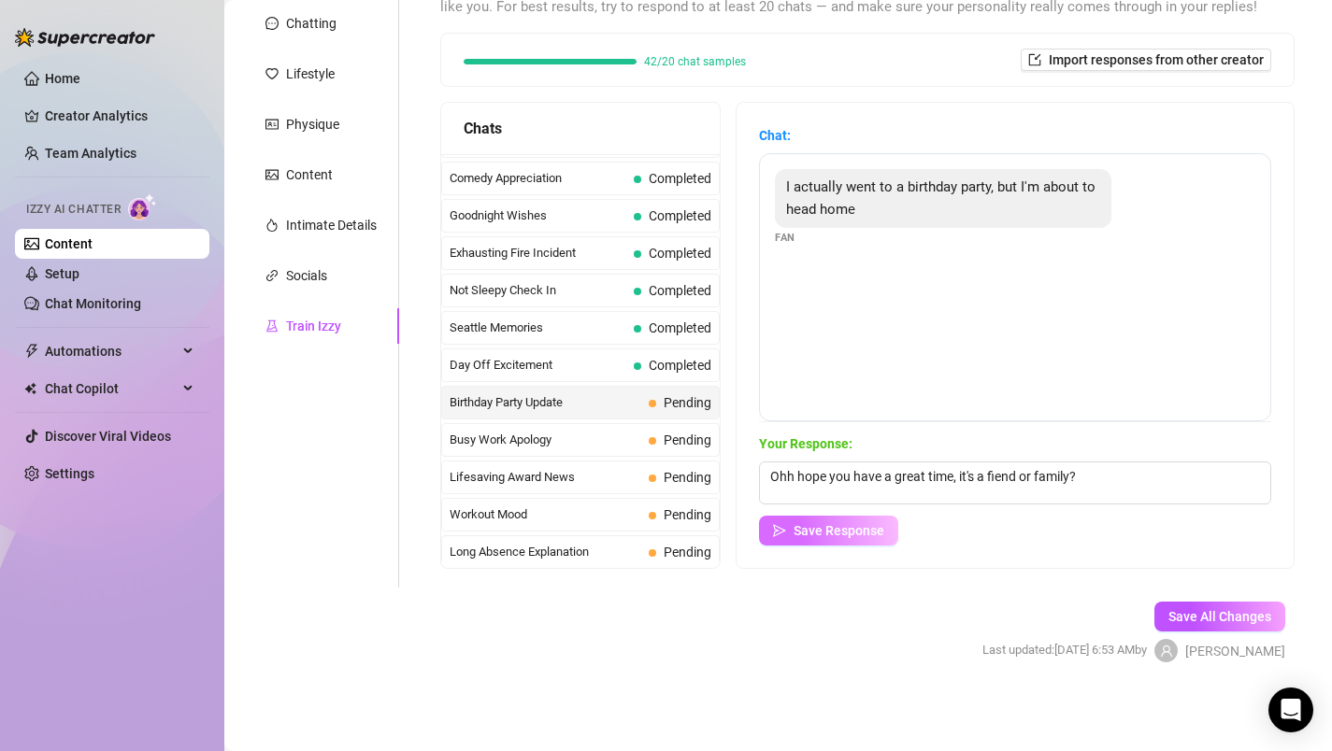
click at [846, 534] on span "Save Response" at bounding box center [839, 530] width 91 height 15
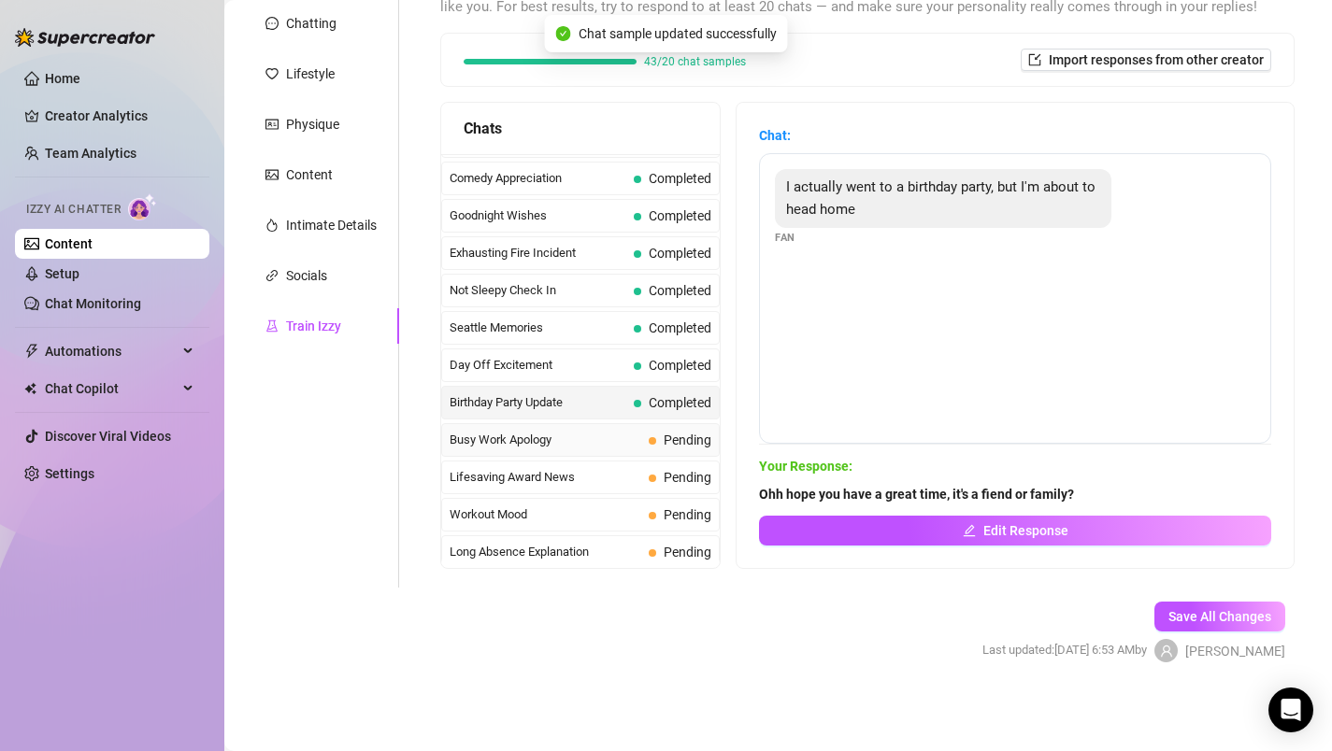
click at [569, 434] on span "Busy Work Apology" at bounding box center [546, 440] width 192 height 19
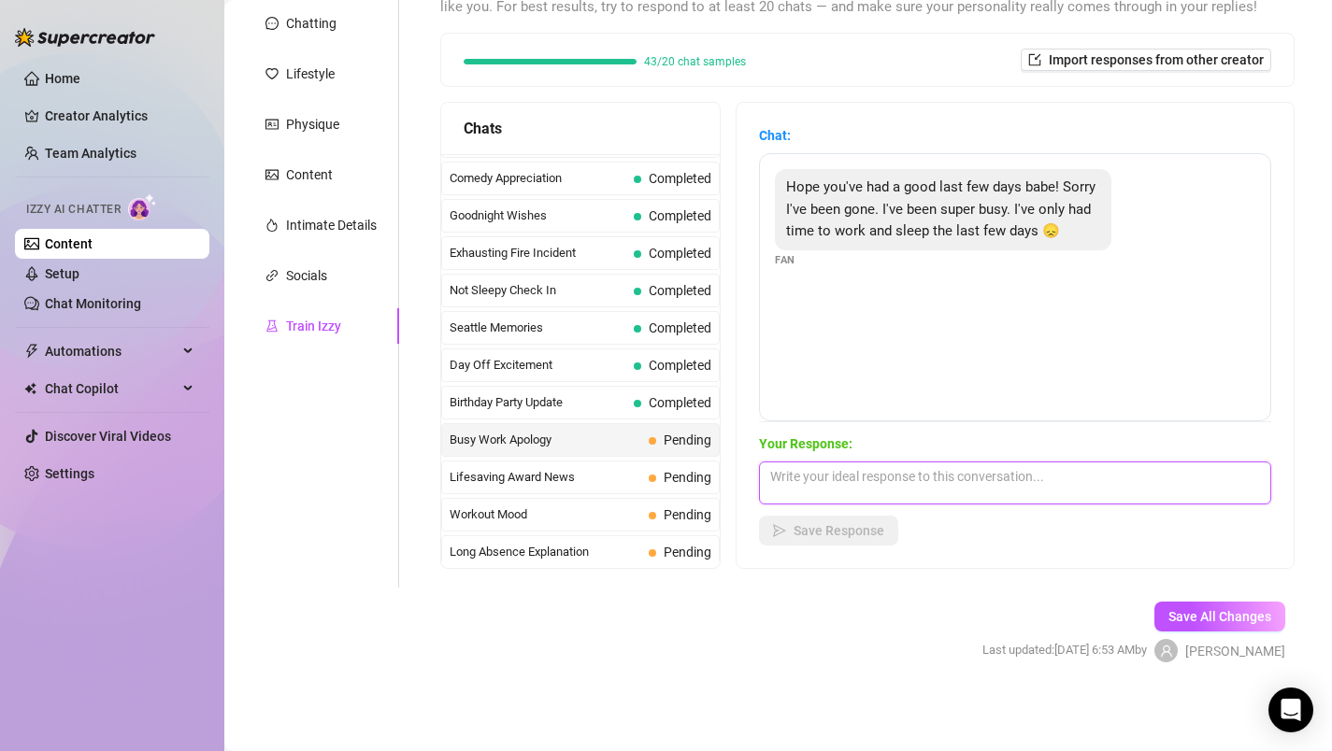
click at [847, 469] on textarea at bounding box center [1015, 483] width 512 height 43
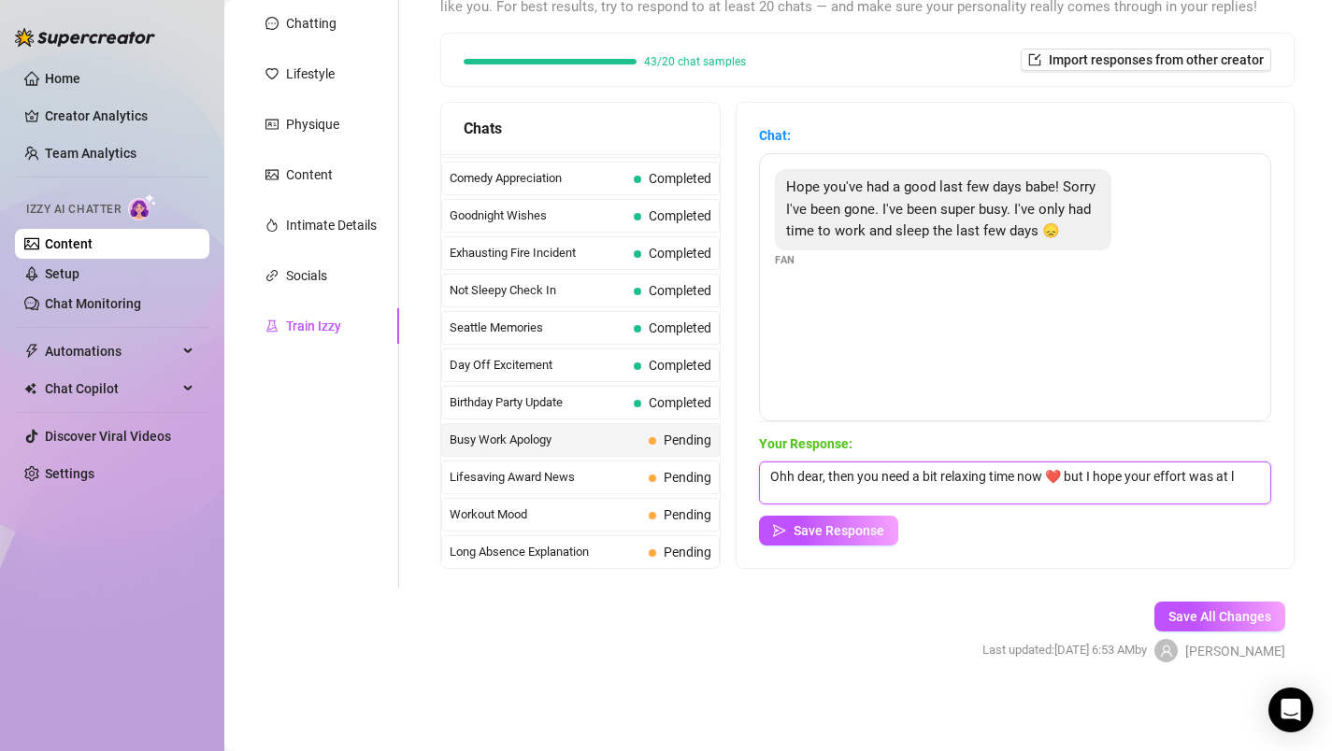
scroll to position [1, 0]
type textarea "Ohh dear, then you need a bit relaxing time now ❤️ but I hope your effort was a…"
click at [865, 528] on span "Save Response" at bounding box center [839, 530] width 91 height 15
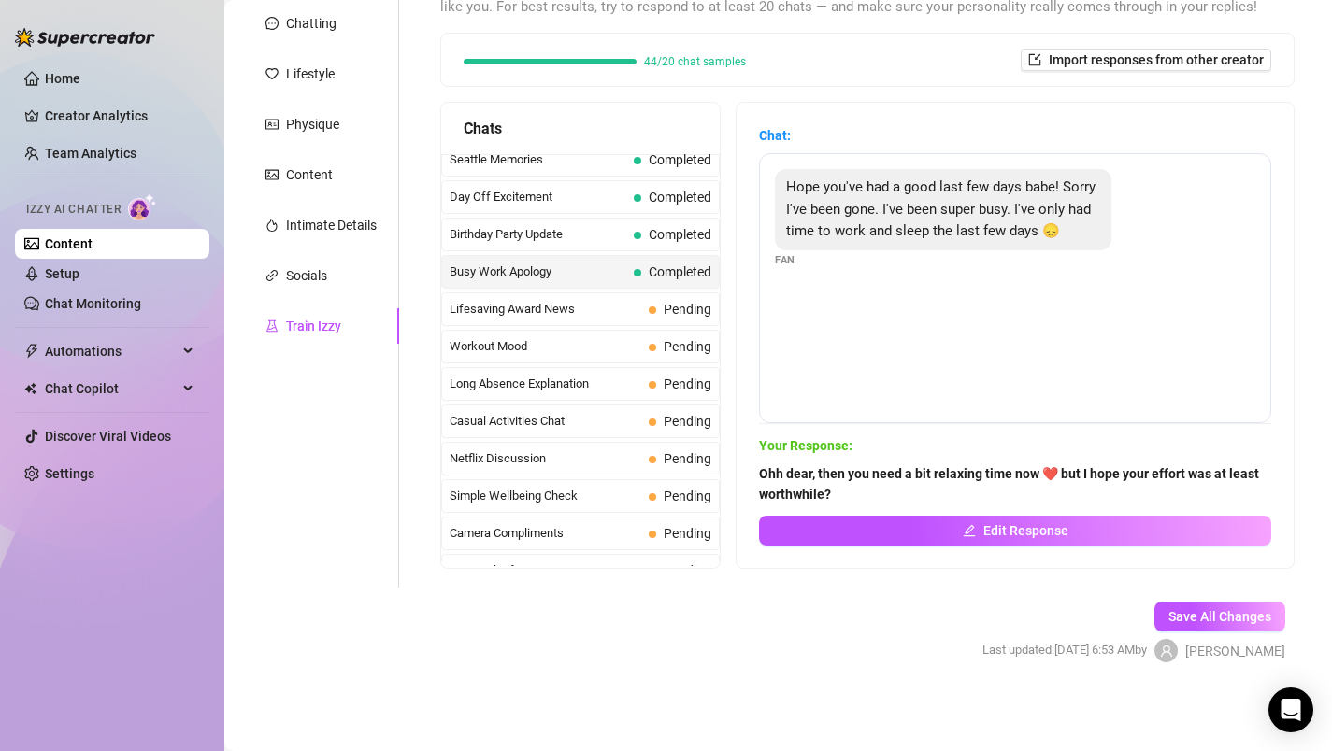
scroll to position [1503, 0]
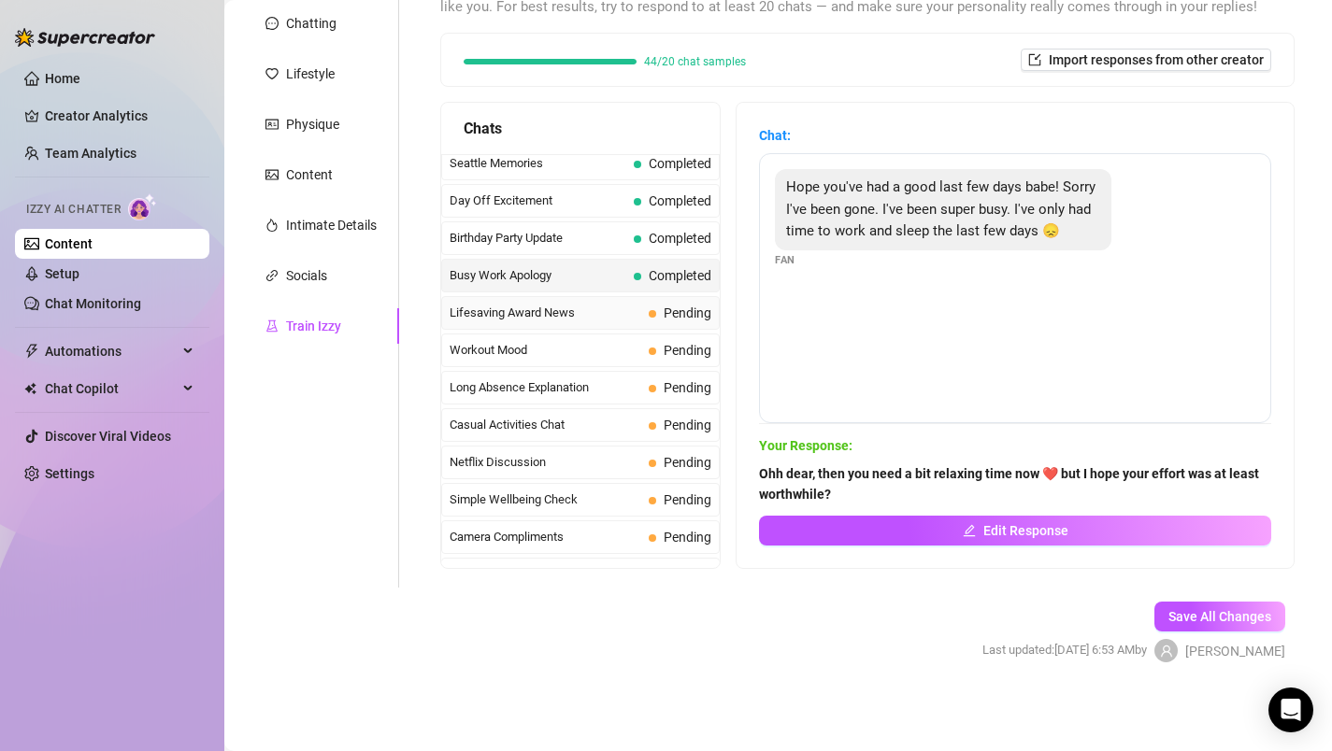
click at [586, 309] on span "Lifesaving Award News" at bounding box center [546, 313] width 192 height 19
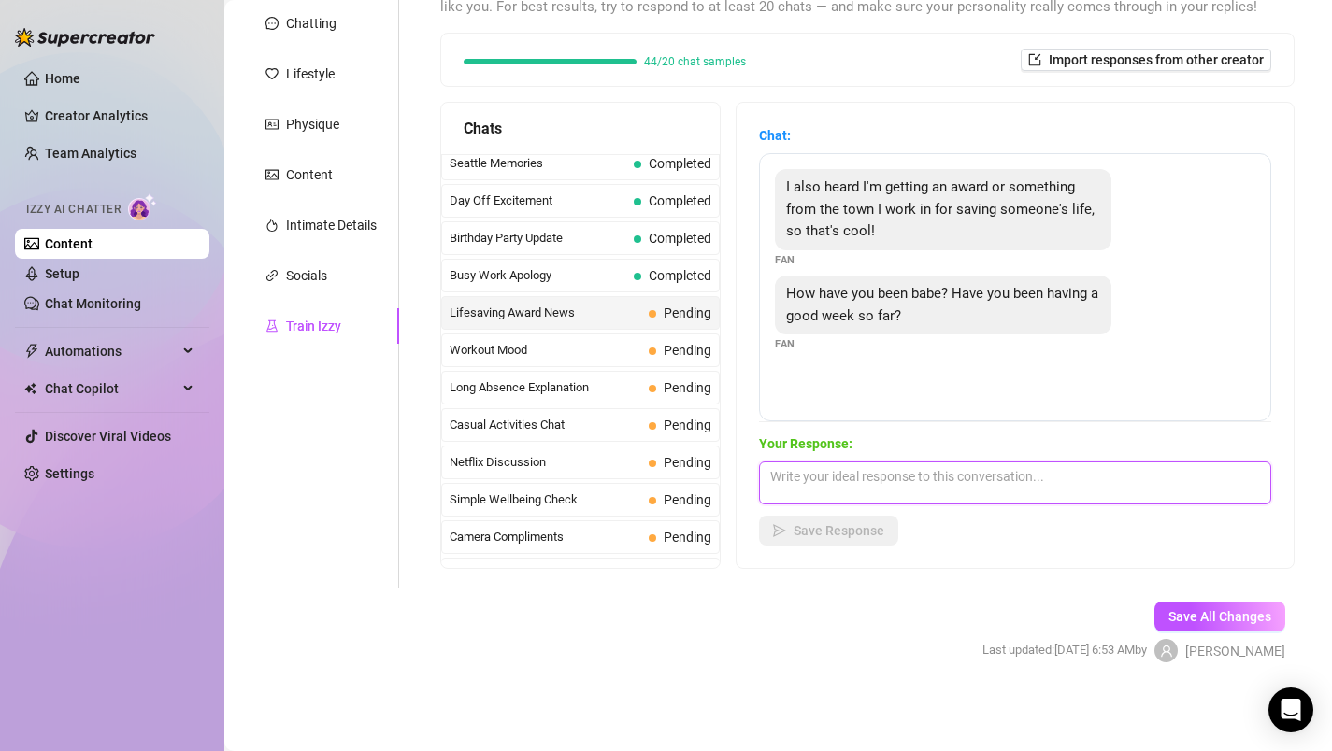
click at [887, 476] on textarea at bounding box center [1015, 483] width 512 height 43
click at [832, 474] on textarea "❤️ wow not that good as yours" at bounding box center [1015, 483] width 512 height 43
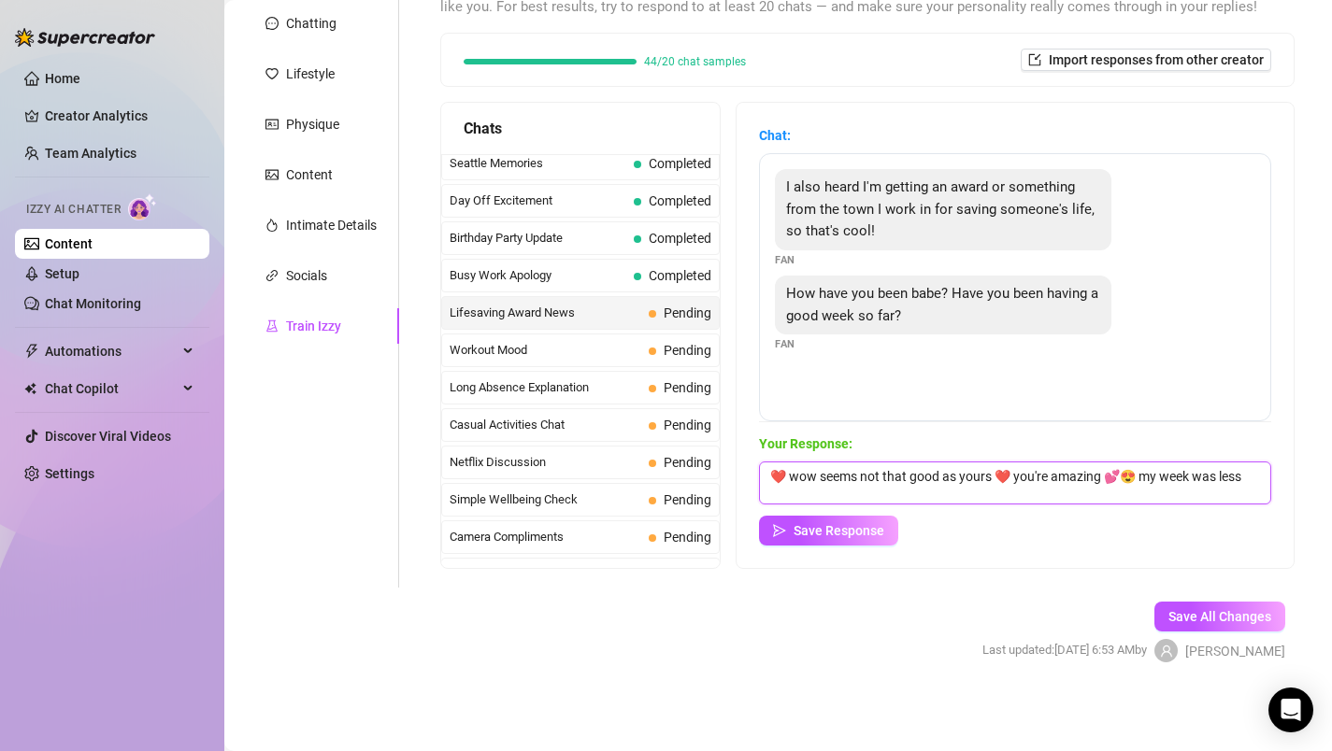
scroll to position [1, 0]
type textarea "❤️ wow seems not that good as yours ❤️ you're amazing 💕😍 my week was less inter…"
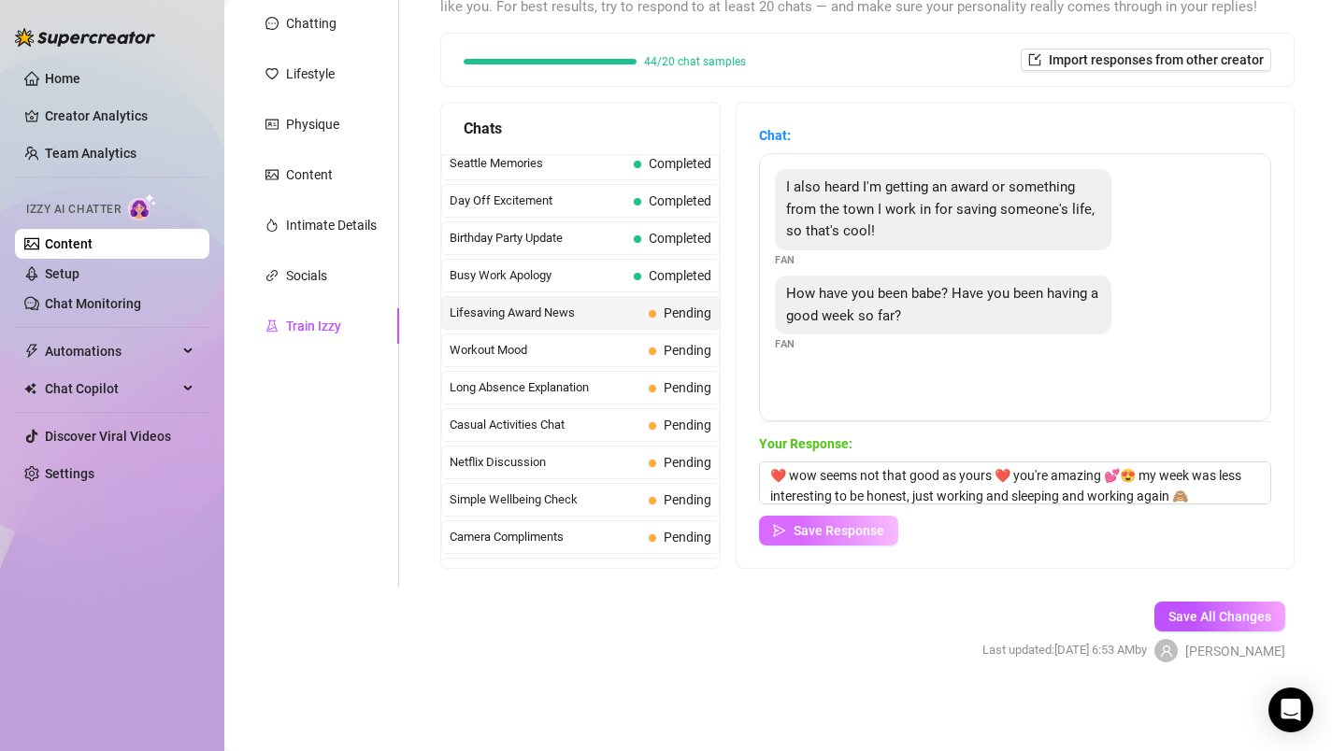
click at [829, 534] on span "Save Response" at bounding box center [839, 530] width 91 height 15
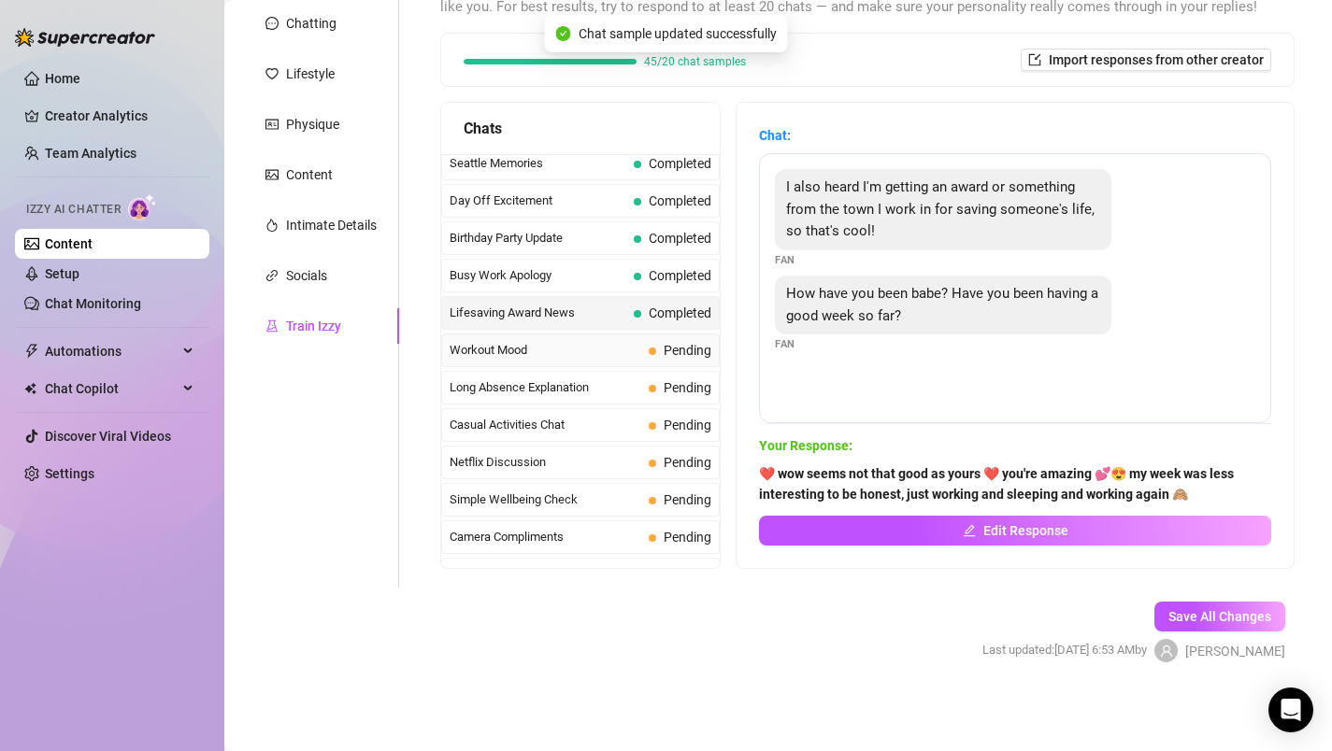
click at [597, 352] on span "Workout Mood" at bounding box center [546, 350] width 192 height 19
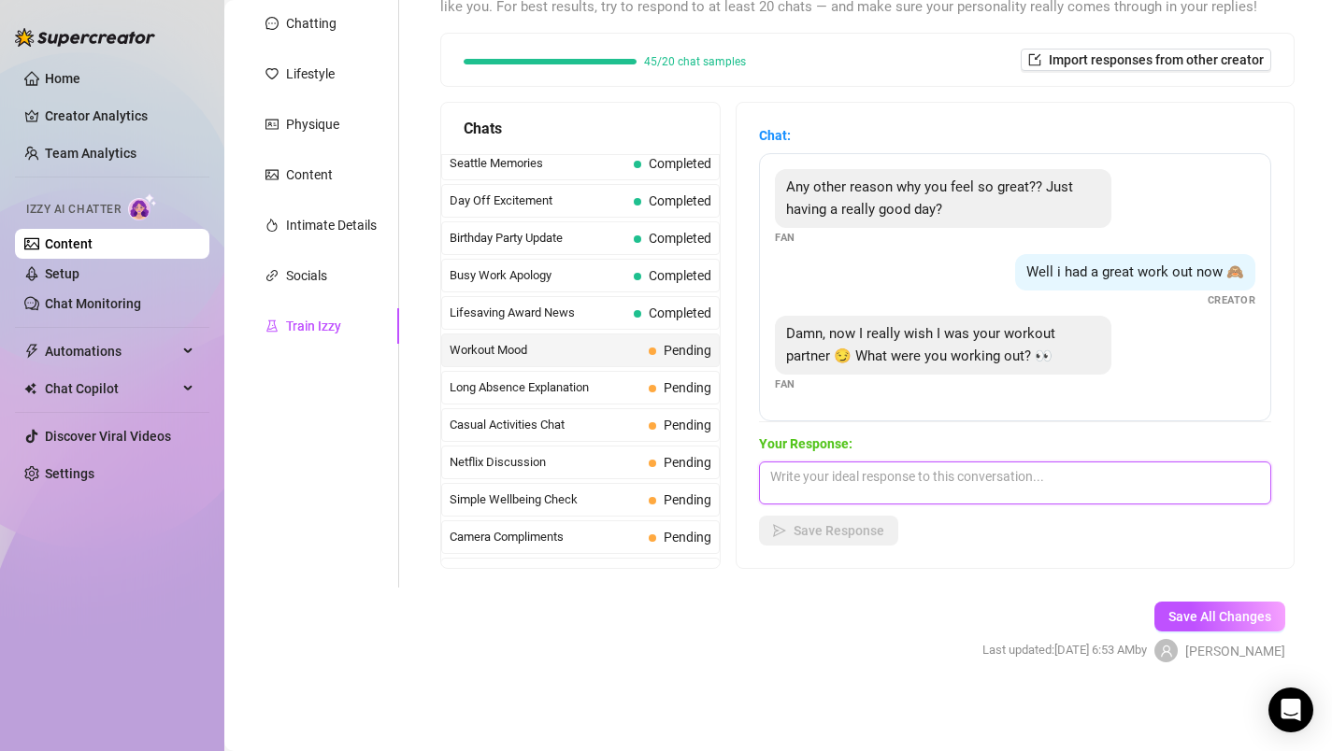
click at [848, 478] on textarea at bounding box center [1015, 483] width 512 height 43
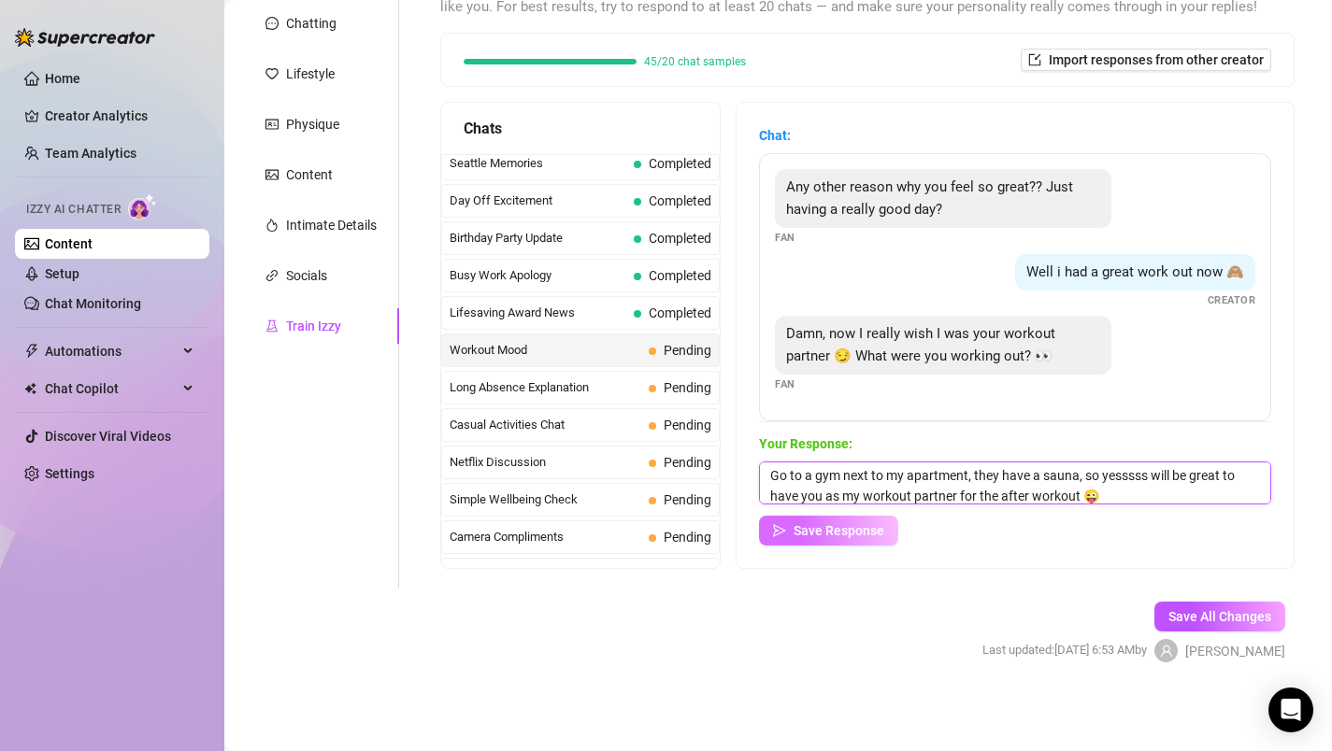
type textarea "Go to a gym next to my apartment, they have a sauna, so yesssss will be great t…"
click at [823, 533] on span "Save Response" at bounding box center [839, 530] width 91 height 15
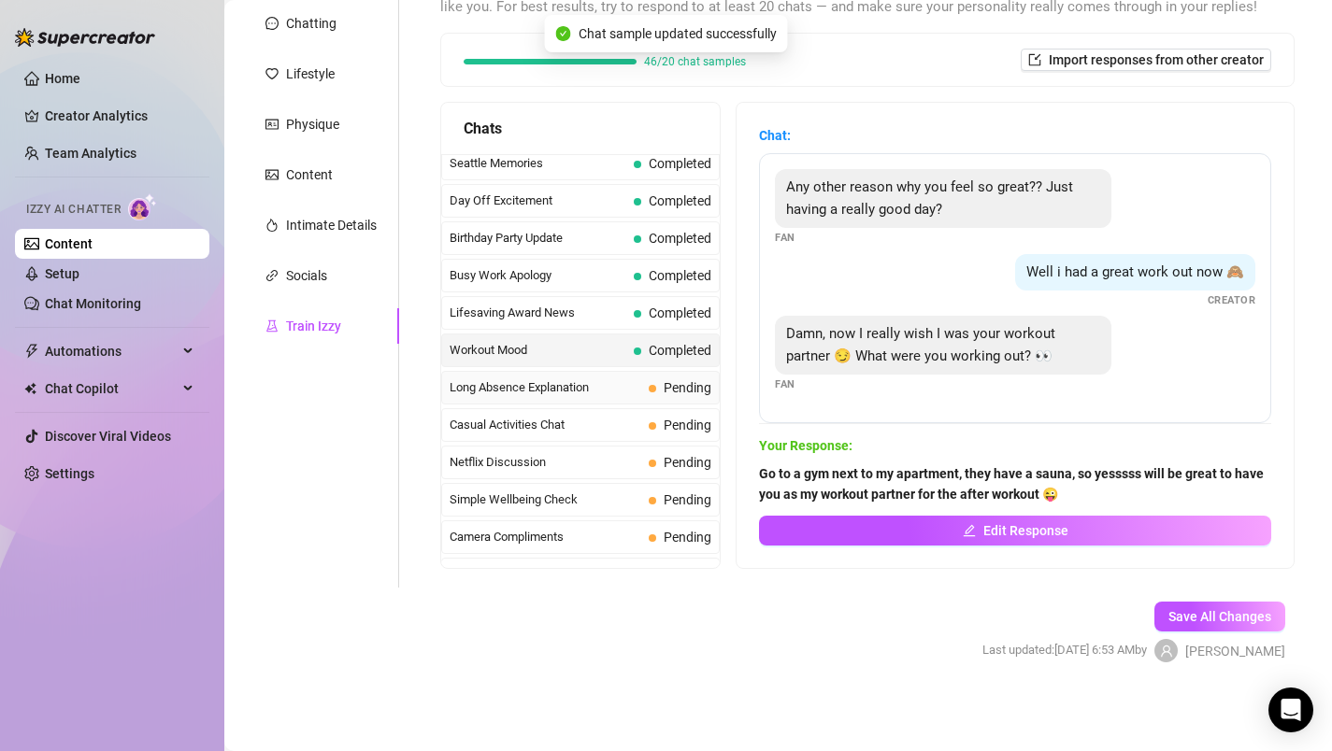
click at [534, 388] on span "Long Absence Explanation" at bounding box center [546, 388] width 192 height 19
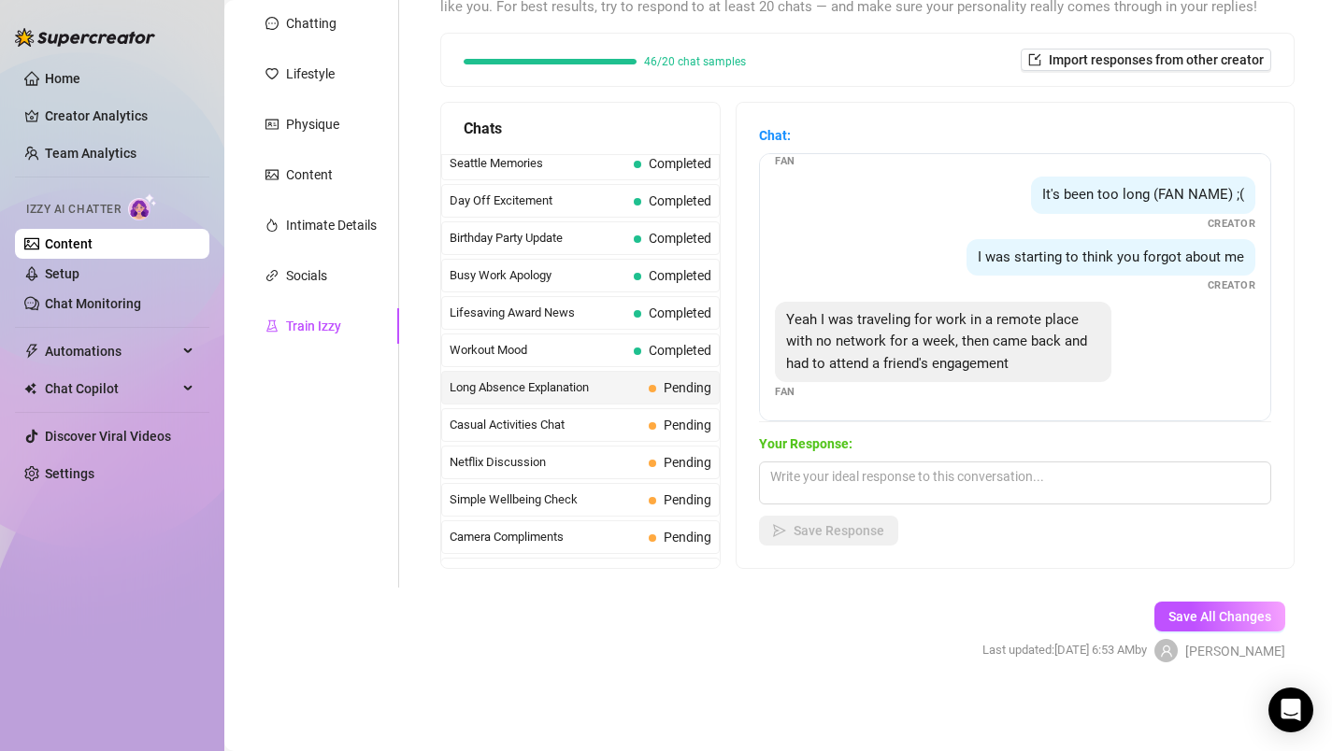
scroll to position [57, 0]
click at [832, 479] on textarea at bounding box center [1015, 483] width 512 height 43
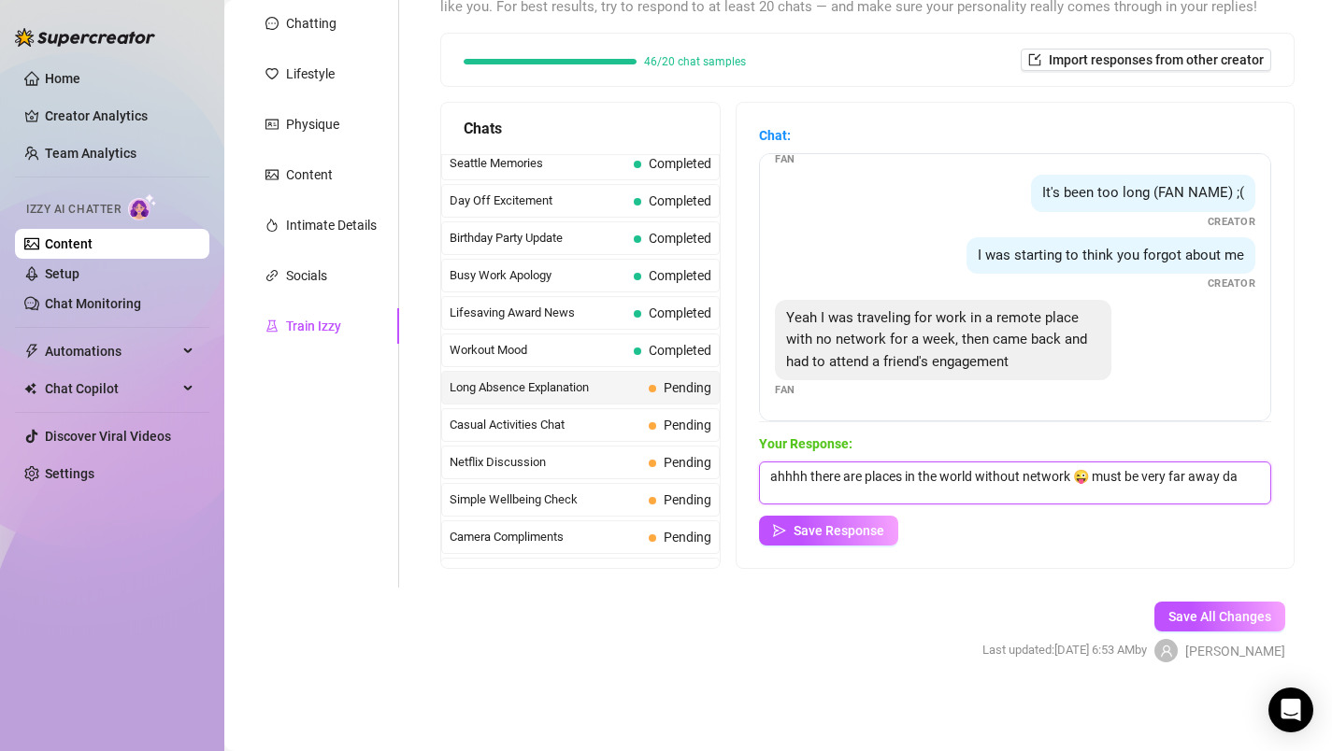
scroll to position [1, 0]
click at [1100, 479] on textarea "ahhhh there are places in the world without network 😜 must be very far away dar…" at bounding box center [1015, 483] width 512 height 43
click at [1072, 493] on textarea "ahhhh there are places in the world without network 🙈 must be very far away dar…" at bounding box center [1015, 483] width 512 height 43
type textarea "ahhhh there are places in the world without network 🙈 must be very far away dar…"
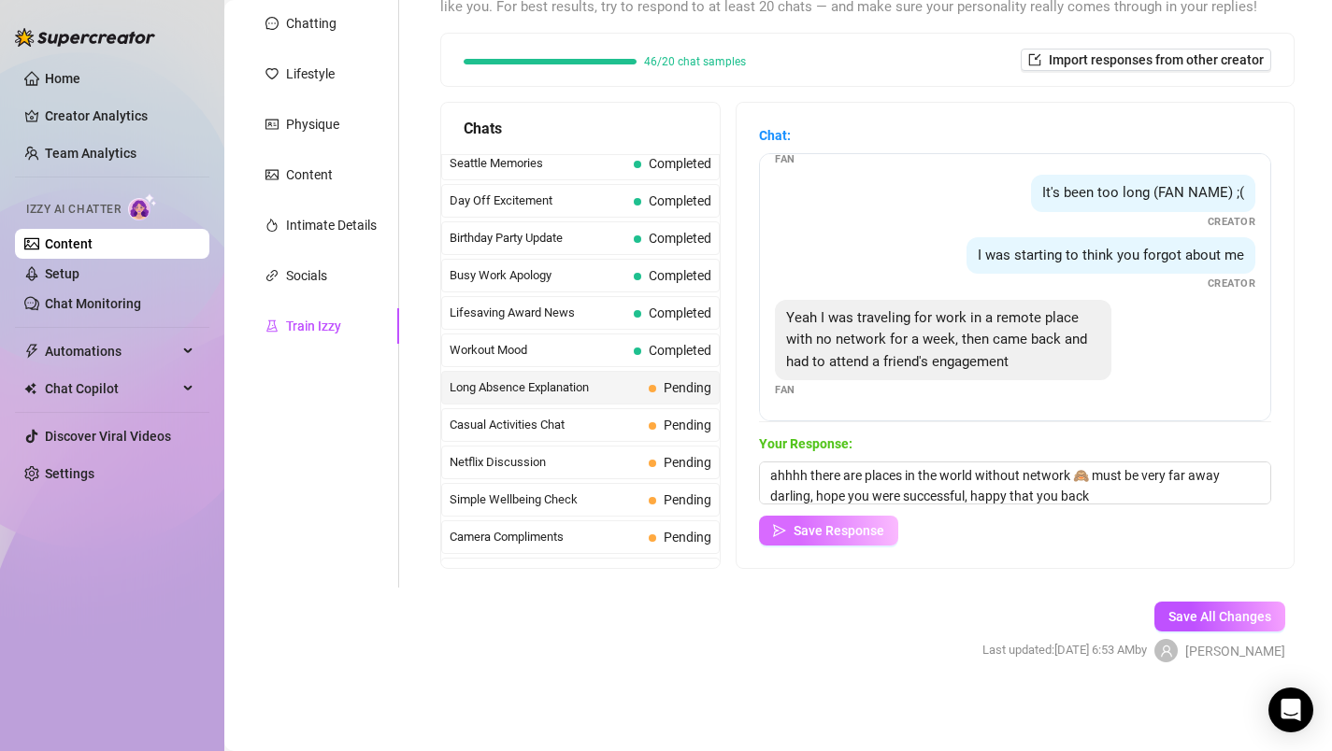
click at [884, 530] on span "Save Response" at bounding box center [839, 530] width 91 height 15
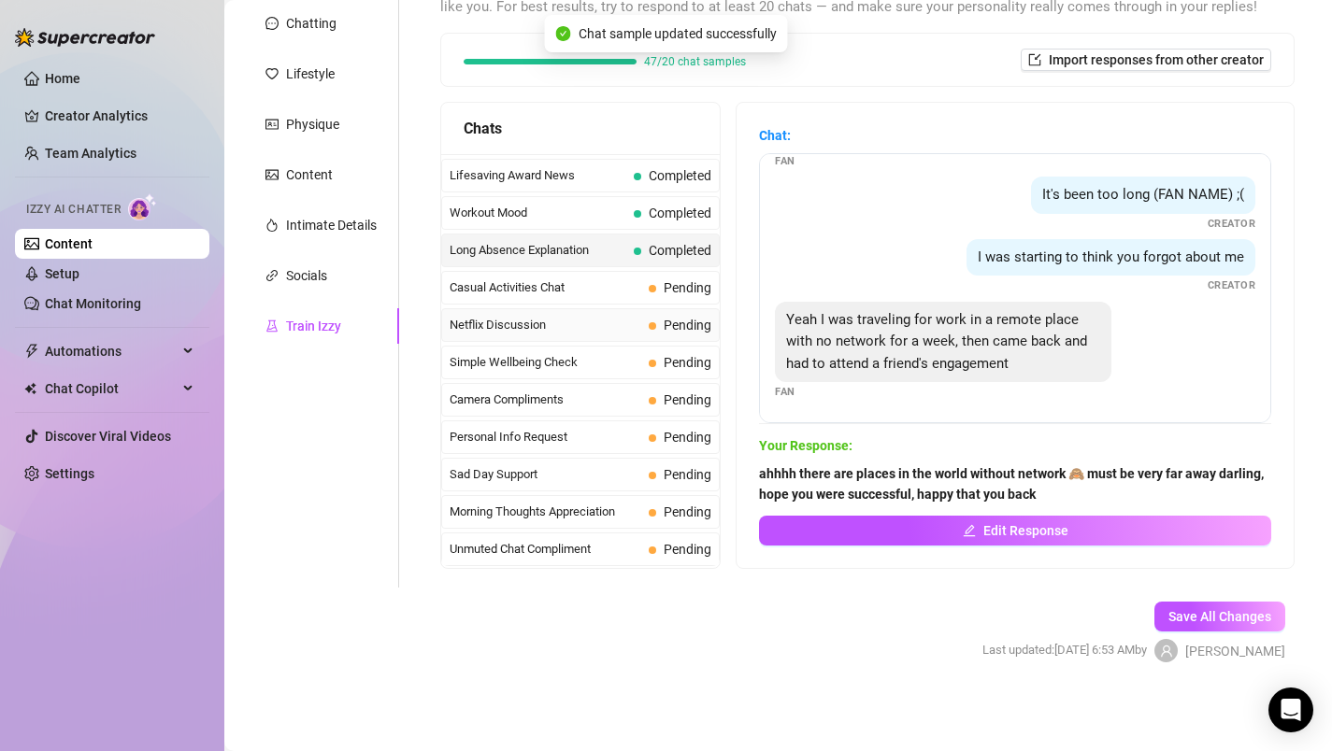
scroll to position [1678, 0]
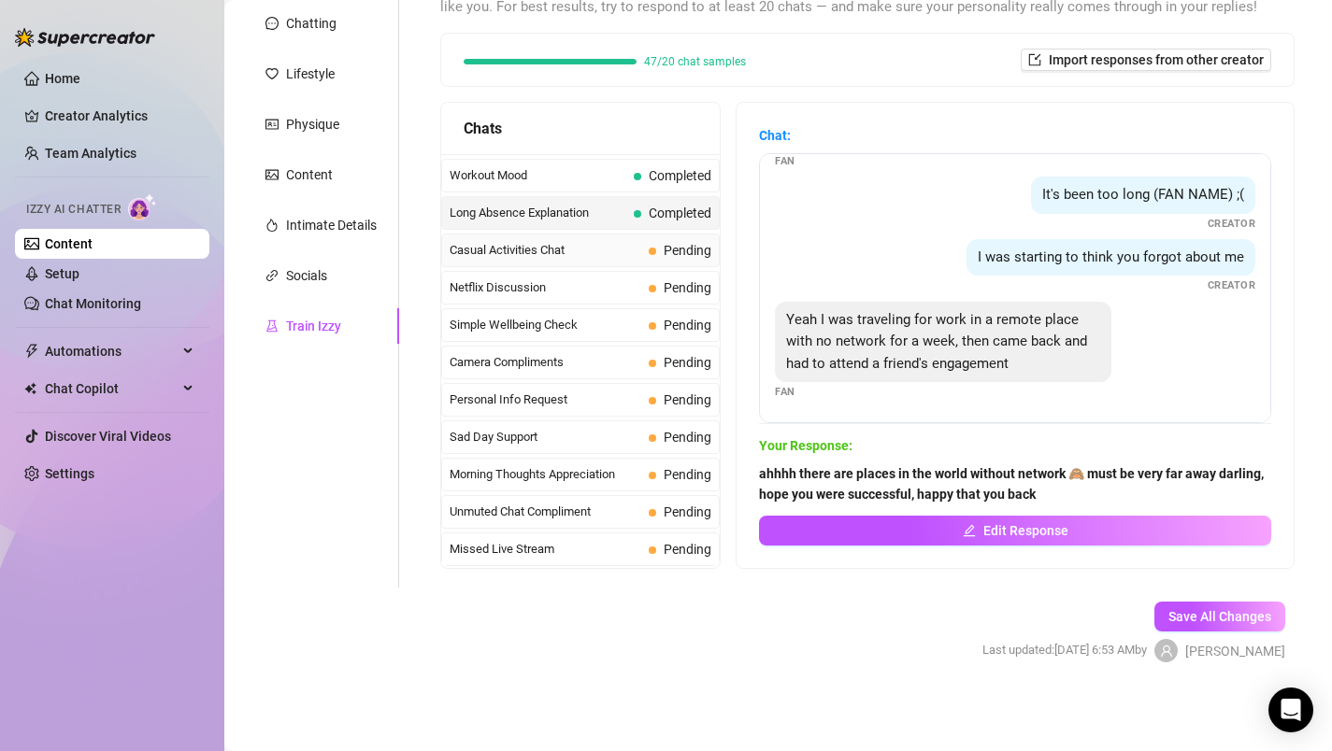
click at [552, 248] on span "Casual Activities Chat" at bounding box center [546, 250] width 192 height 19
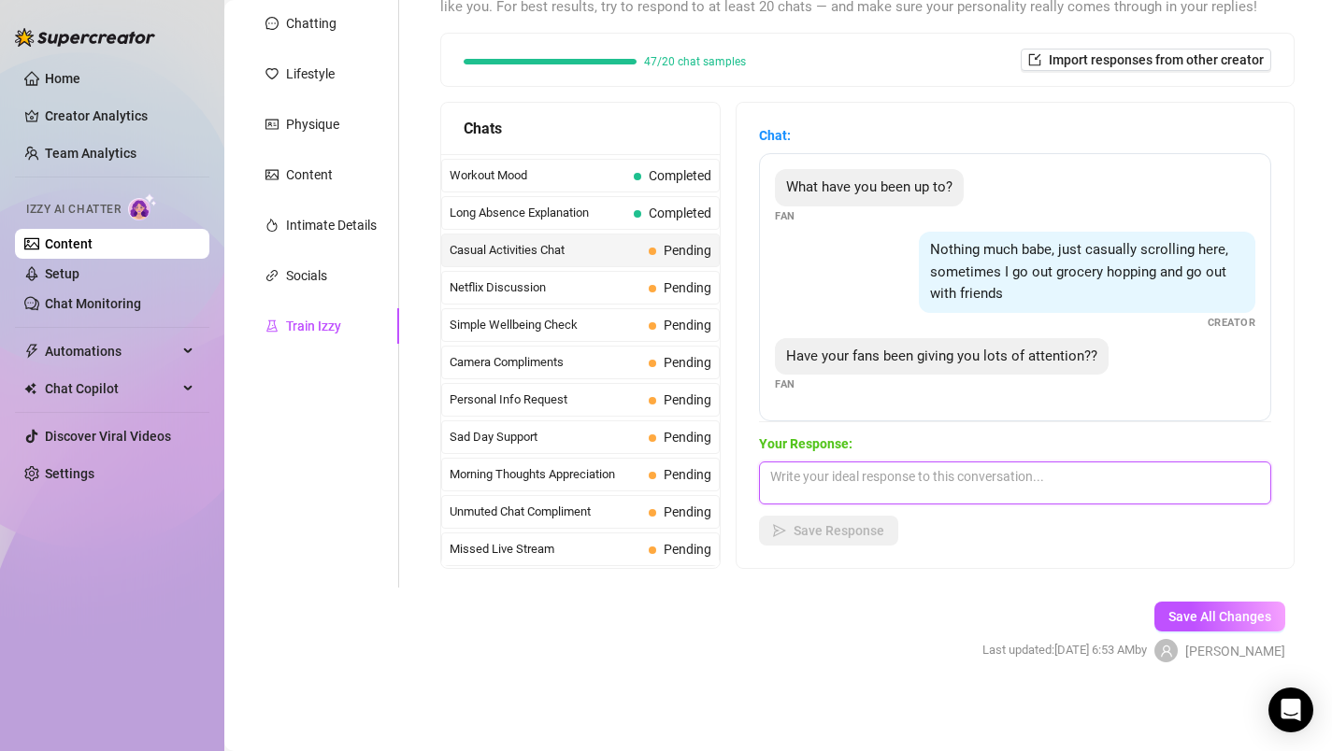
click at [824, 483] on textarea at bounding box center [1015, 483] width 512 height 43
type textarea "Hahahahah not yet ... but waiting here for you 😜"
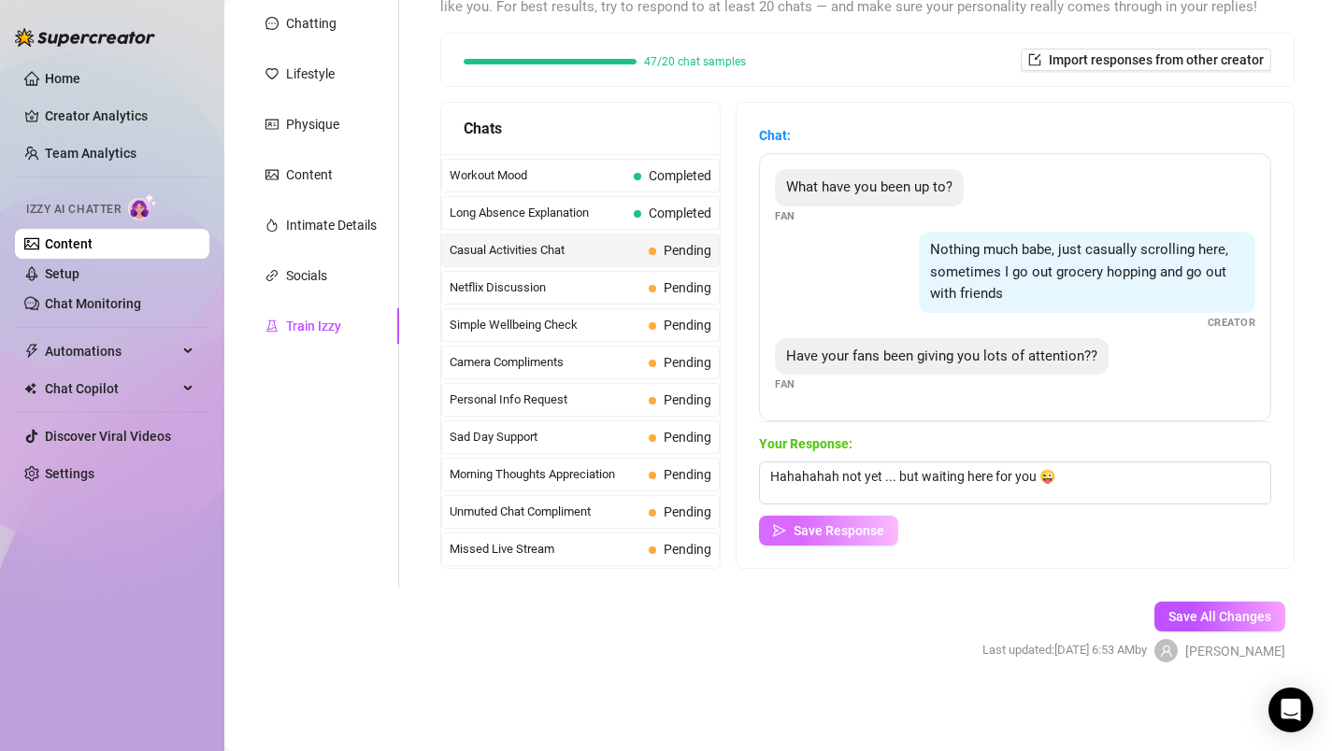
click at [822, 524] on span "Save Response" at bounding box center [839, 530] width 91 height 15
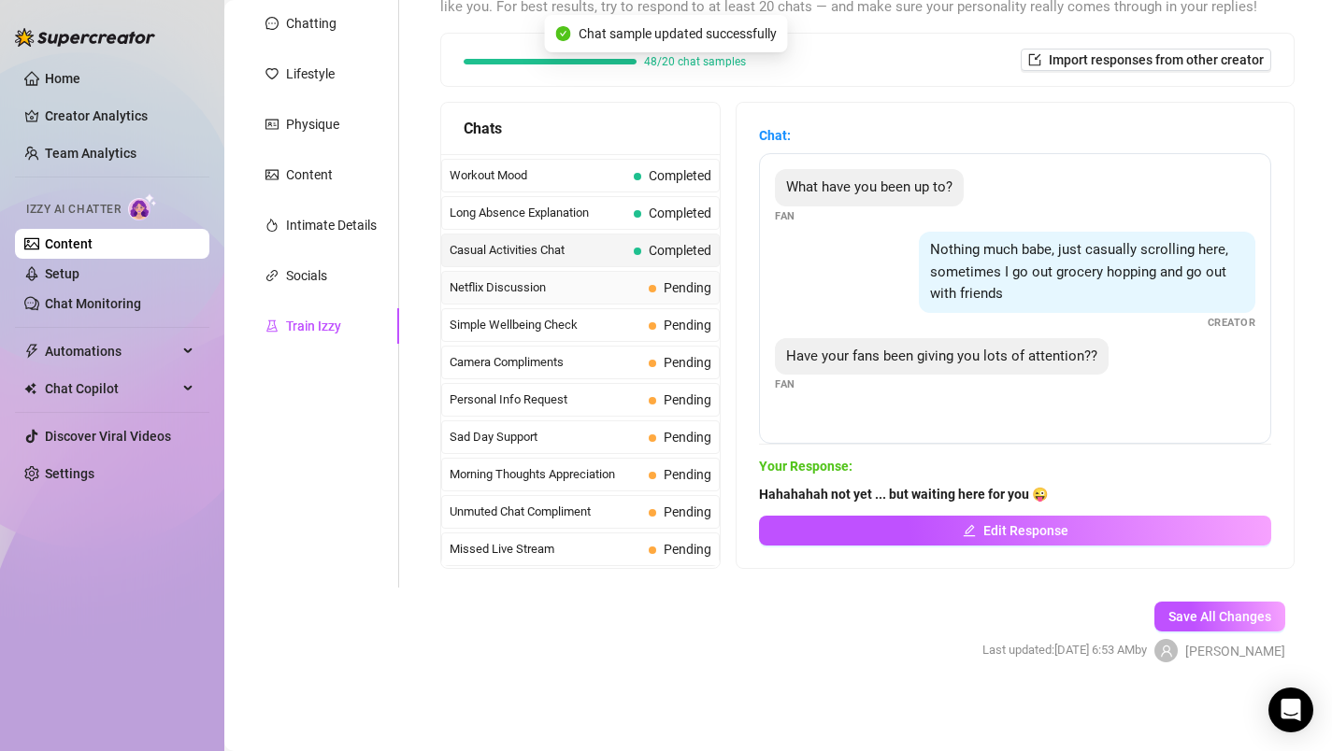
click at [547, 288] on span "Netflix Discussion" at bounding box center [546, 288] width 192 height 19
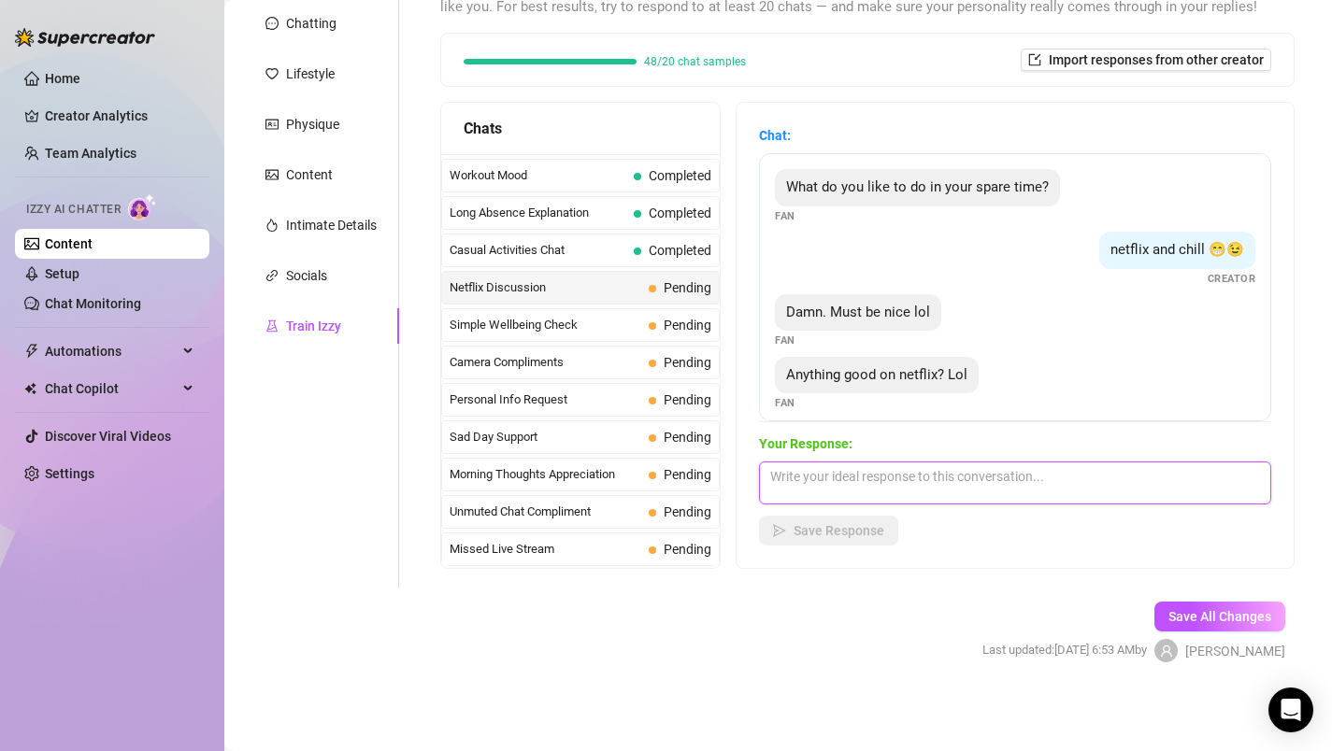
click at [897, 476] on textarea at bounding box center [1015, 483] width 512 height 43
type textarea "not really have all the good things done in the past ..... 🙈"
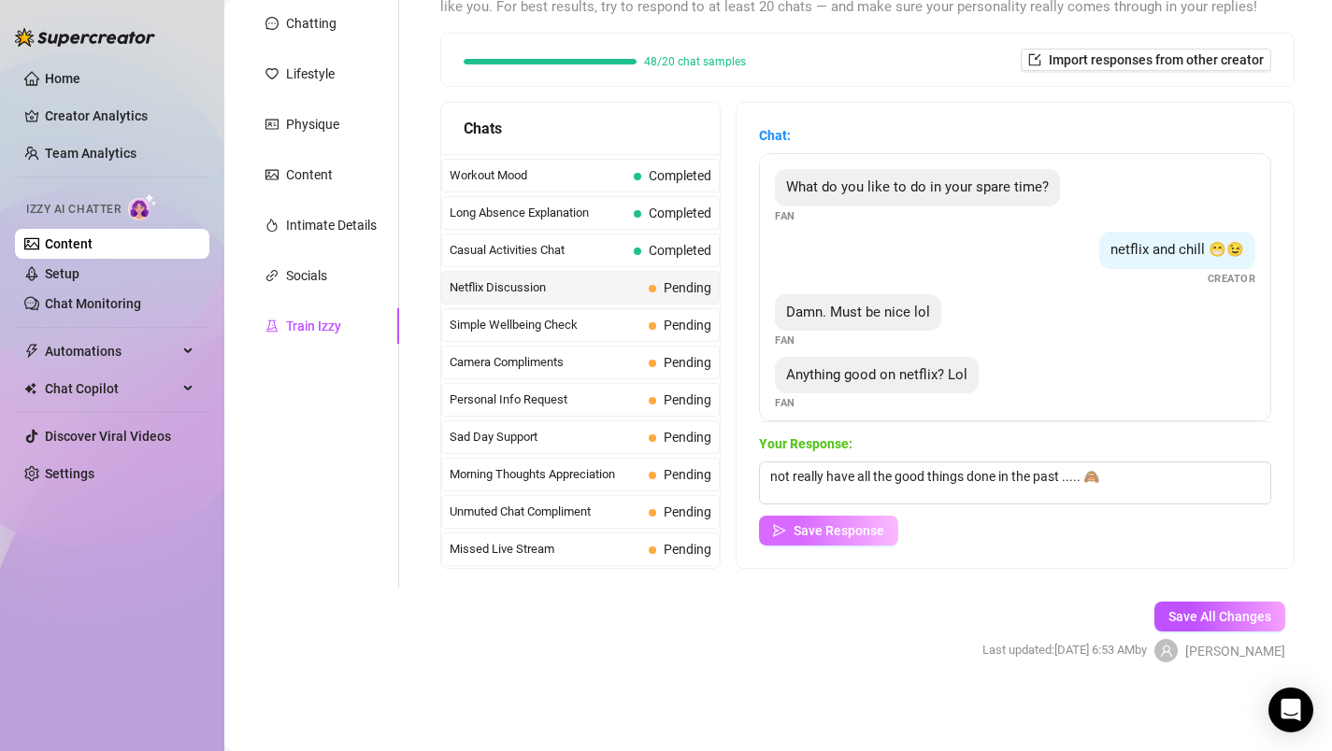
click at [856, 531] on span "Save Response" at bounding box center [839, 530] width 91 height 15
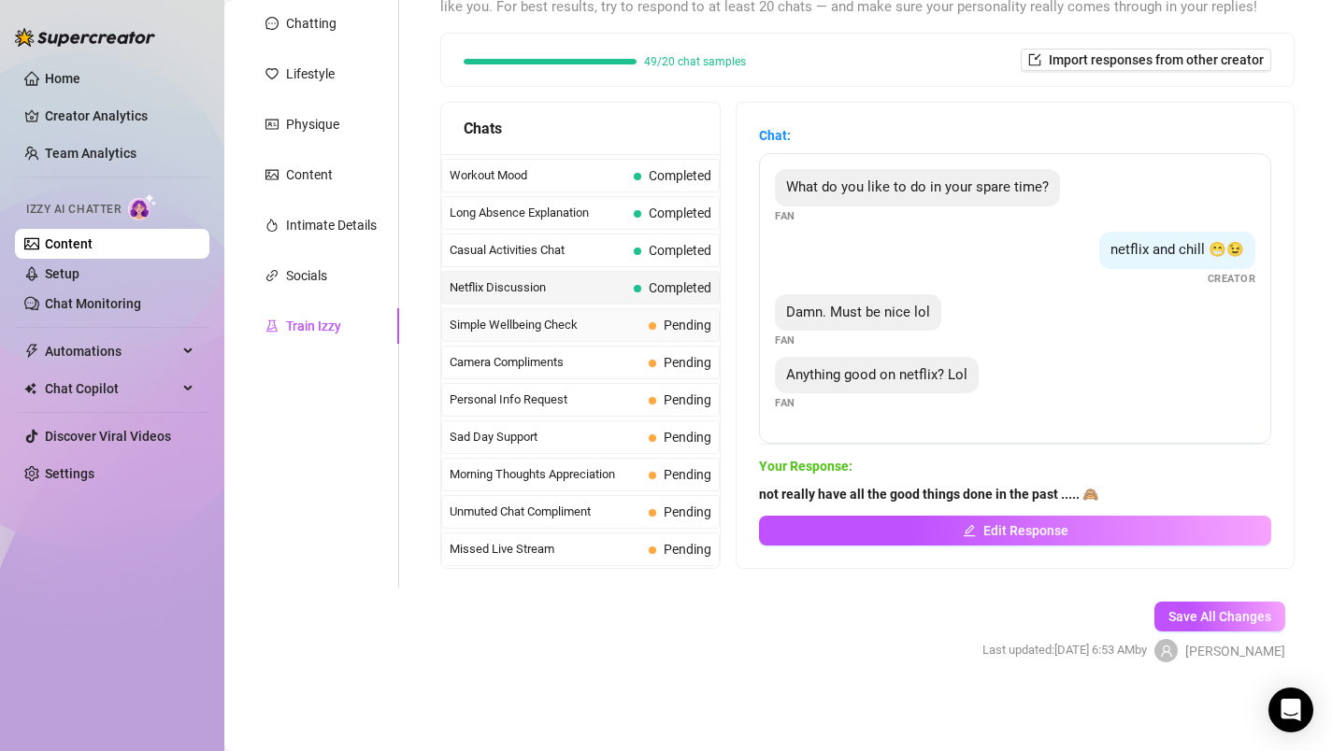
click at [578, 322] on span "Simple Wellbeing Check" at bounding box center [546, 325] width 192 height 19
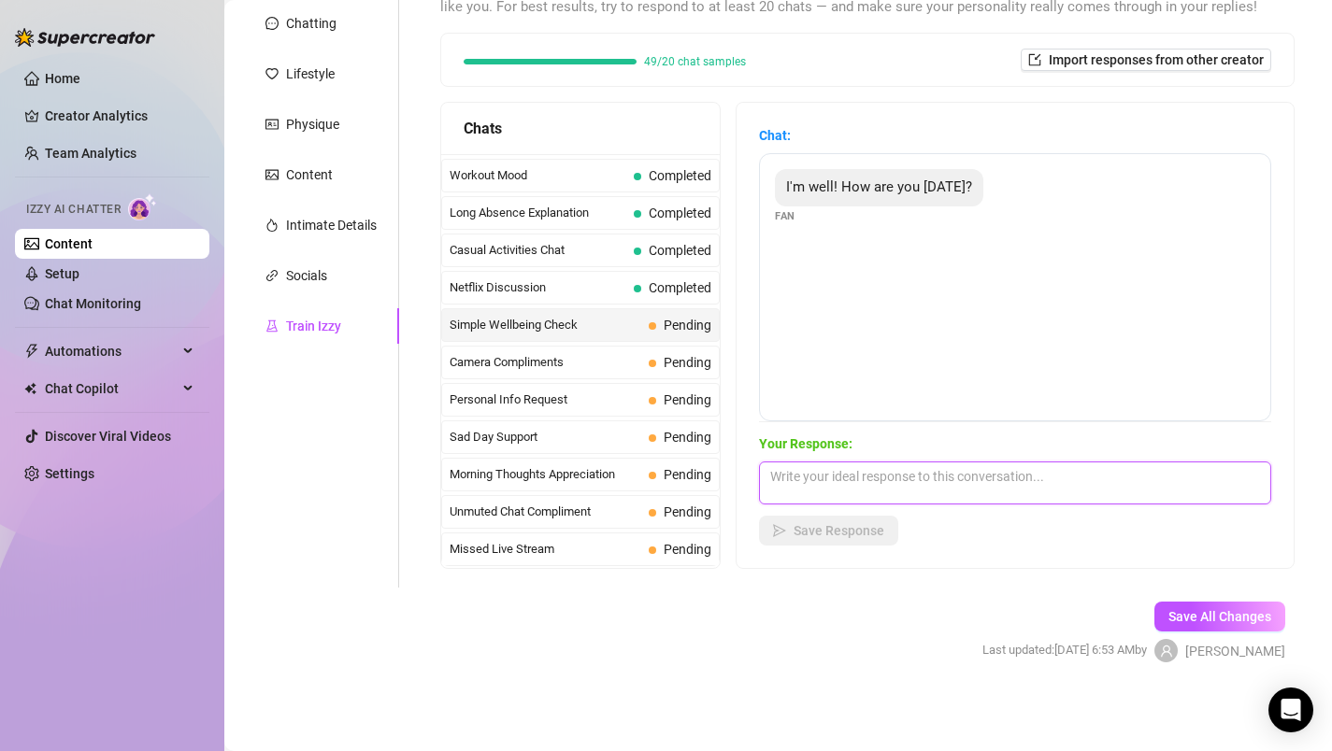
click at [842, 487] on textarea at bounding box center [1015, 483] width 512 height 43
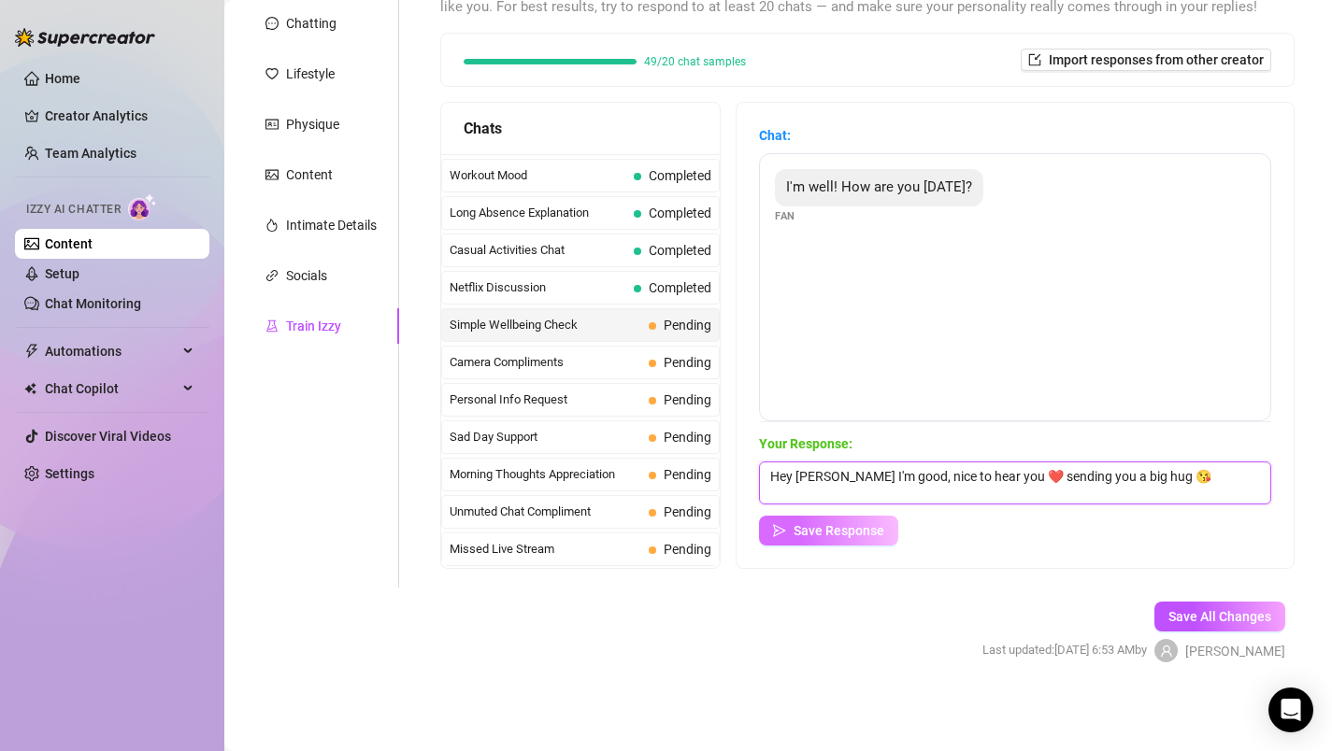
type textarea "Hey [PERSON_NAME] I'm good, nice to hear you ❤️ sending you a big hug 😘"
click at [864, 528] on span "Save Response" at bounding box center [839, 530] width 91 height 15
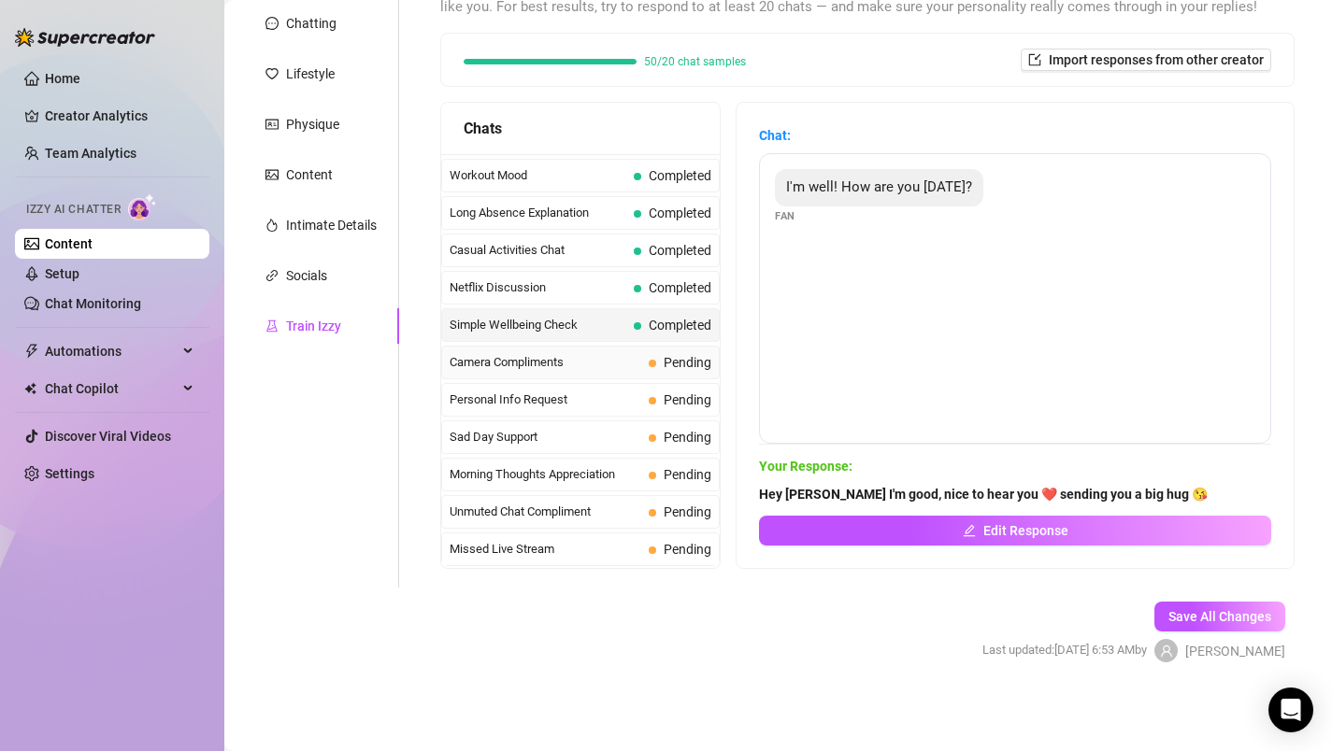
click at [585, 360] on span "Camera Compliments" at bounding box center [546, 362] width 192 height 19
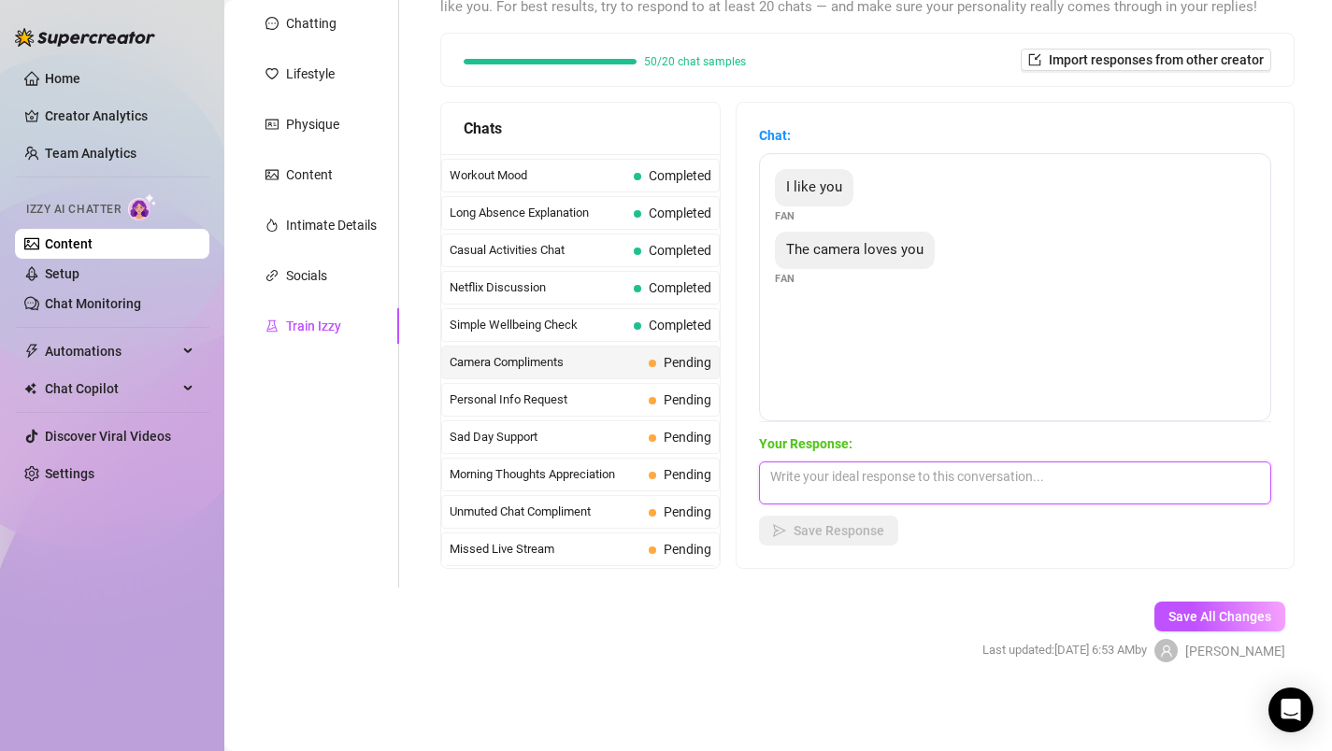
click at [793, 476] on textarea at bounding box center [1015, 483] width 512 height 43
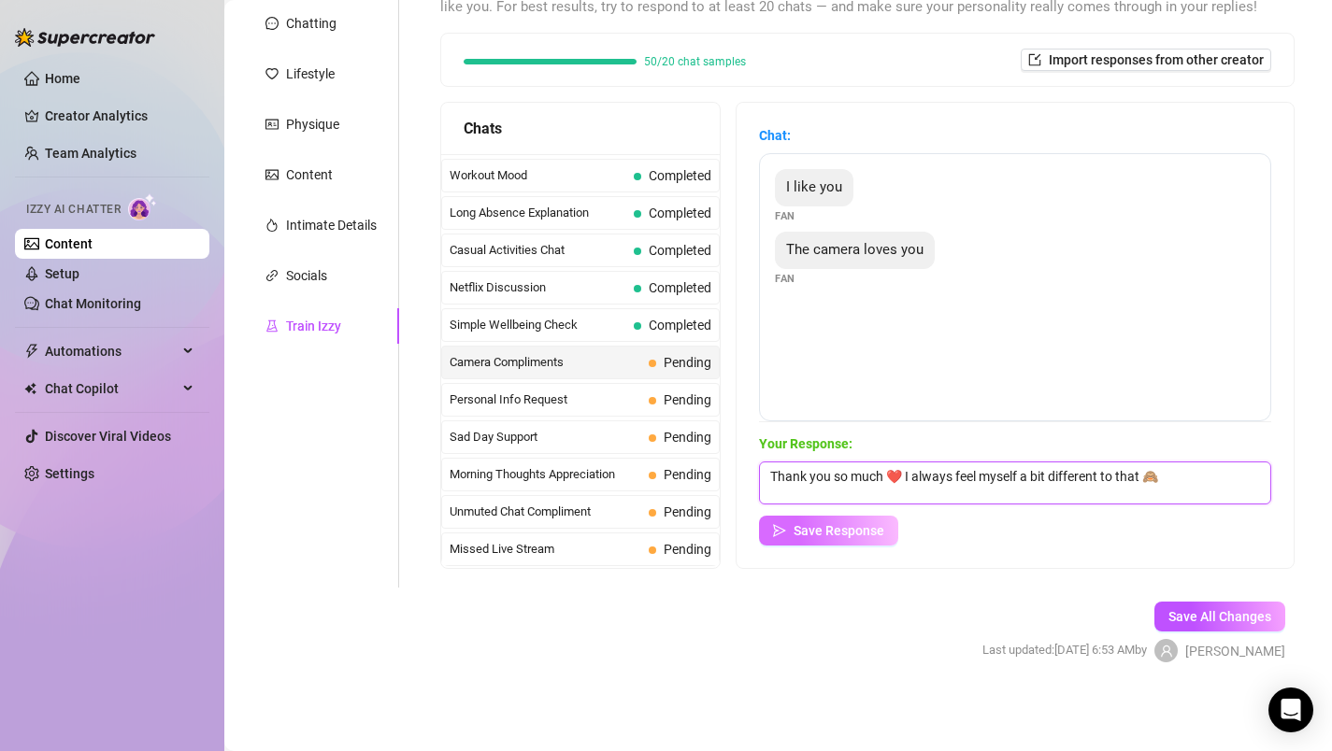
type textarea "Thank you so much ❤️ I always feel myself a bit different to that 🙈"
click at [850, 532] on span "Save Response" at bounding box center [839, 530] width 91 height 15
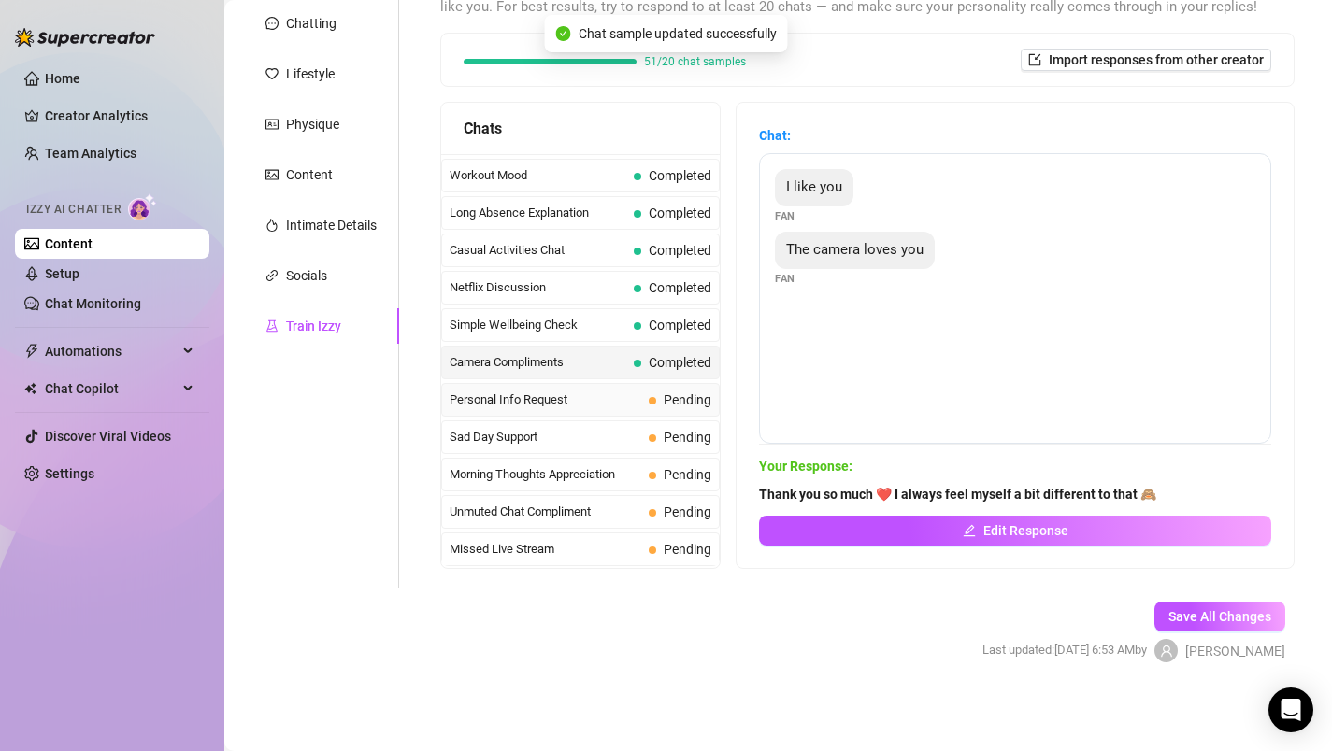
click at [618, 406] on span "Personal Info Request" at bounding box center [546, 400] width 192 height 19
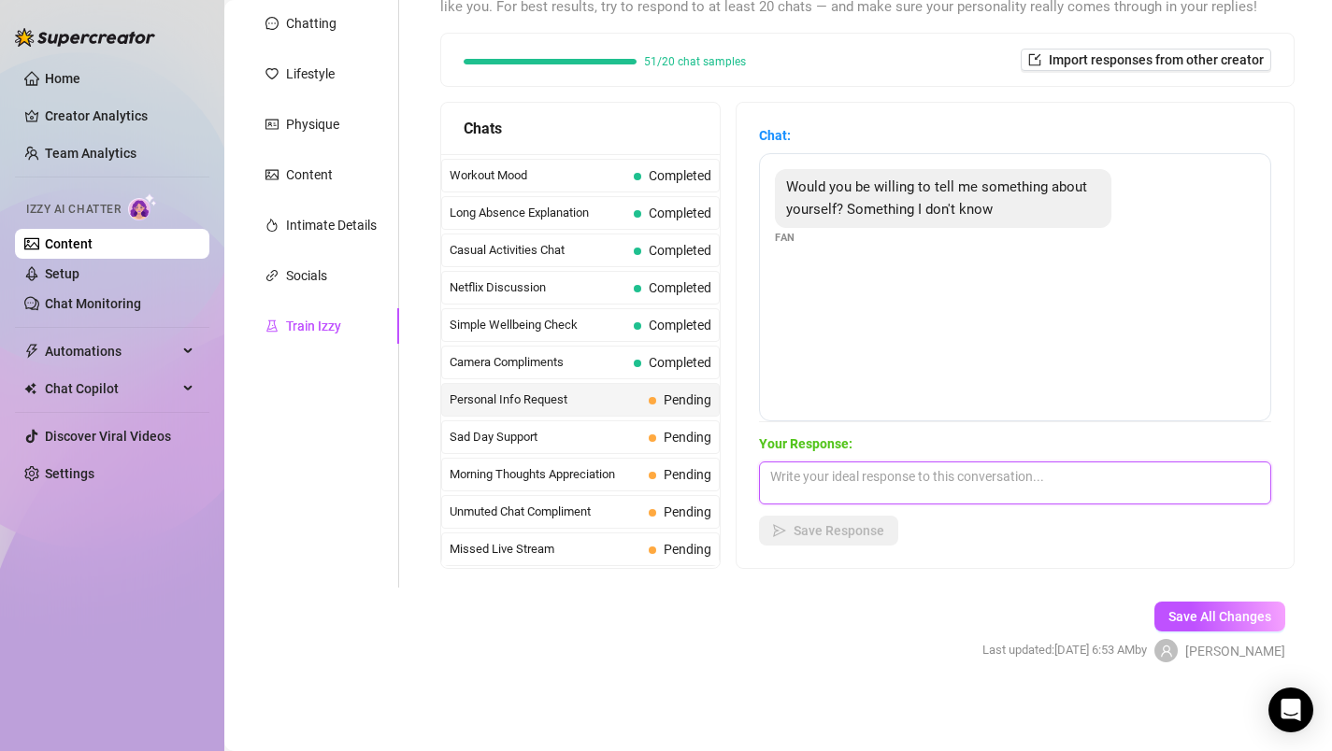
click at [841, 473] on textarea at bounding box center [1015, 483] width 512 height 43
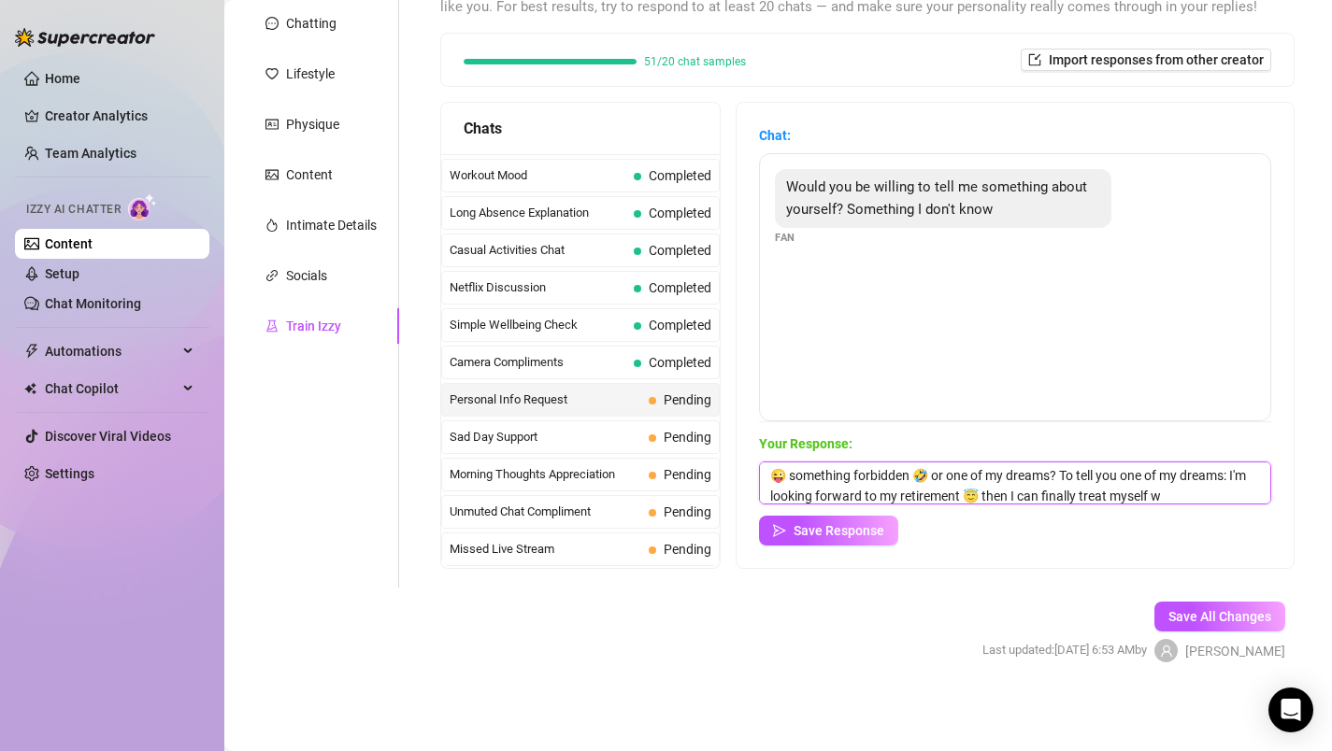
scroll to position [21, 0]
click at [837, 493] on textarea "😜 something forbidden 🤣 or one of my dreams? To tell you one of my dreams: I'm …" at bounding box center [1015, 483] width 512 height 43
click at [855, 496] on textarea "😜 something forbidden 🤣 or one of my dreams? To tell you one of my dreams: I'm …" at bounding box center [1015, 483] width 512 height 43
click at [853, 495] on textarea "😜 something forbidden 🤣 or one of my dreams? To tell you one of my dreams: I'm …" at bounding box center [1015, 483] width 512 height 43
click at [1173, 491] on textarea "😜 something forbidden 🤣 or one of my dreams? To tell you one of my dreams: I'm …" at bounding box center [1015, 483] width 512 height 43
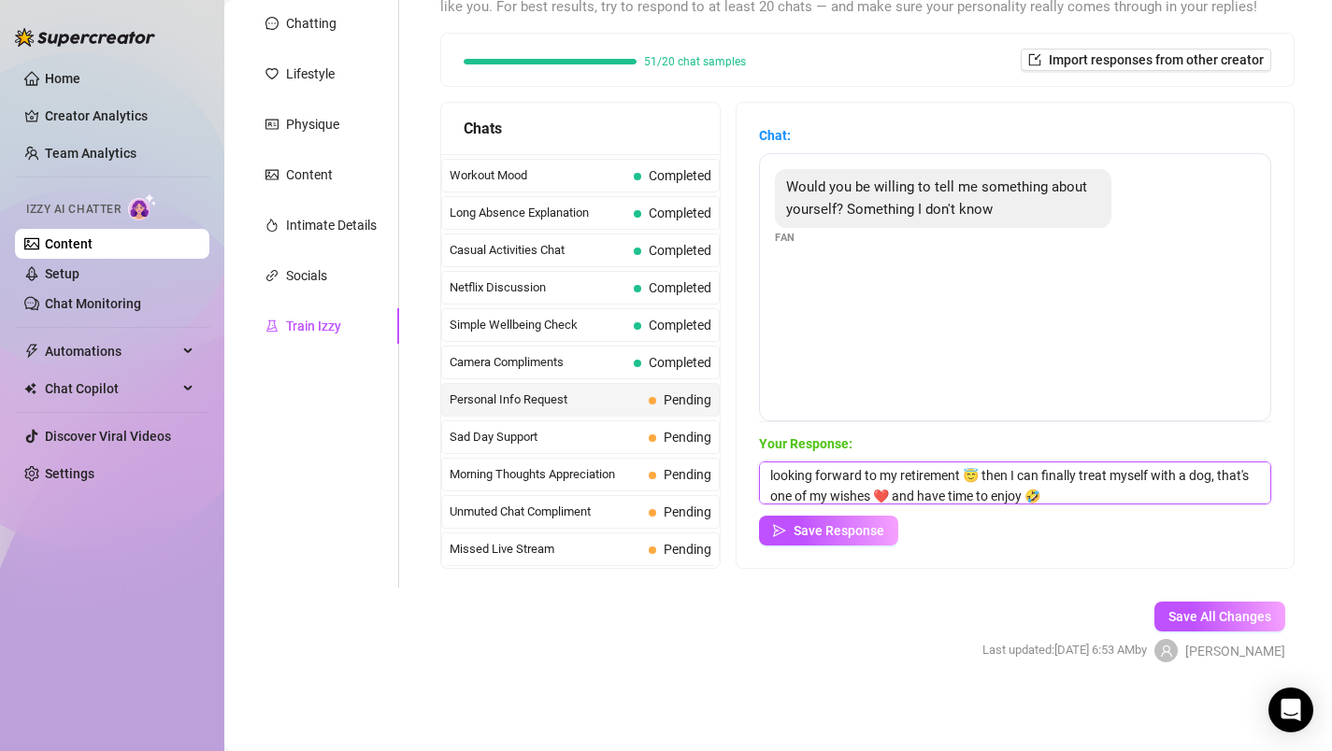
click at [1090, 498] on textarea "😜 something forbidden 🤣 or one of my dreams? To tell you one of my dreams: I'm …" at bounding box center [1015, 483] width 512 height 43
type textarea "😜 something forbidden 🤣 or one of my dreams? To tell you one of my dreams: I'm …"
click at [813, 524] on span "Save Response" at bounding box center [839, 530] width 91 height 15
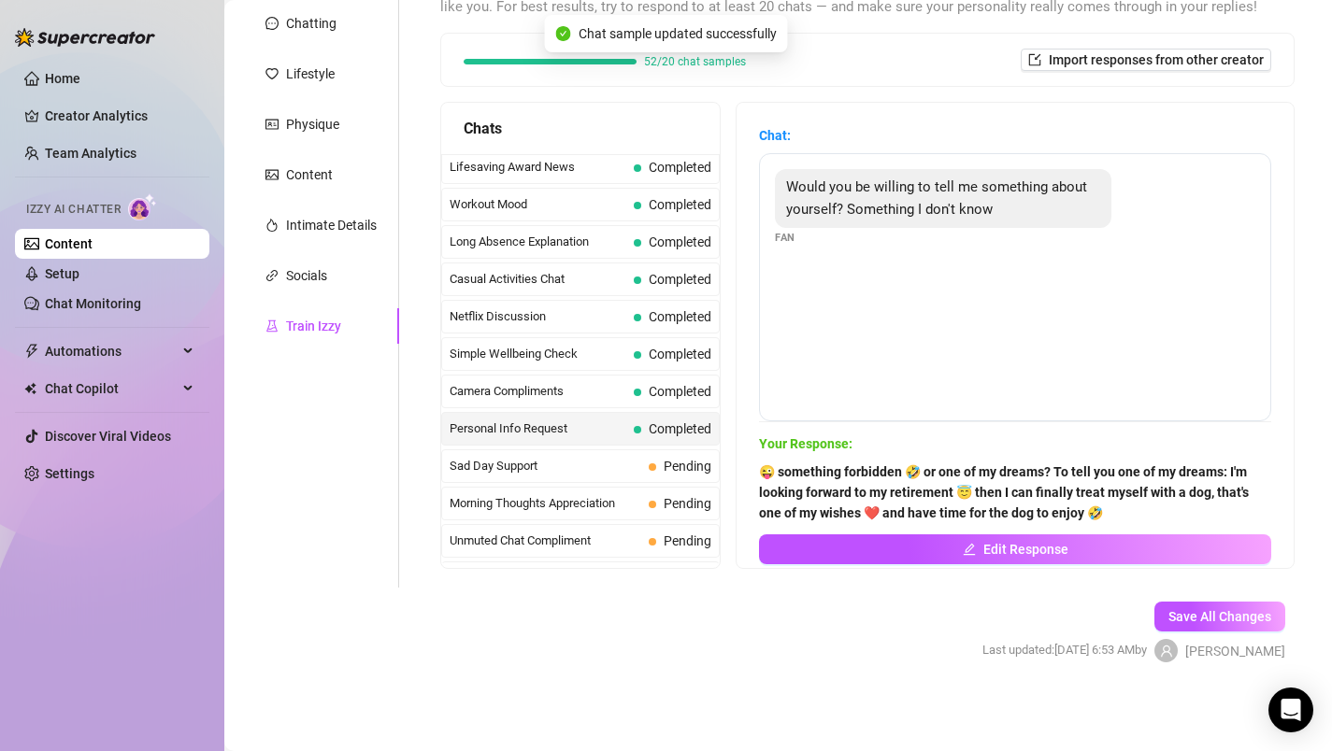
scroll to position [1678, 0]
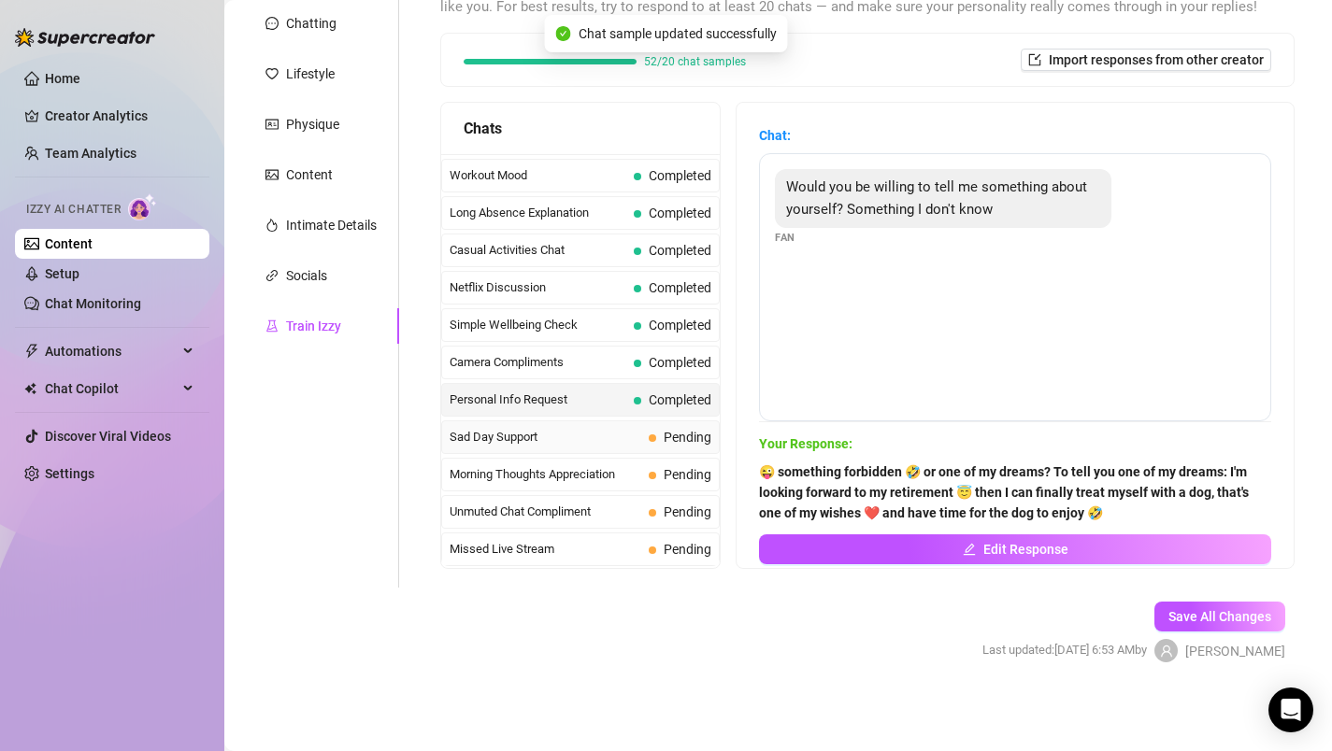
click at [597, 432] on span "Sad Day Support" at bounding box center [546, 437] width 192 height 19
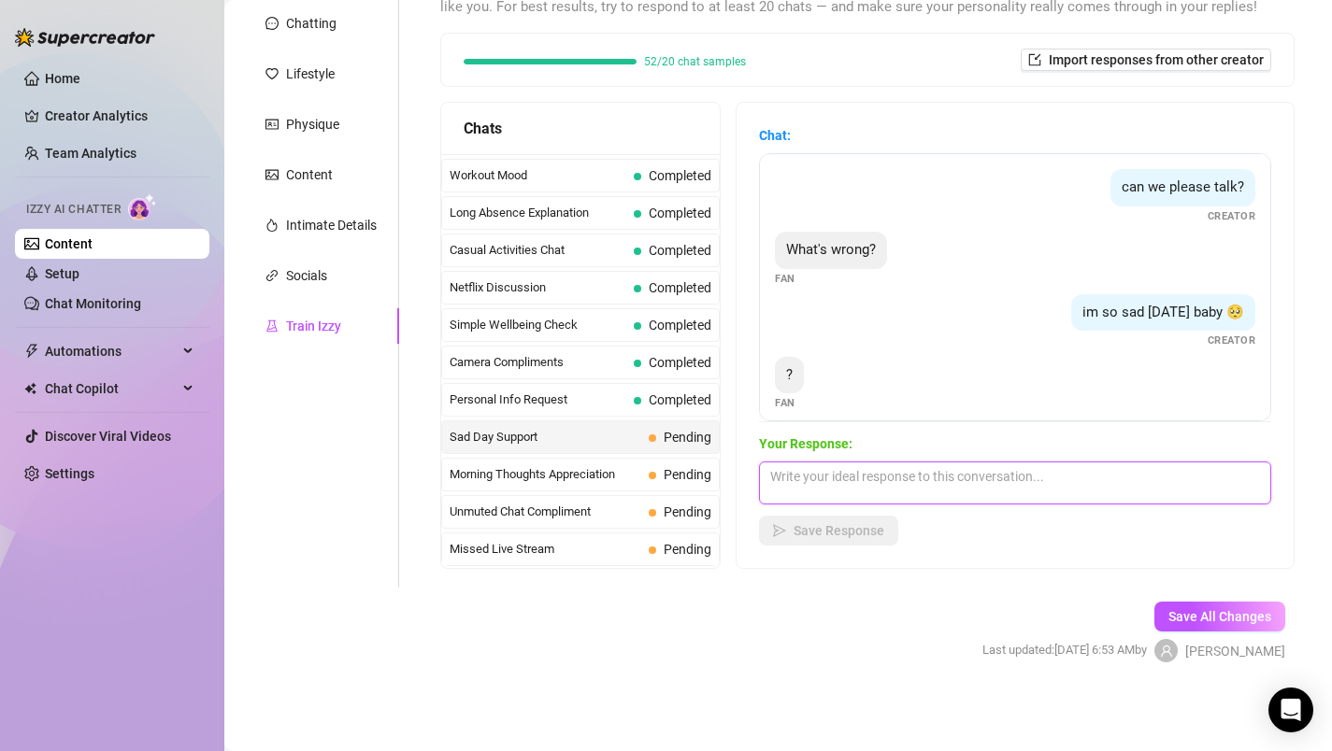
click at [821, 488] on textarea at bounding box center [1015, 483] width 512 height 43
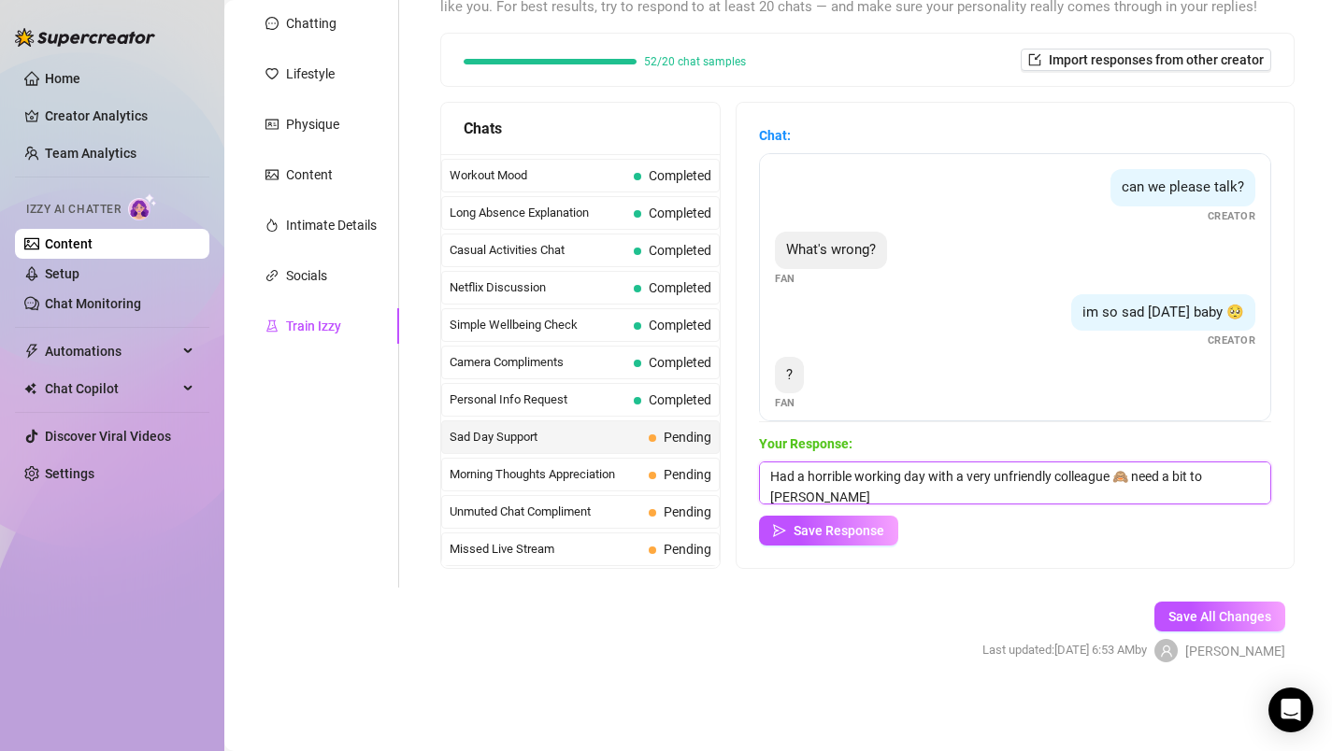
scroll to position [1, 0]
type textarea "Had a horrible working day with a very unfriendly colleague 🙈 need a bit to cud…"
click at [827, 527] on span "Save Response" at bounding box center [839, 530] width 91 height 15
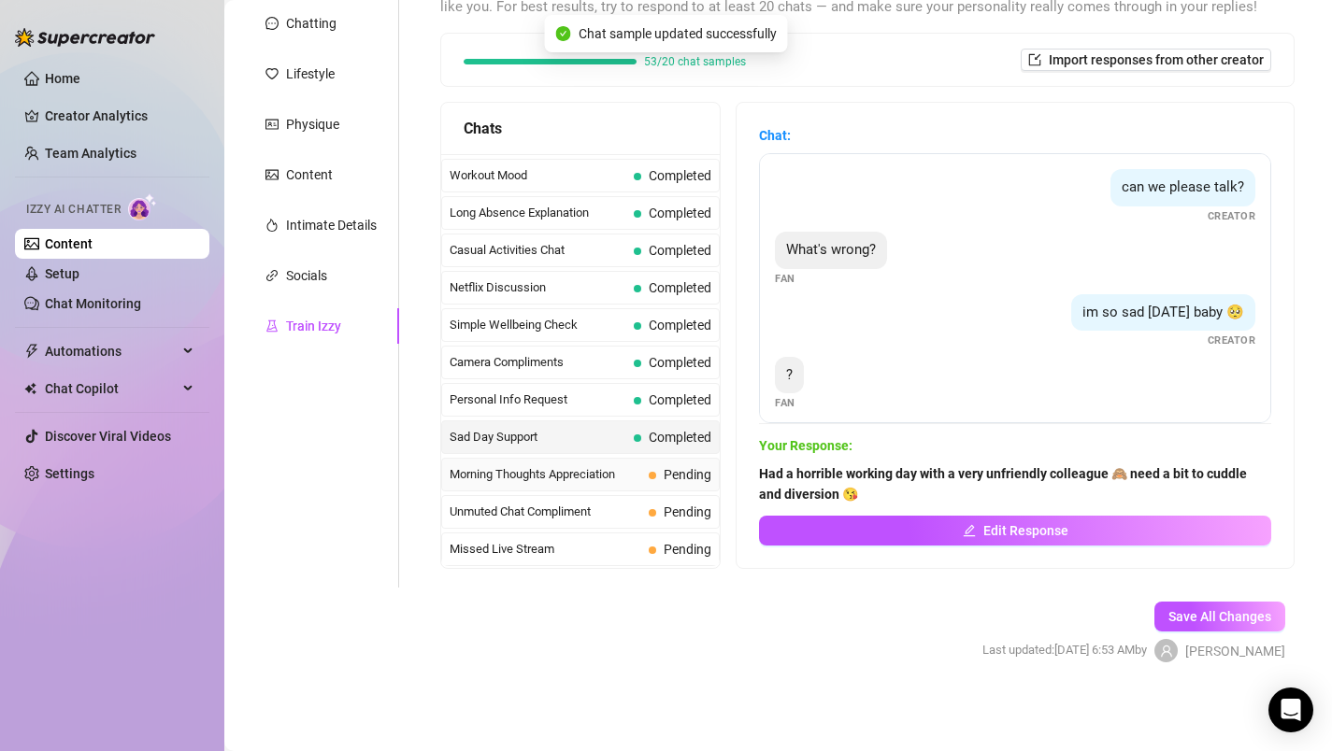
click at [566, 472] on span "Morning Thoughts Appreciation" at bounding box center [546, 474] width 192 height 19
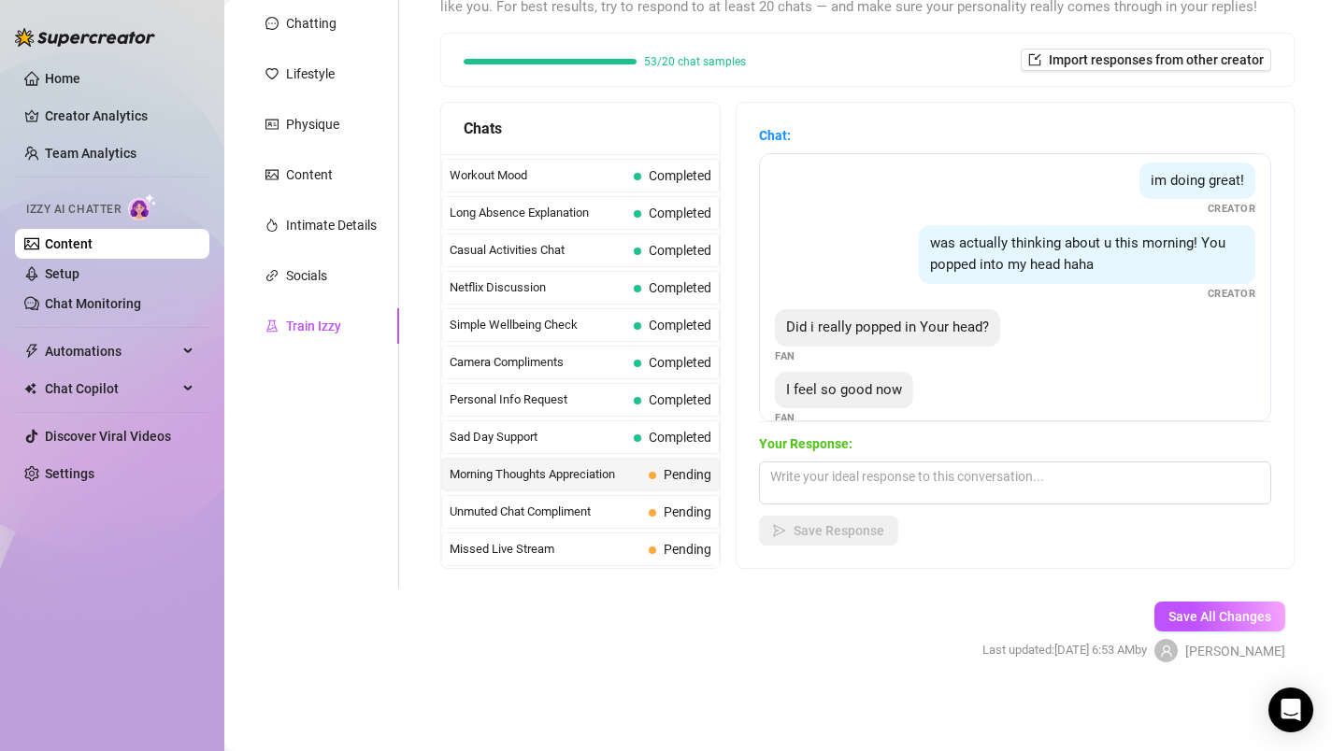
scroll to position [160, 0]
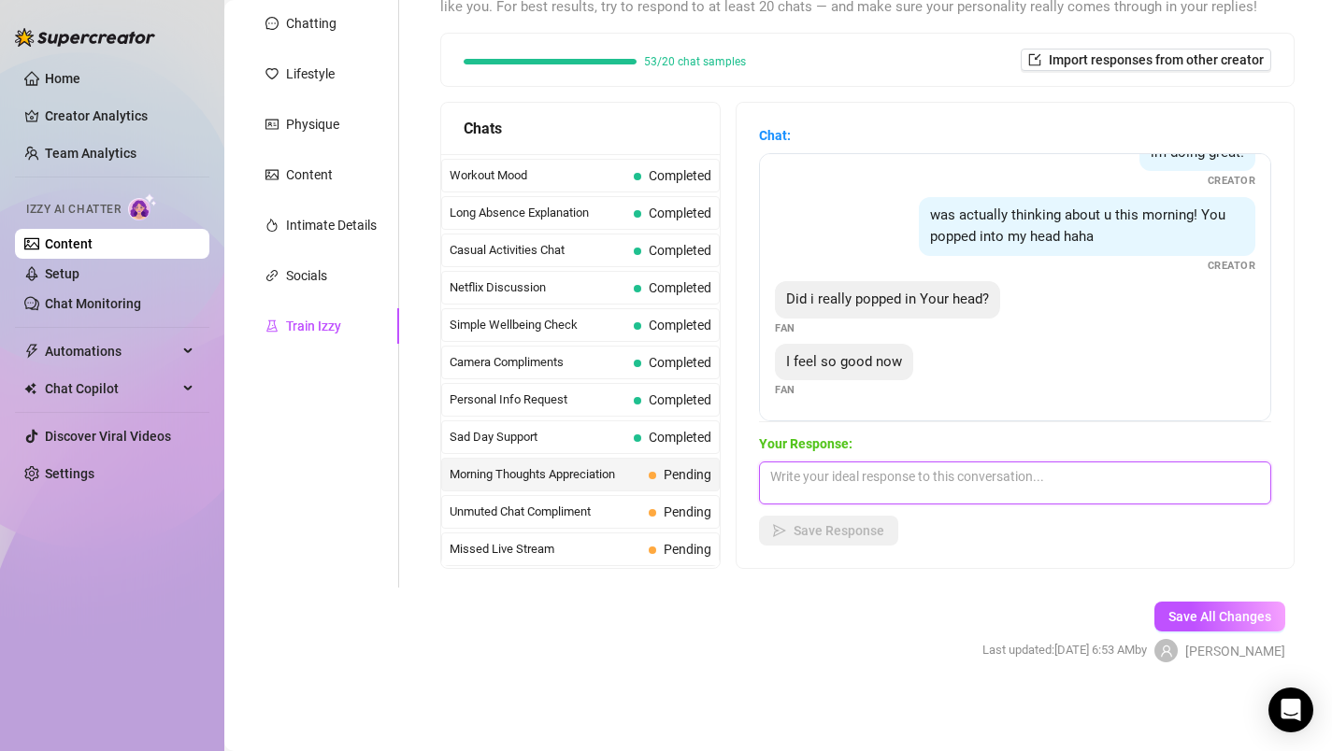
click at [884, 479] on textarea at bounding box center [1015, 483] width 512 height 43
type textarea "Ask me 😜 there were forbidden thoughts in my head 😇"
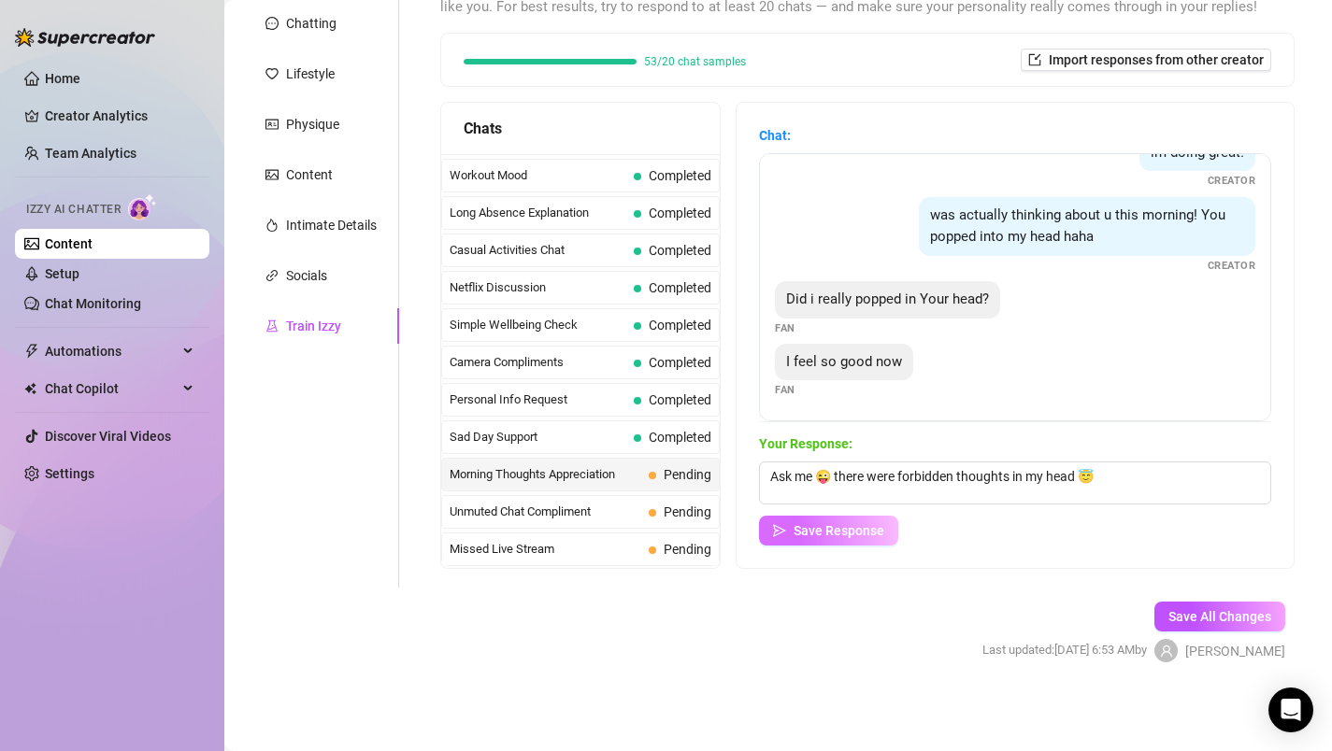
click at [817, 528] on span "Save Response" at bounding box center [839, 530] width 91 height 15
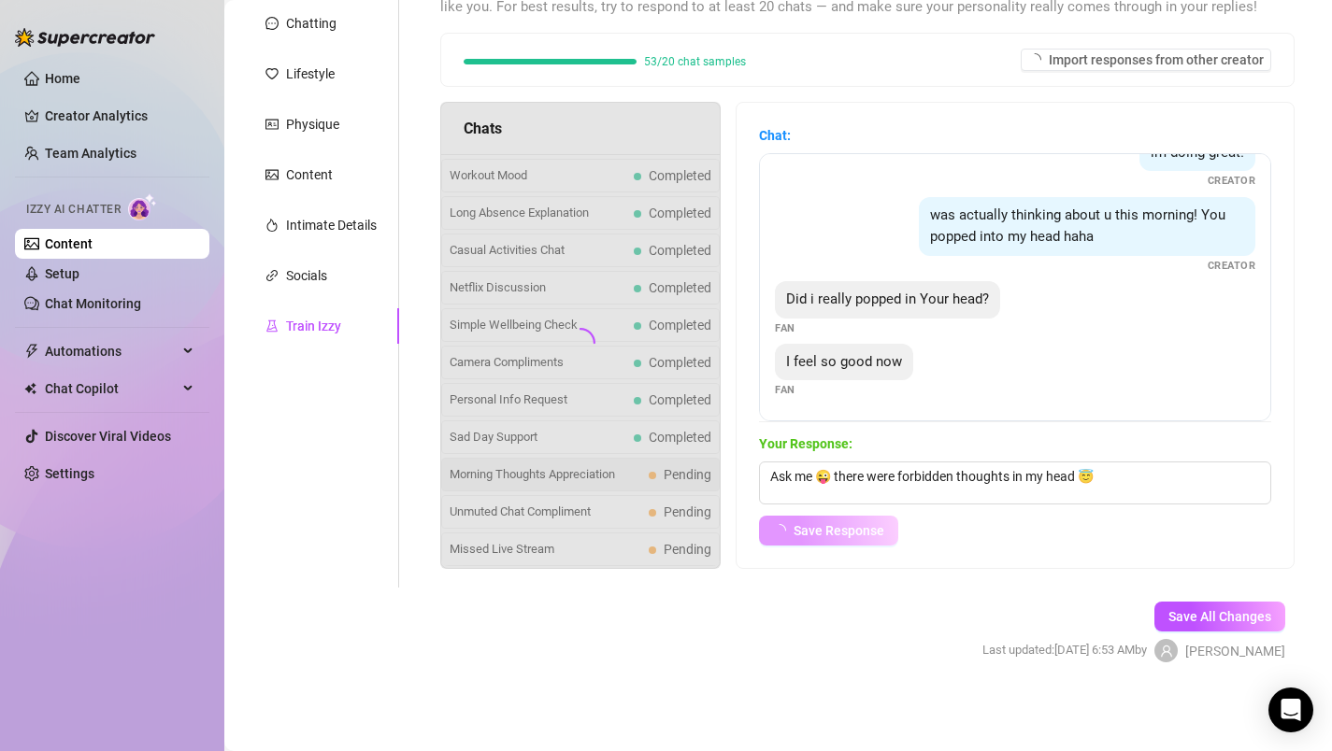
scroll to position [137, 0]
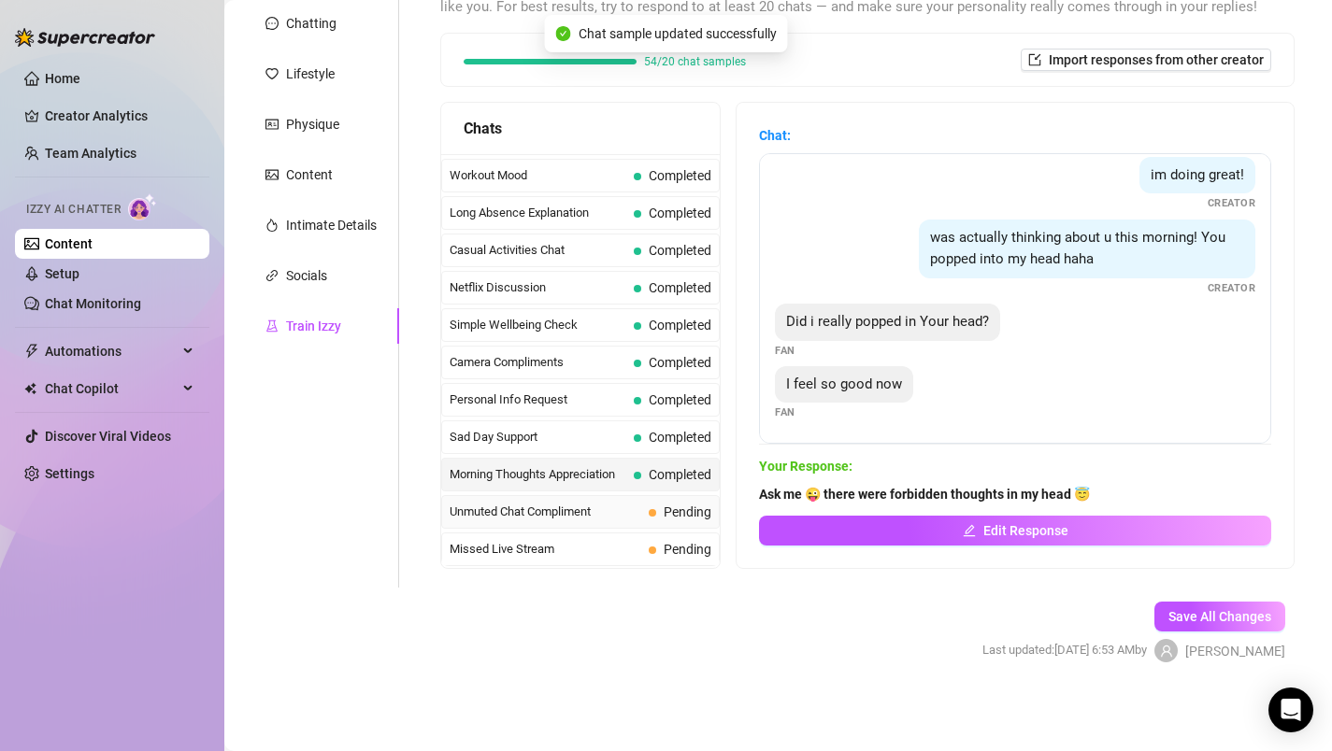
click at [579, 510] on span "Unmuted Chat Compliment" at bounding box center [546, 512] width 192 height 19
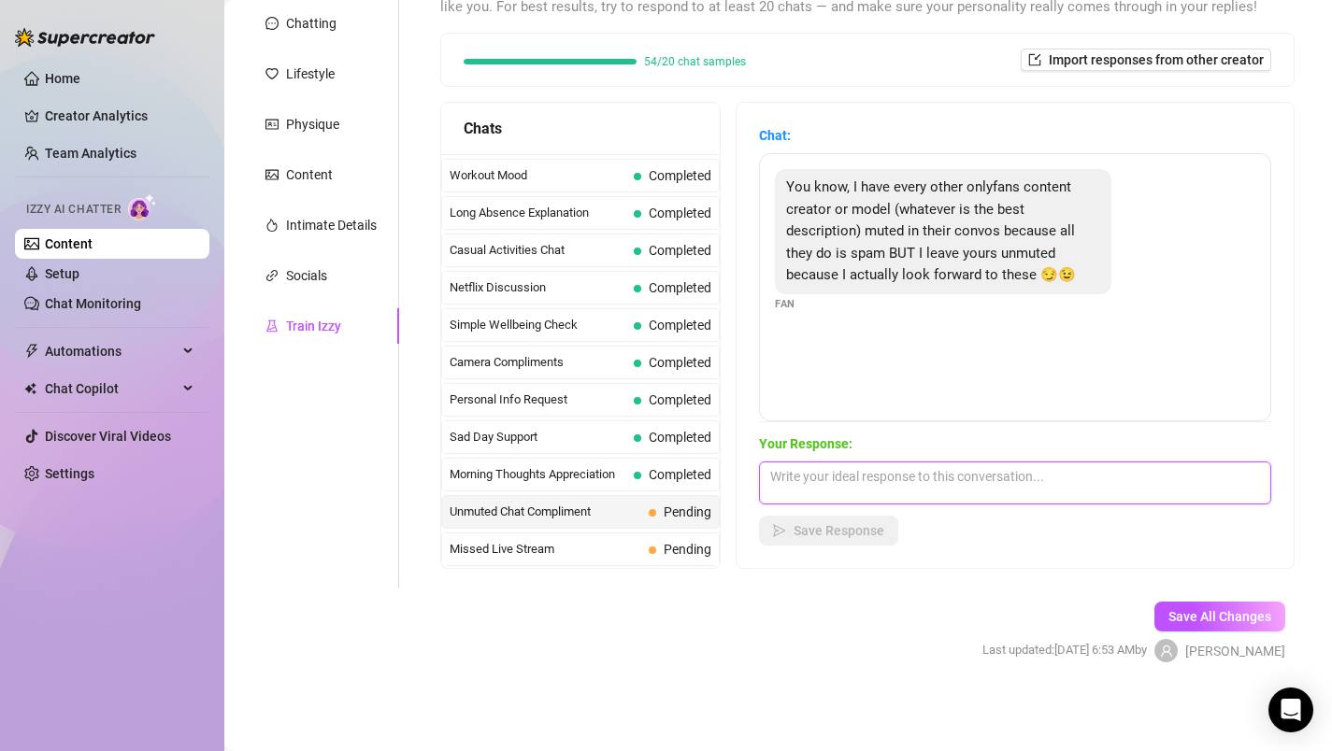
click at [854, 497] on textarea at bounding box center [1015, 483] width 512 height 43
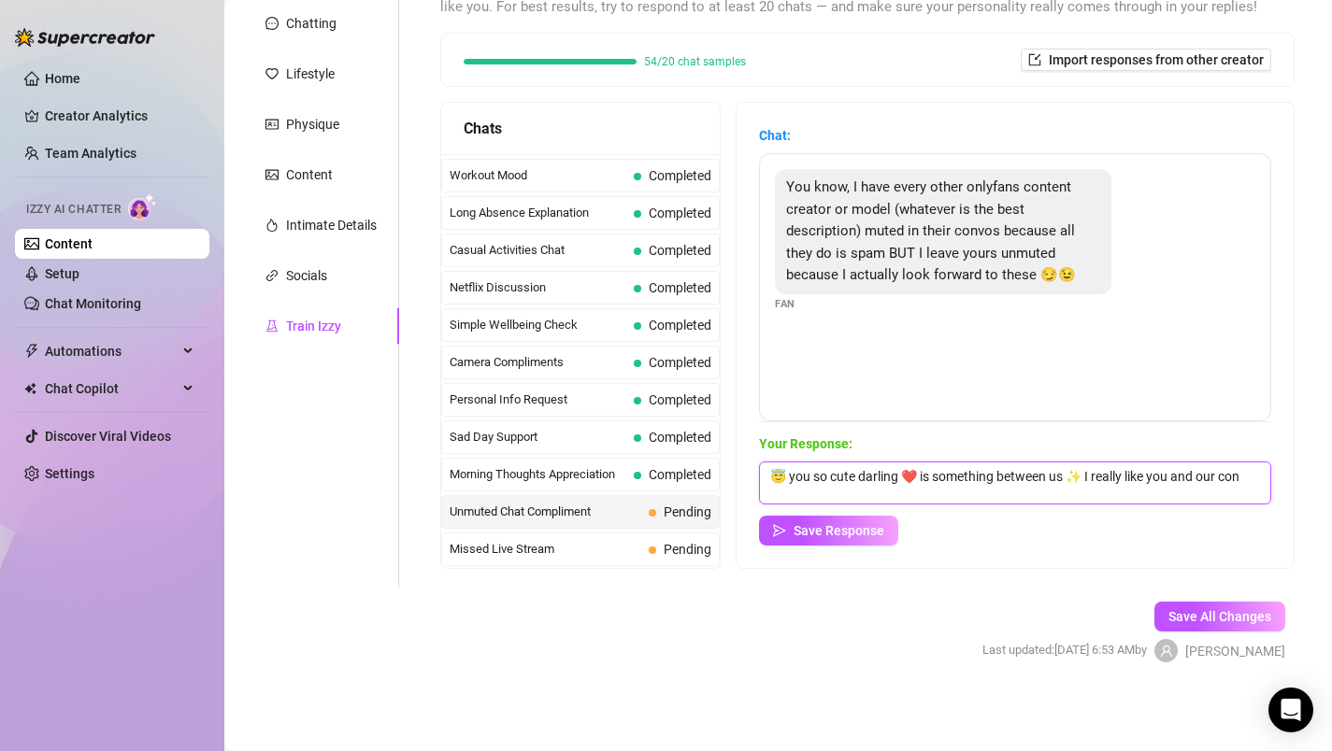
scroll to position [1, 0]
type textarea "😇 you so cute darling ❤️ is something between us ✨ I really like you and our co…"
click at [844, 522] on button "Save Response" at bounding box center [828, 531] width 139 height 30
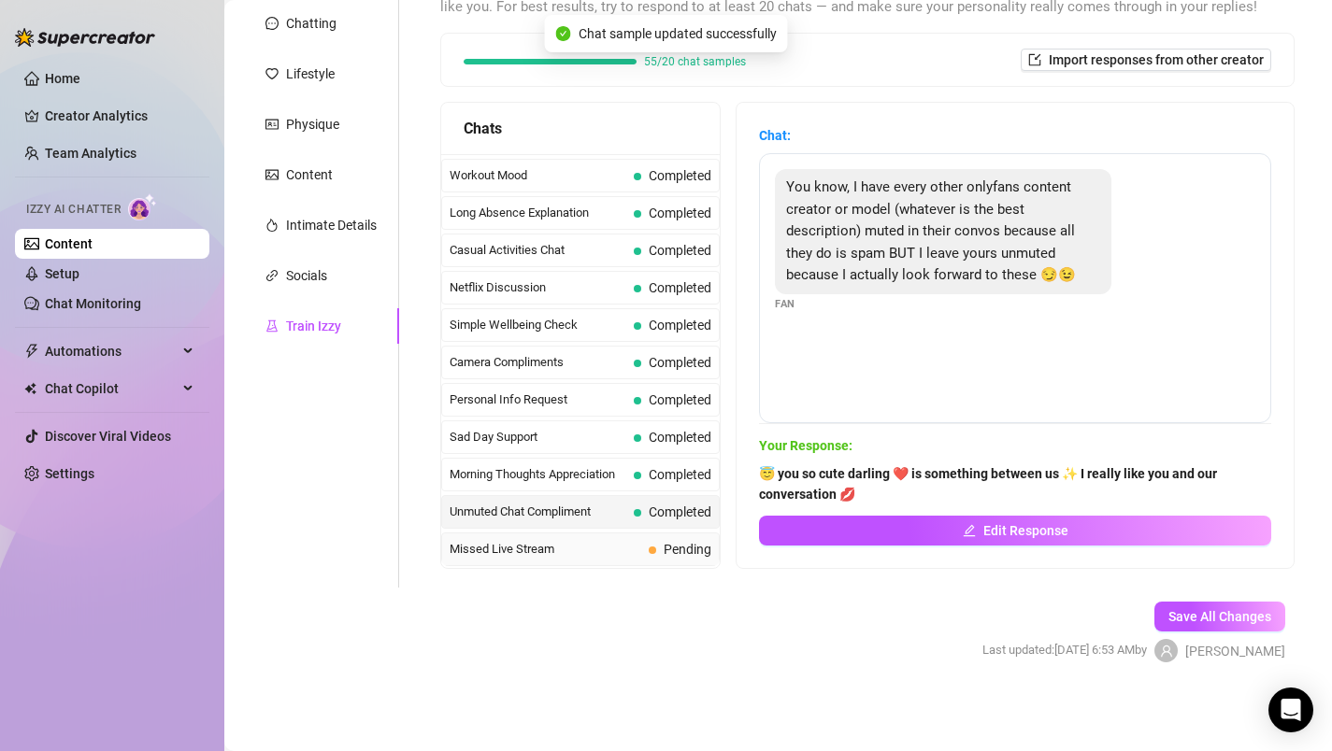
click at [610, 552] on span "Missed Live Stream" at bounding box center [546, 549] width 192 height 19
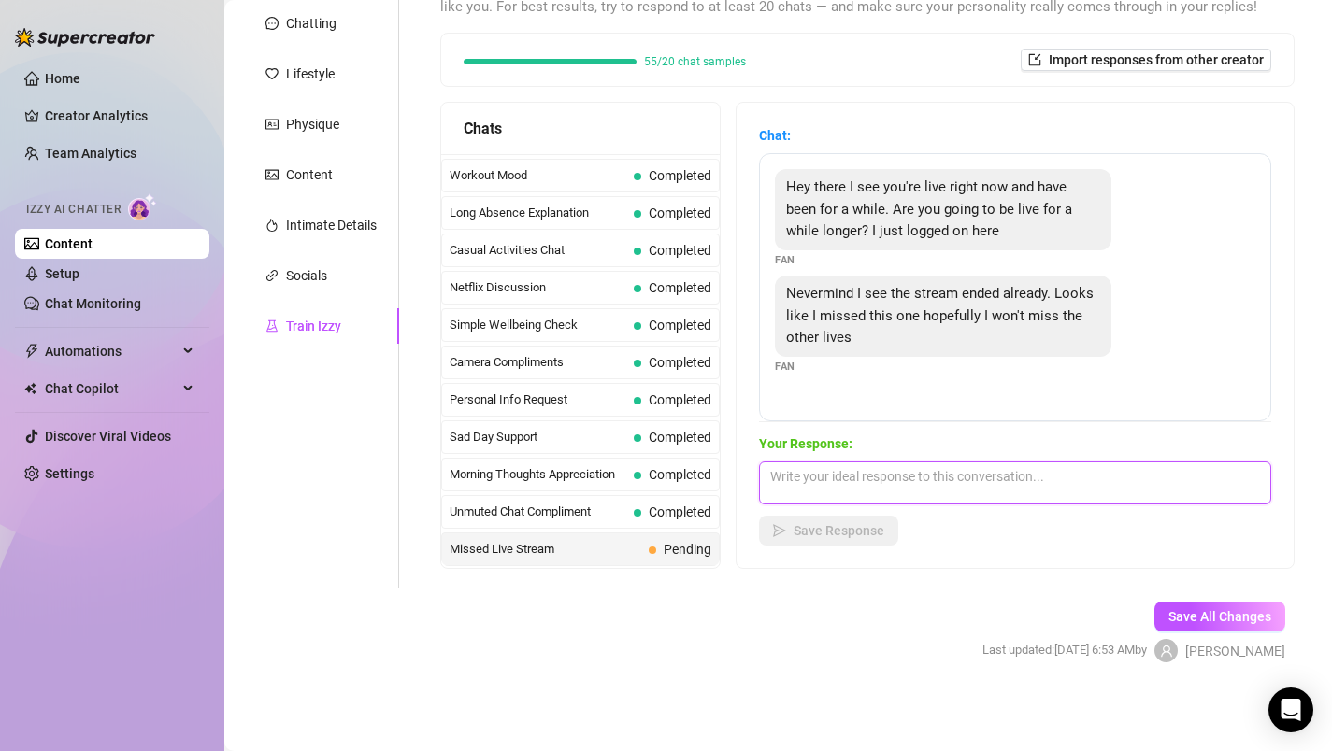
click at [834, 490] on textarea at bounding box center [1015, 483] width 512 height 43
click at [879, 485] on textarea "Ohhhh no darling, what a pi" at bounding box center [1015, 483] width 512 height 43
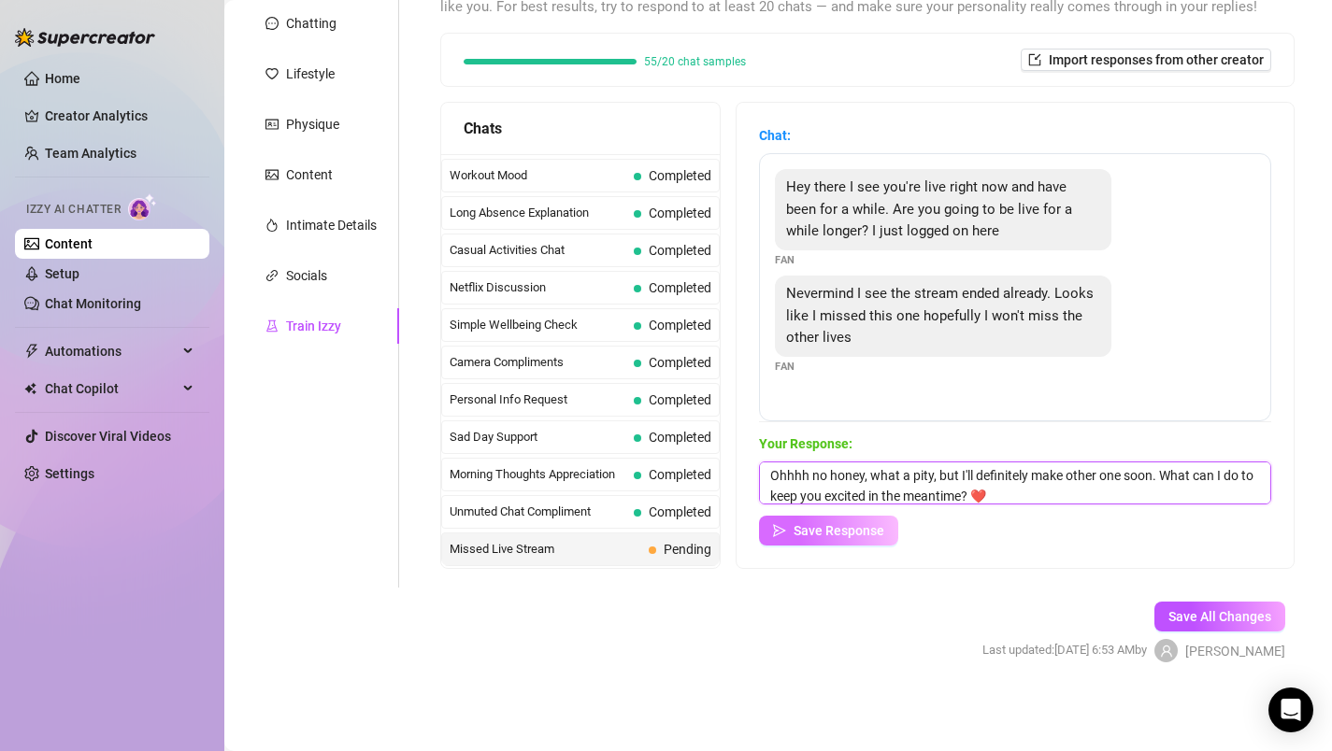
type textarea "Ohhhh no honey, what a pity, but I'll definitely make other one soon. What can …"
click at [786, 527] on icon "send" at bounding box center [779, 530] width 13 height 13
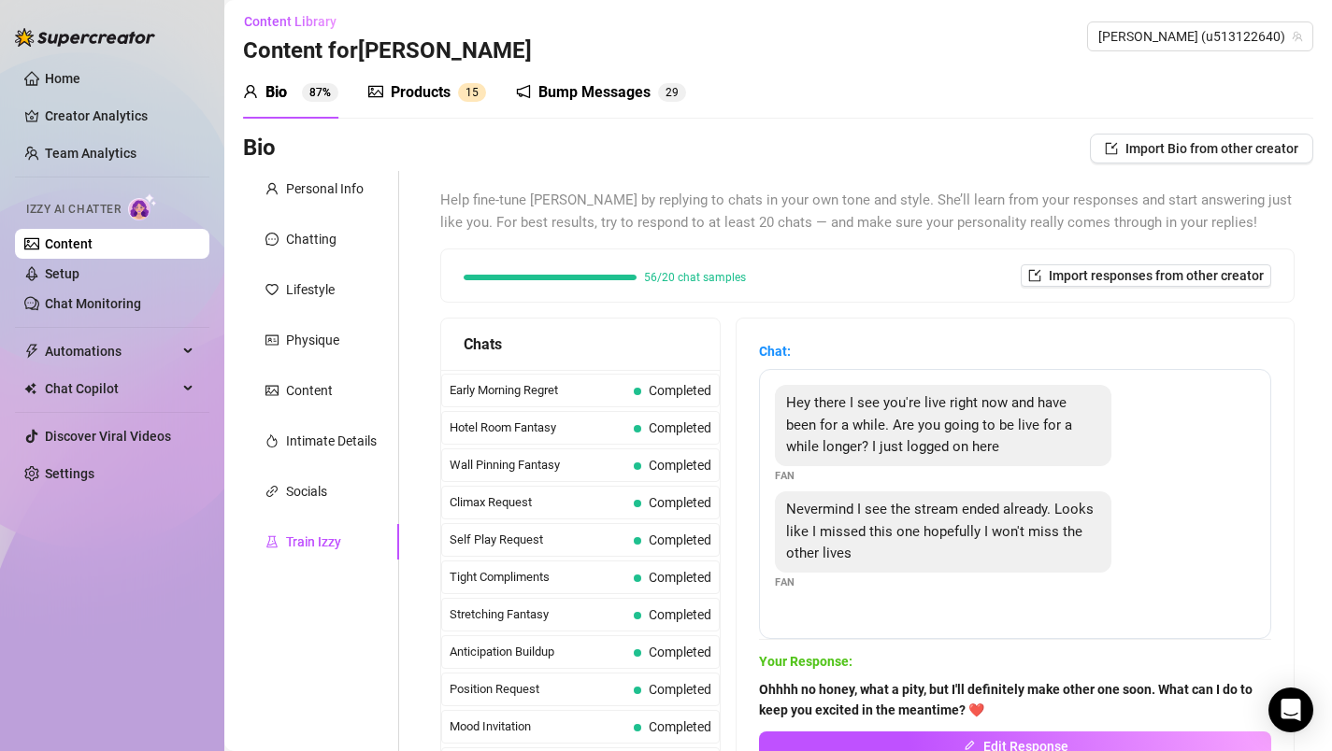
scroll to position [0, 0]
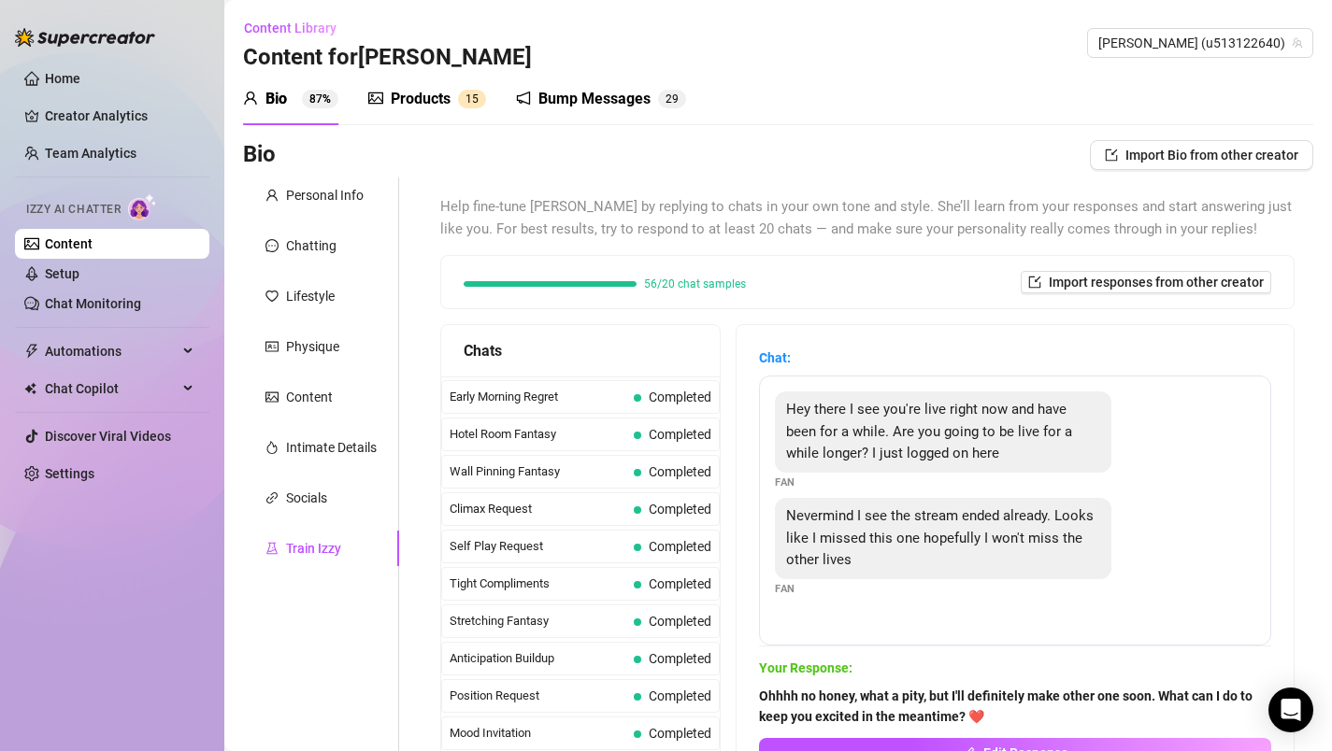
click at [444, 95] on div "Products" at bounding box center [421, 99] width 60 height 22
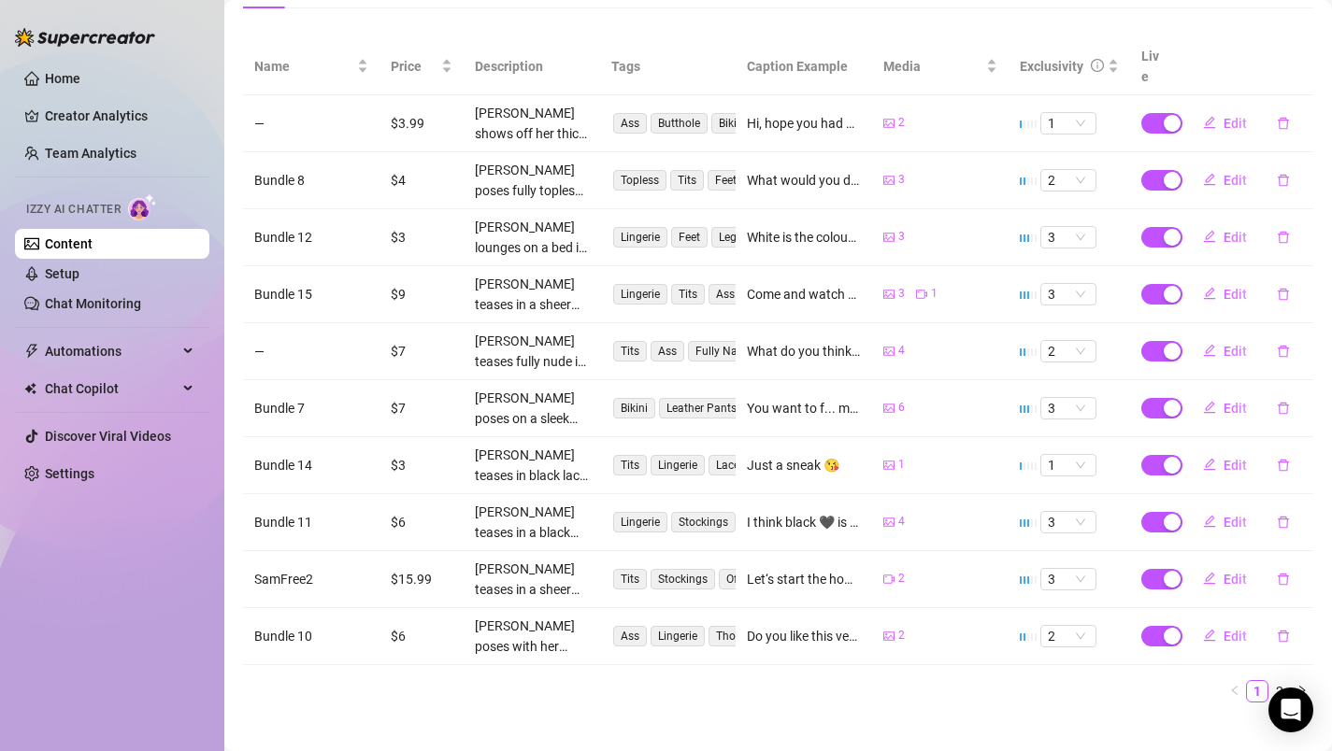
scroll to position [348, 0]
click at [1296, 684] on icon "right" at bounding box center [1301, 689] width 11 height 11
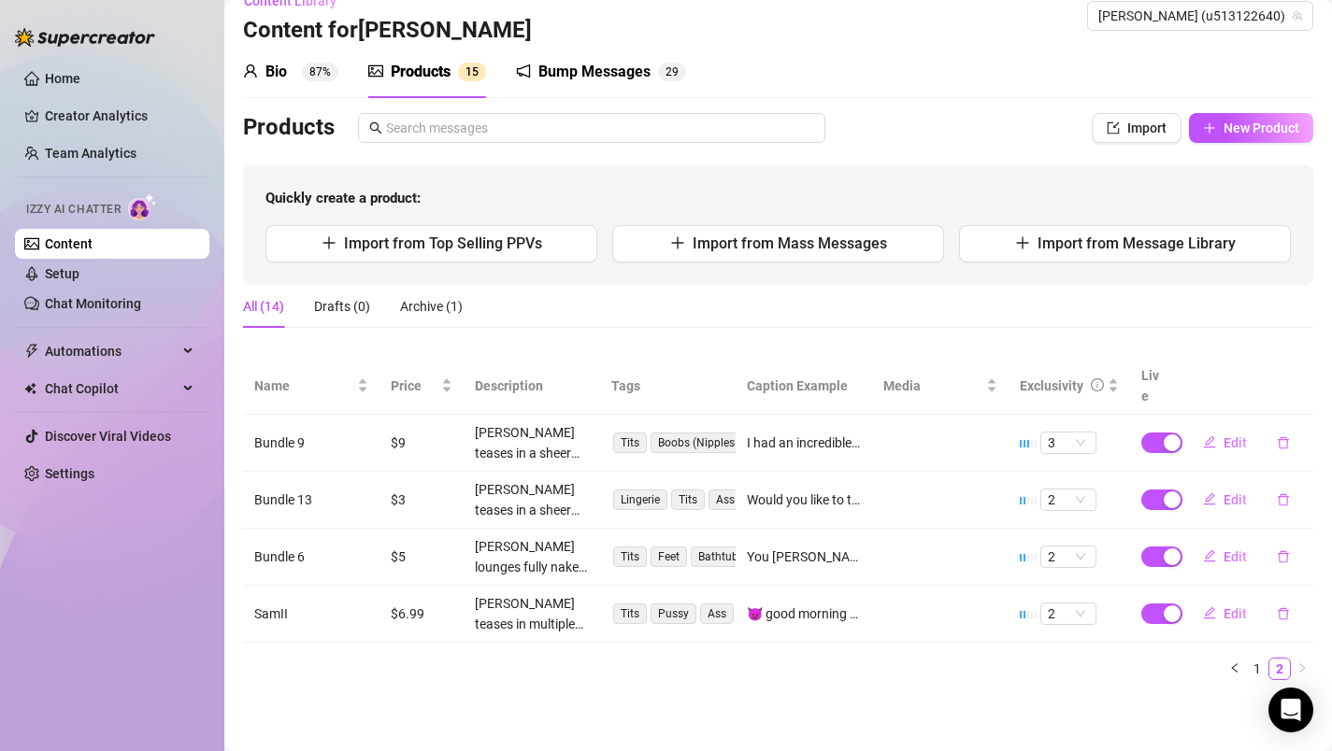
scroll to position [6, 0]
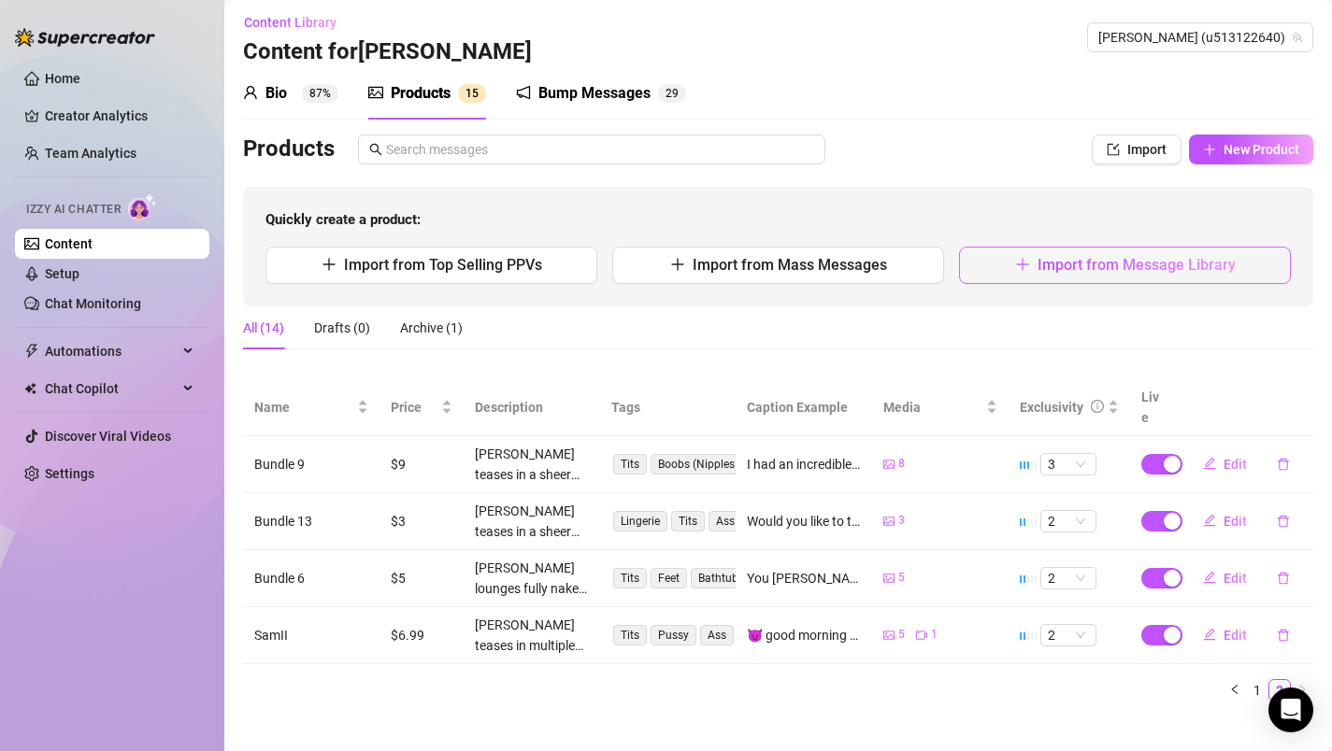
click at [1037, 274] on button "Import from Message Library" at bounding box center [1125, 265] width 332 height 37
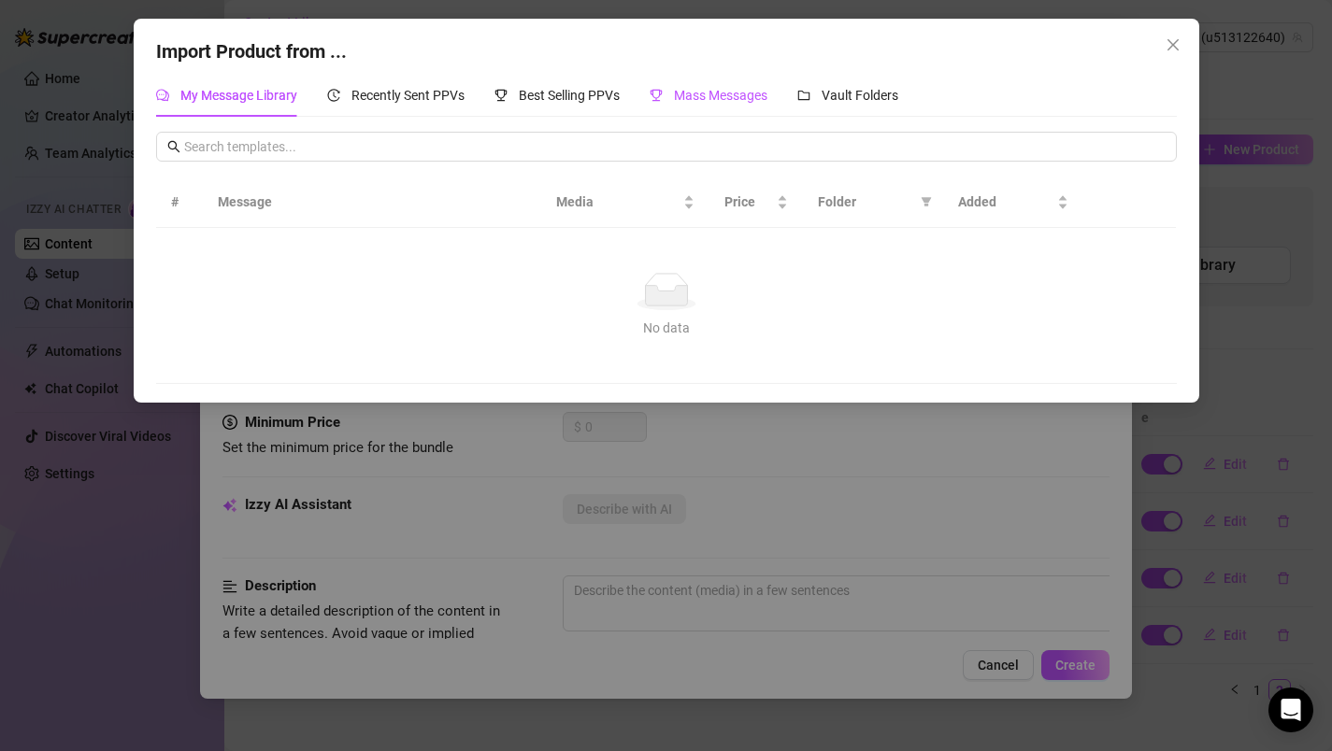
click at [751, 97] on span "Mass Messages" at bounding box center [720, 95] width 93 height 15
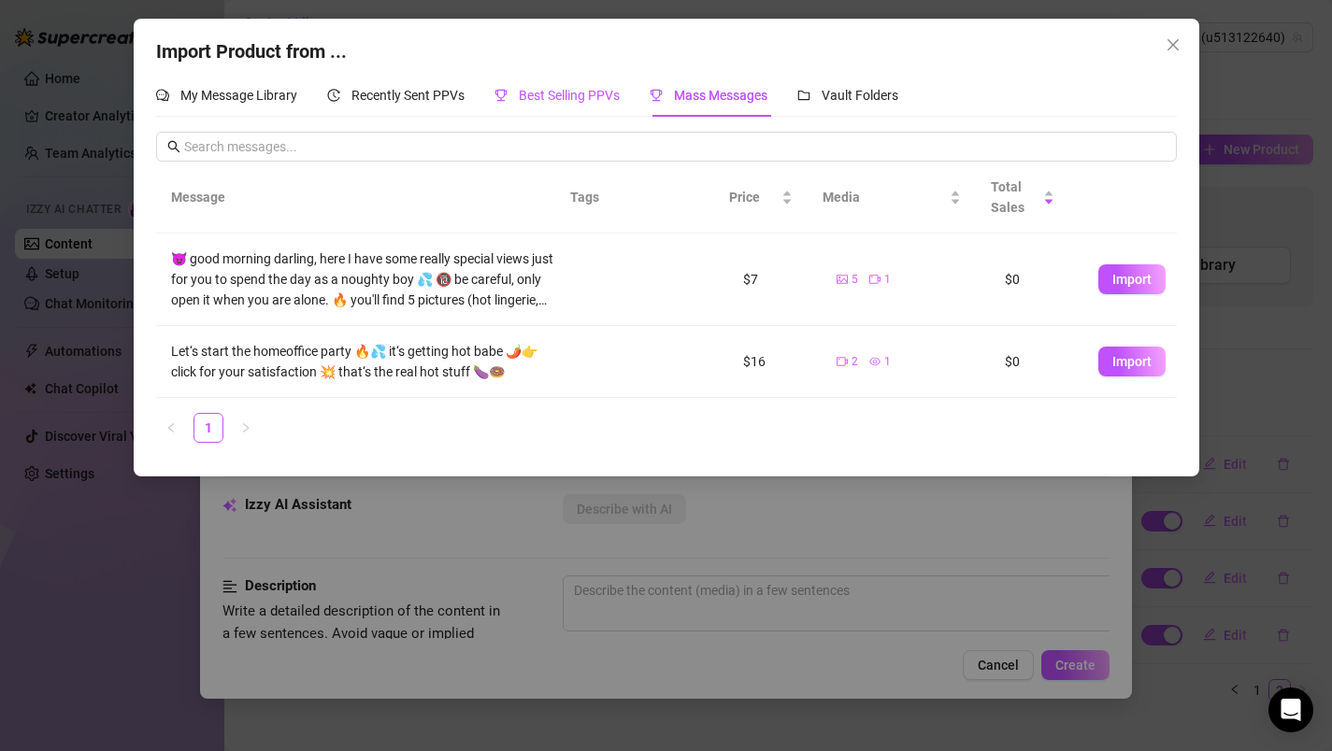
click at [594, 92] on span "Best Selling PPVs" at bounding box center [569, 95] width 101 height 15
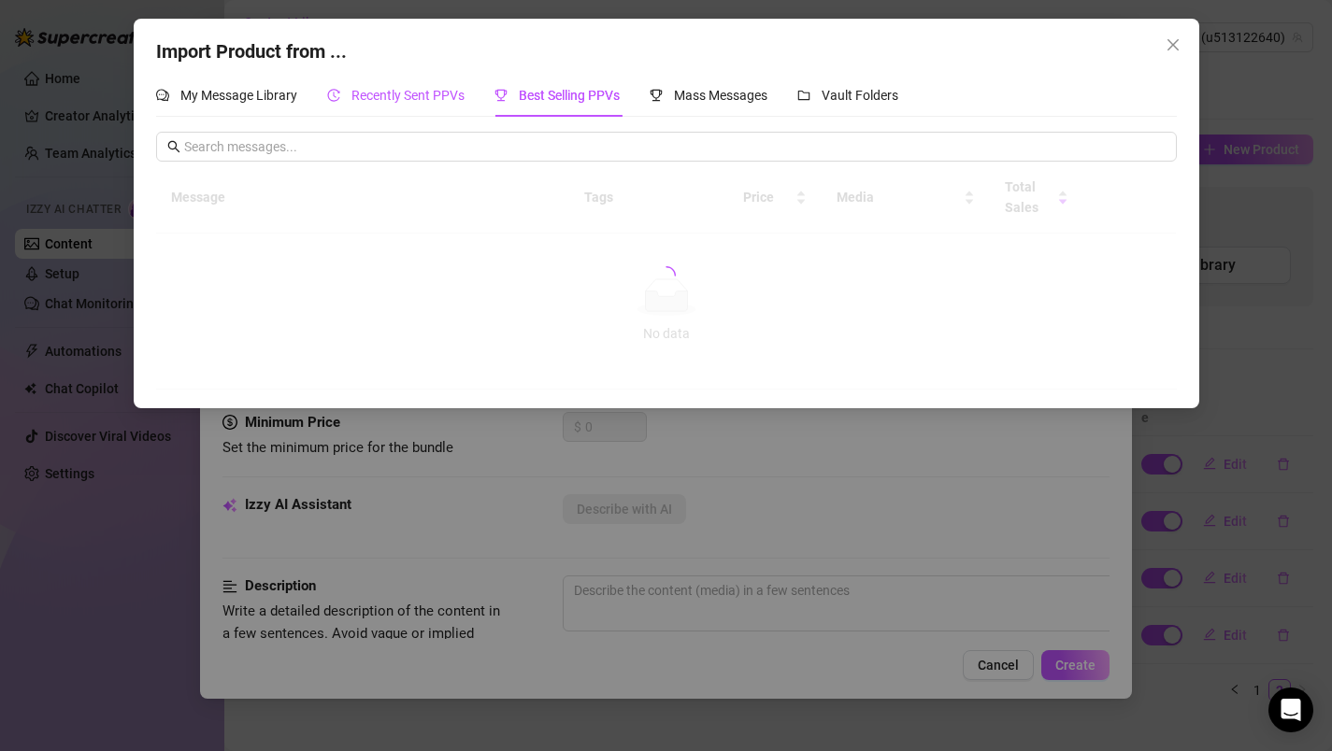
click at [390, 93] on span "Recently Sent PPVs" at bounding box center [407, 95] width 113 height 15
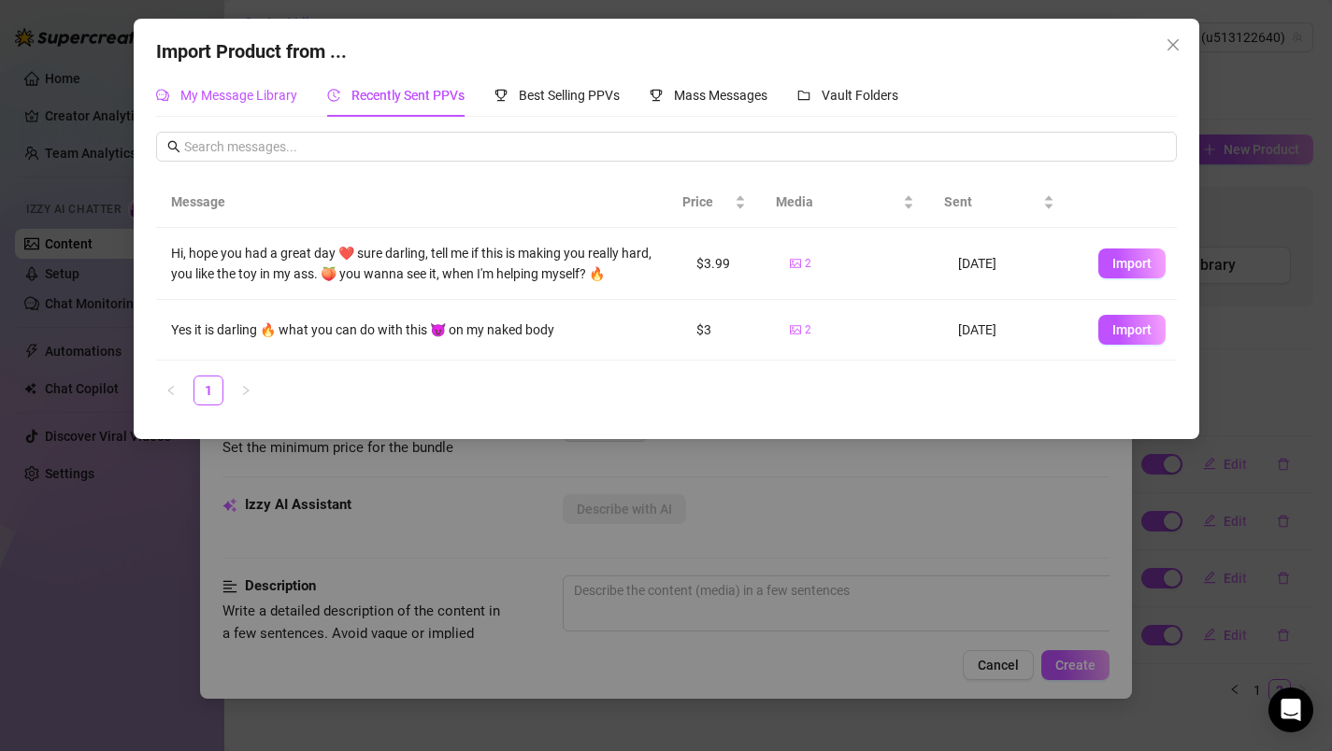
click at [265, 94] on span "My Message Library" at bounding box center [238, 95] width 117 height 15
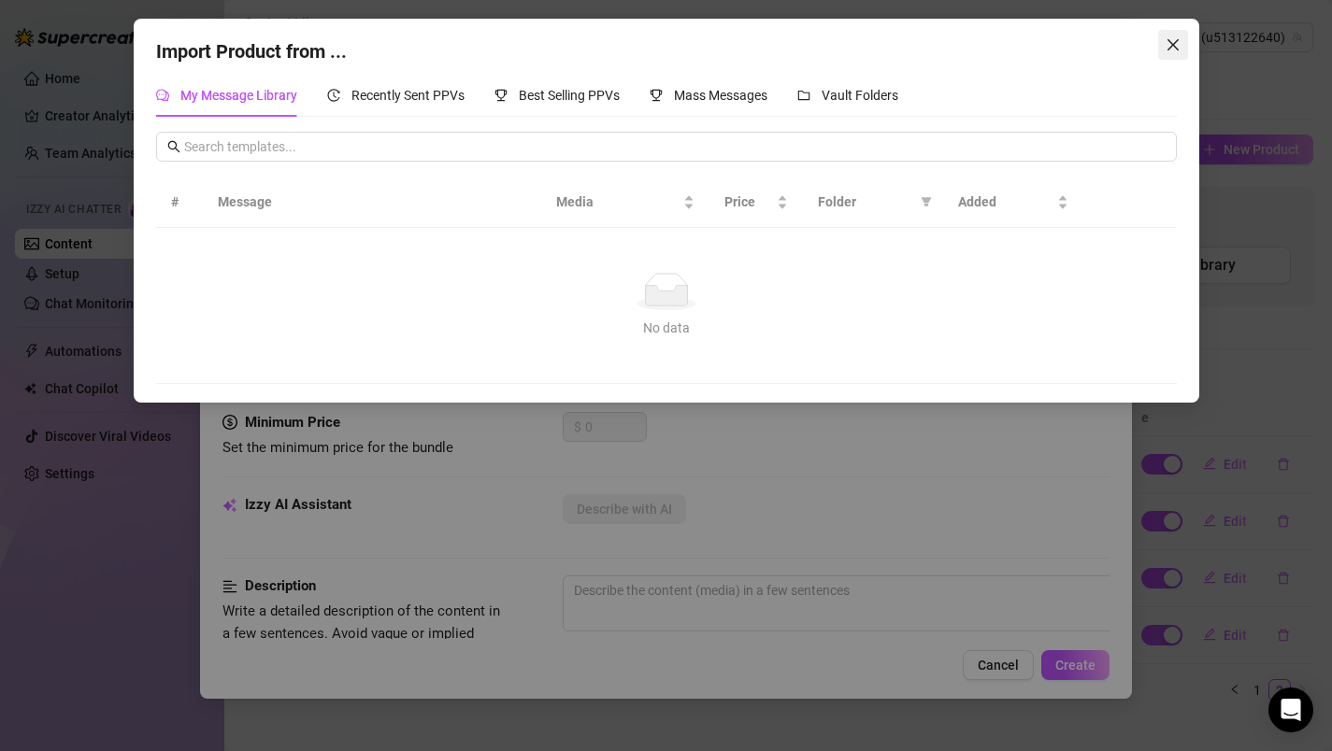
click at [1175, 49] on icon "close" at bounding box center [1172, 44] width 15 height 15
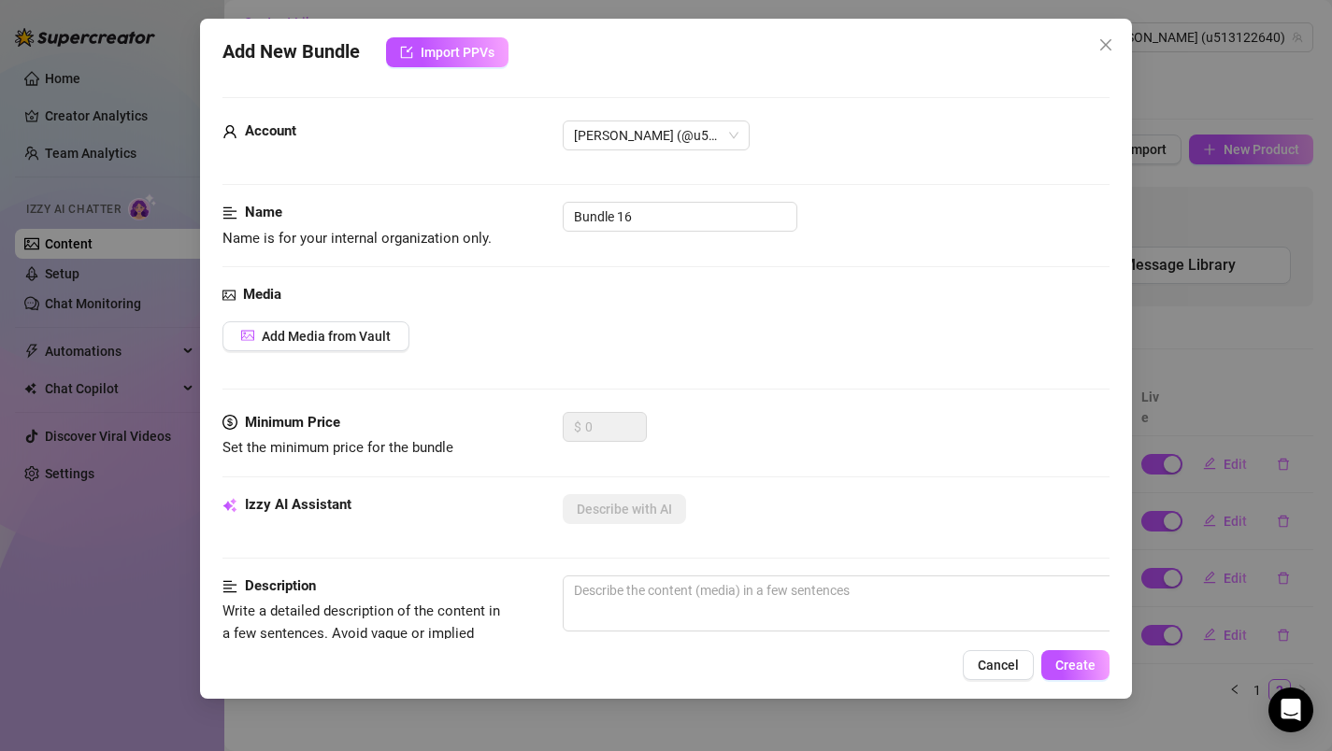
click at [893, 65] on div "Add New Bundle Import PPVs" at bounding box center [666, 52] width 888 height 30
click at [1101, 48] on icon "close" at bounding box center [1105, 44] width 15 height 15
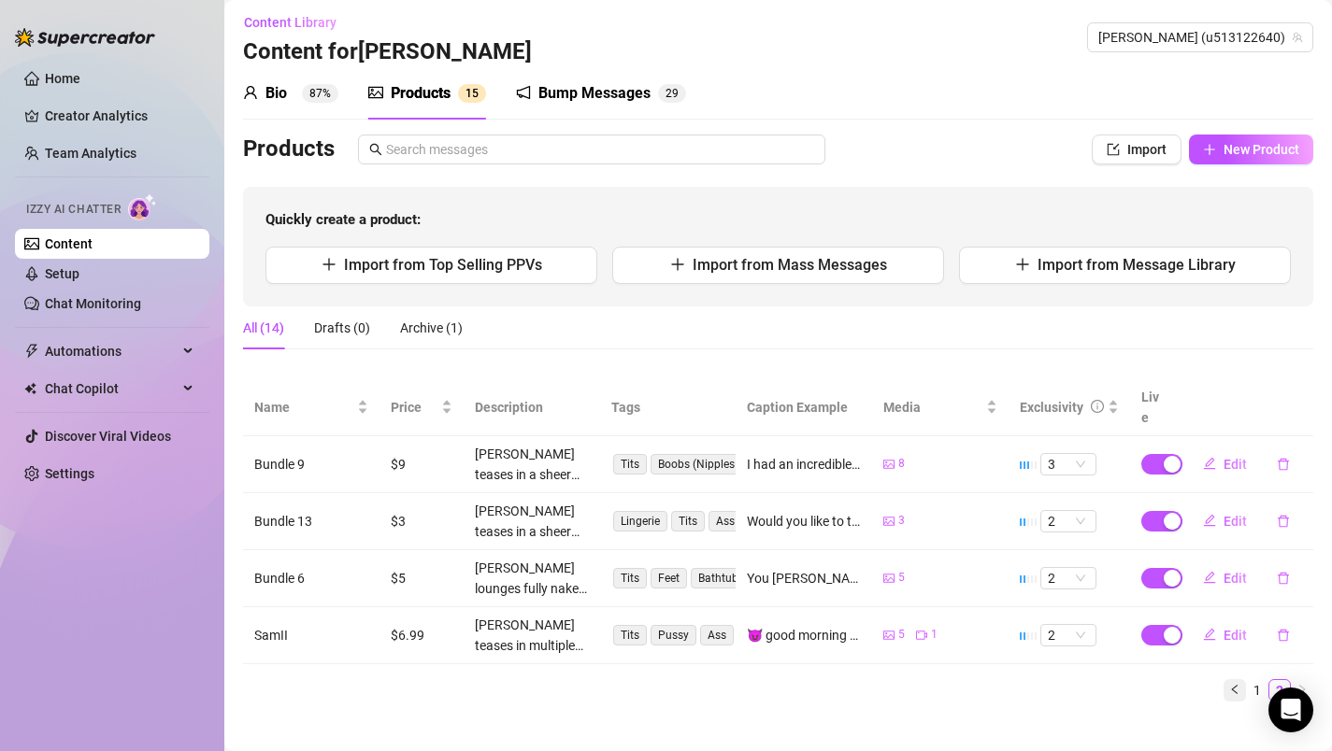
click at [1226, 679] on button "button" at bounding box center [1234, 690] width 22 height 22
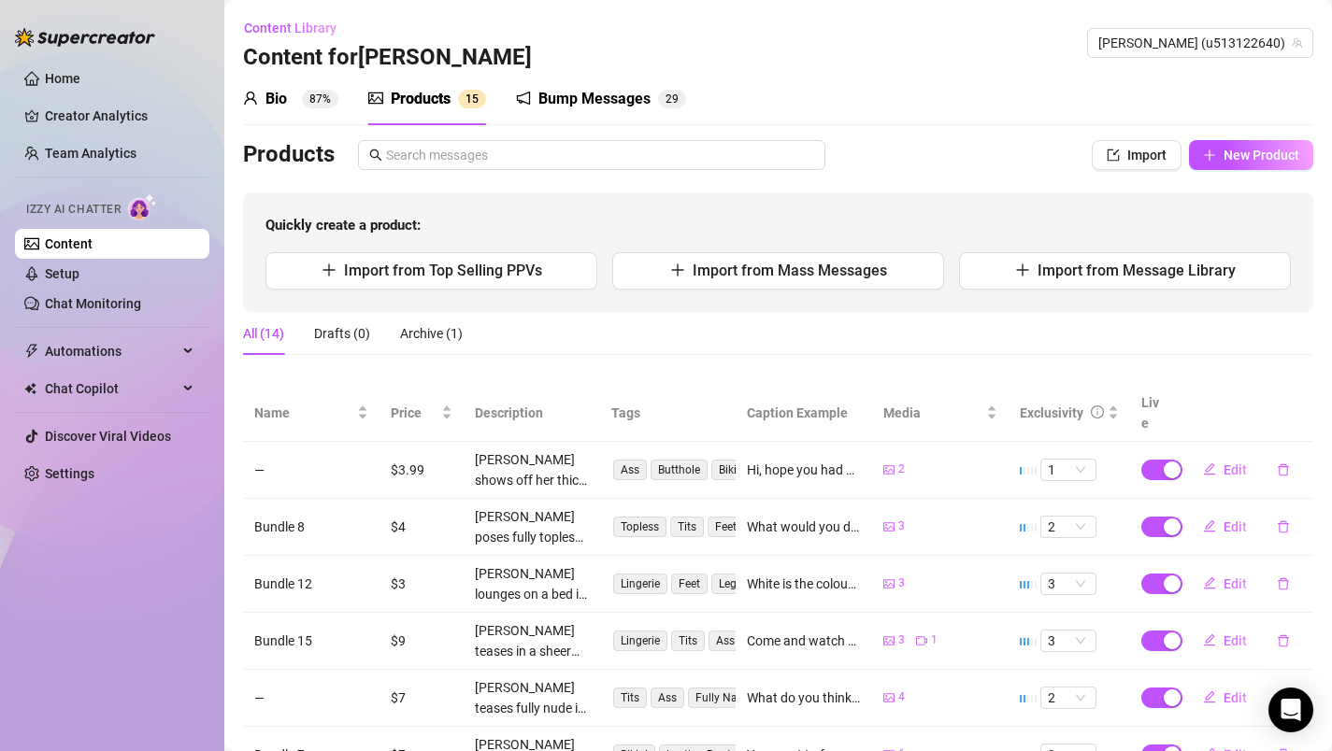
scroll to position [0, 0]
